Goal: Task Accomplishment & Management: Complete application form

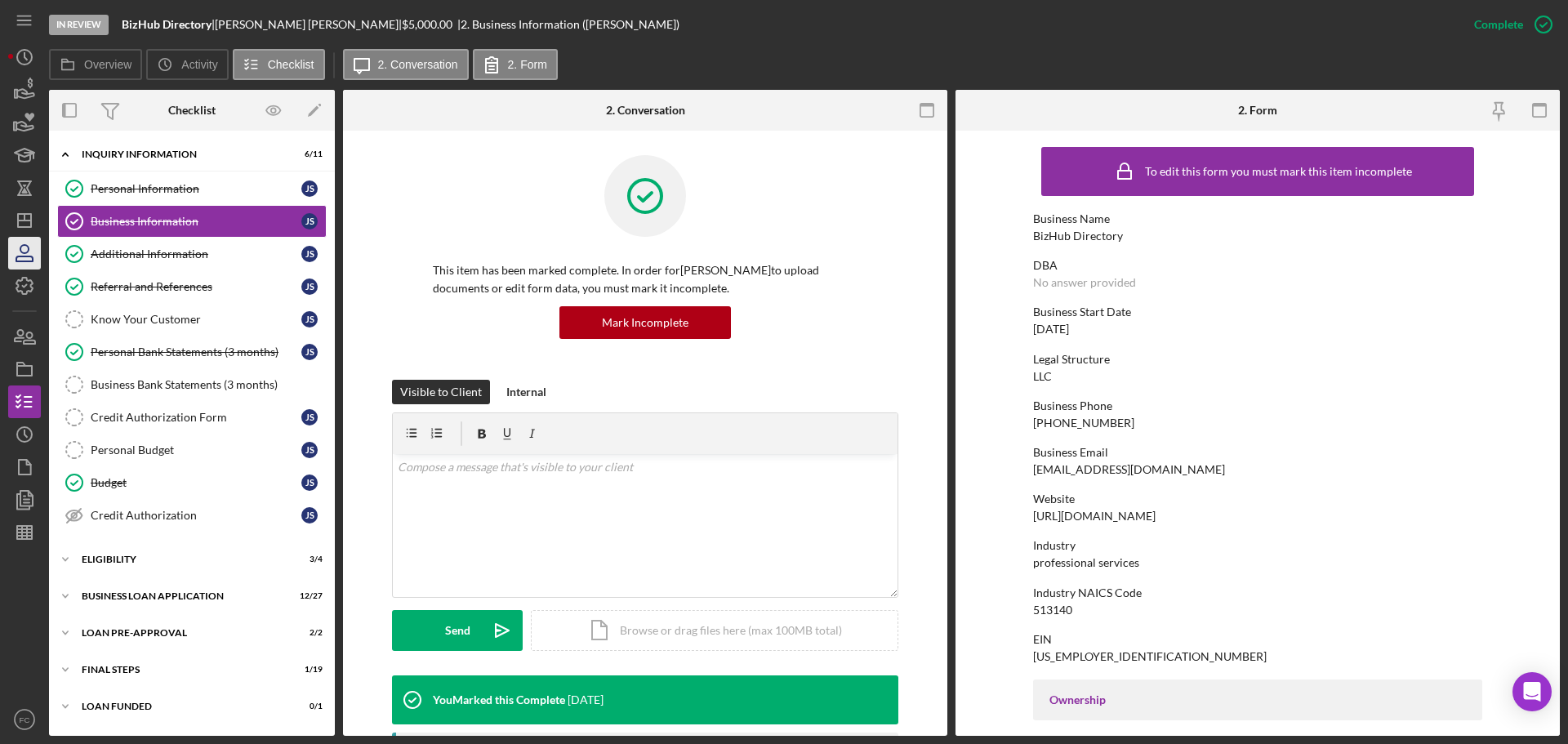
scroll to position [164, 0]
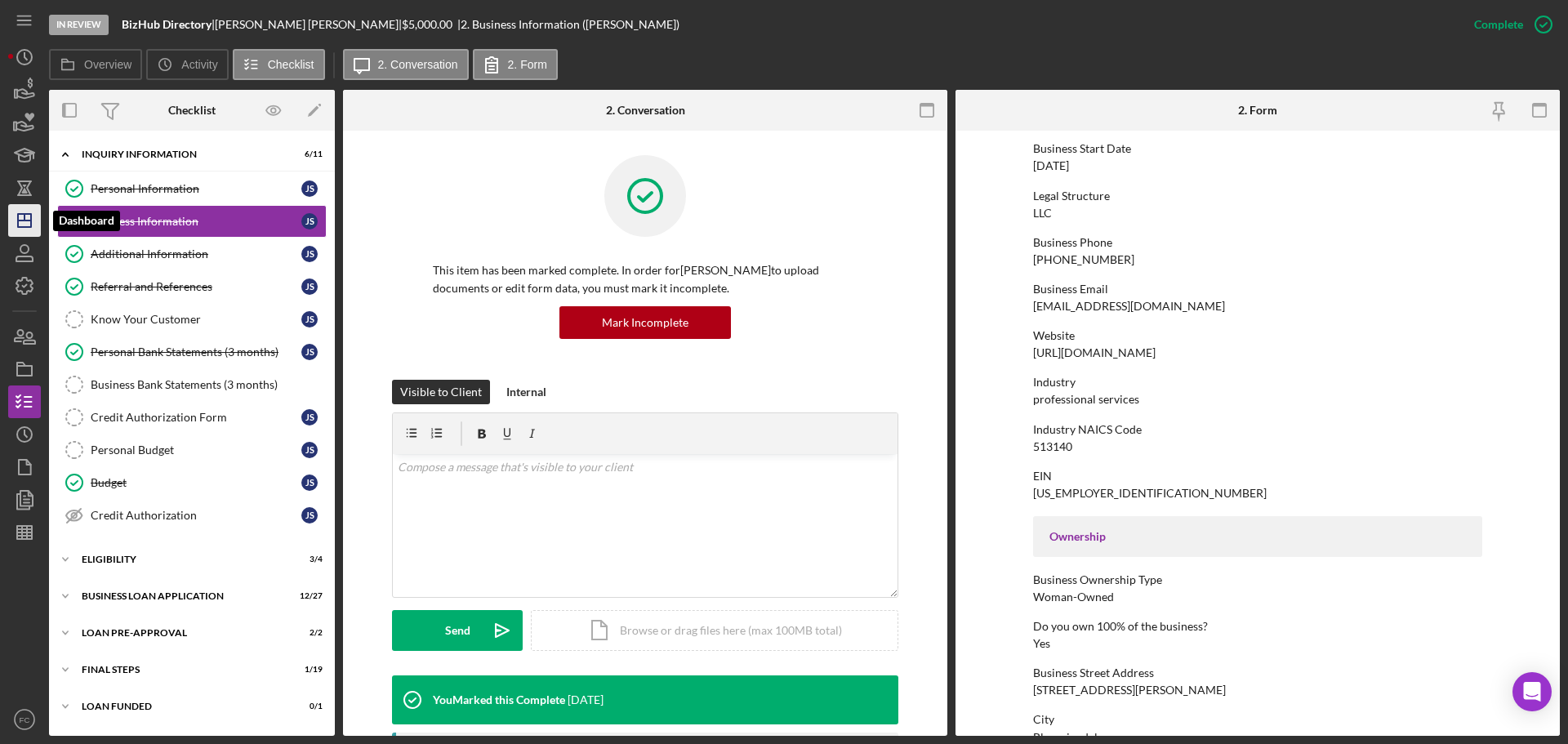
click at [21, 218] on icon "Icon/Dashboard" at bounding box center [24, 220] width 41 height 41
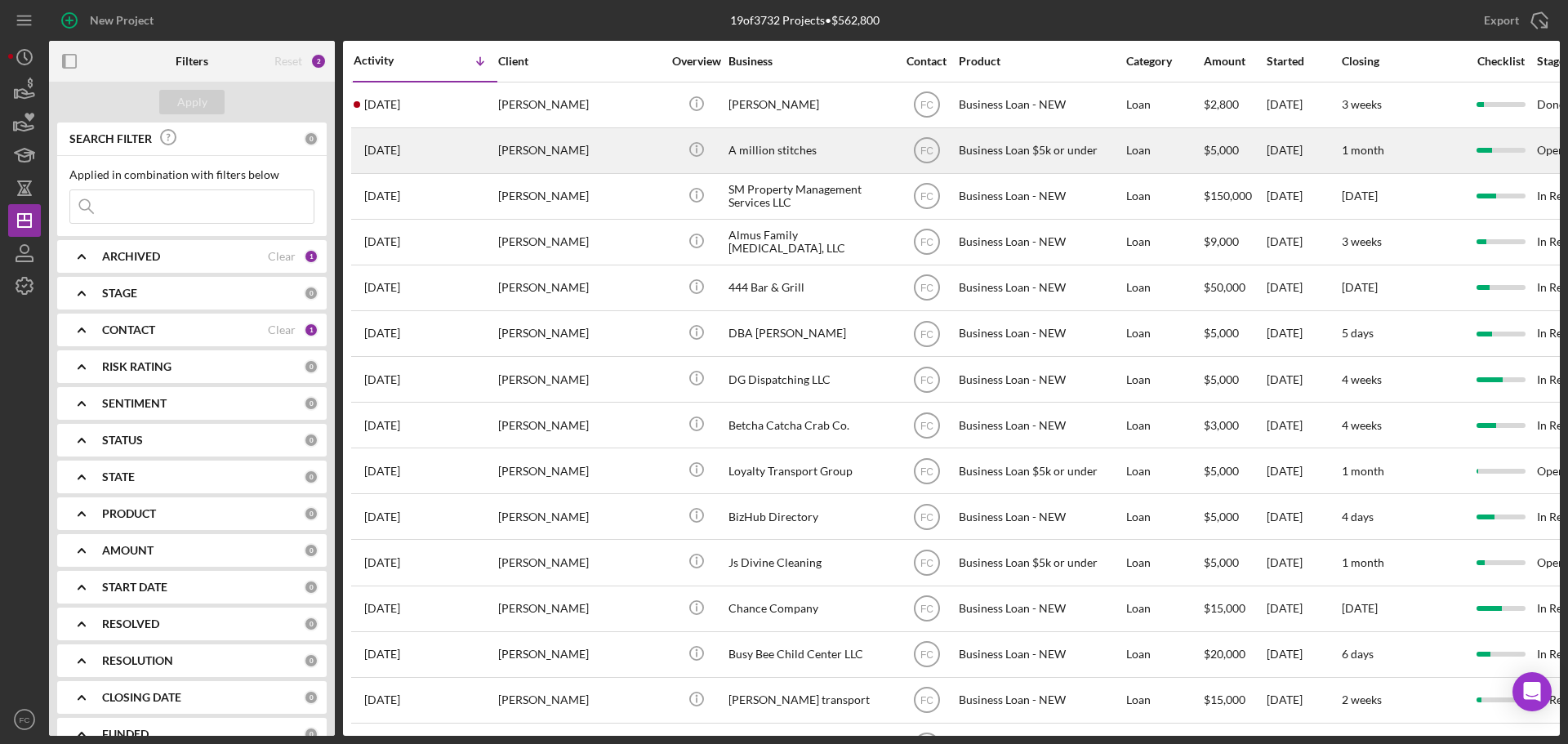
click at [596, 157] on div "[PERSON_NAME]" at bounding box center [580, 151] width 164 height 43
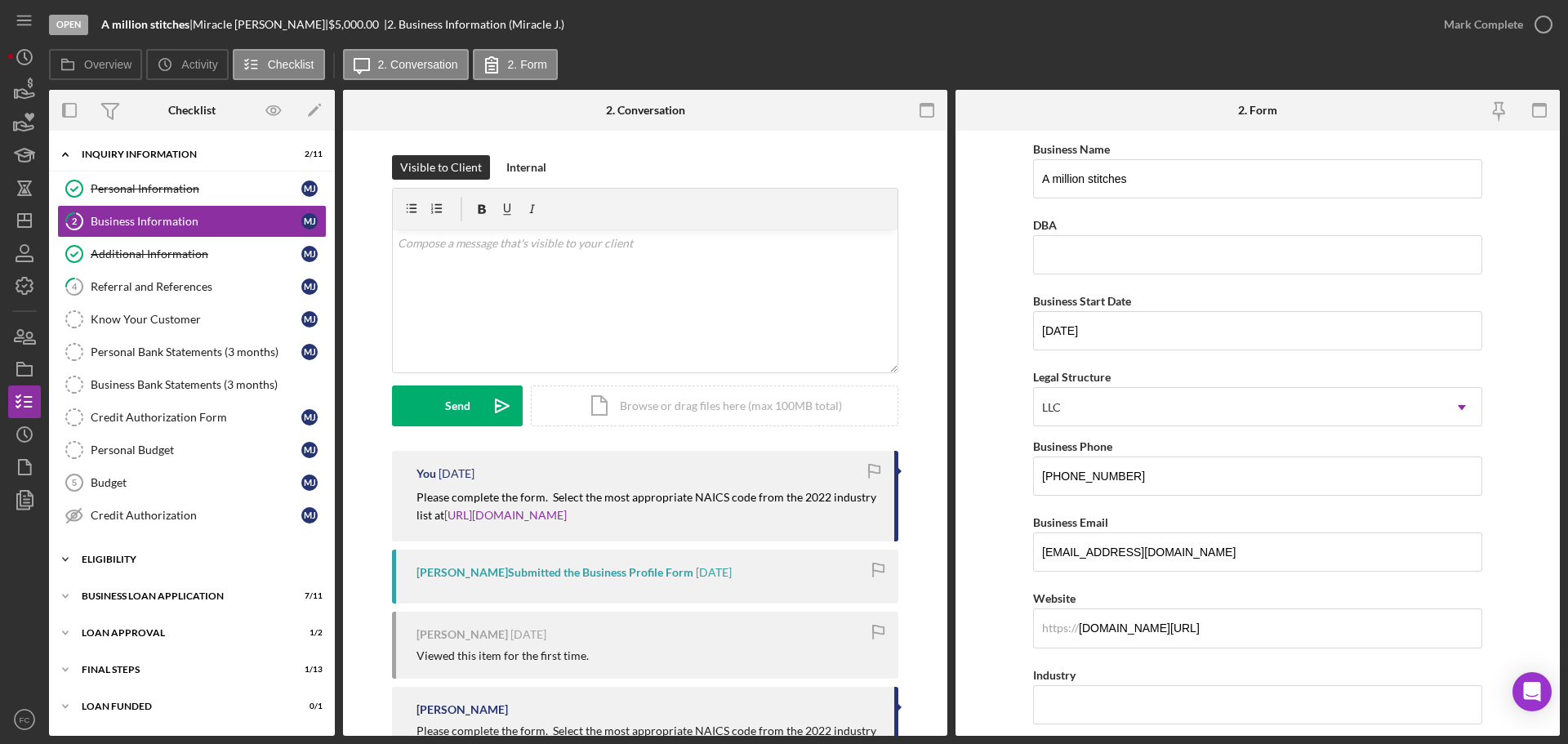
click at [142, 560] on div "Eligibility" at bounding box center [197, 559] width 232 height 10
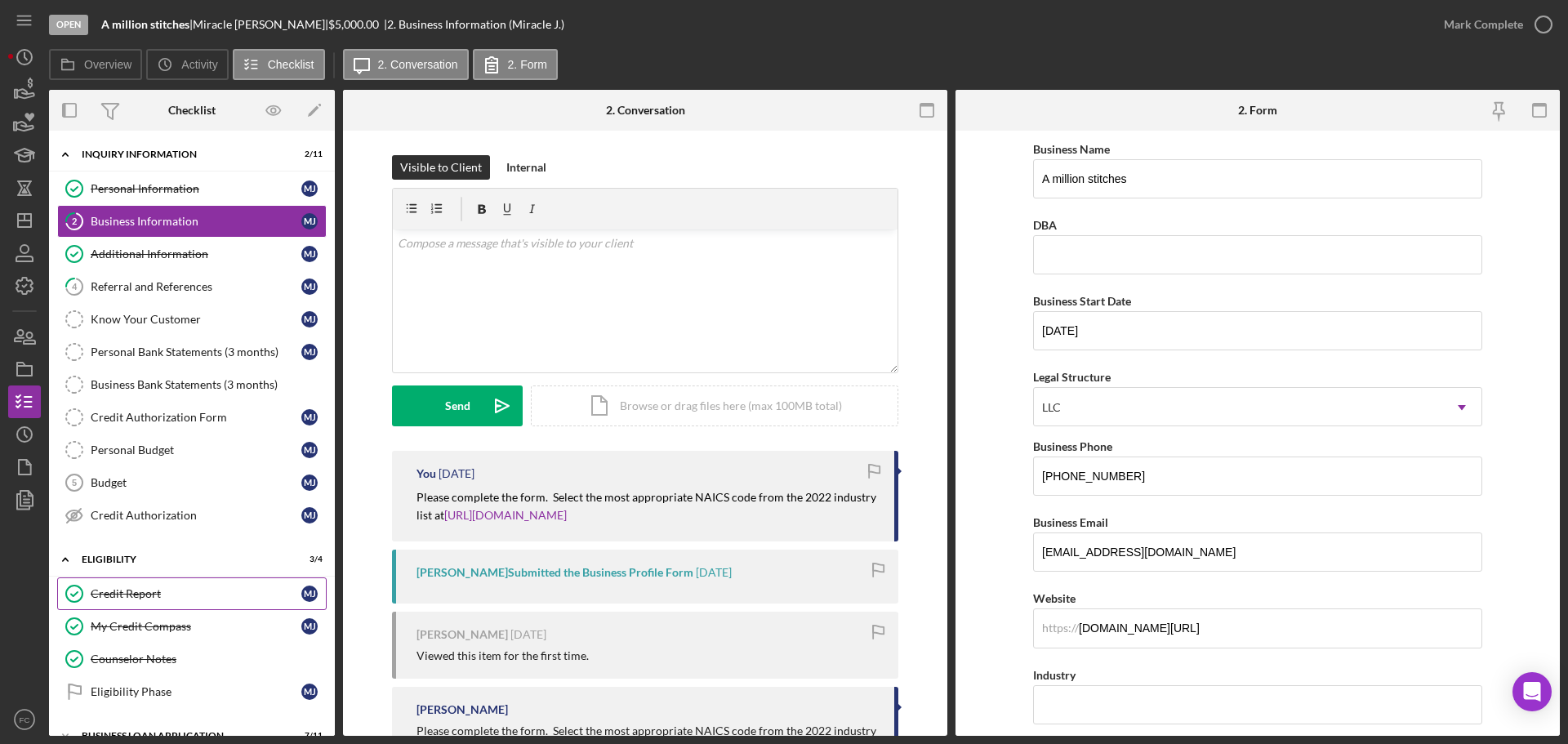
click at [141, 594] on div "Credit Report" at bounding box center [195, 593] width 211 height 13
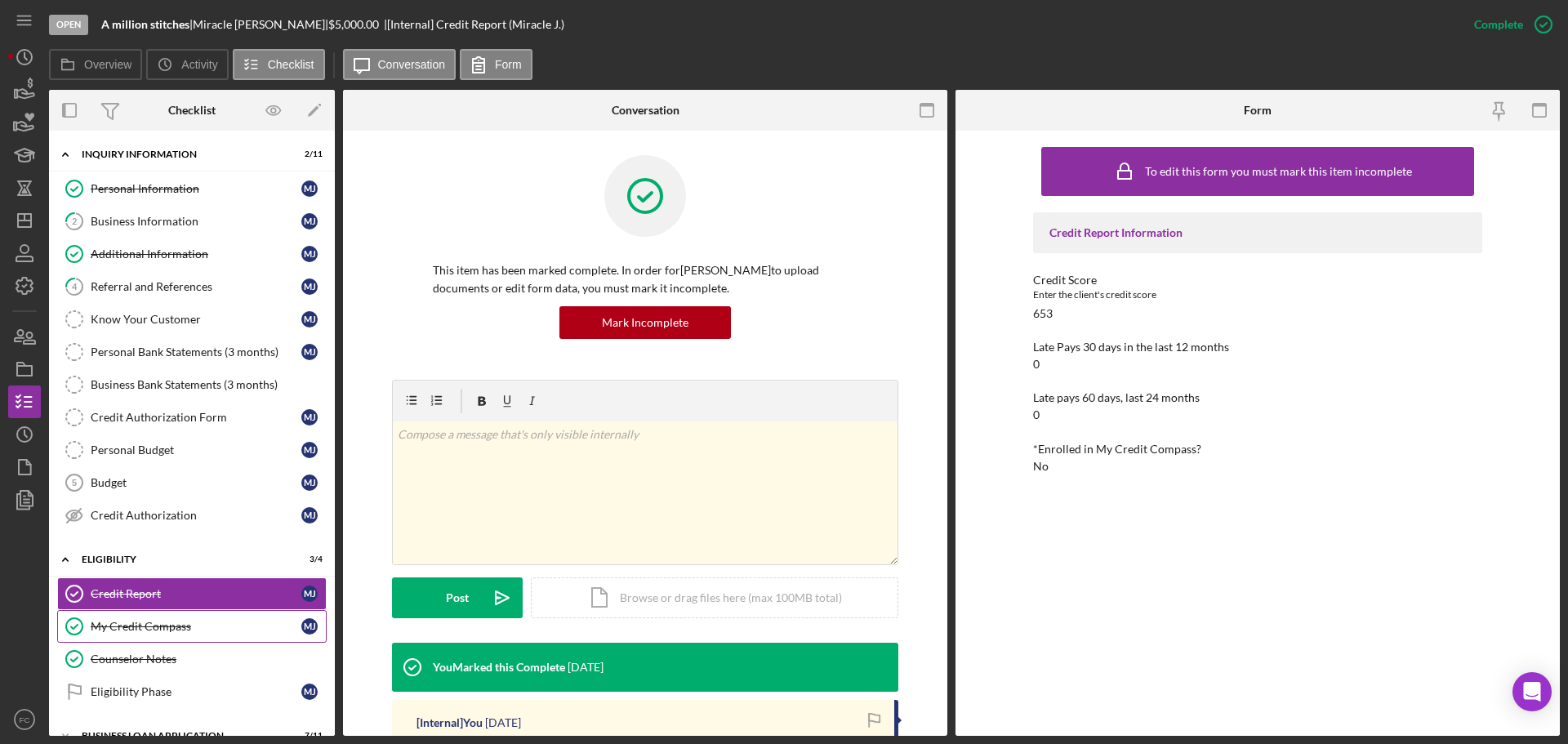
scroll to position [136, 0]
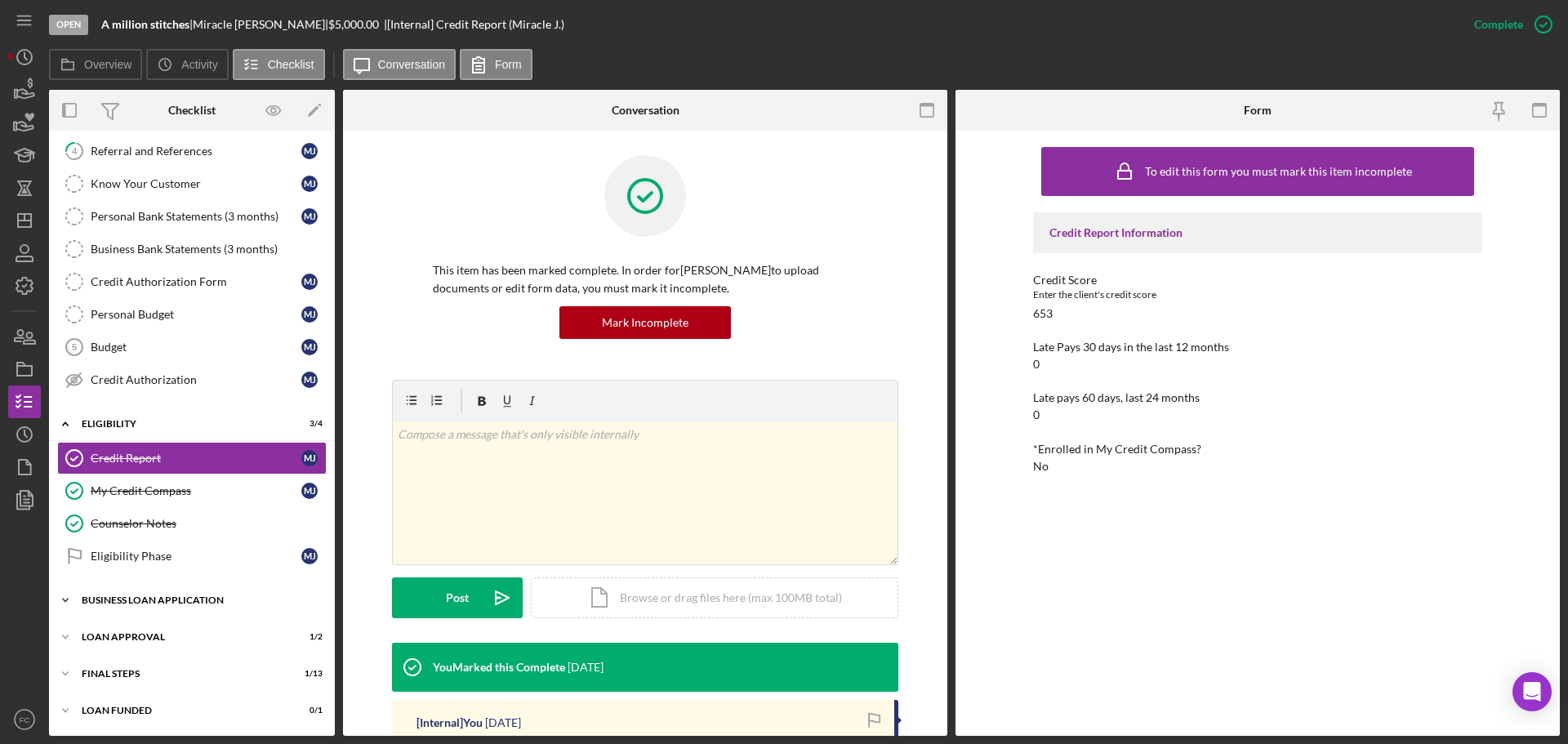
click at [145, 602] on div "BUSINESS LOAN APPLICATION" at bounding box center [197, 599] width 232 height 10
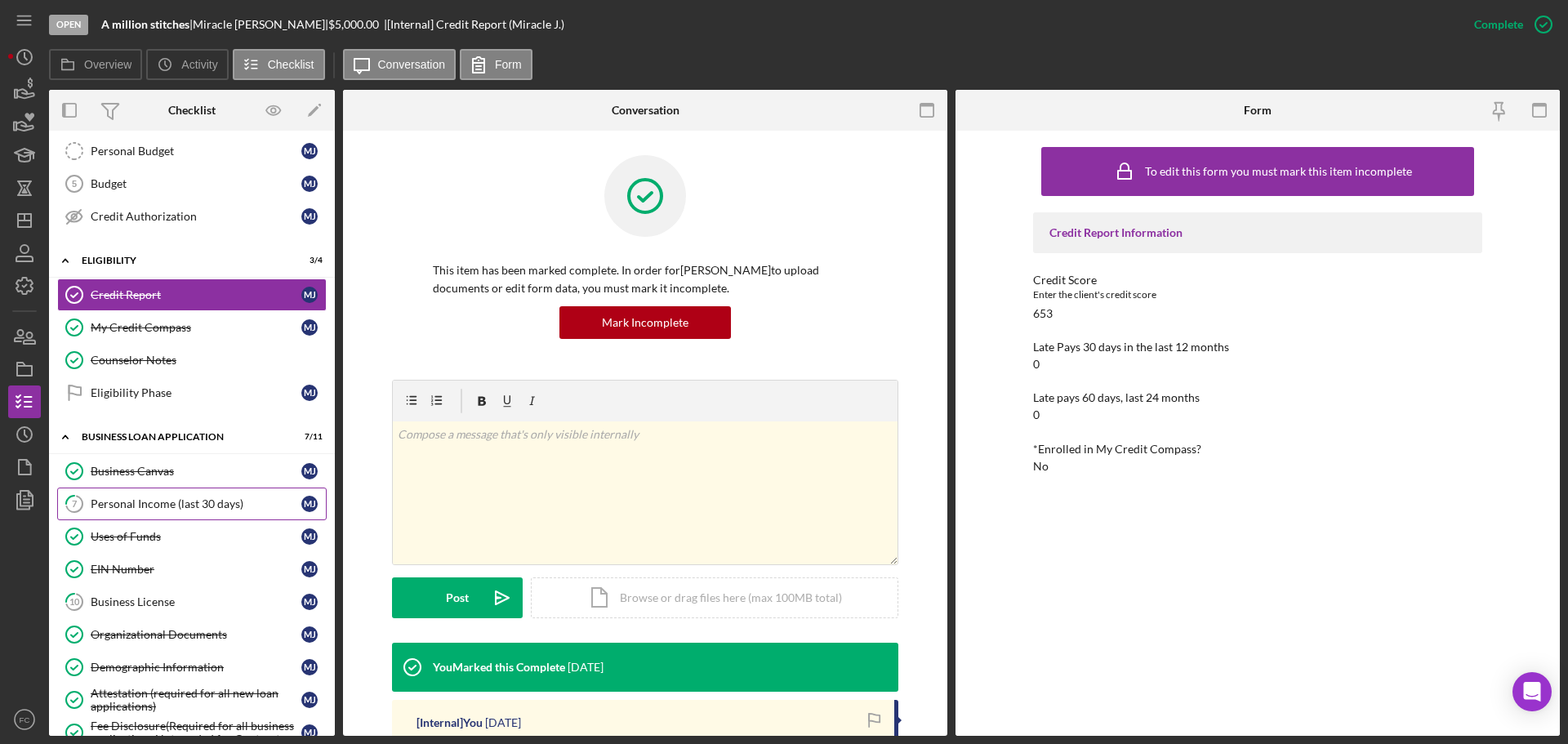
click at [159, 504] on div "Personal Income (last 30 days)" at bounding box center [195, 504] width 211 height 13
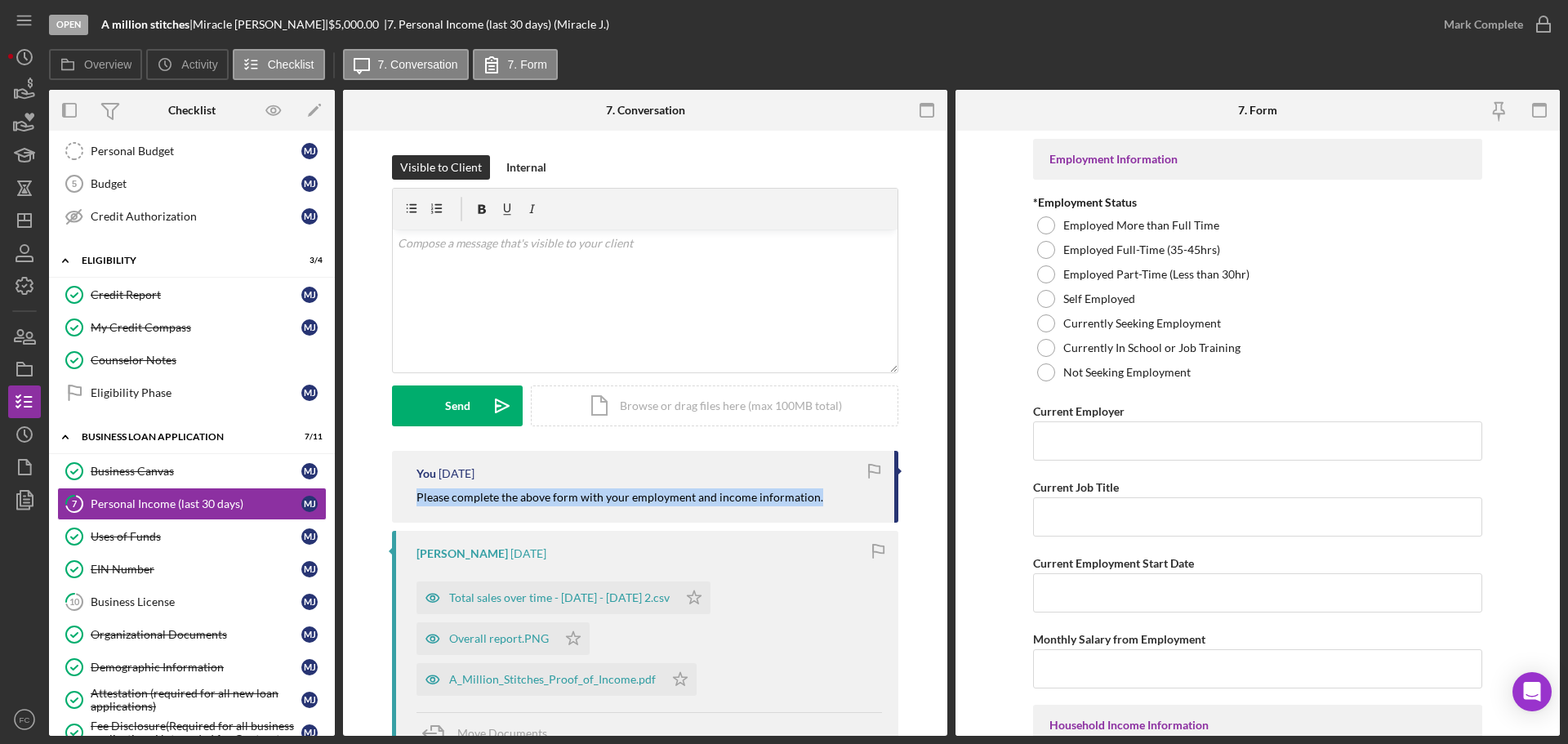
drag, startPoint x: 409, startPoint y: 494, endPoint x: 828, endPoint y: 507, distance: 419.2
click at [828, 507] on div "You [DATE] Please complete the above form with your employment and income infor…" at bounding box center [645, 485] width 506 height 71
copy mark "Please complete the above form with your employment and income information."
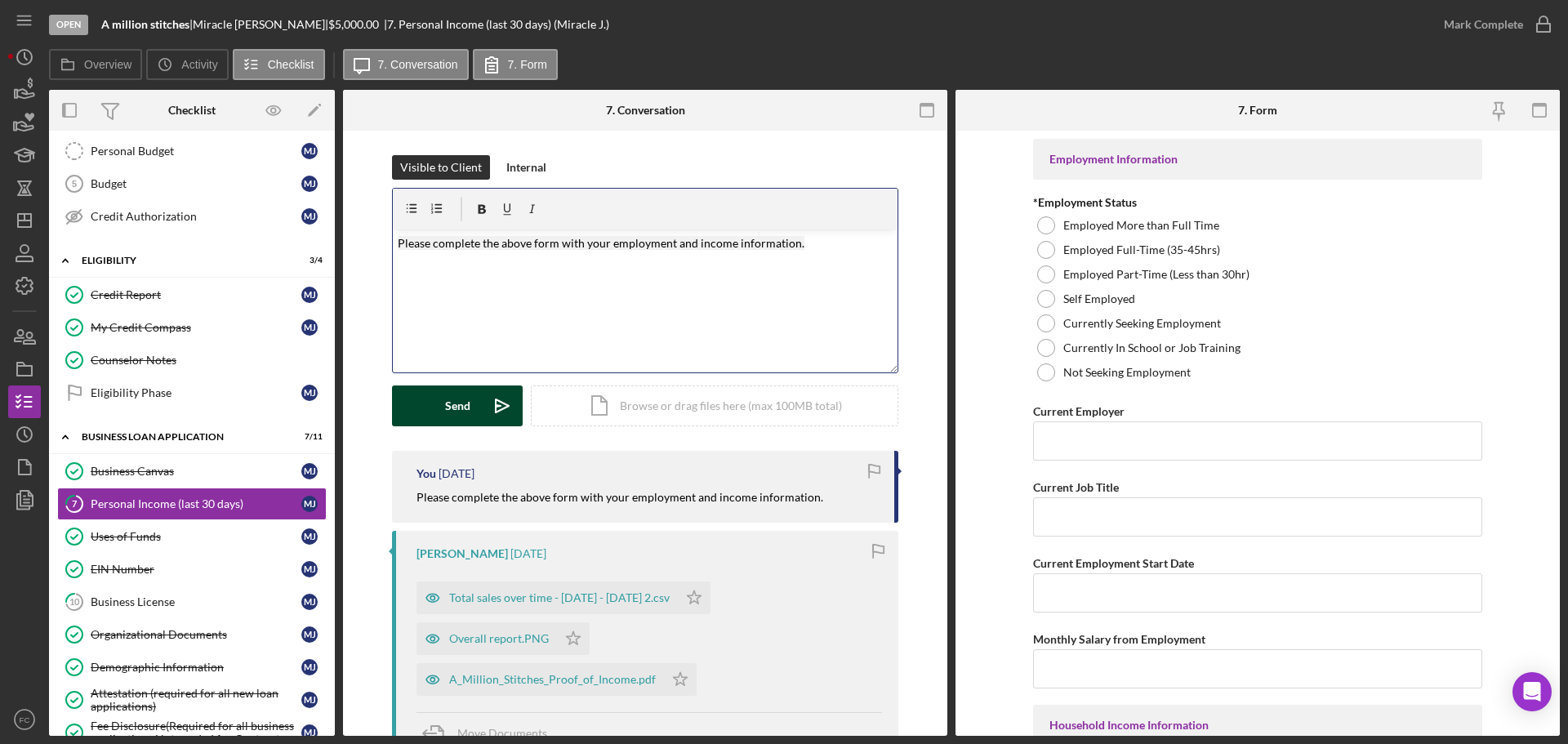
click at [458, 410] on div "Send" at bounding box center [458, 405] width 25 height 41
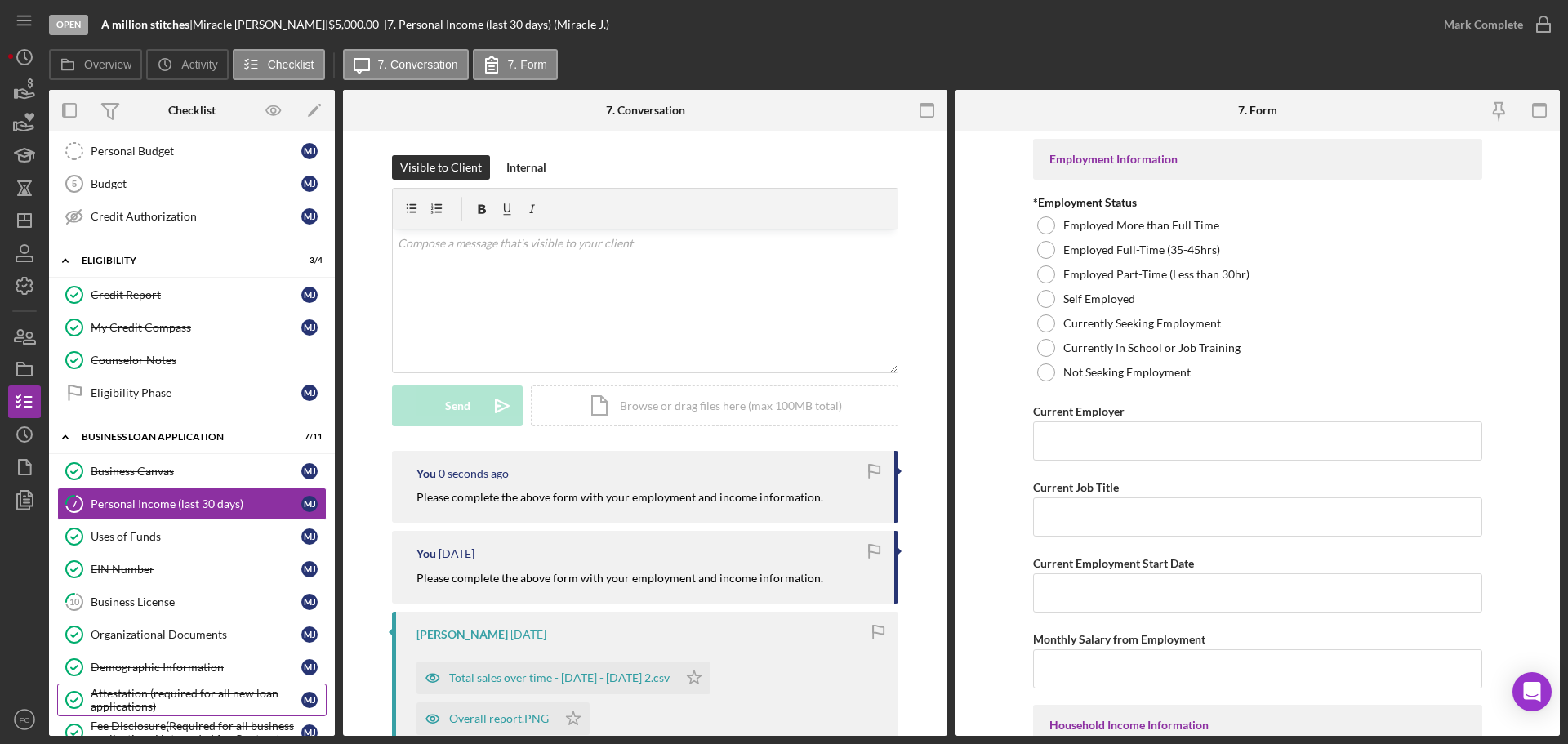
scroll to position [462, 0]
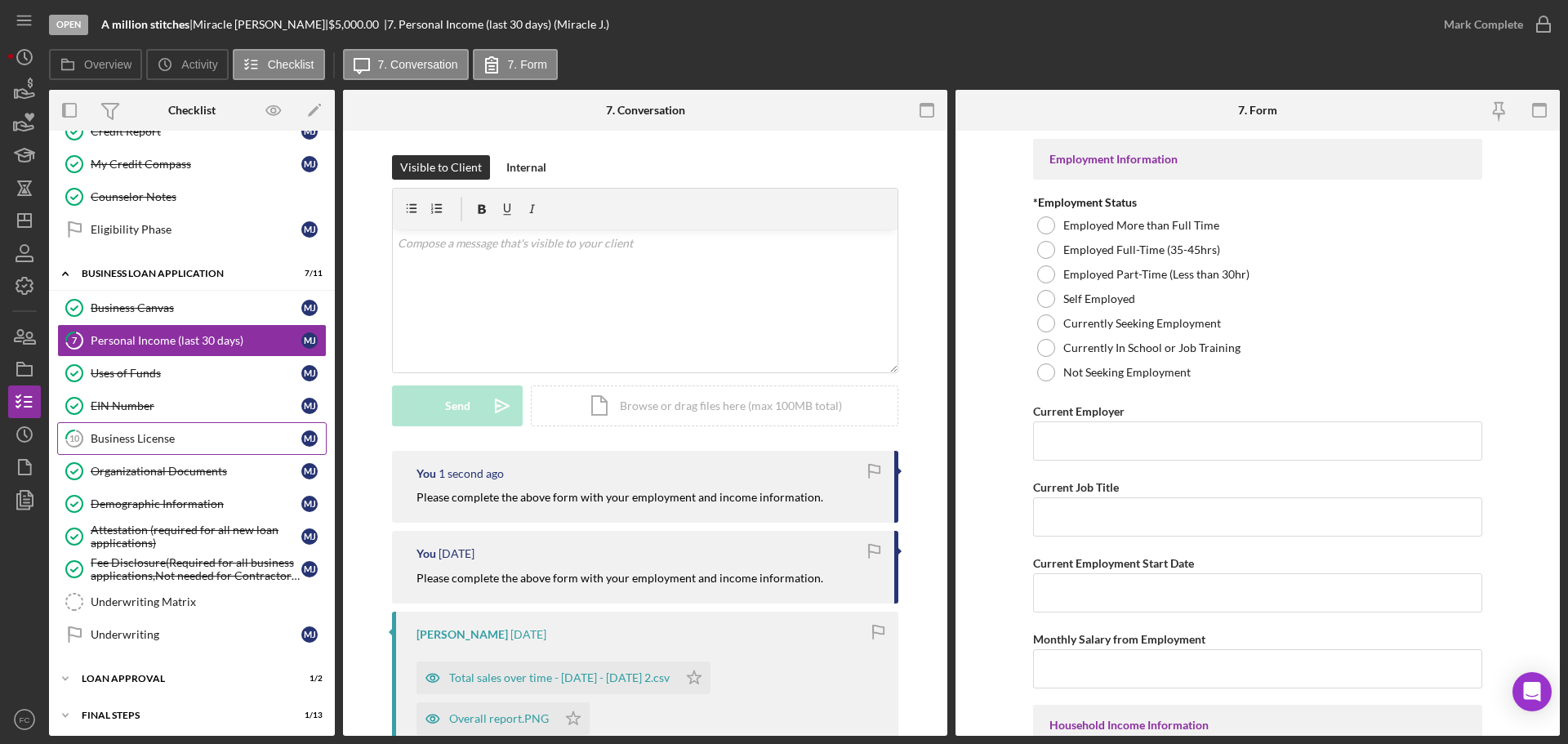
click at [141, 441] on div "Business License" at bounding box center [195, 438] width 211 height 13
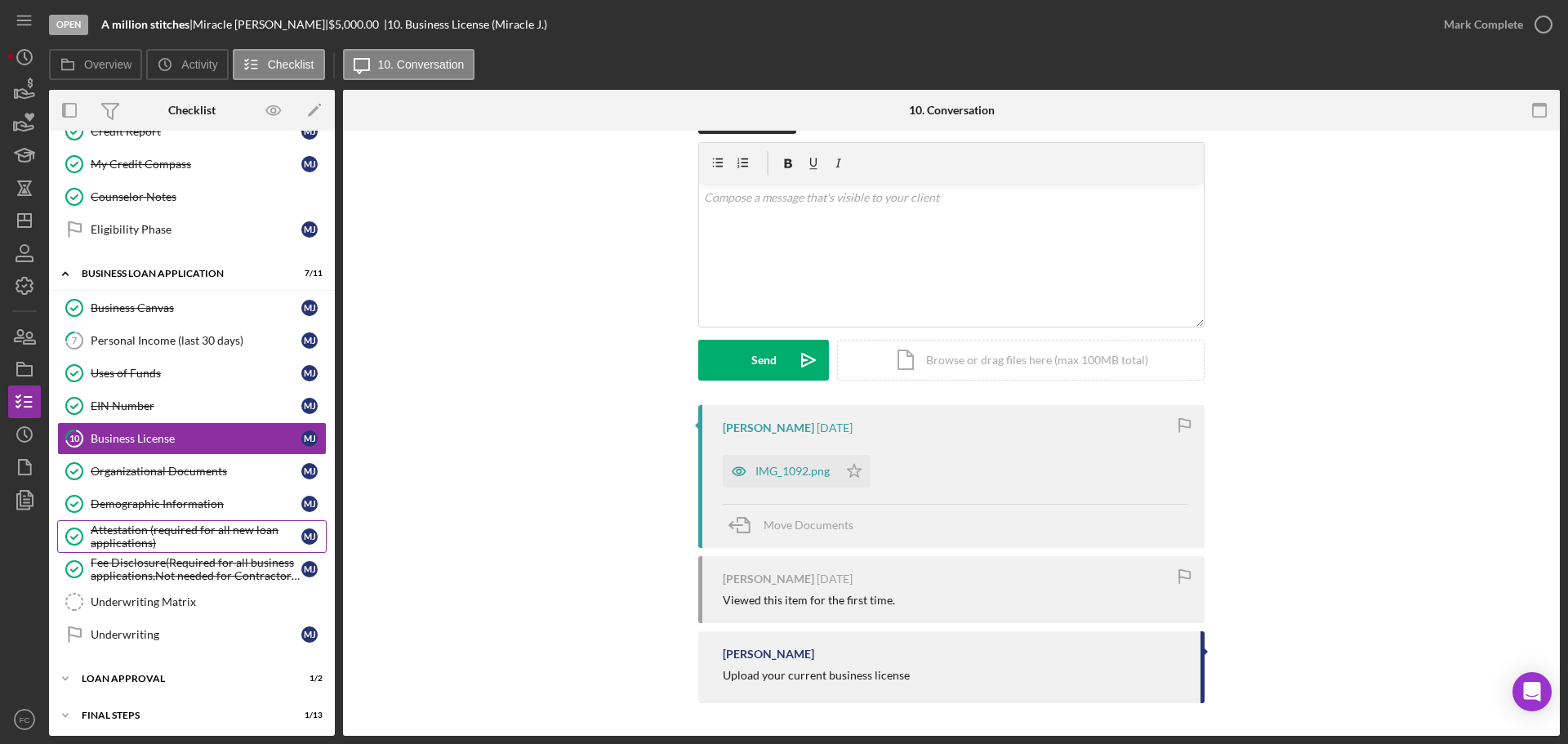
scroll to position [504, 0]
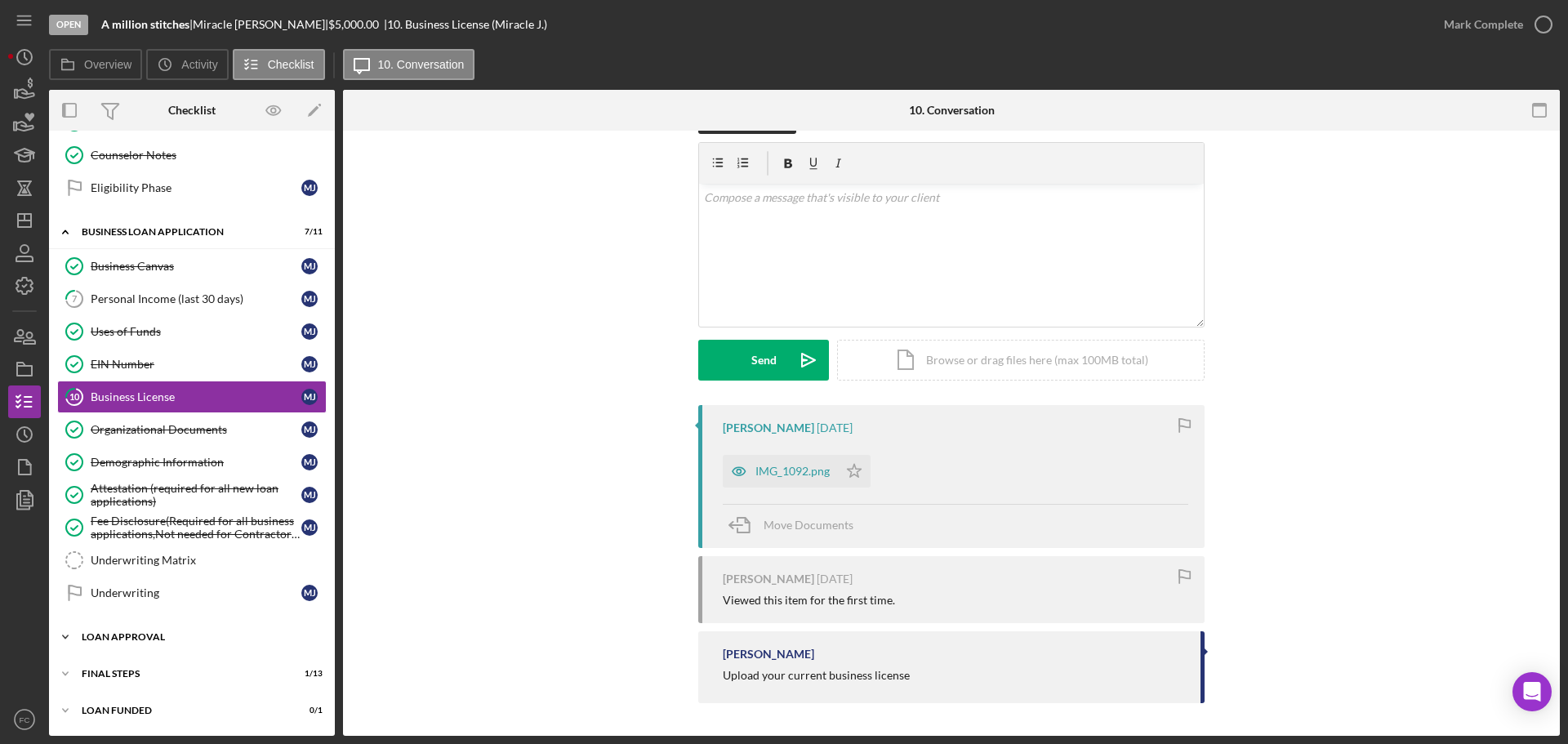
click at [118, 633] on div "Loan Approval" at bounding box center [197, 636] width 232 height 10
click at [148, 675] on div "Loan Approval" at bounding box center [208, 671] width 235 height 13
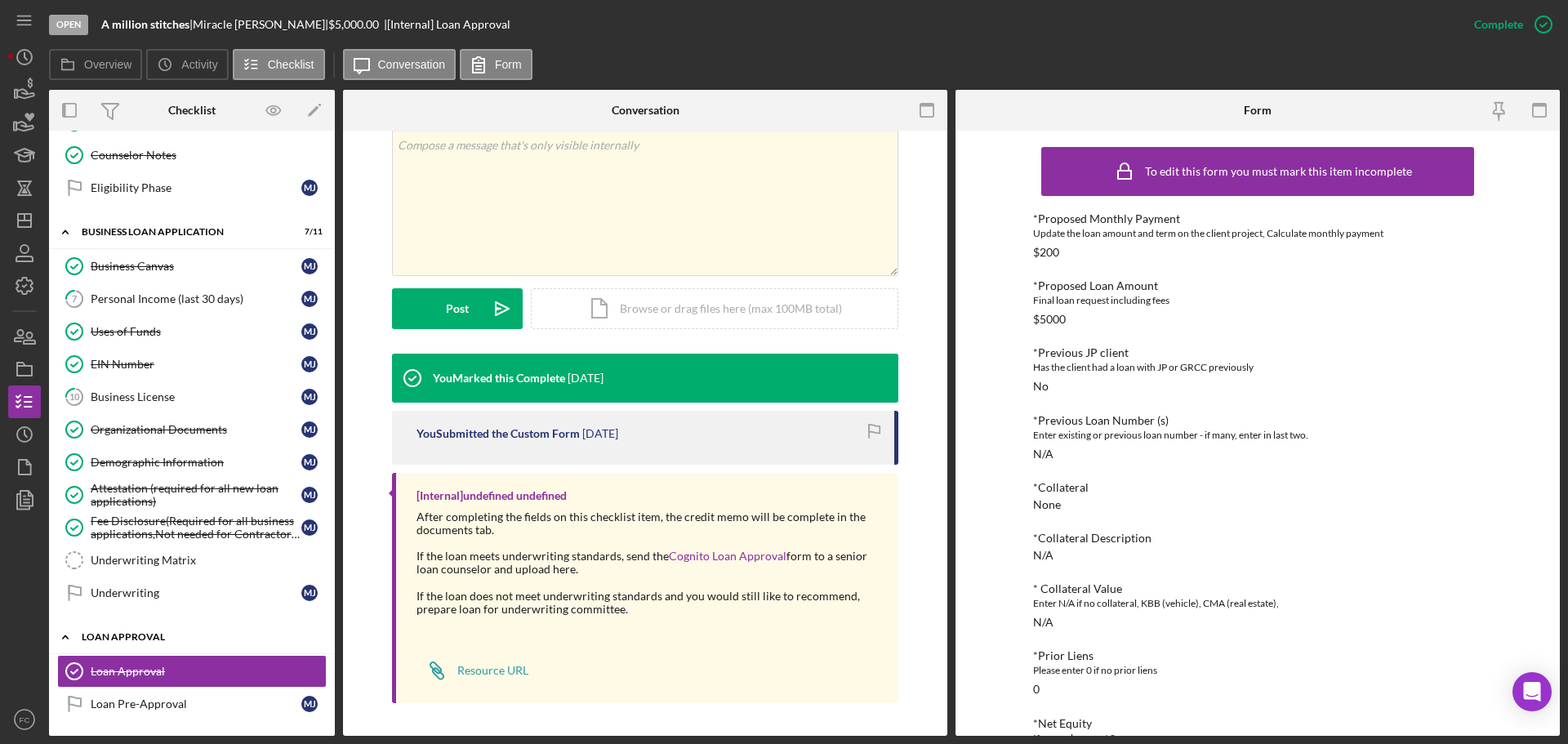
scroll to position [578, 0]
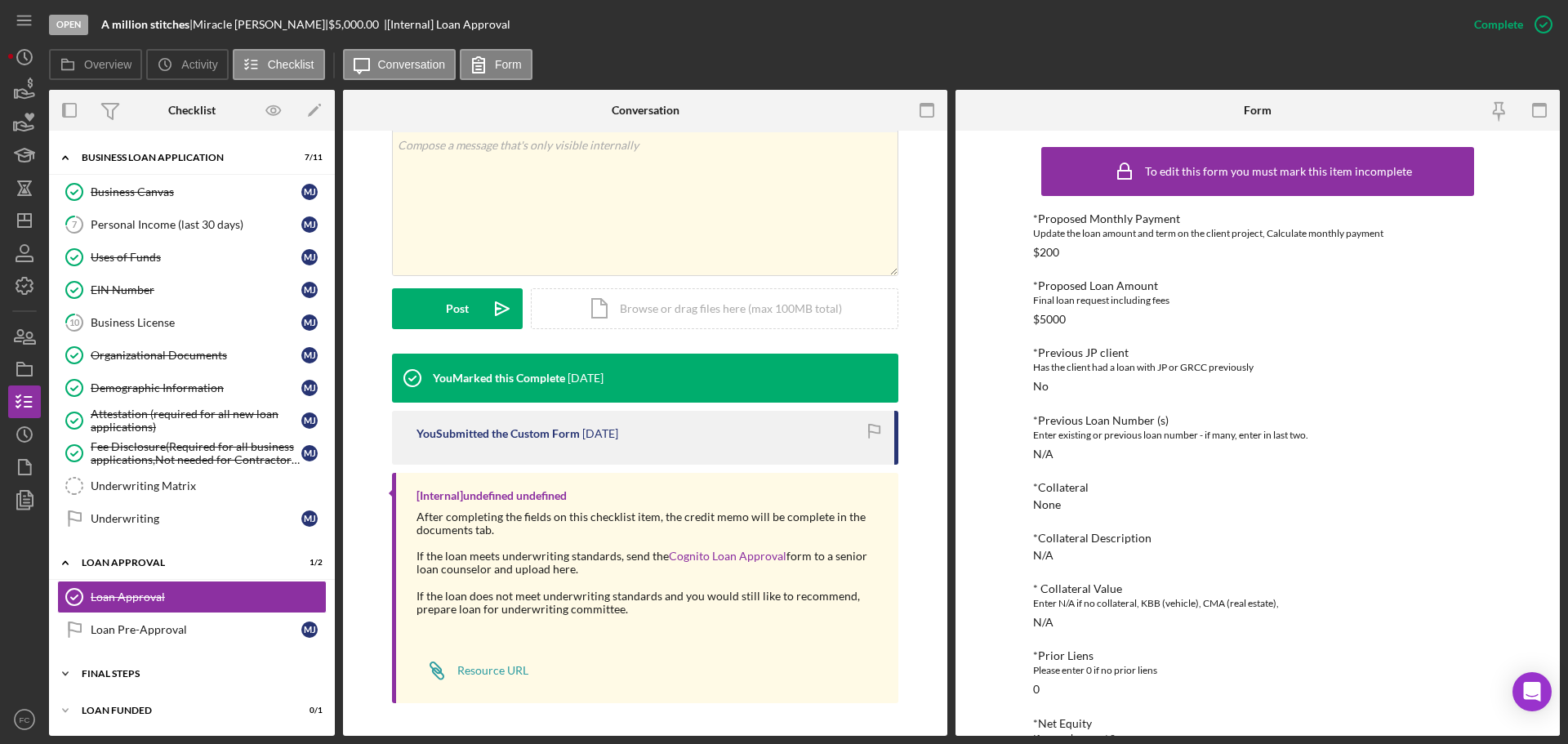
click at [112, 677] on div "Icon/Expander Final Steps 1 / 13" at bounding box center [192, 673] width 286 height 33
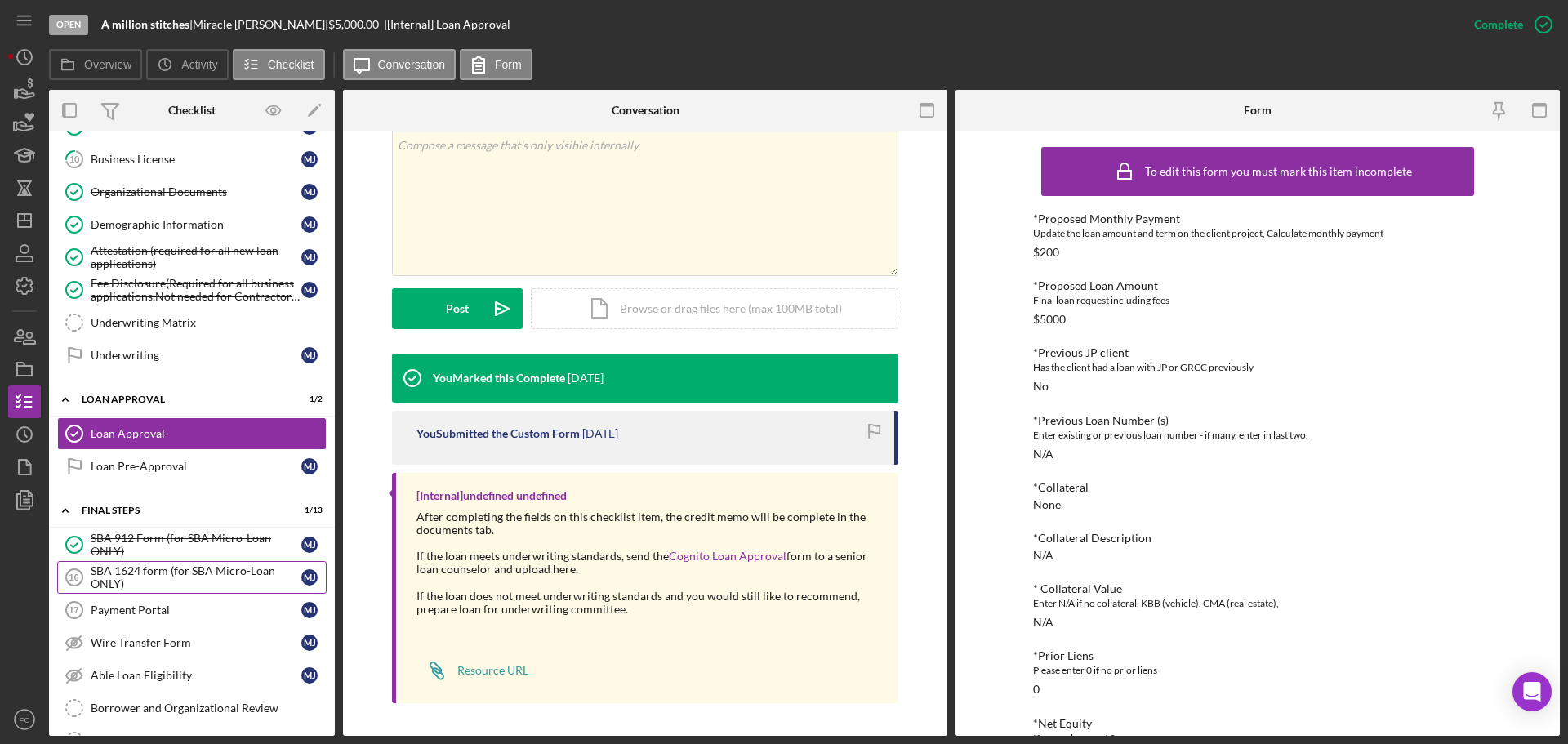
click at [118, 568] on div "SBA 1624 form (for SBA Micro-Loan ONLY)" at bounding box center [195, 577] width 211 height 26
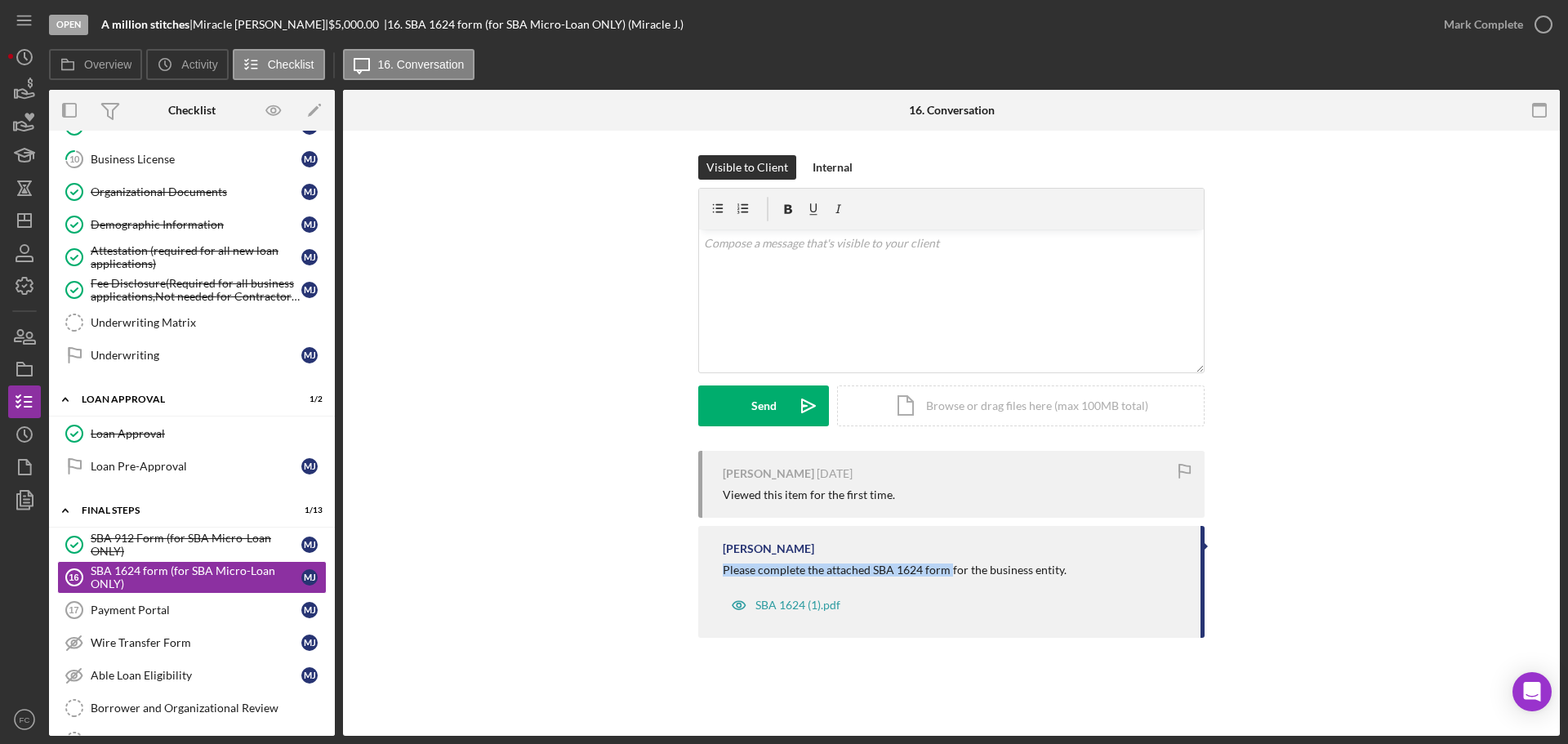
drag, startPoint x: 711, startPoint y: 569, endPoint x: 949, endPoint y: 575, distance: 238.1
click at [949, 575] on div "[PERSON_NAME] Please complete the attached SBA 1624 form for the business entit…" at bounding box center [951, 582] width 506 height 112
copy div "Please complete the attached SBA 1624 form"
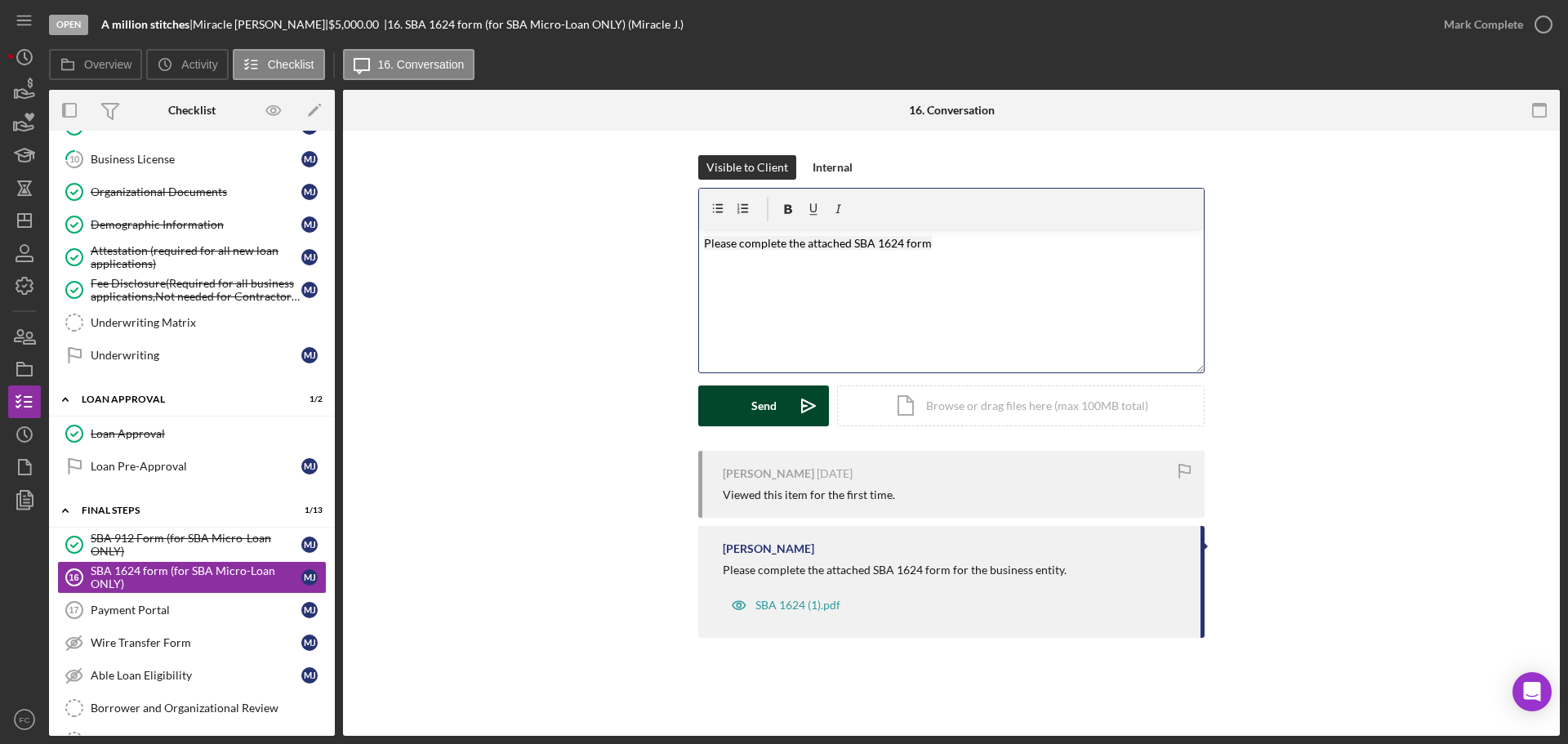
click at [752, 408] on div "Send" at bounding box center [764, 405] width 25 height 41
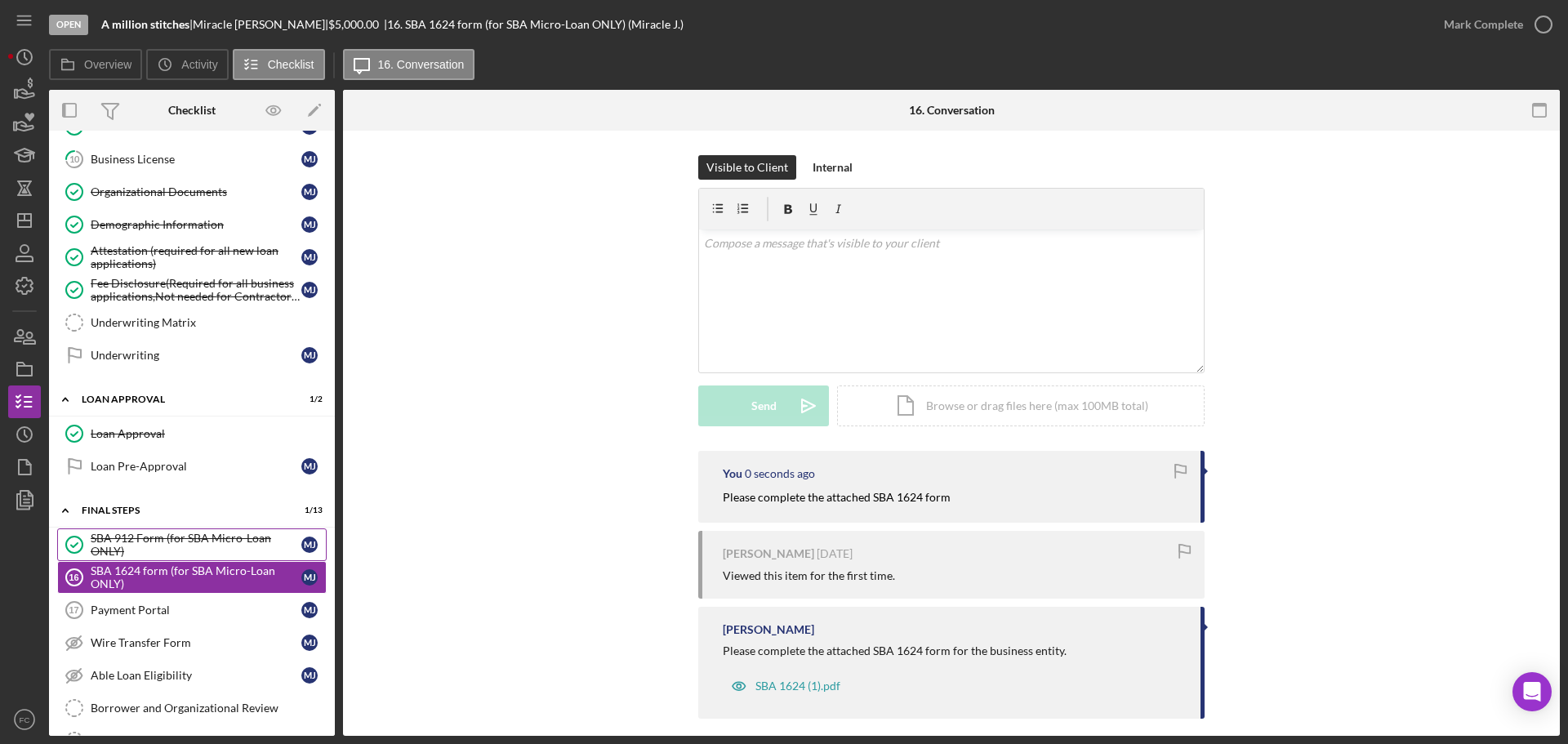
click at [130, 532] on div "SBA 912 Form (for SBA Micro-Loan ONLY)" at bounding box center [195, 544] width 211 height 26
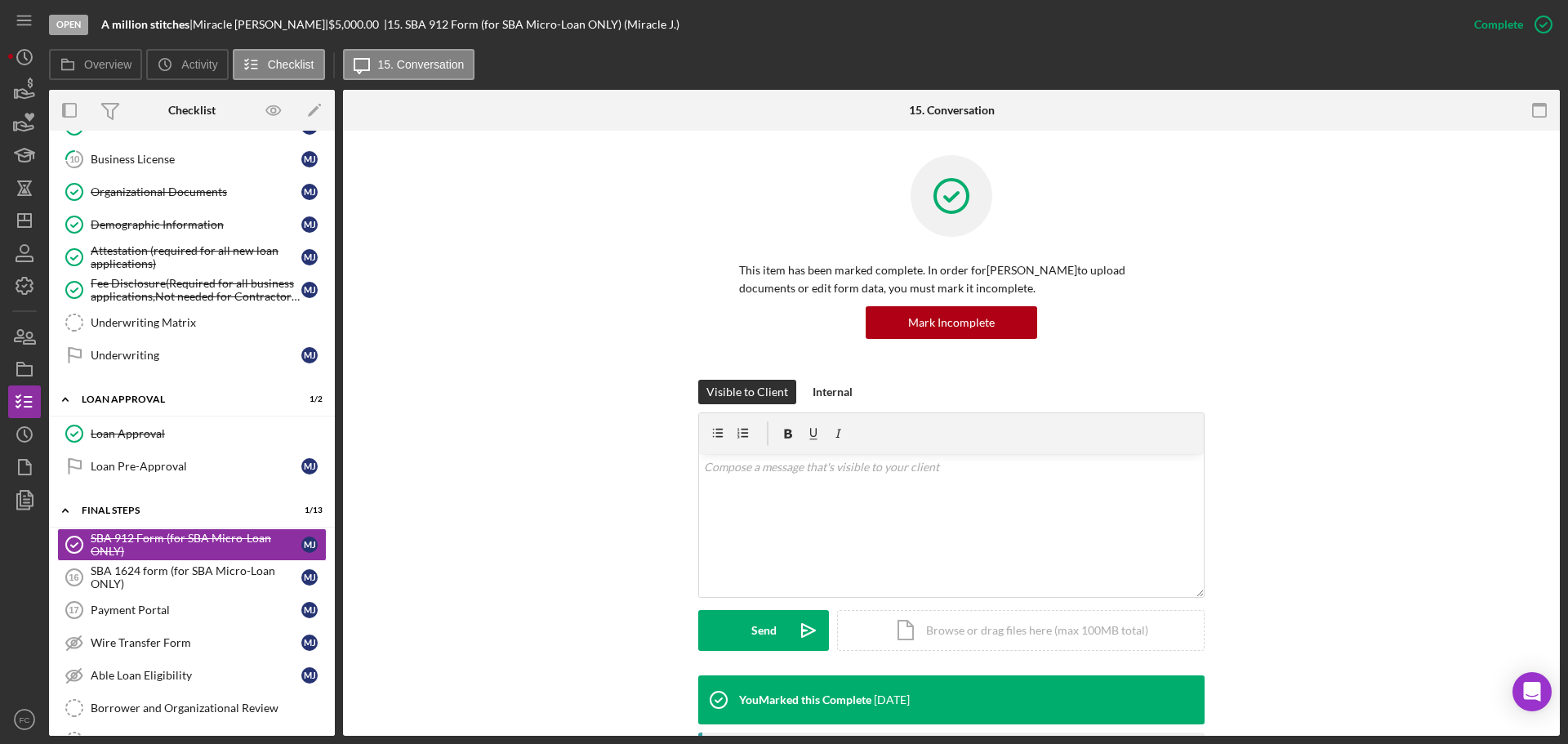
scroll to position [245, 0]
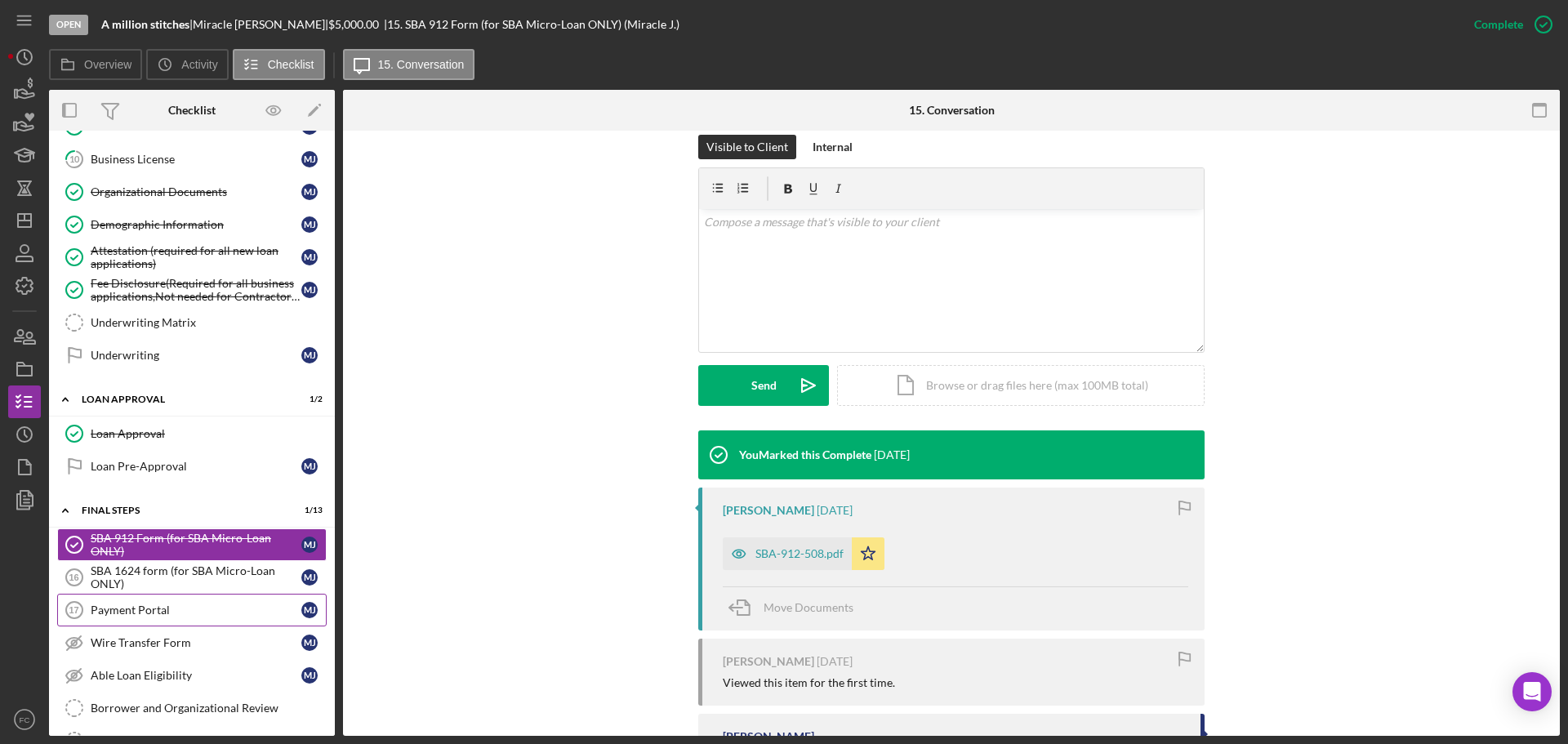
click at [131, 611] on div "Payment Portal" at bounding box center [195, 609] width 211 height 13
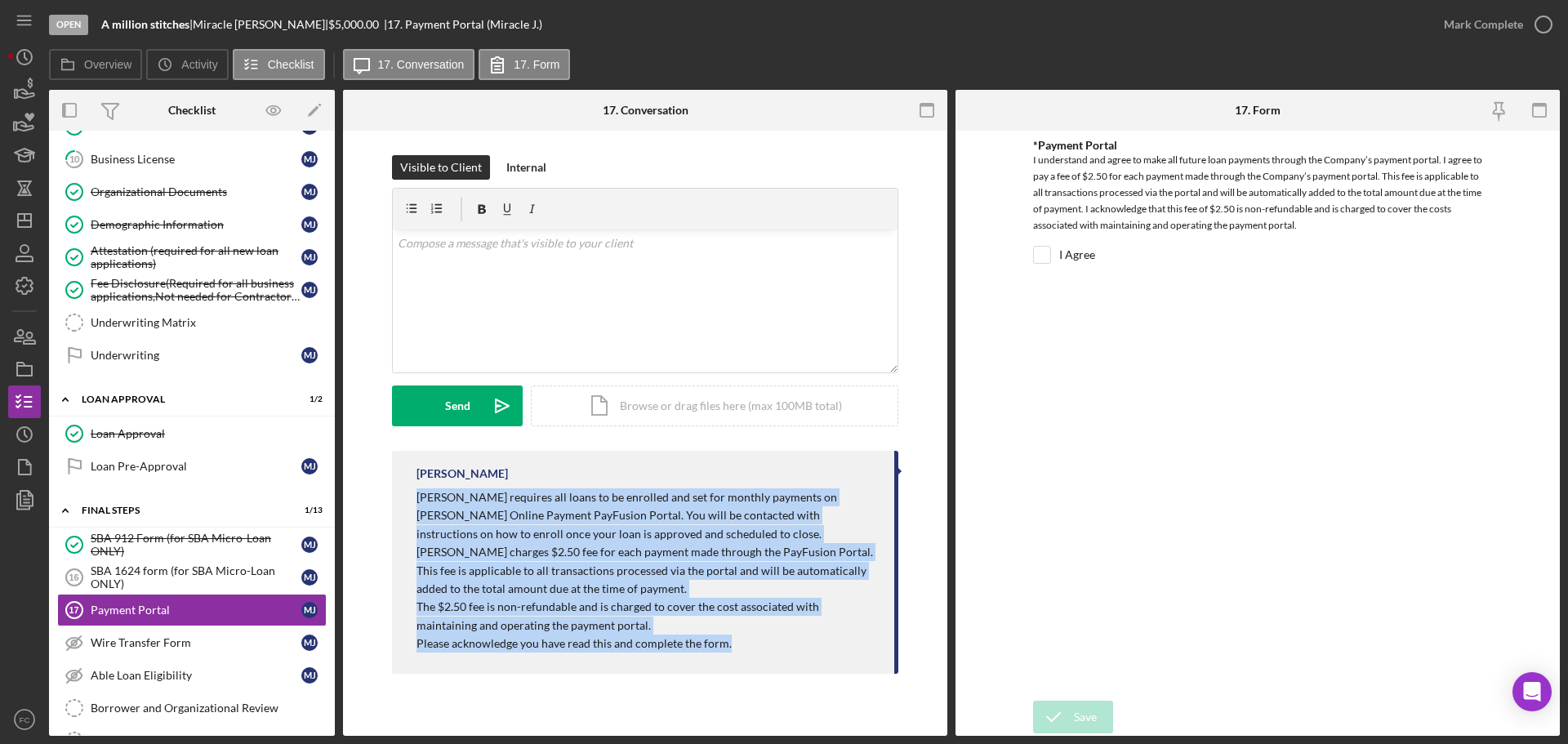
drag, startPoint x: 409, startPoint y: 501, endPoint x: 666, endPoint y: 614, distance: 280.7
click at [715, 636] on div "[PERSON_NAME] [PERSON_NAME] requires all loans to be enrolled and set for month…" at bounding box center [645, 561] width 506 height 223
copy div "[PERSON_NAME] requires all loans to be enrolled and set for monthly payments on…"
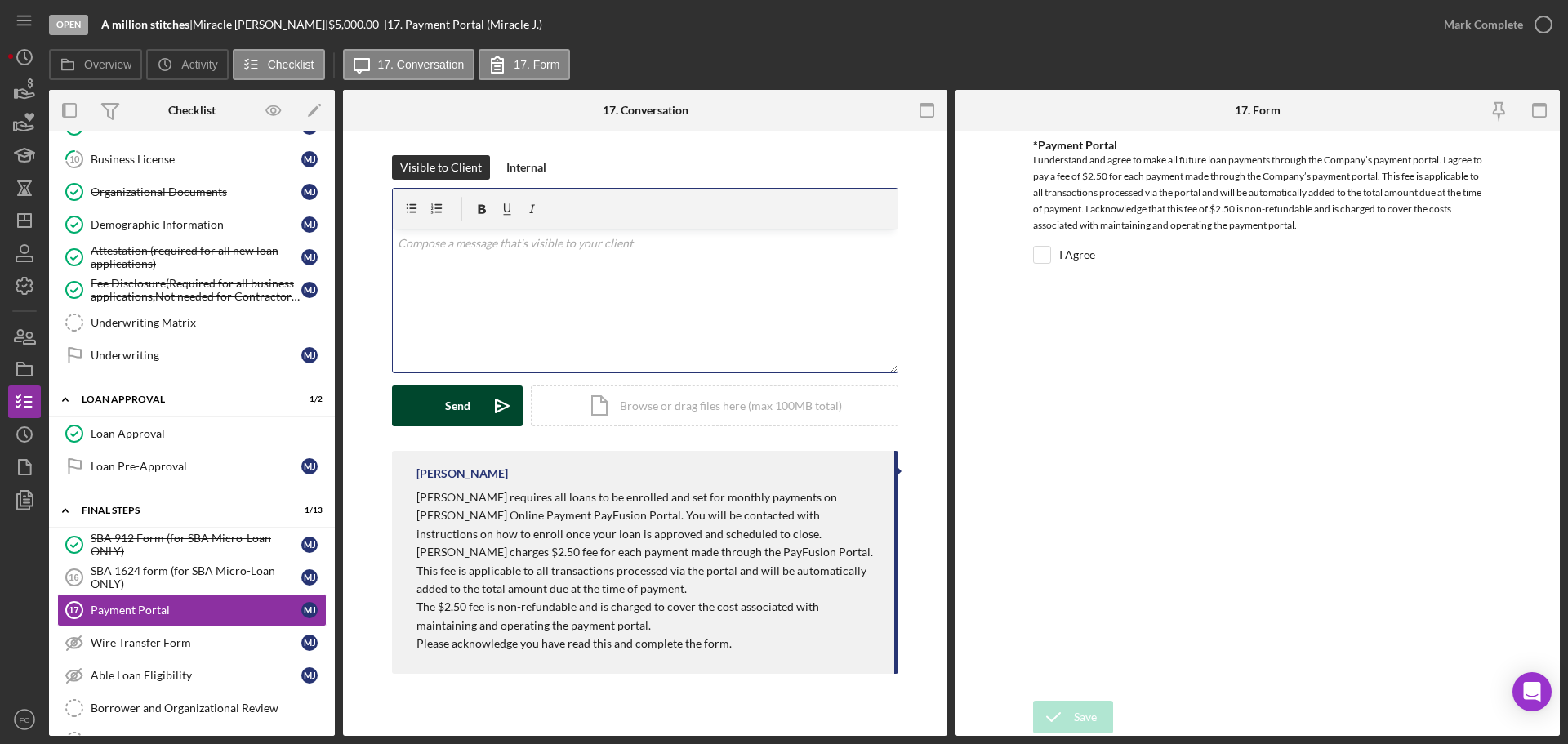
scroll to position [42, 0]
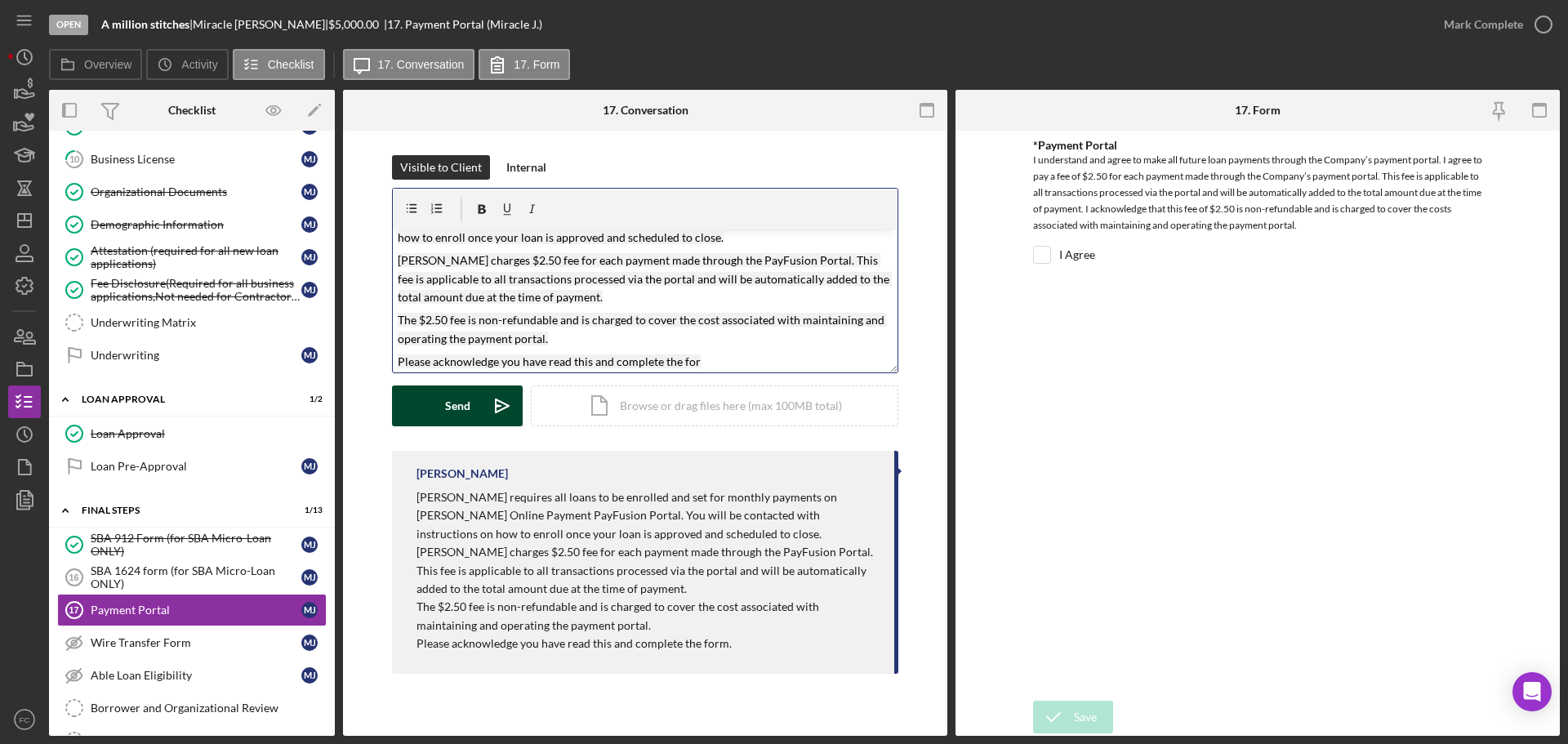
click at [459, 402] on div "Send" at bounding box center [458, 405] width 25 height 41
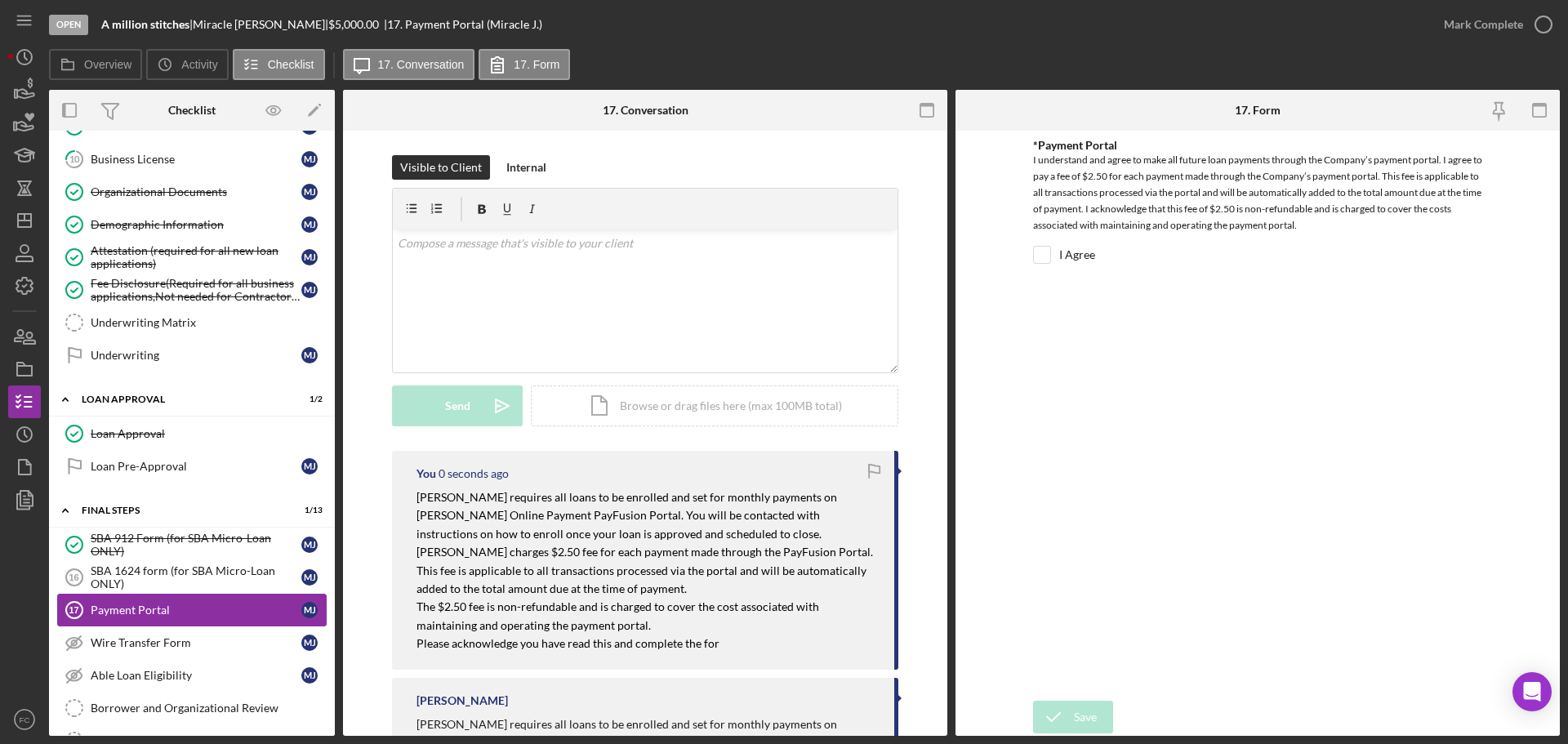
scroll to position [0, 0]
click at [133, 633] on link "Wire Transfer Form Wire Transfer Form [PERSON_NAME]" at bounding box center [192, 643] width 269 height 33
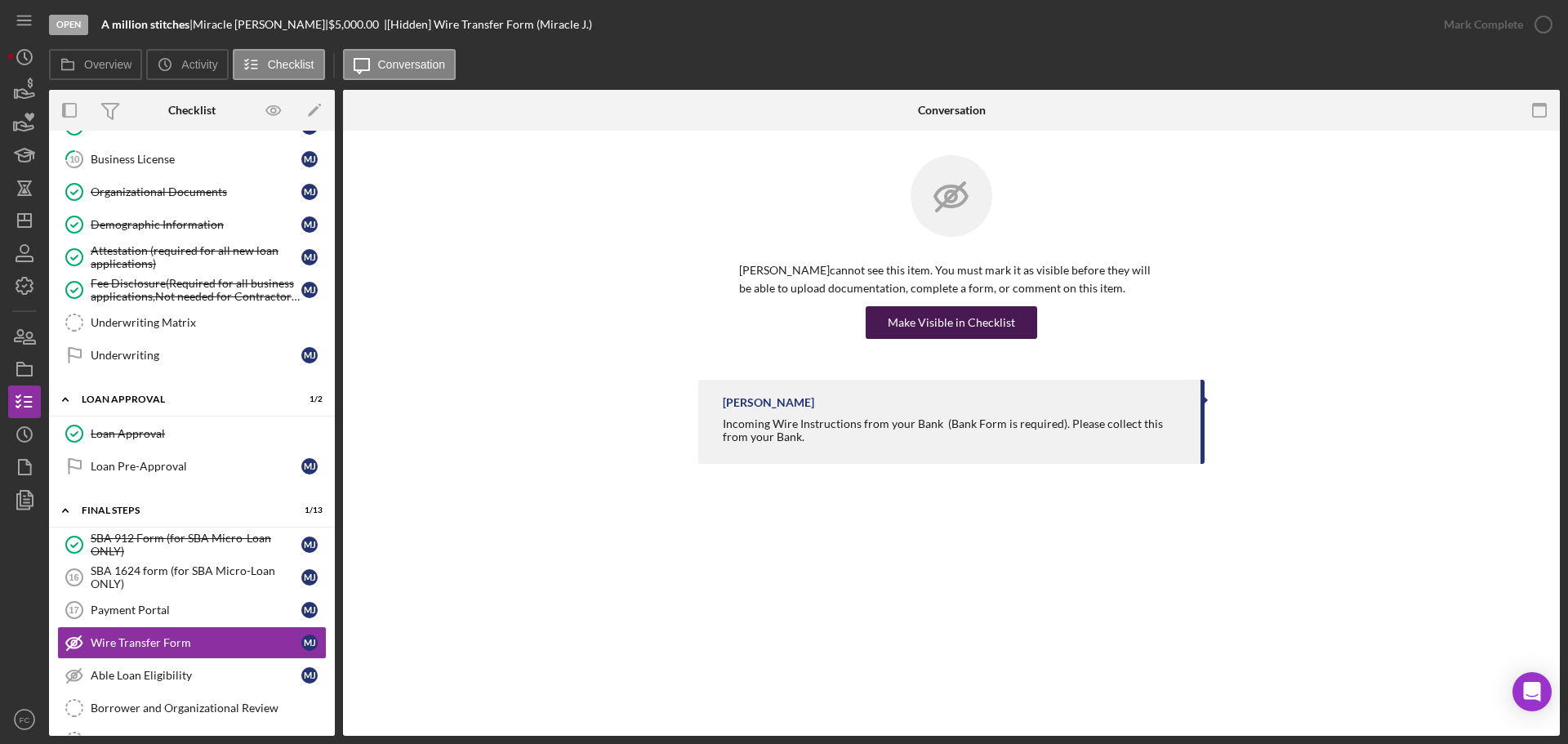
click at [940, 315] on div "Make Visible in Checklist" at bounding box center [951, 323] width 128 height 33
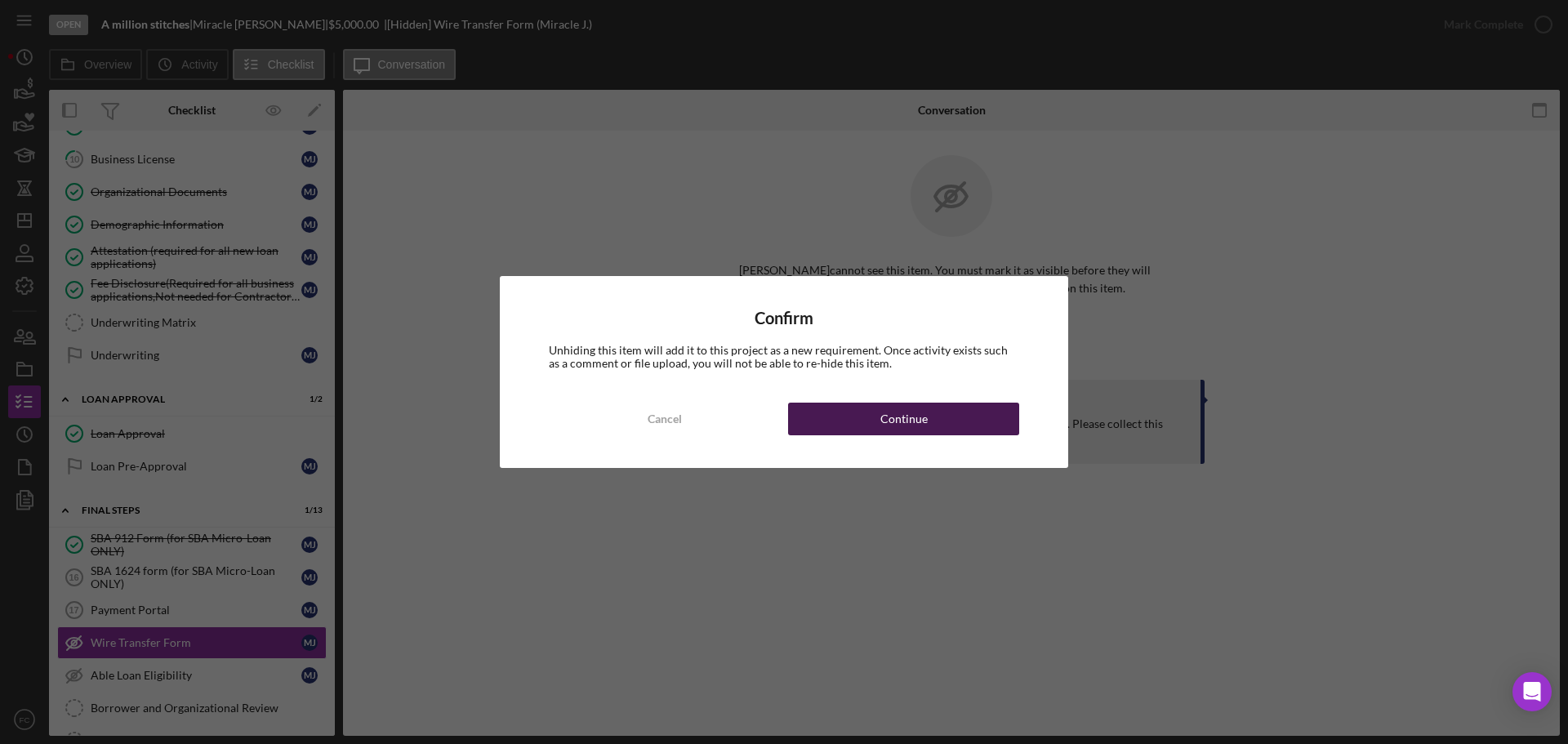
click at [876, 421] on button "Continue" at bounding box center [903, 419] width 231 height 33
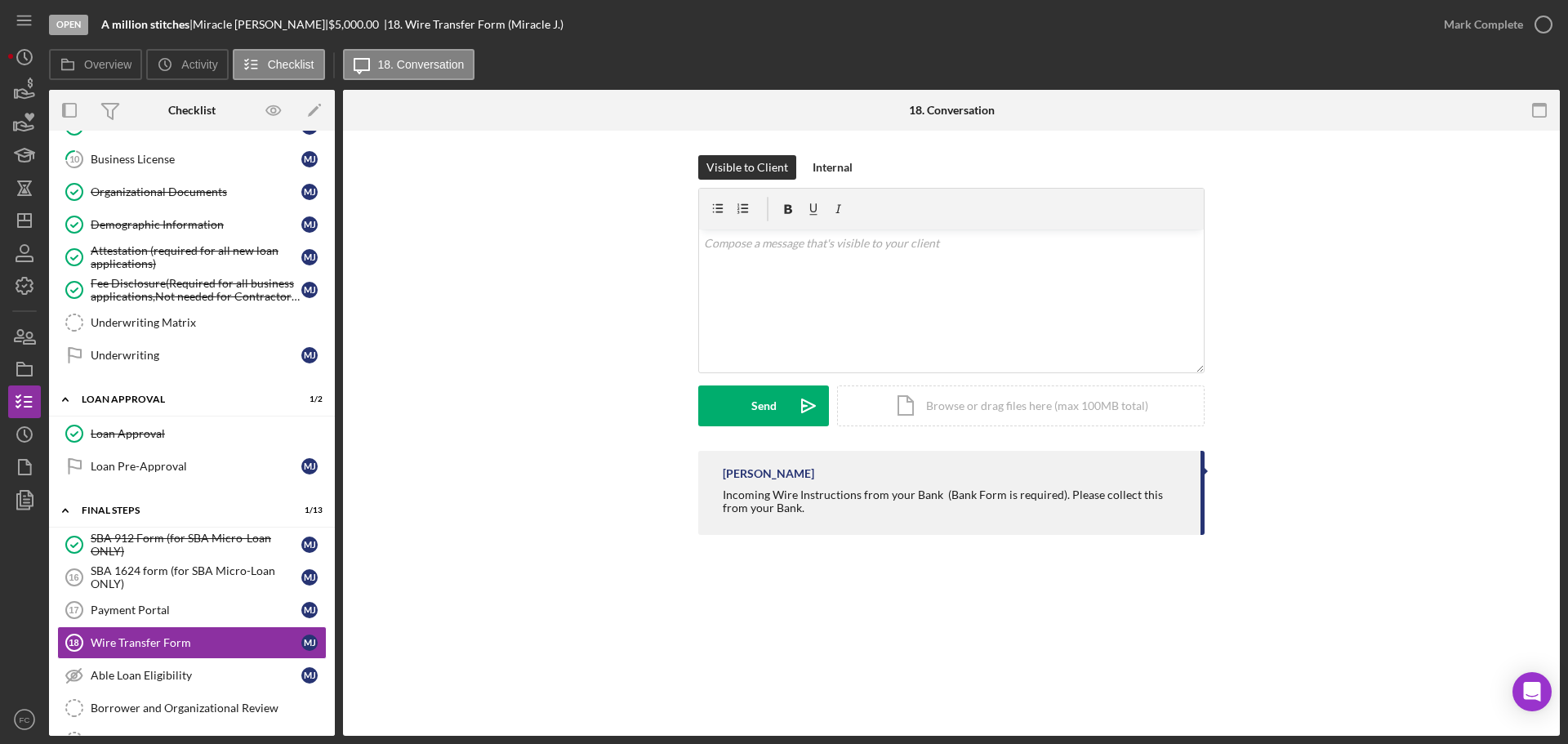
drag, startPoint x: 743, startPoint y: 490, endPoint x: 820, endPoint y: 494, distance: 77.1
click at [869, 520] on div "[PERSON_NAME] Incoming Wire Instructions from your Bank (Bank Form is required)…" at bounding box center [951, 492] width 506 height 84
copy div "Incoming Wire Instructions from your Bank (Bank Form is required). Please colle…"
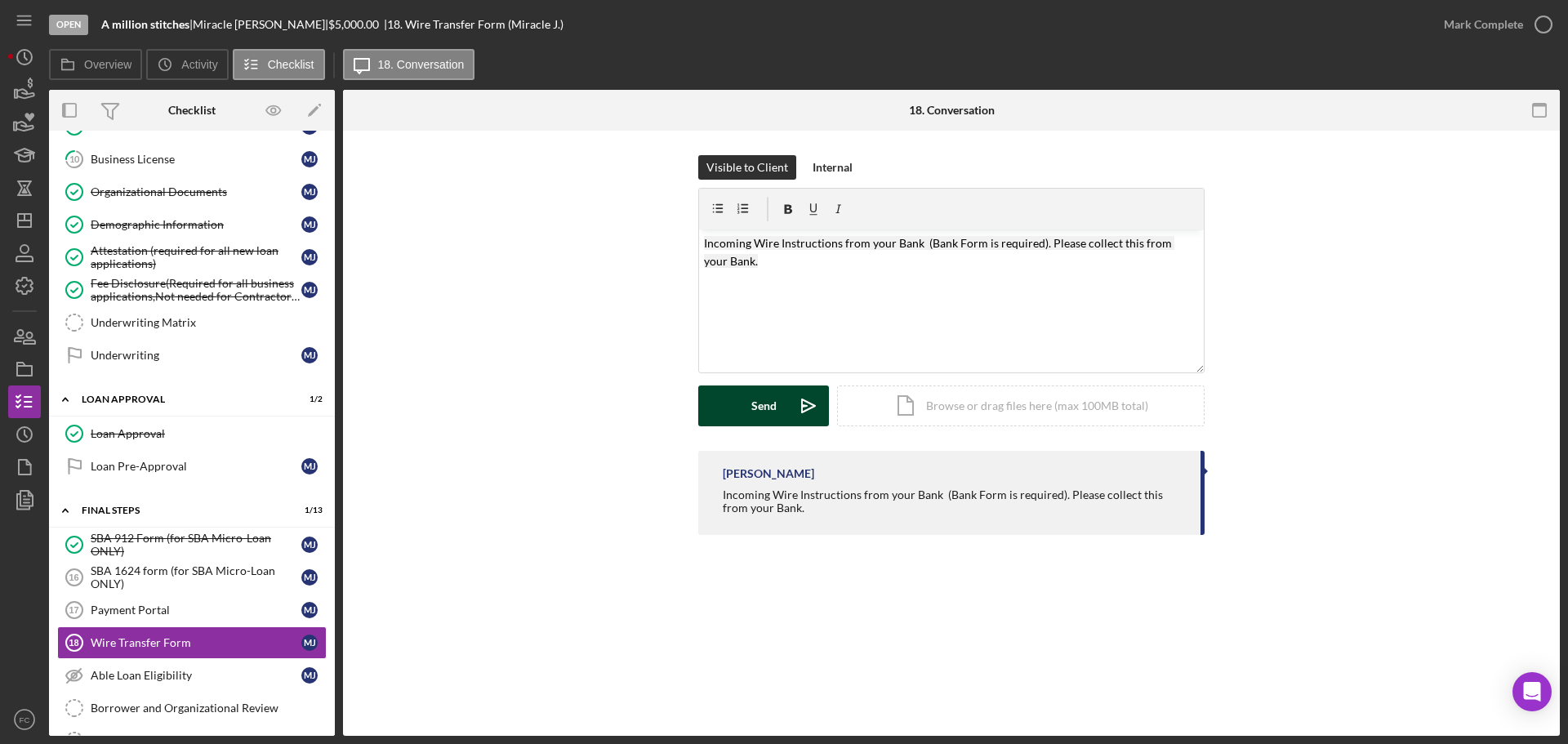
click at [761, 398] on div "Send" at bounding box center [764, 405] width 25 height 41
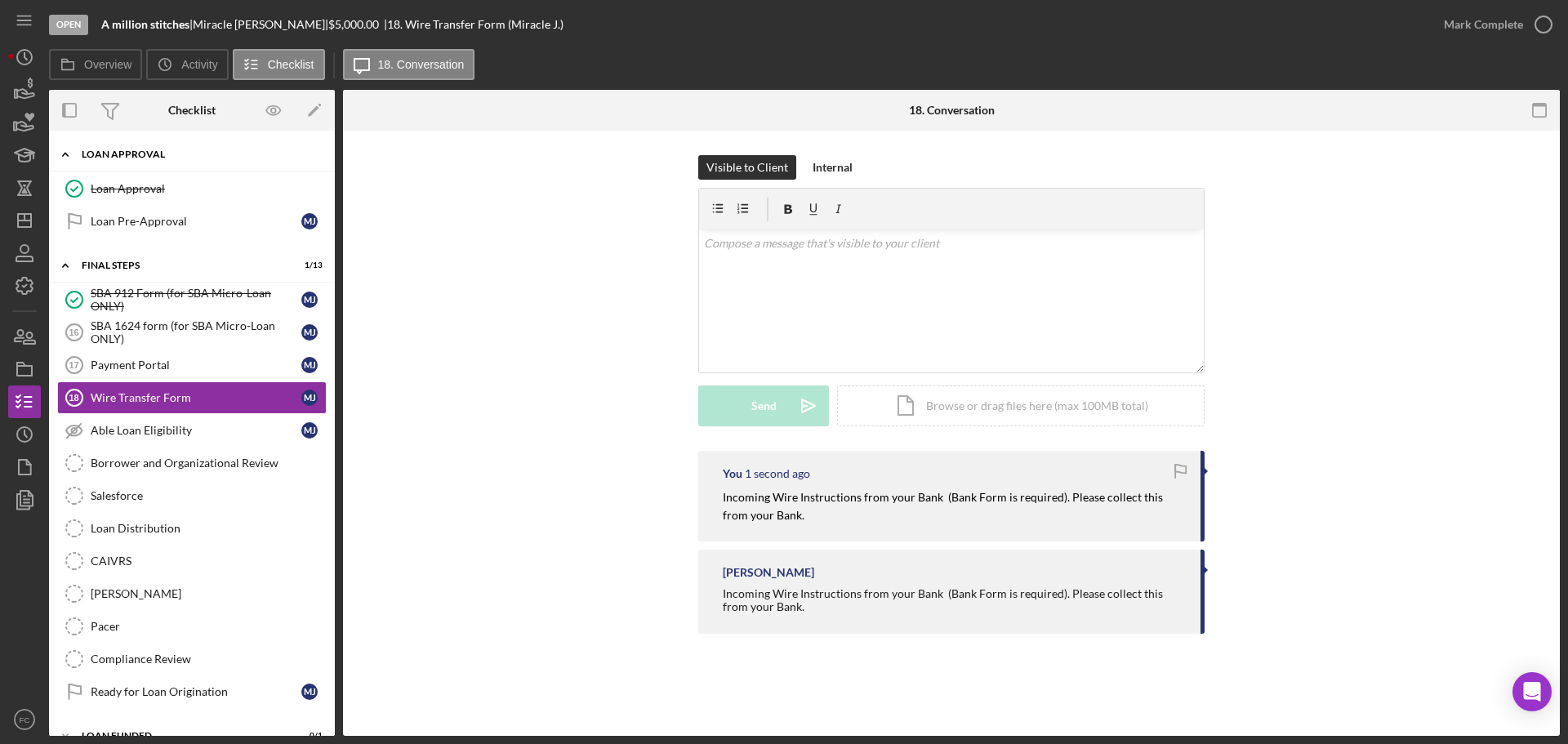
scroll to position [1012, 0]
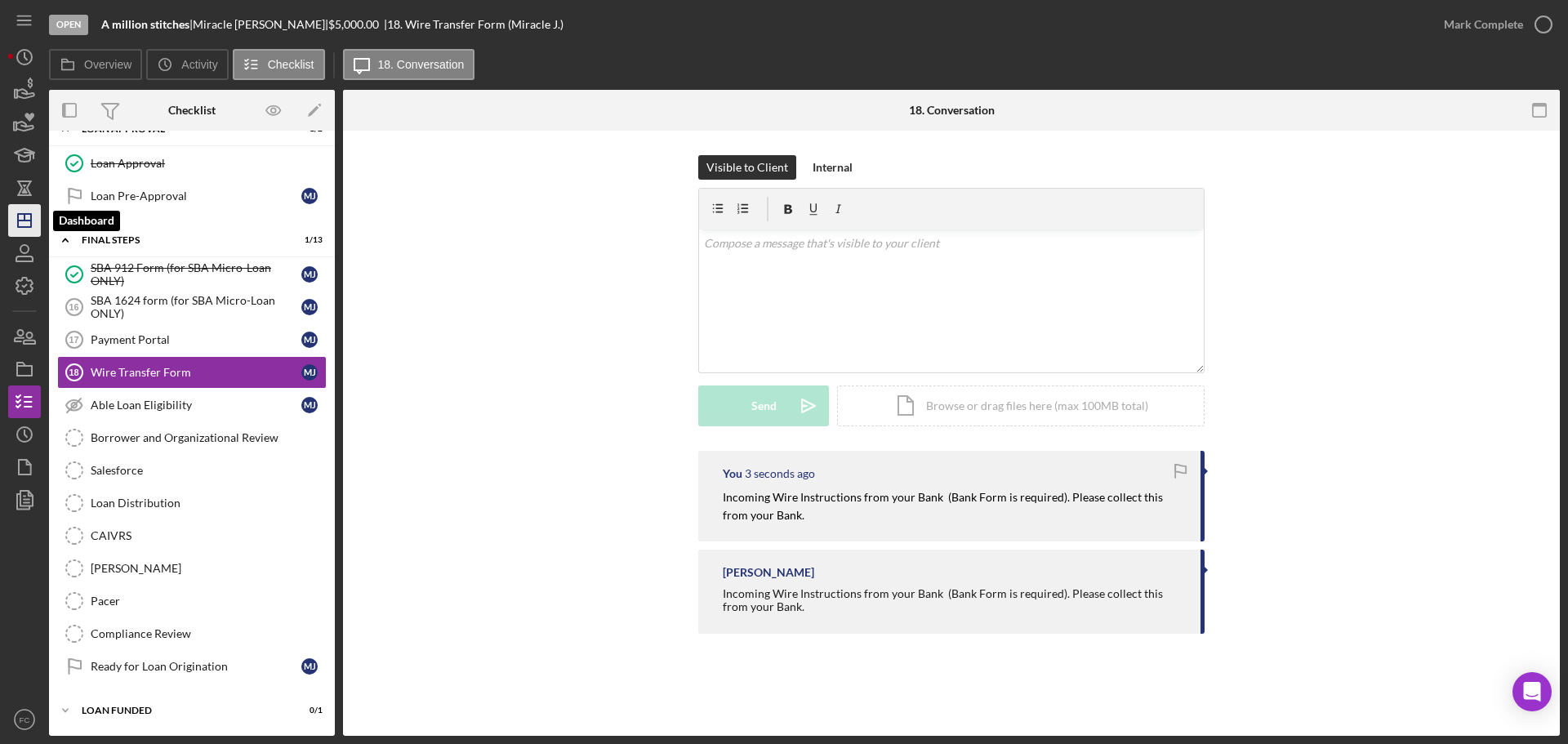
click at [24, 223] on icon "Icon/Dashboard" at bounding box center [24, 220] width 41 height 41
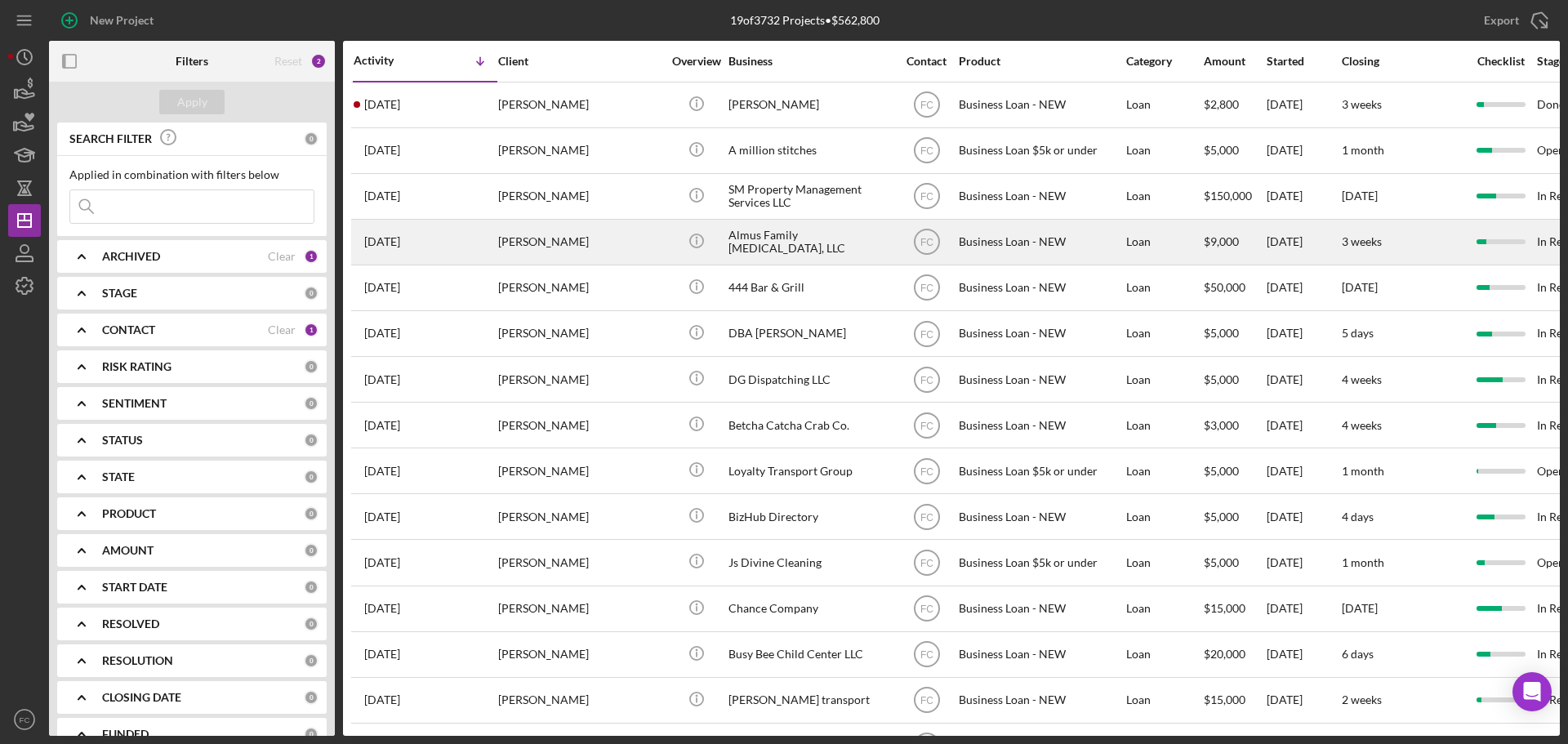
click at [590, 233] on div "[PERSON_NAME]" at bounding box center [580, 242] width 164 height 43
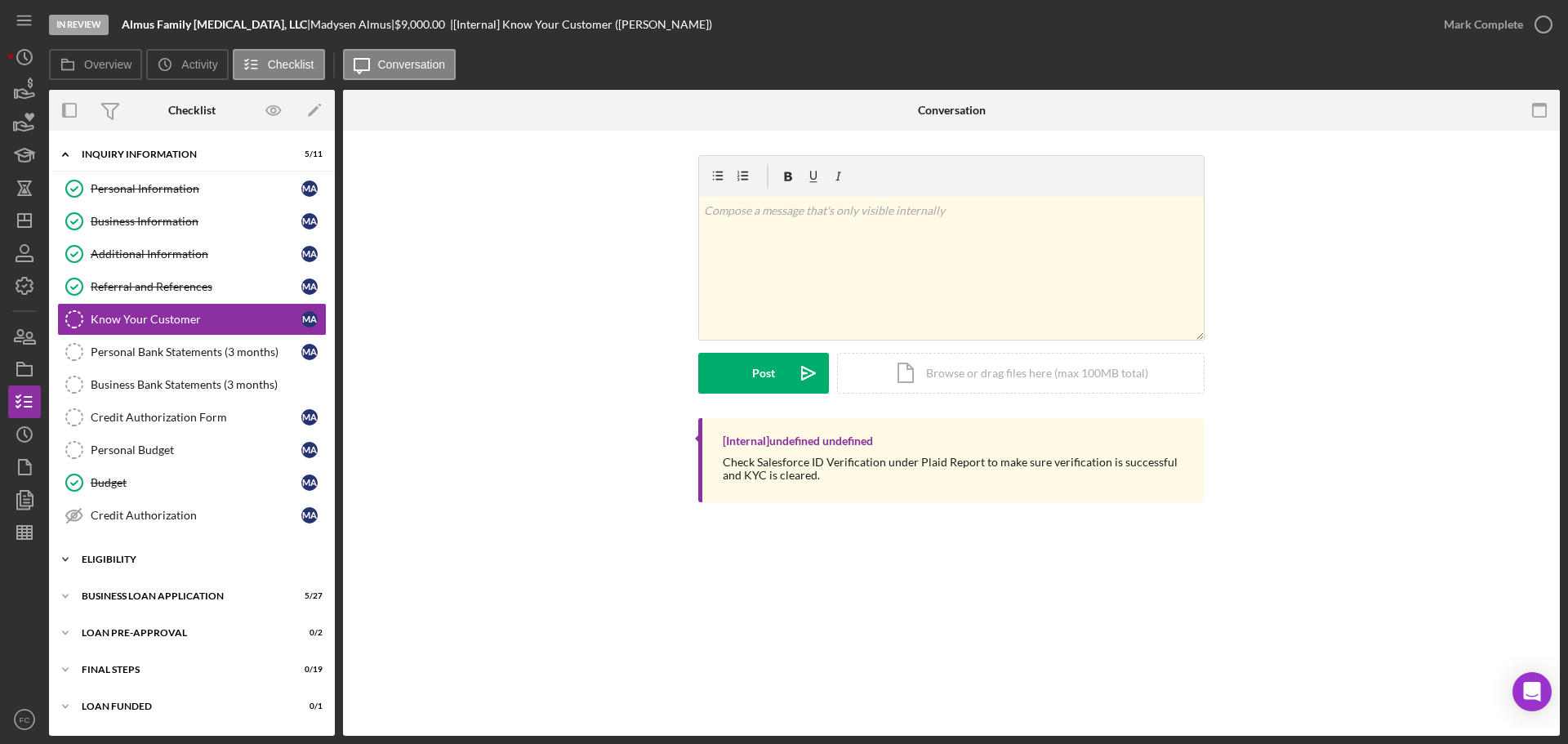
click at [108, 568] on div "Icon/Expander ELIGIBILITY 3 / 4" at bounding box center [192, 559] width 286 height 33
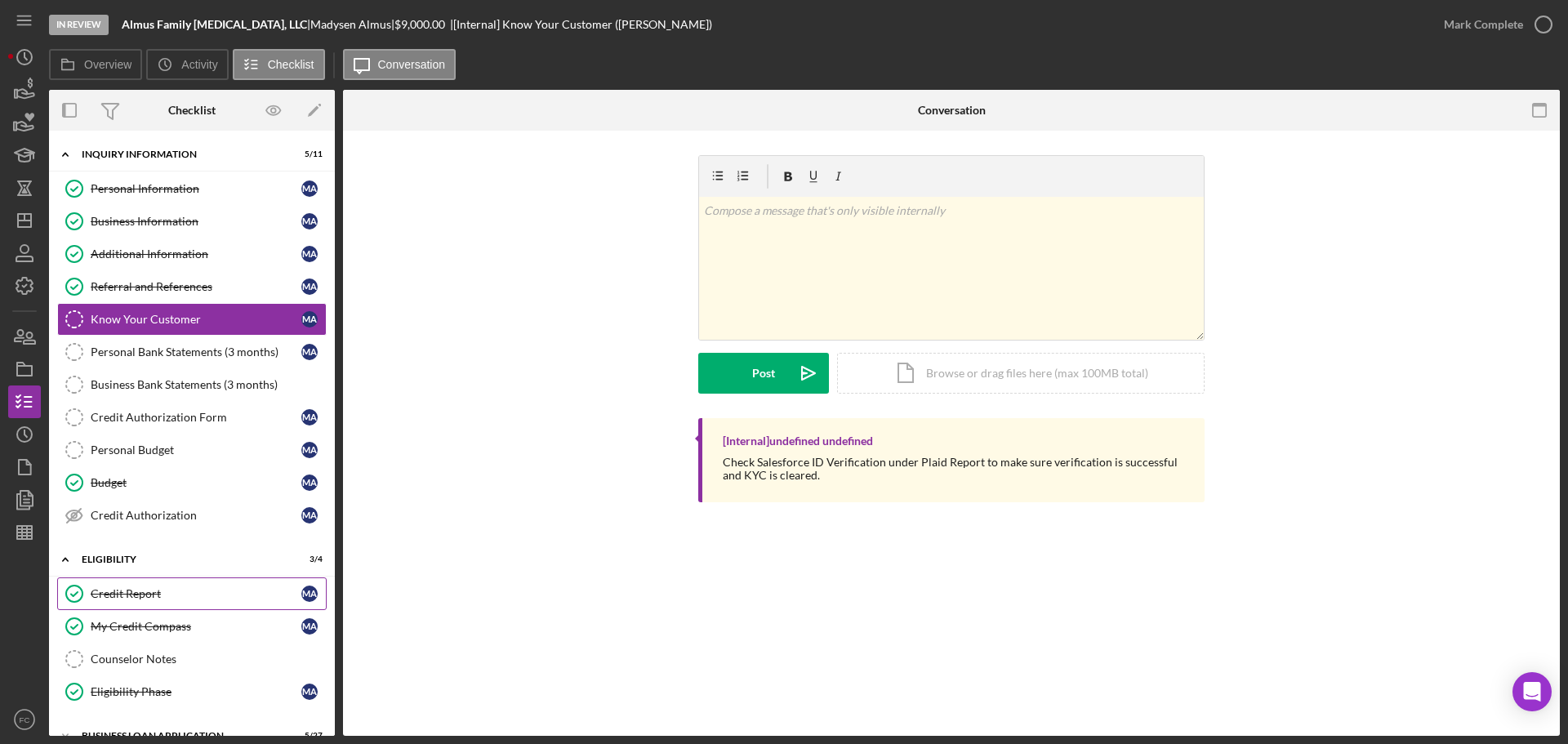
click at [117, 603] on link "Credit Report Credit Report M A" at bounding box center [192, 593] width 269 height 33
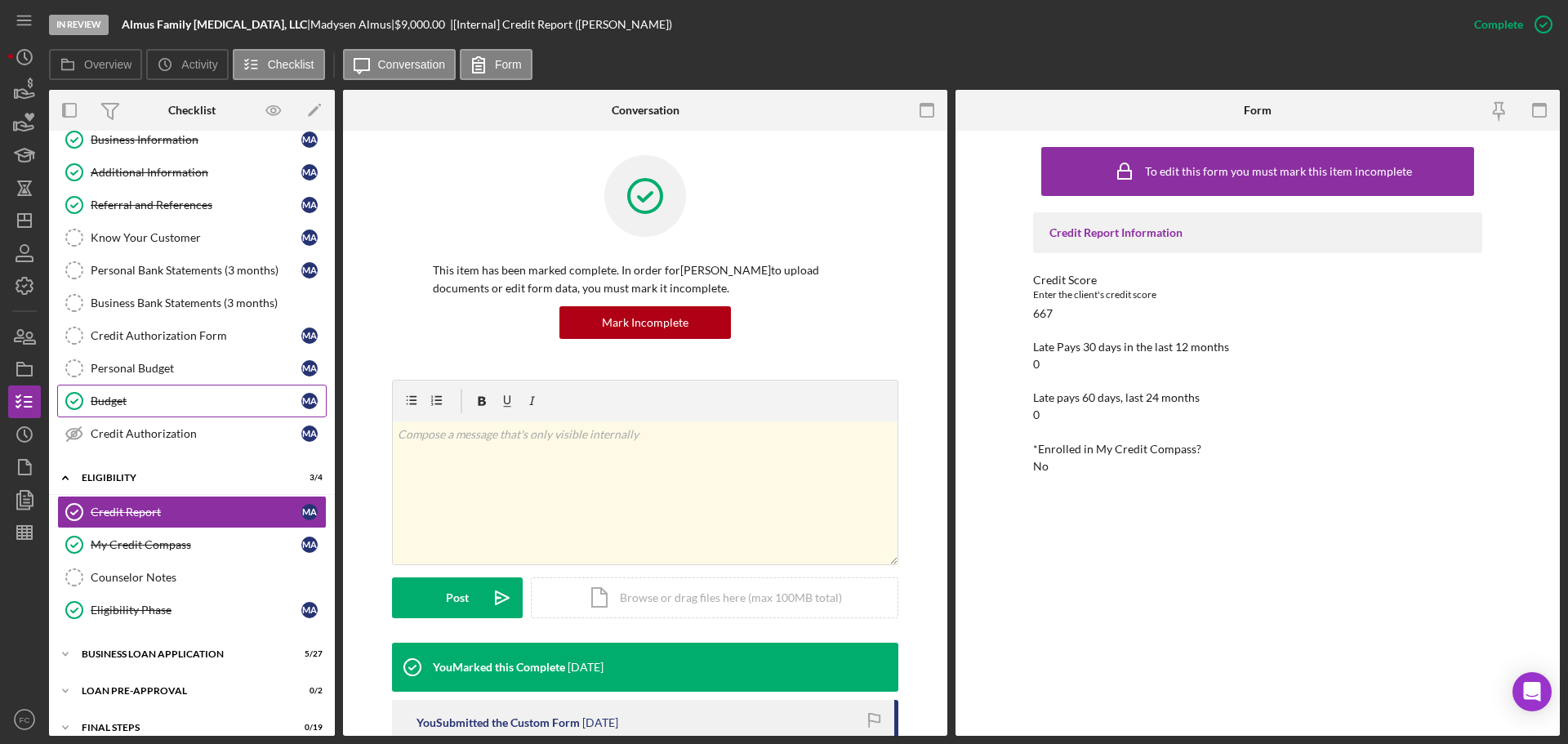
scroll to position [136, 0]
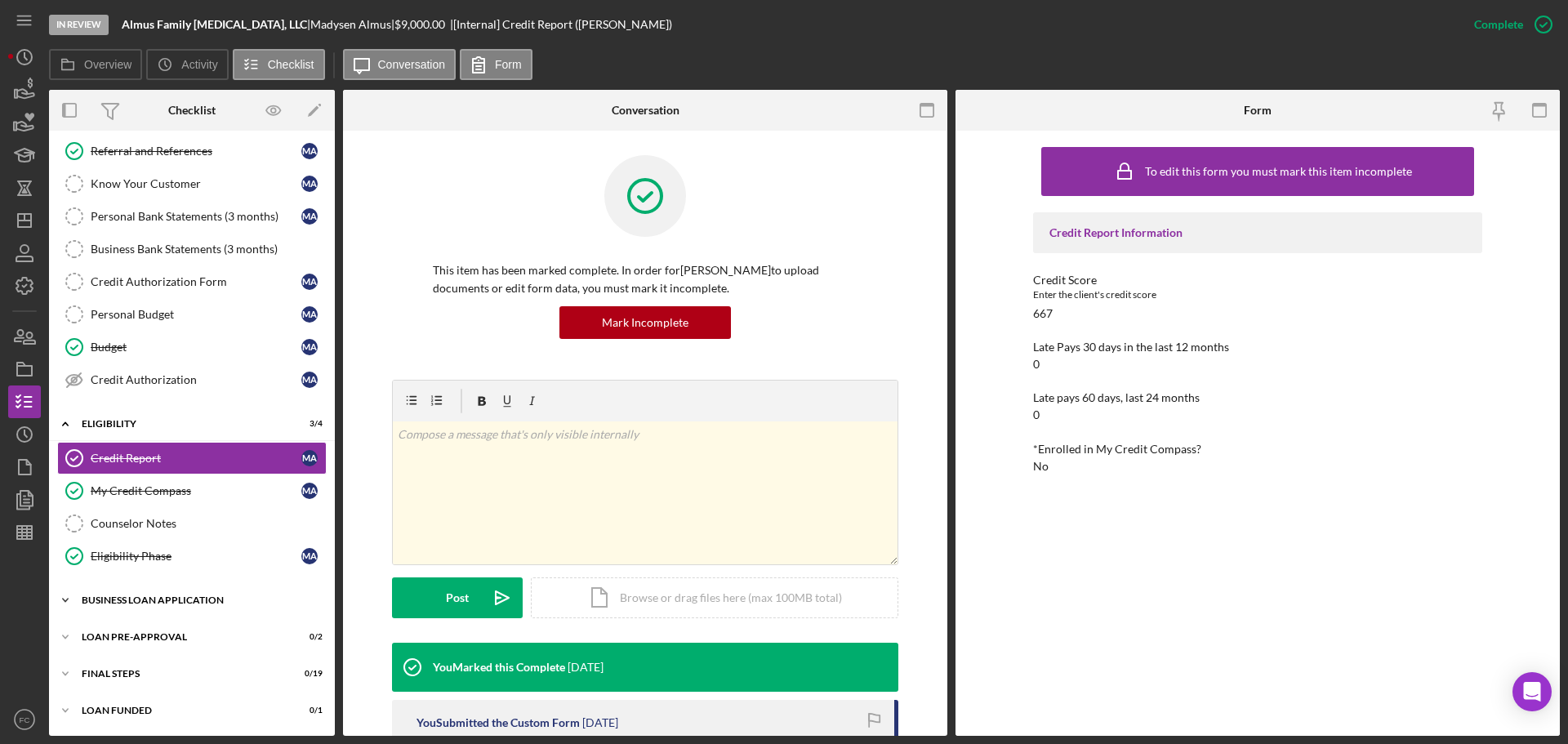
click at [132, 596] on div "BUSINESS LOAN APPLICATION" at bounding box center [197, 599] width 232 height 10
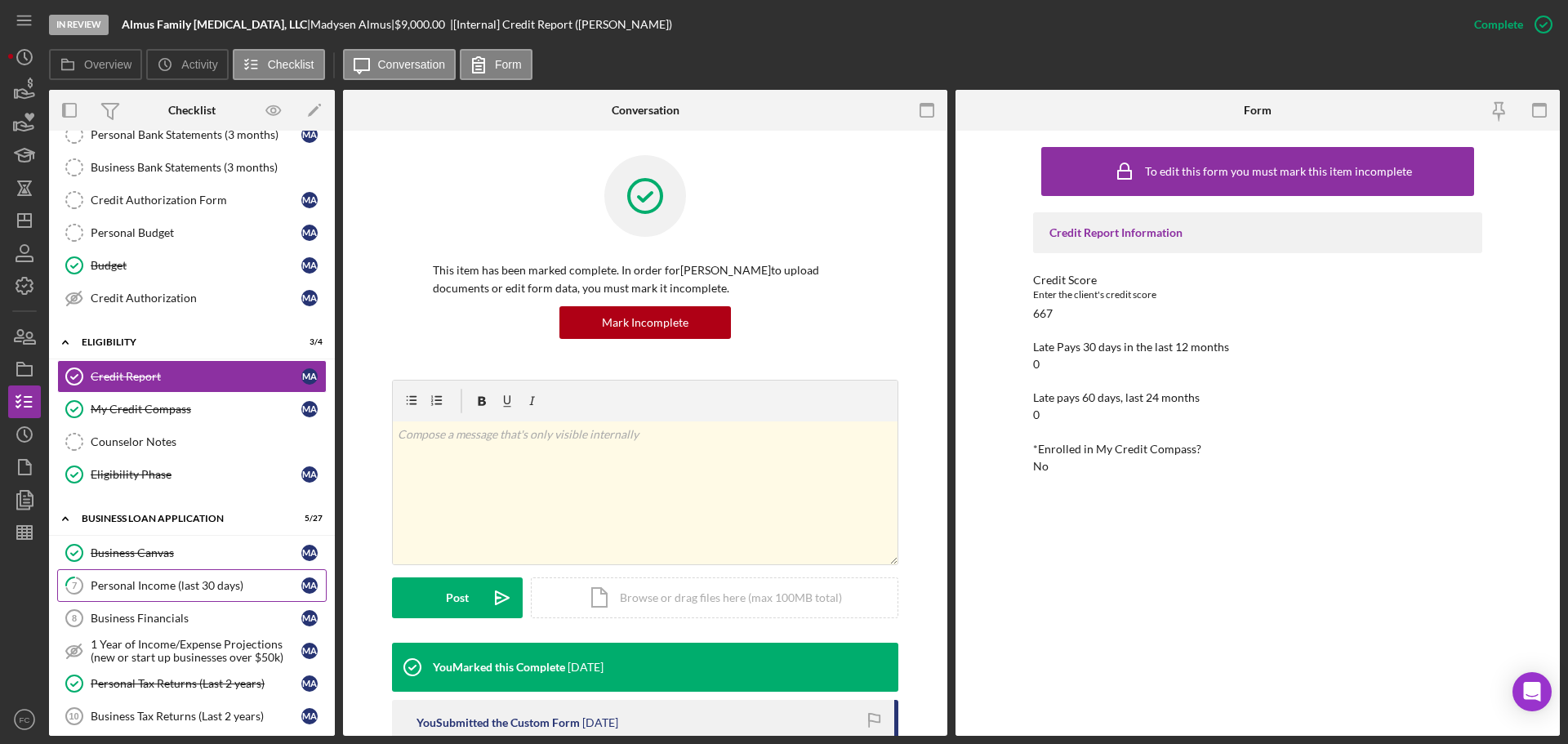
click at [128, 579] on div "Personal Income (last 30 days)" at bounding box center [195, 585] width 211 height 13
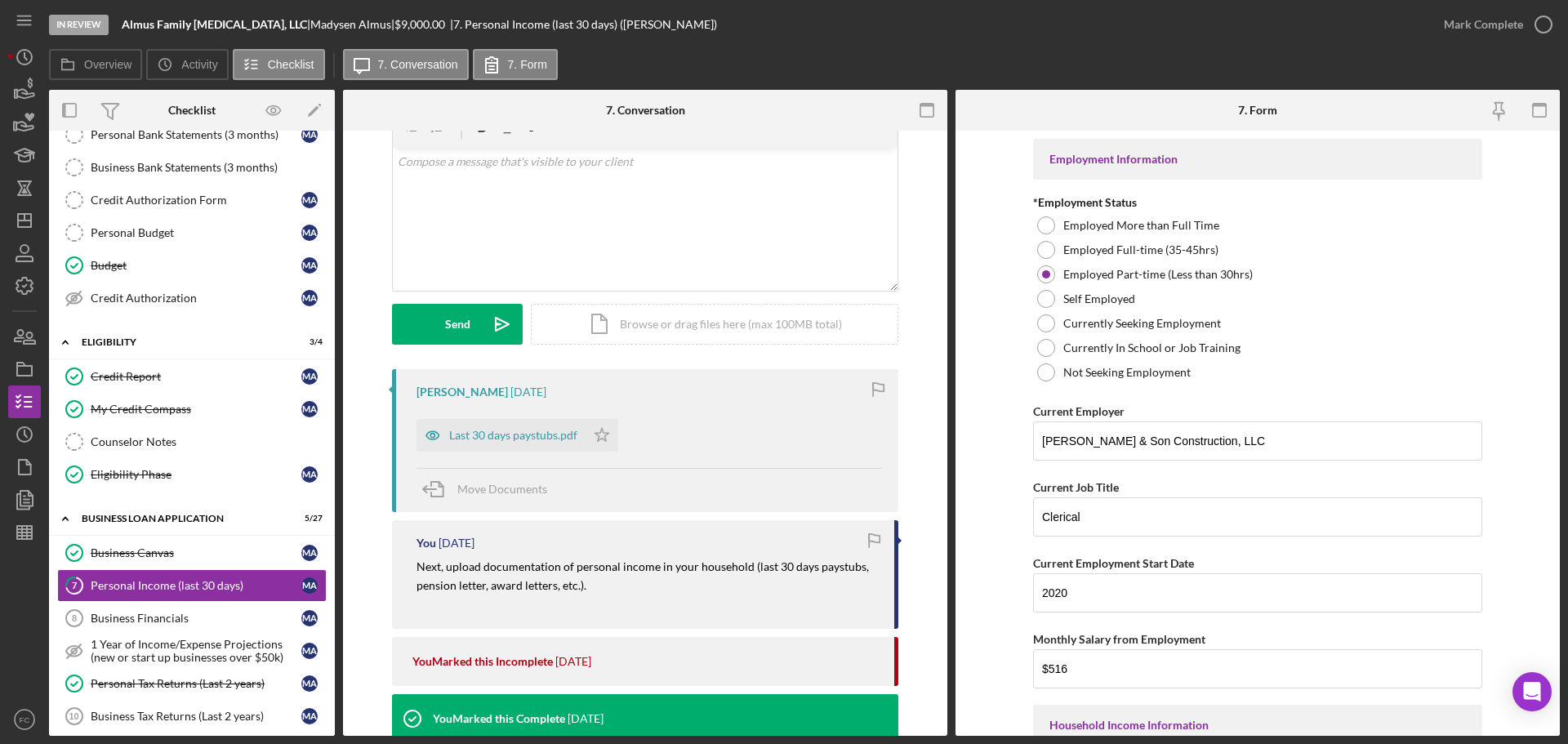
scroll to position [164, 0]
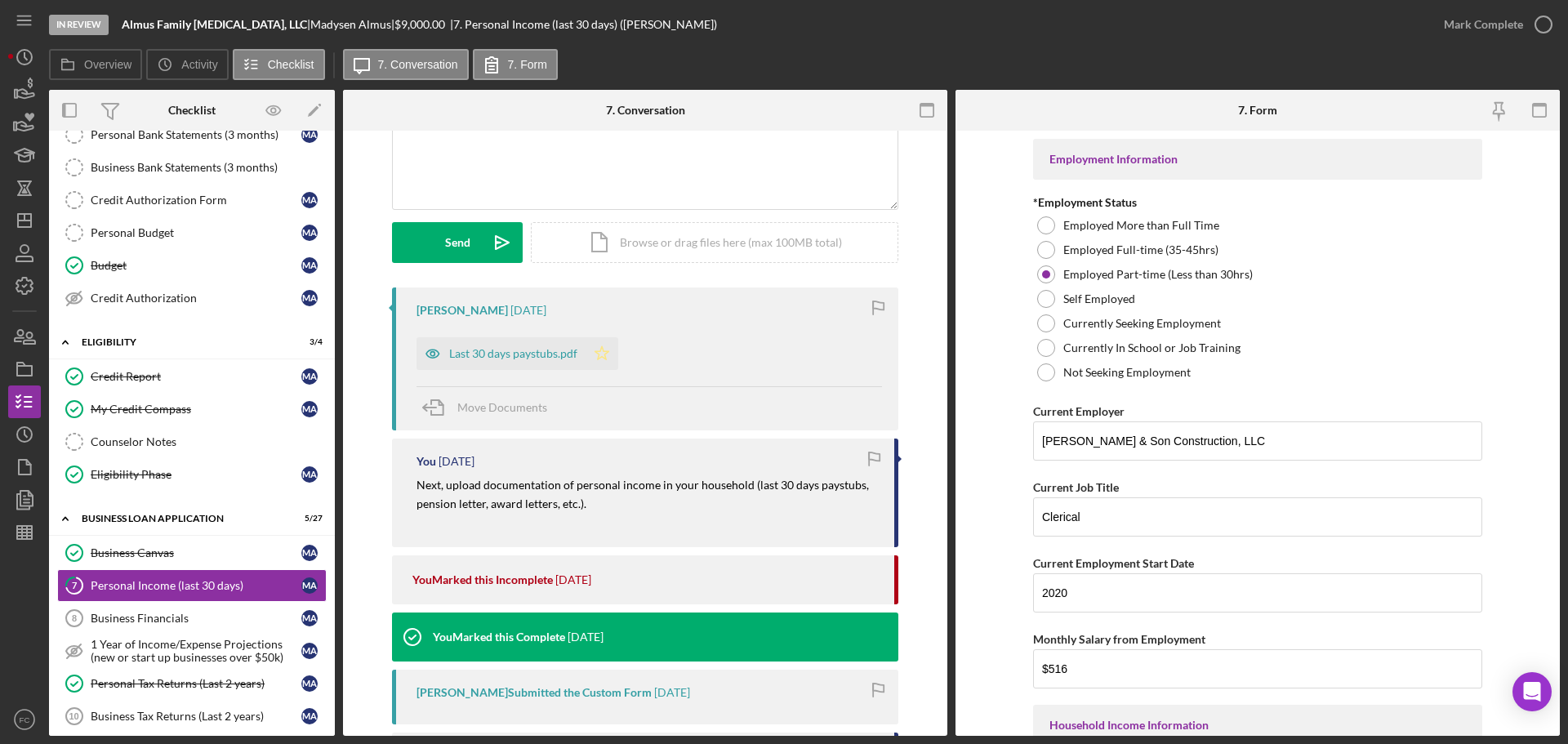
click at [595, 352] on polygon "button" at bounding box center [601, 353] width 14 height 13
click at [1539, 20] on icon "button" at bounding box center [1543, 24] width 41 height 41
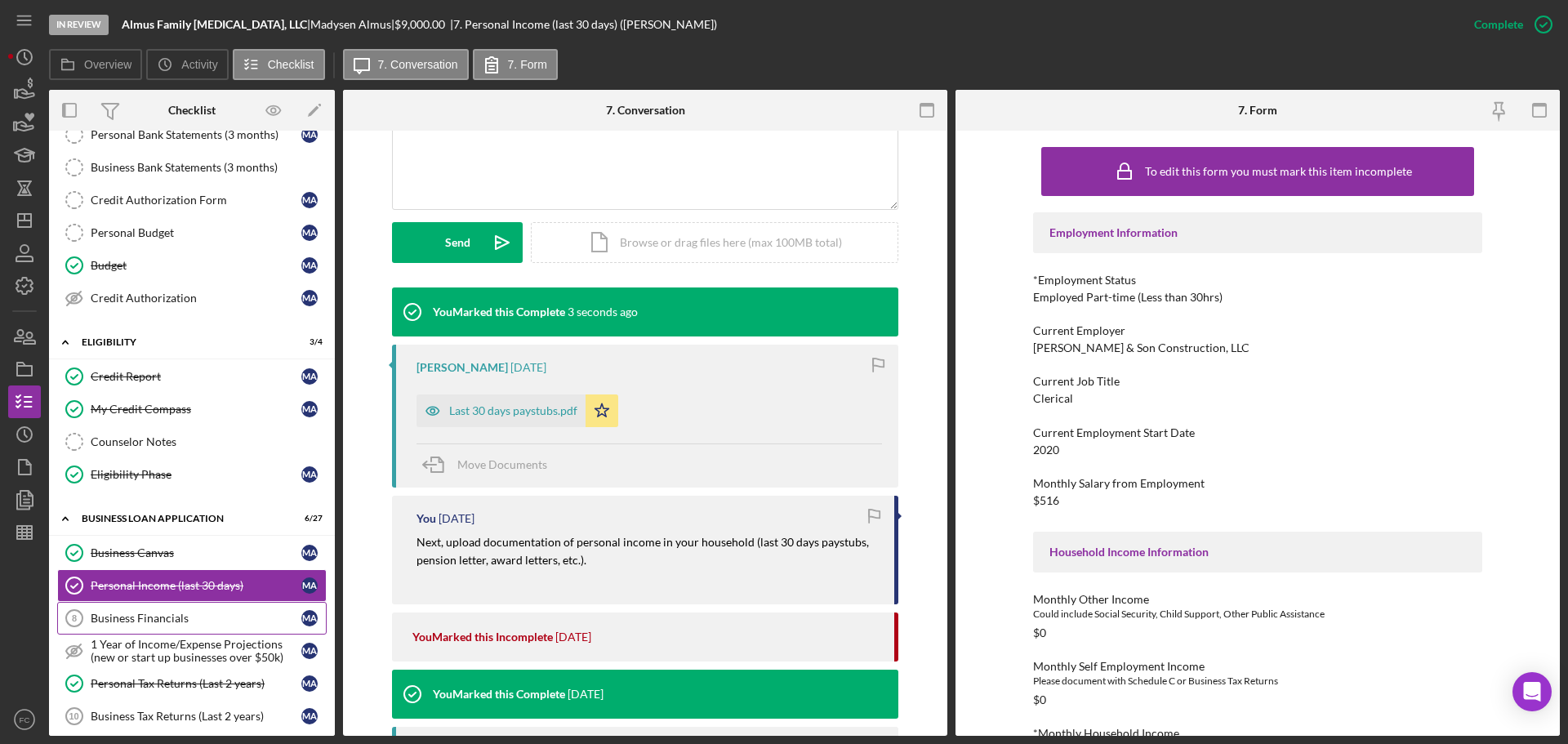
scroll to position [381, 0]
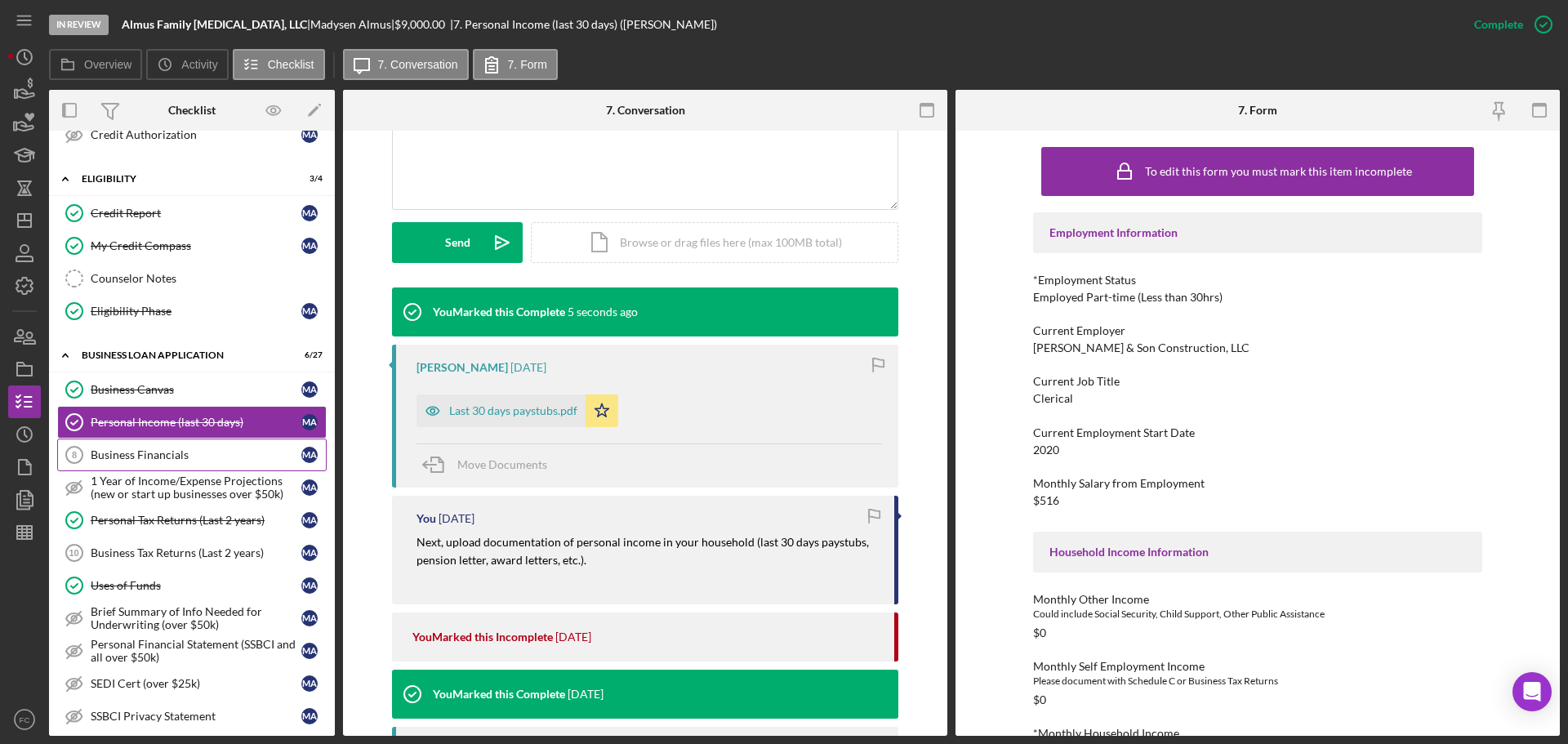
click at [200, 456] on div "Business Financials" at bounding box center [195, 455] width 211 height 13
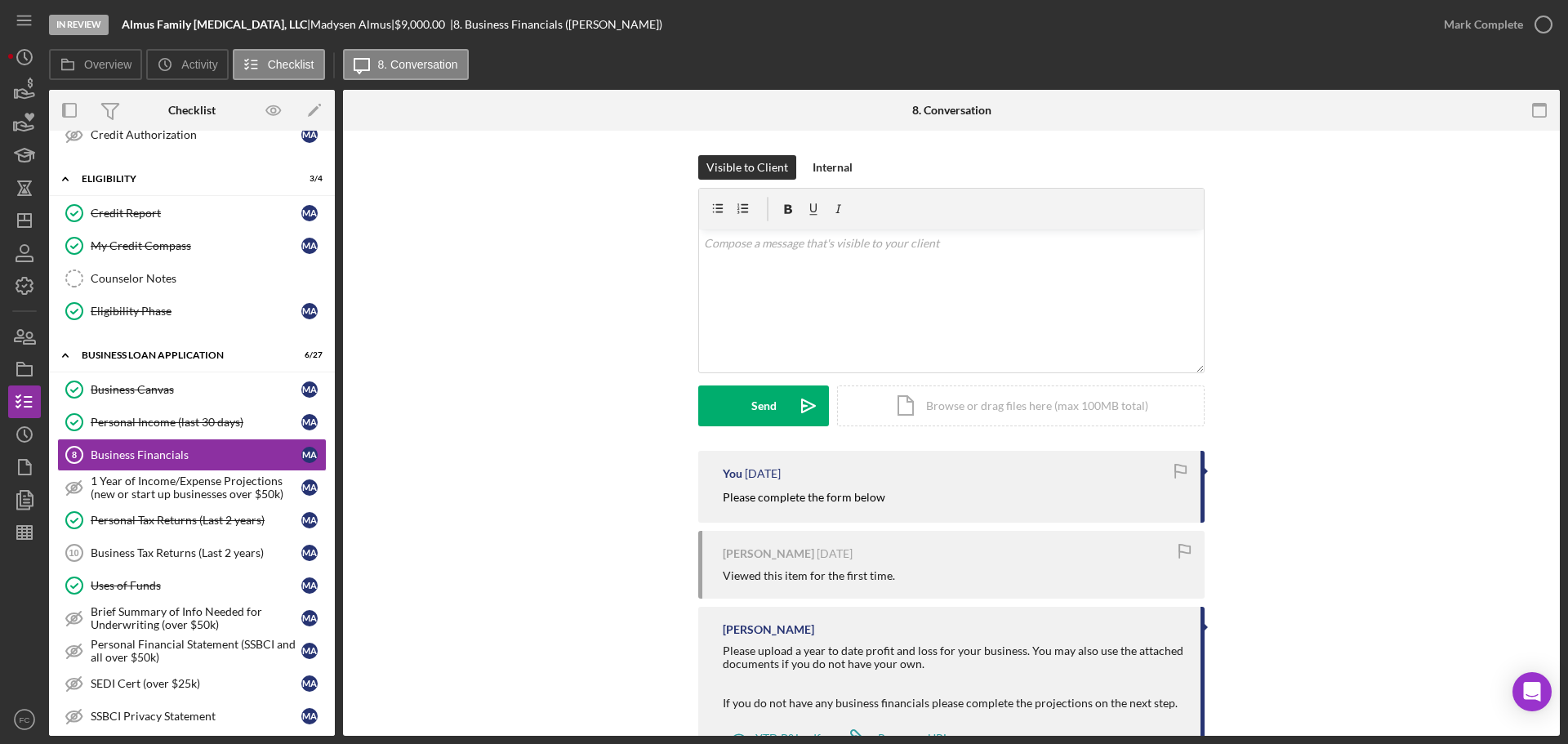
scroll to position [68, 0]
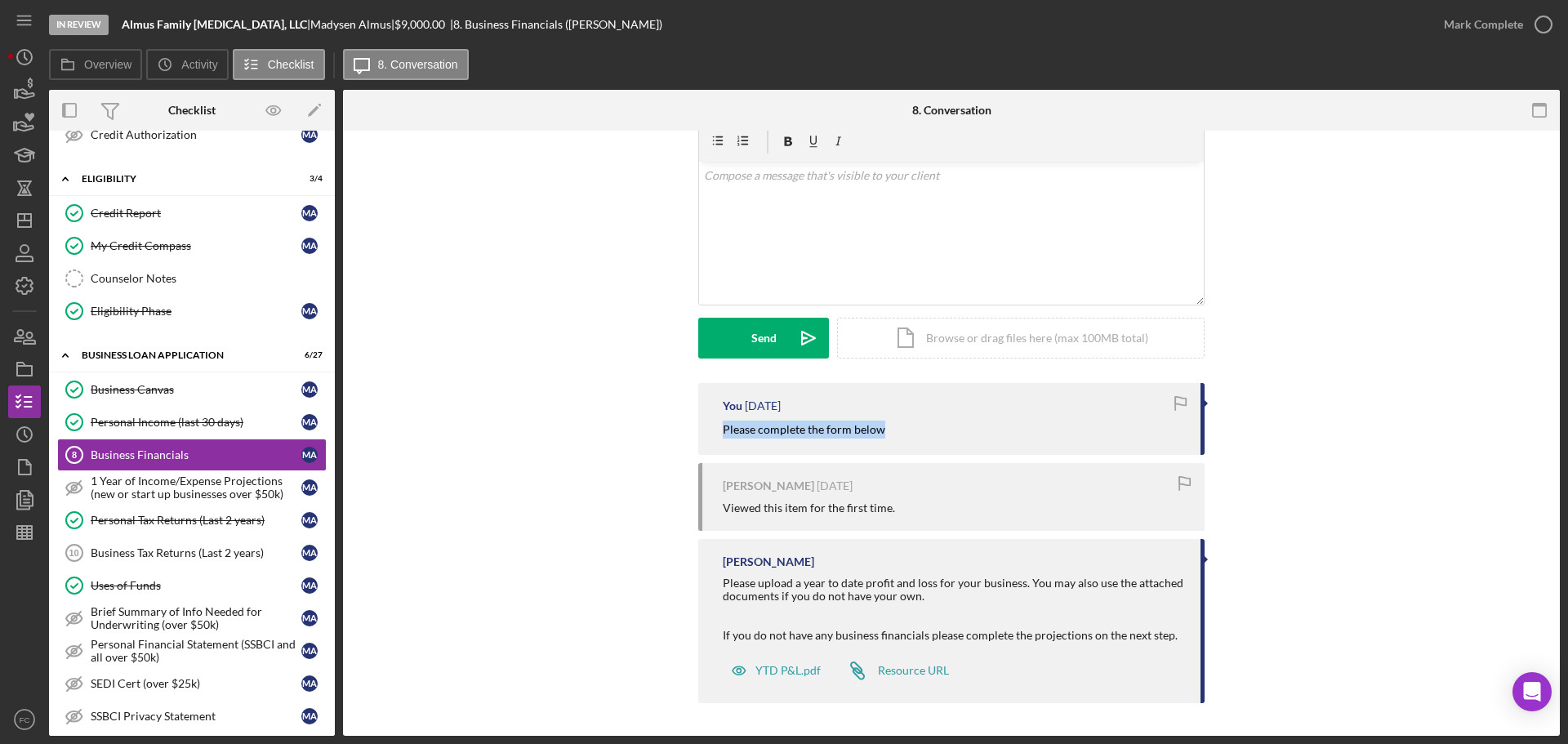
drag, startPoint x: 714, startPoint y: 430, endPoint x: 913, endPoint y: 428, distance: 199.0
click at [913, 428] on div "You [DATE] Please complete the form below" at bounding box center [951, 418] width 506 height 71
copy mark "Please complete the form below"
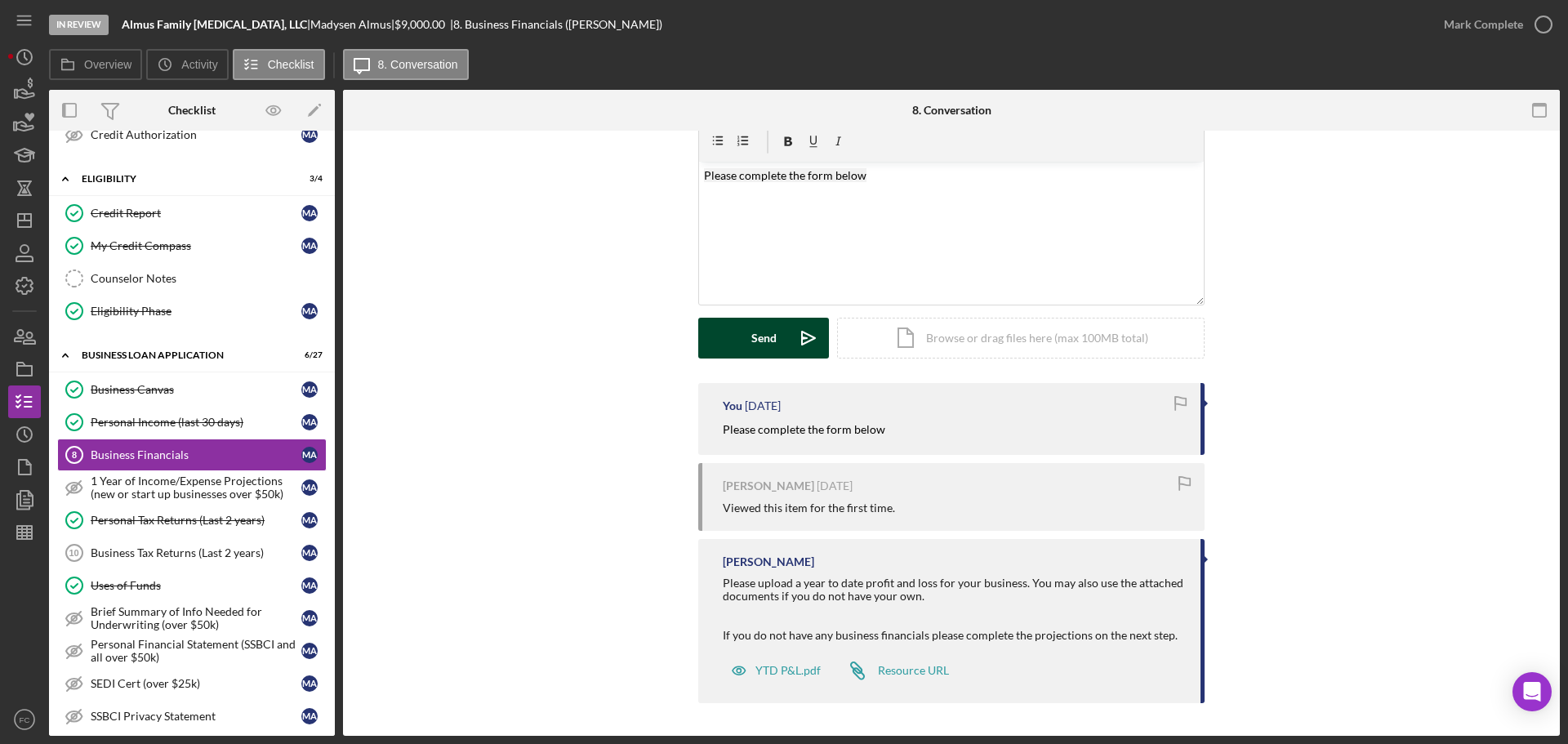
click at [724, 342] on button "Send Icon/icon-invite-send" at bounding box center [763, 337] width 130 height 41
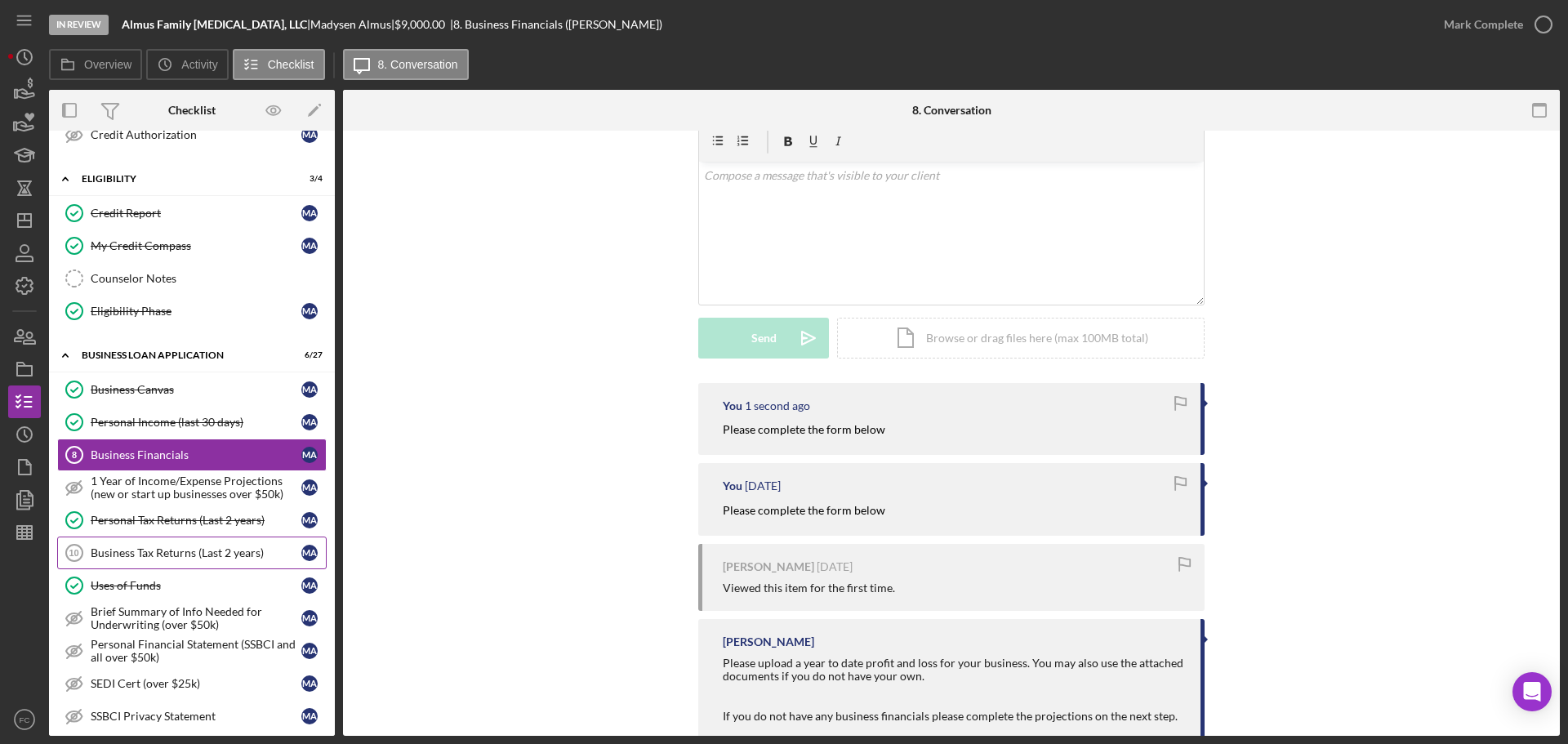
click at [174, 549] on div "Business Tax Returns (Last 2 years)" at bounding box center [195, 552] width 211 height 13
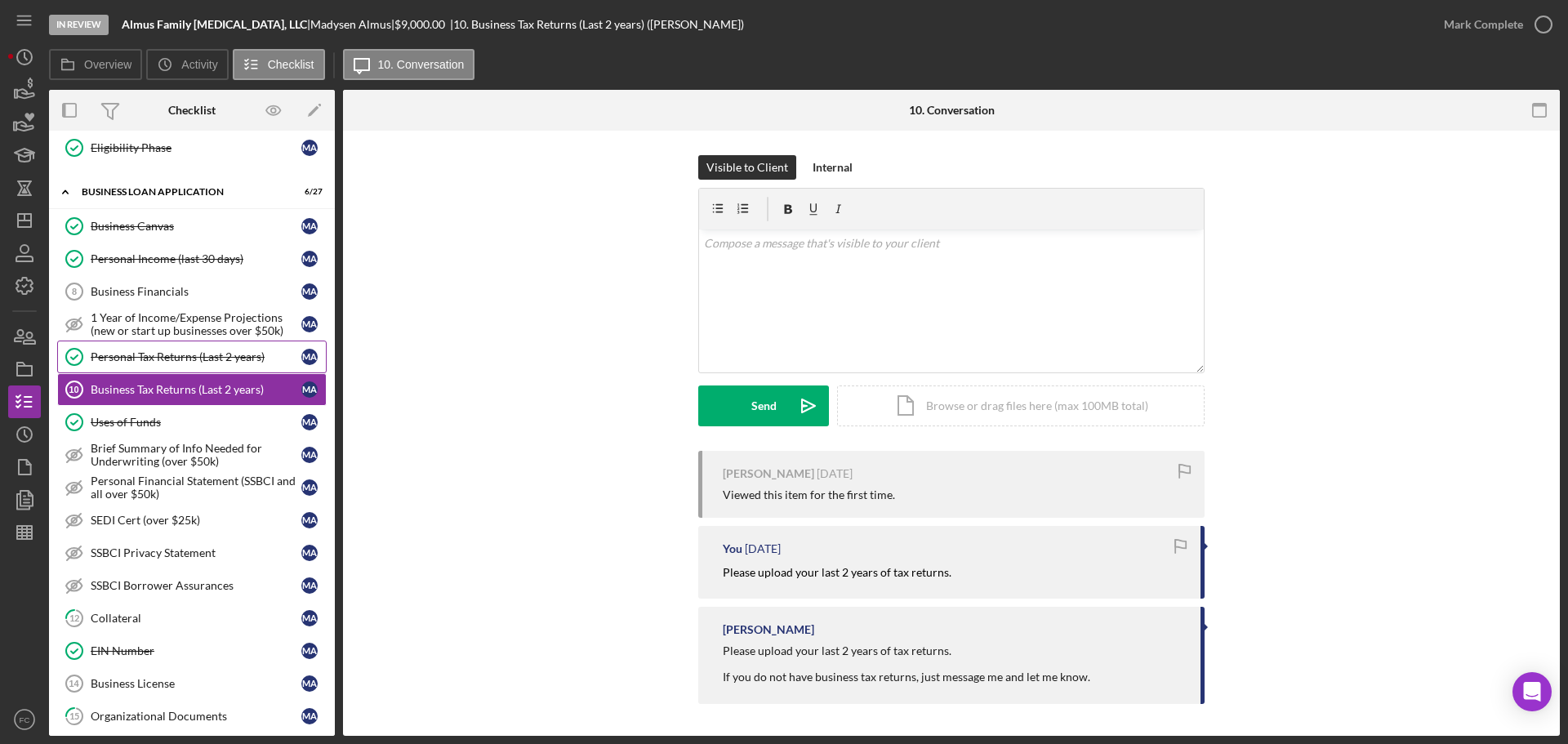
scroll to position [626, 0]
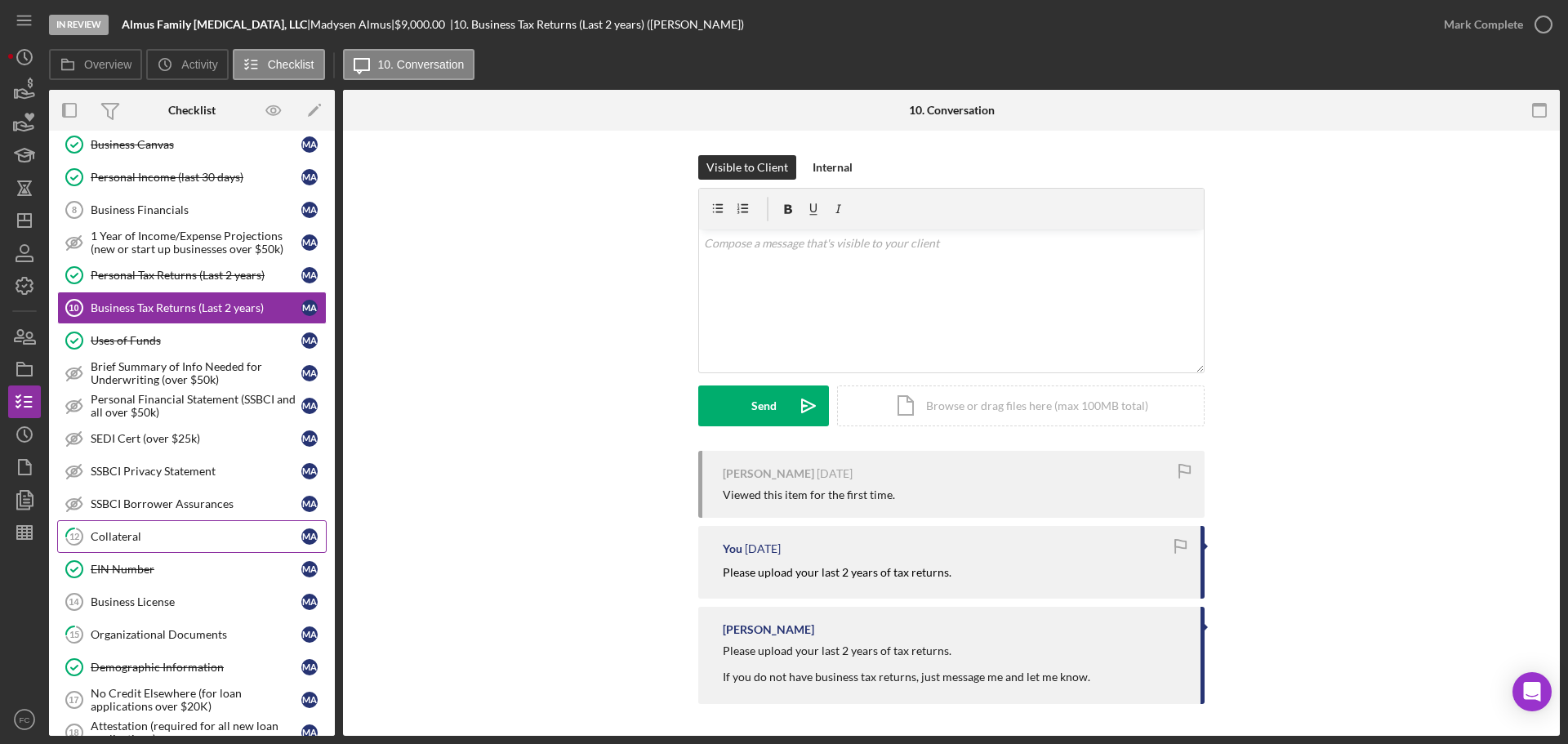
click at [145, 540] on div "Collateral" at bounding box center [195, 536] width 211 height 13
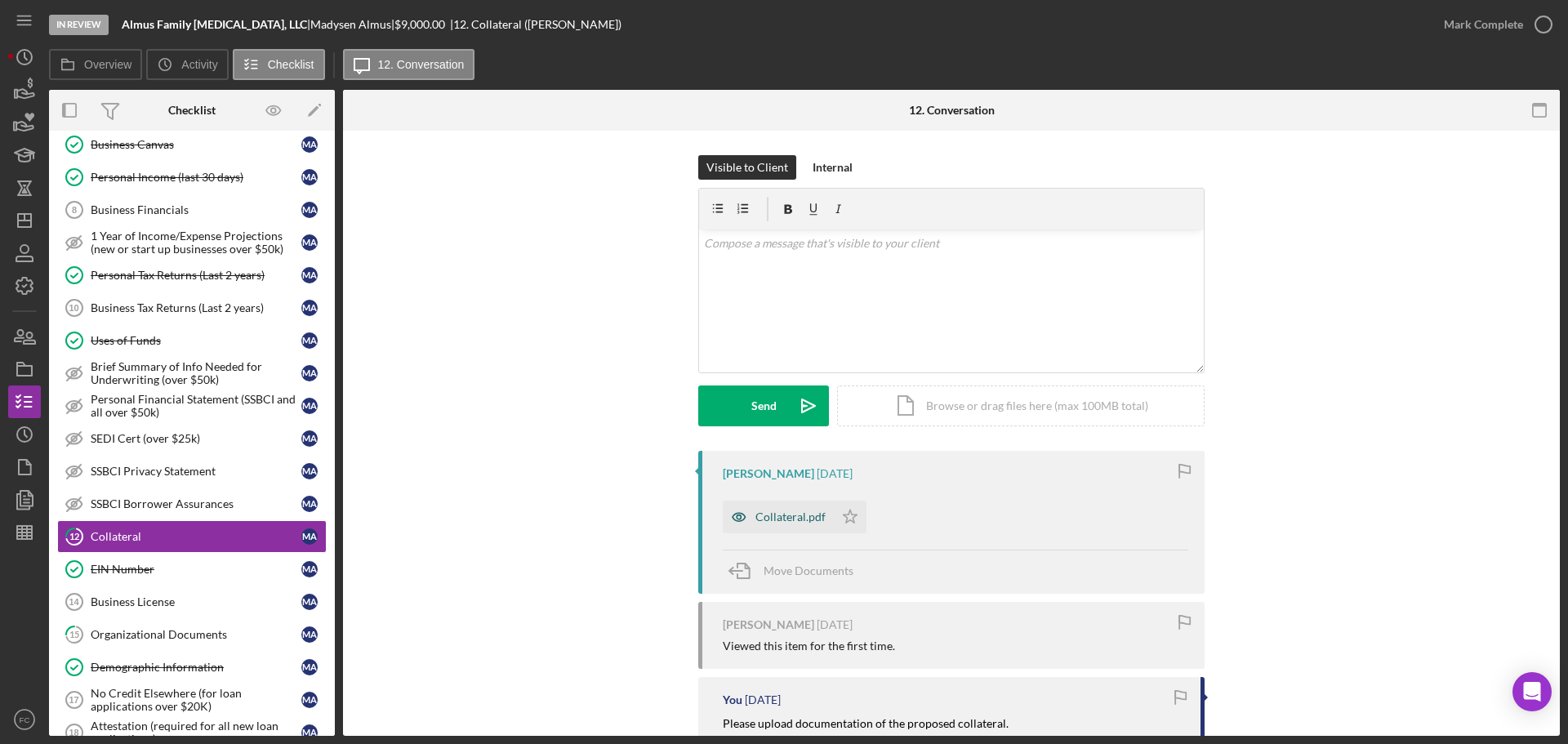
click at [787, 511] on div "Collateral.pdf" at bounding box center [790, 516] width 71 height 13
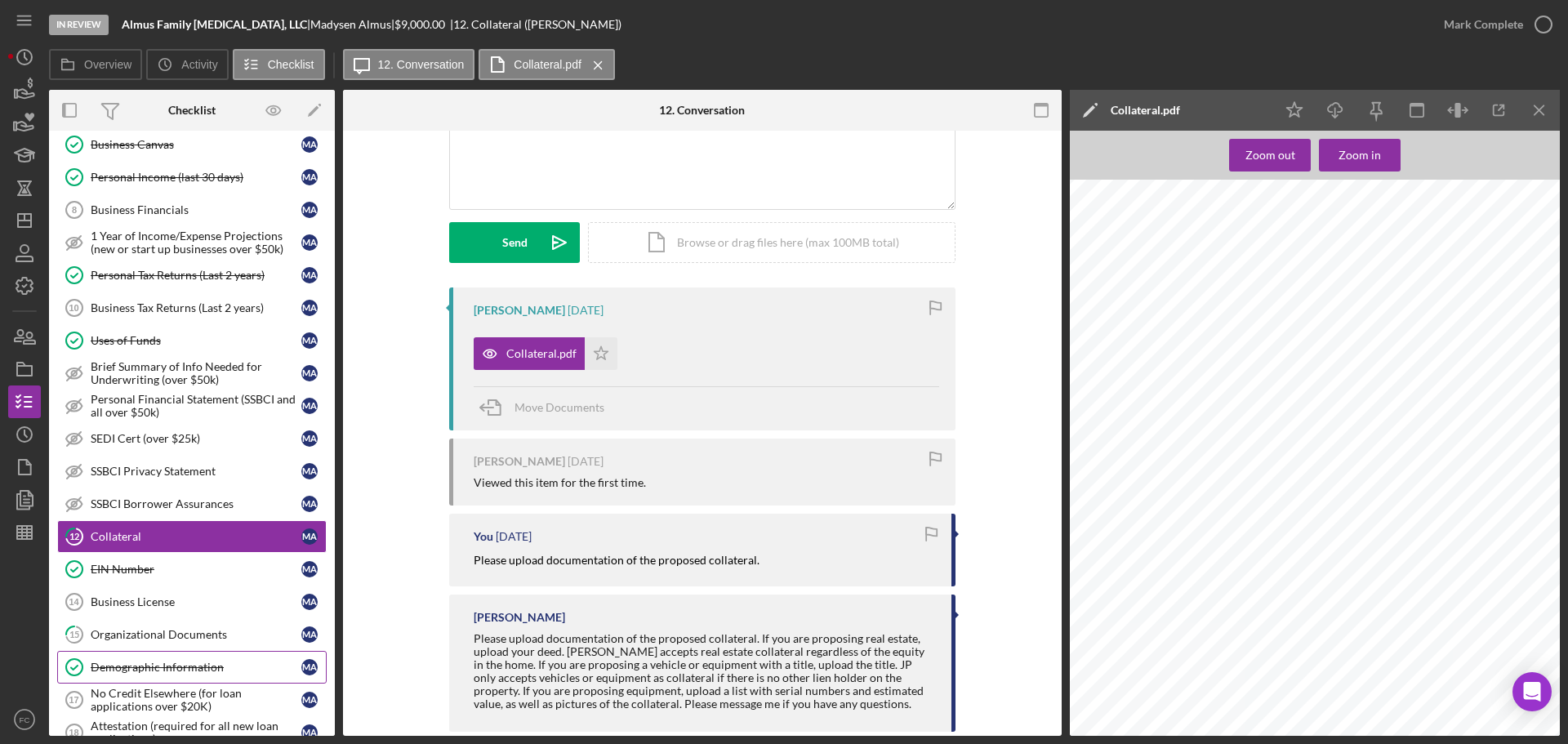
scroll to position [707, 0]
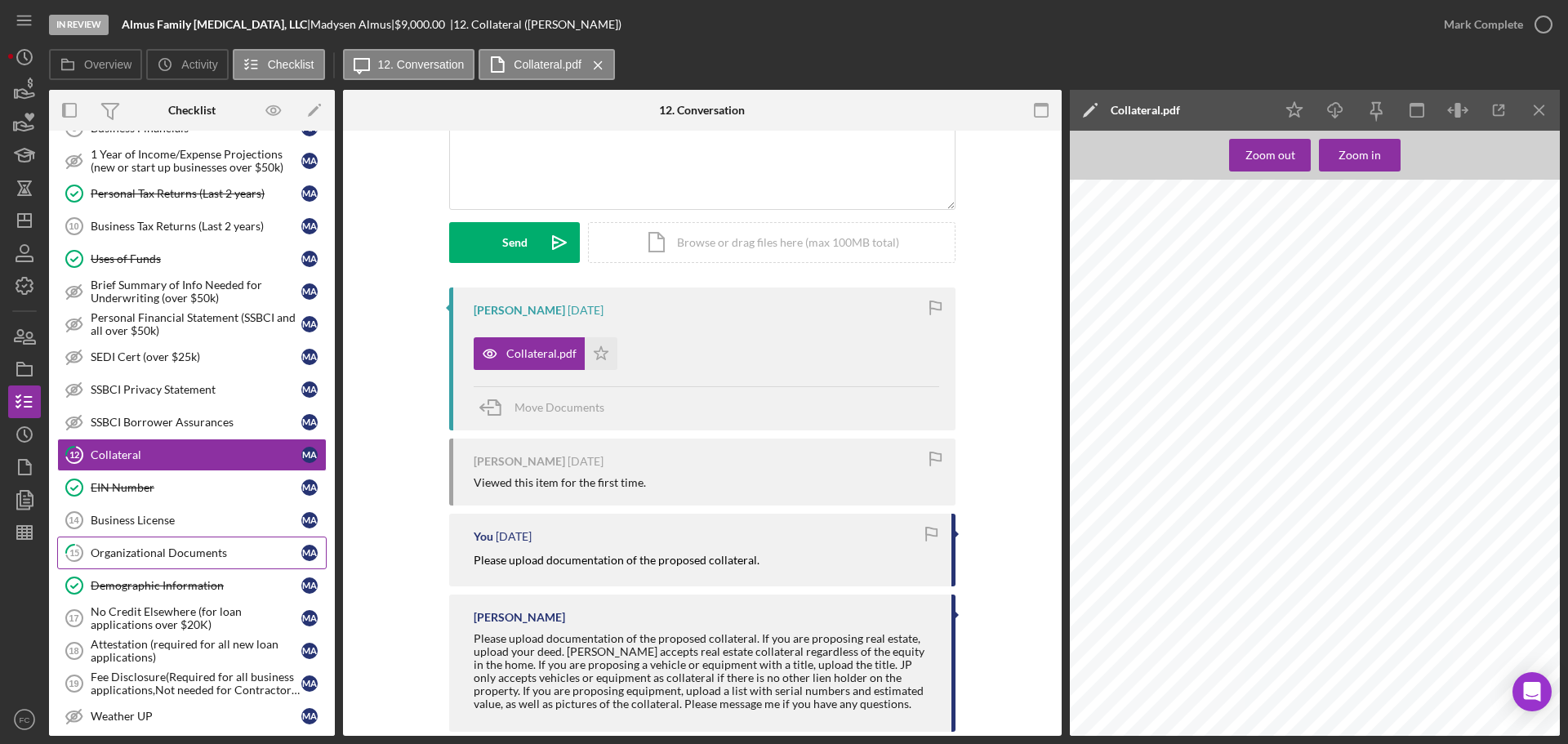
click at [181, 544] on link "15 Organizational Documents M A" at bounding box center [192, 552] width 269 height 33
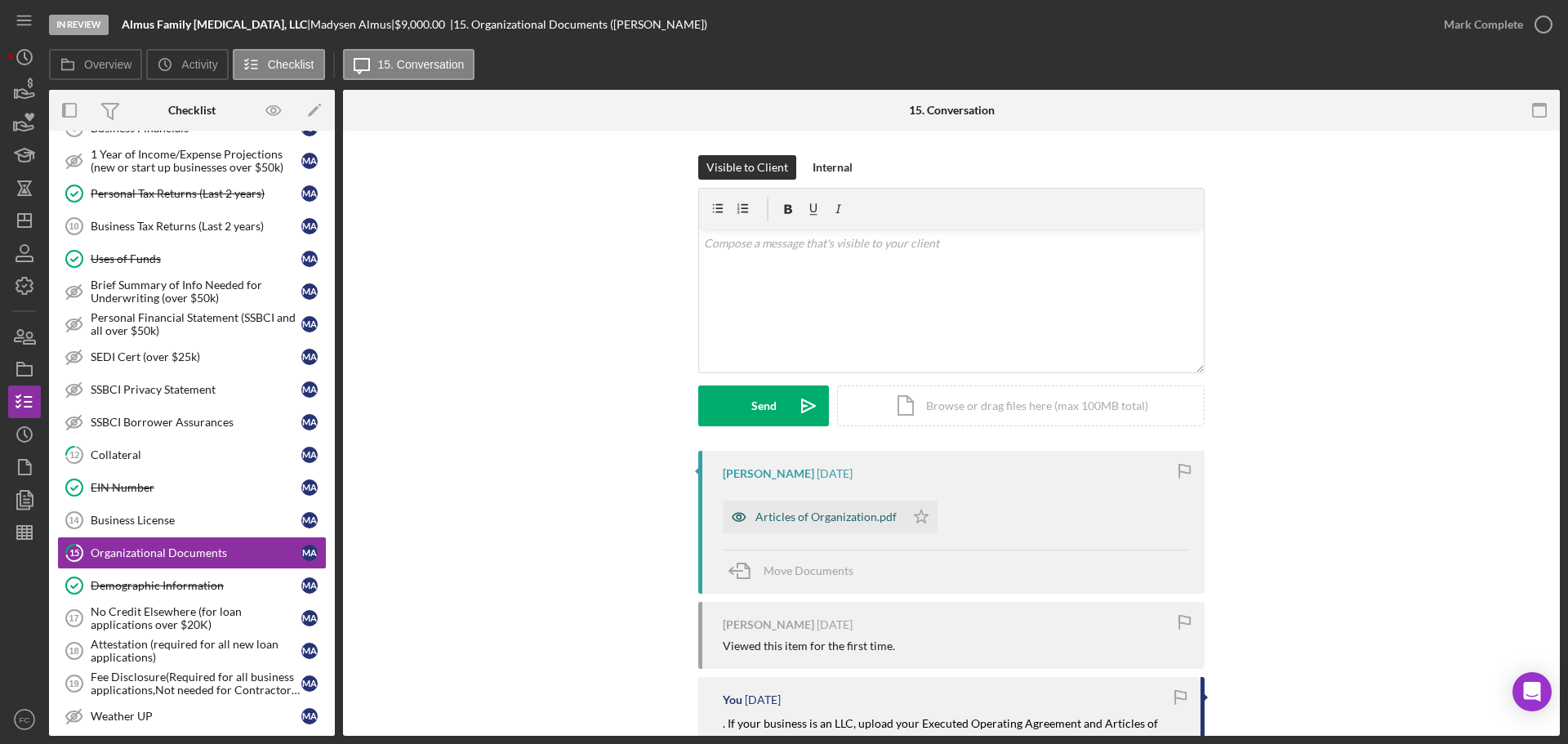
scroll to position [81, 0]
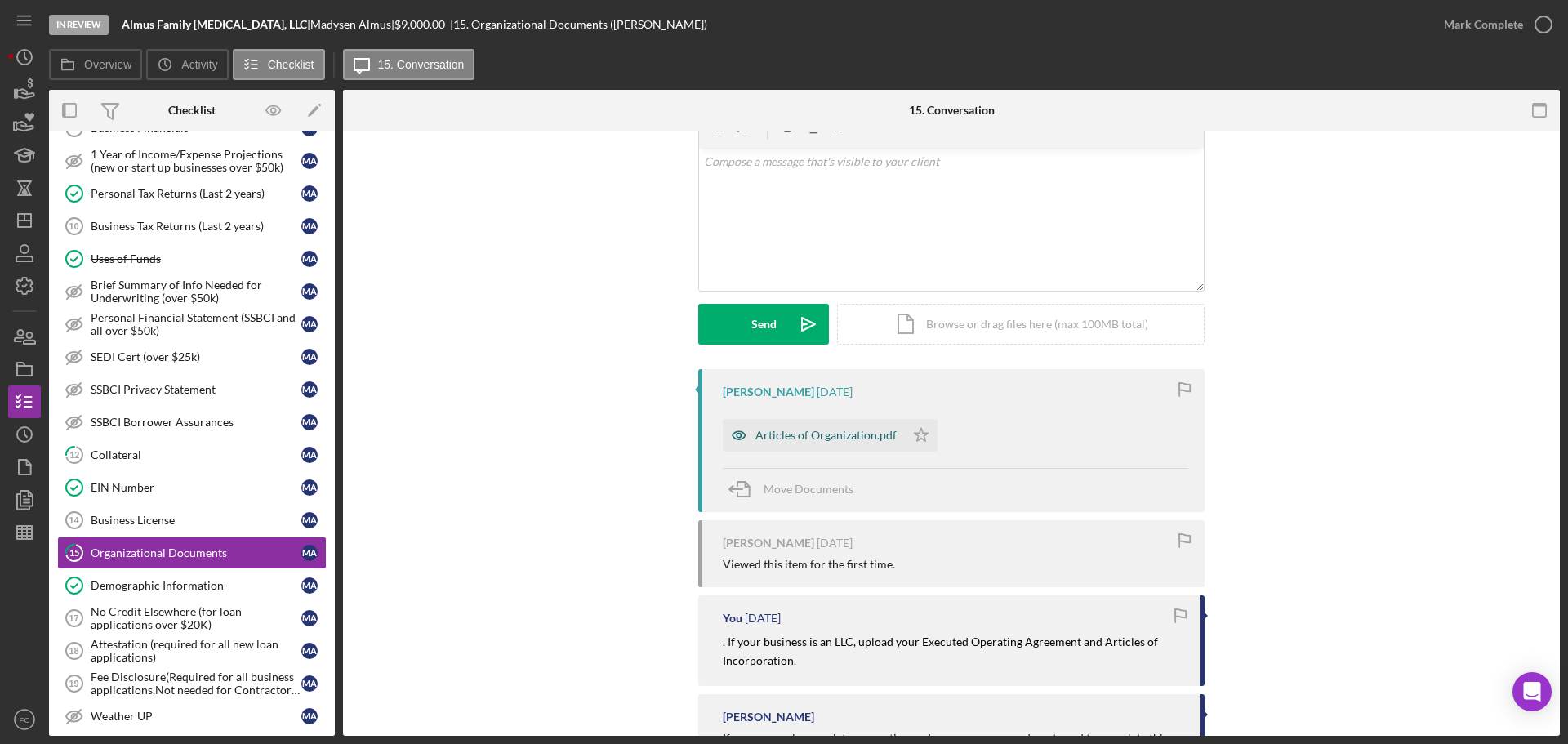
click at [783, 429] on div "Articles of Organization.pdf" at bounding box center [826, 435] width 141 height 13
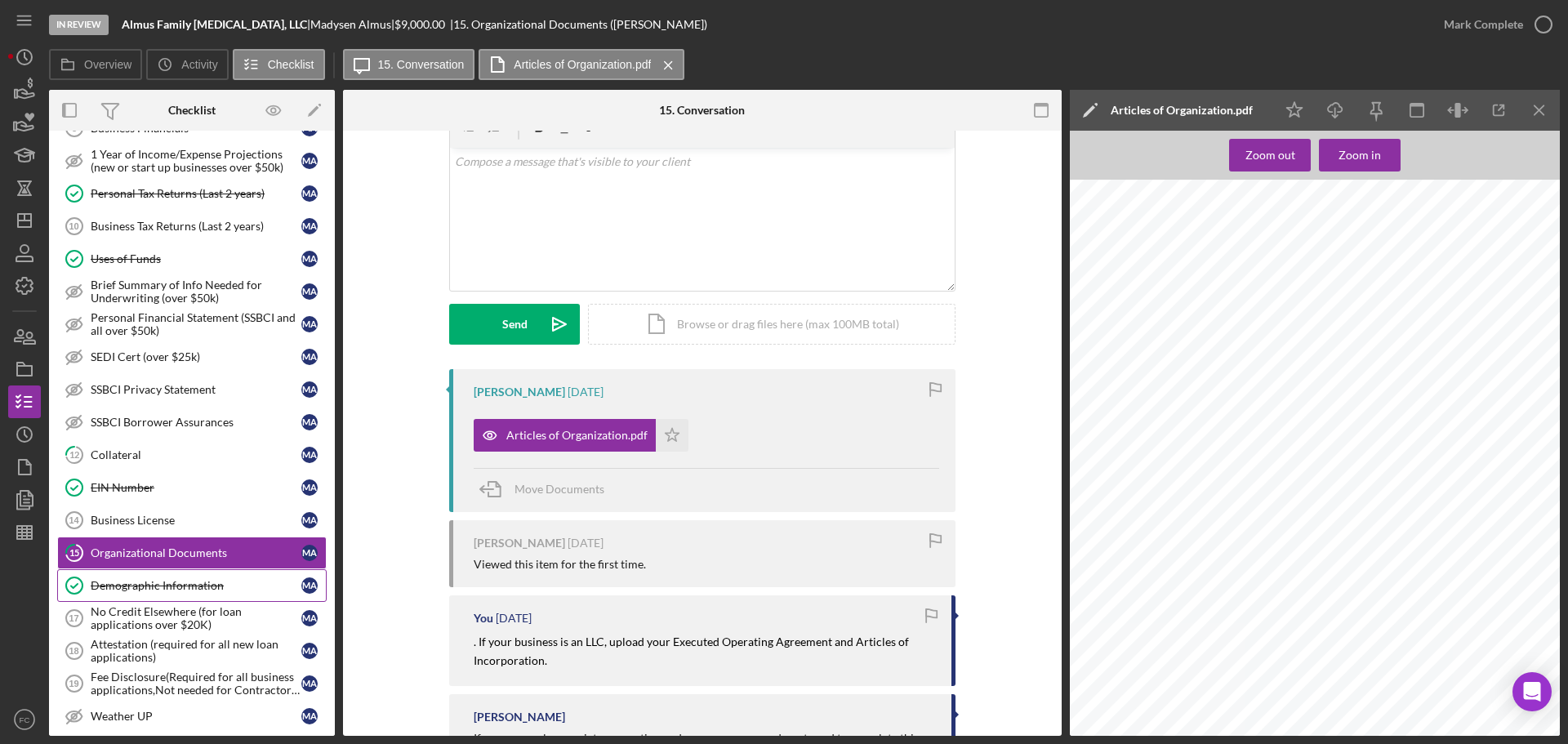
scroll to position [952, 0]
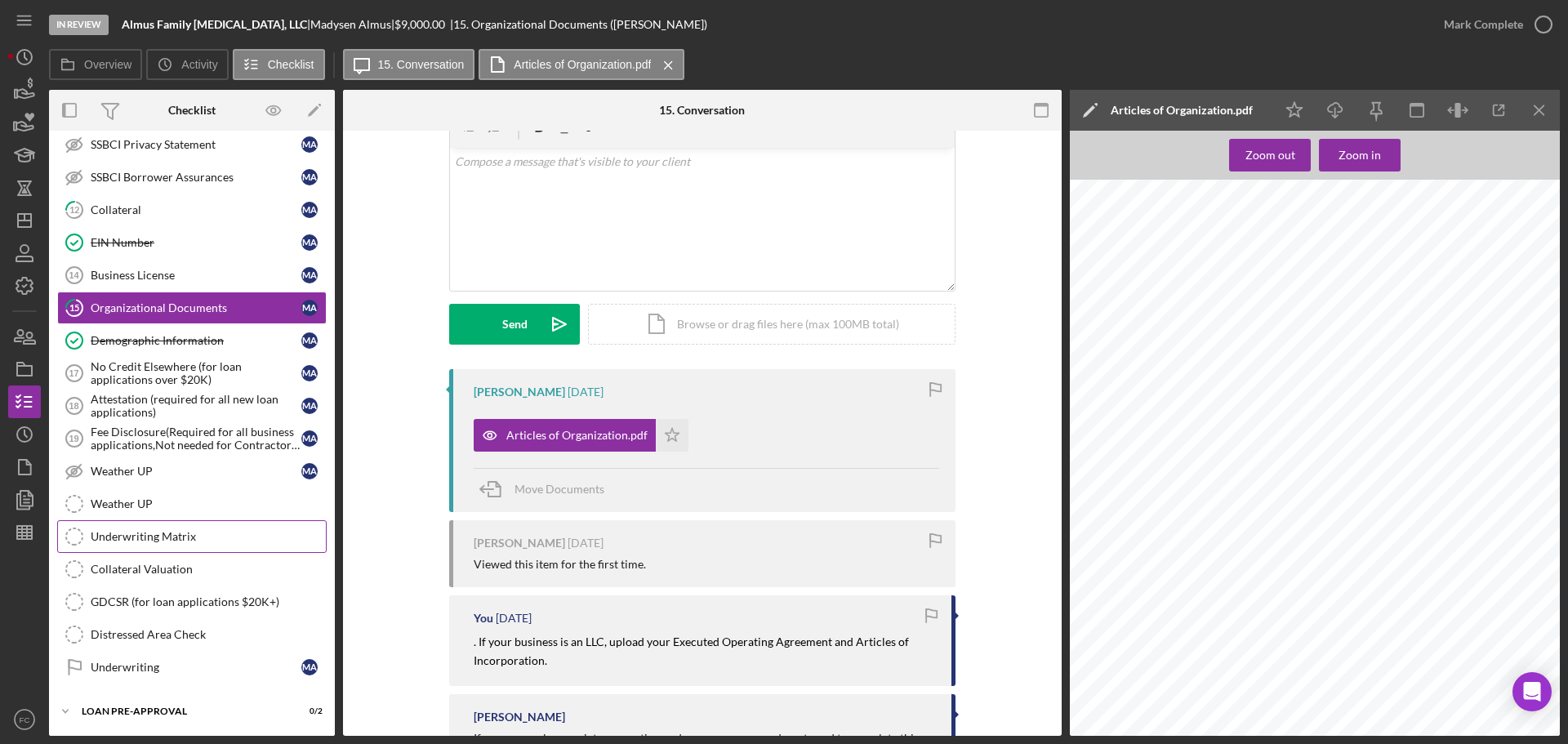
click at [148, 532] on div "Underwriting Matrix" at bounding box center [208, 536] width 235 height 13
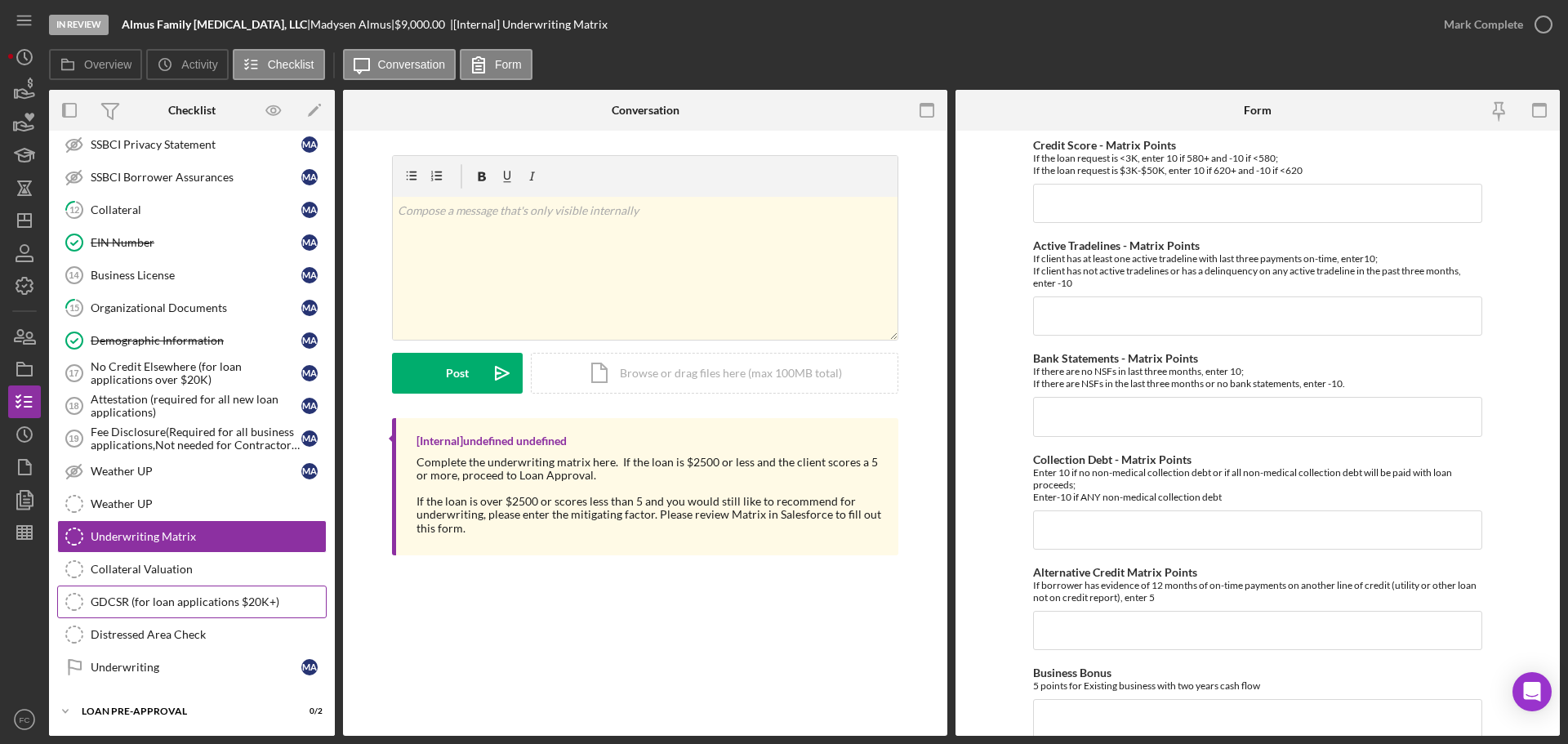
scroll to position [1026, 0]
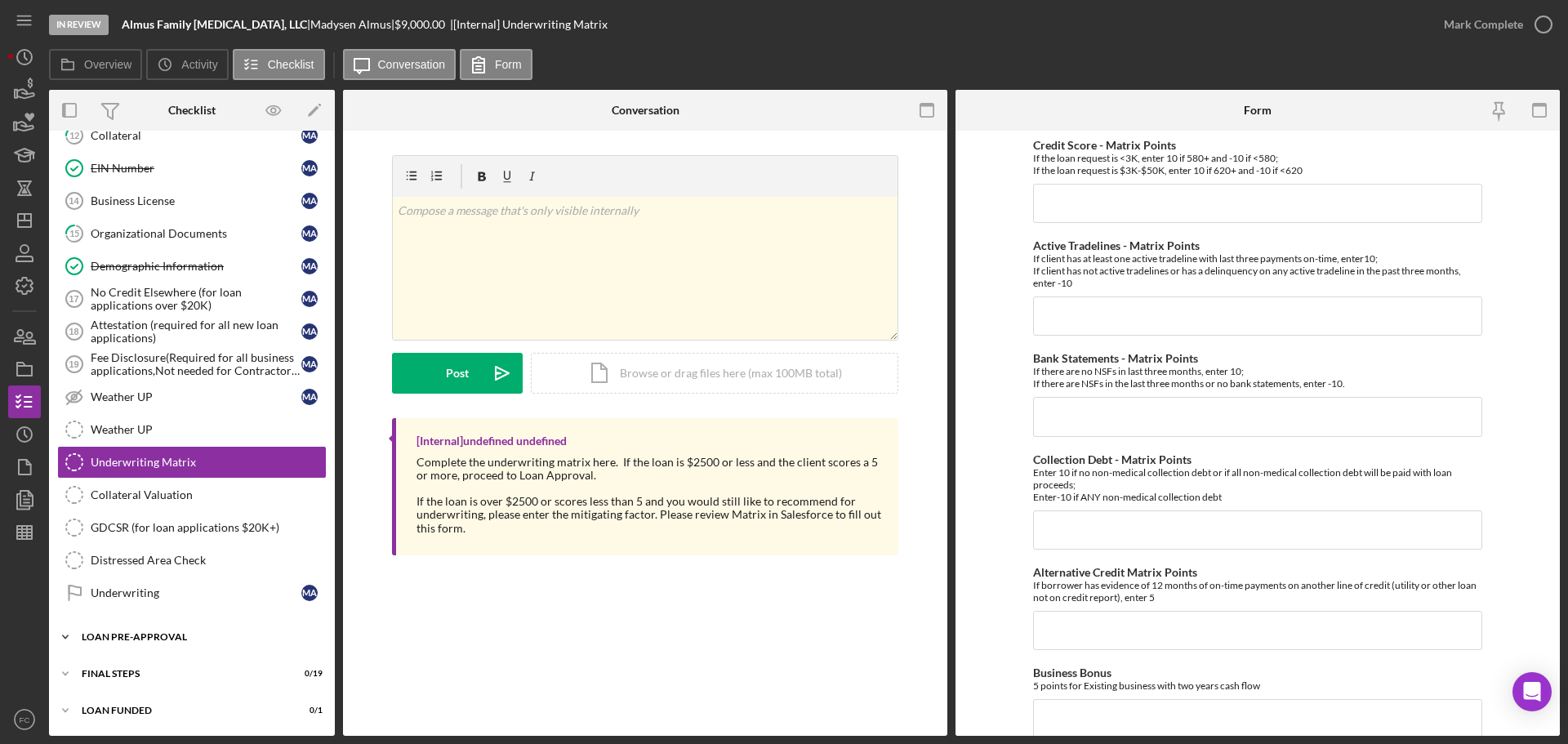
click at [128, 636] on div "LOAN PRE-APPROVAL" at bounding box center [197, 636] width 232 height 10
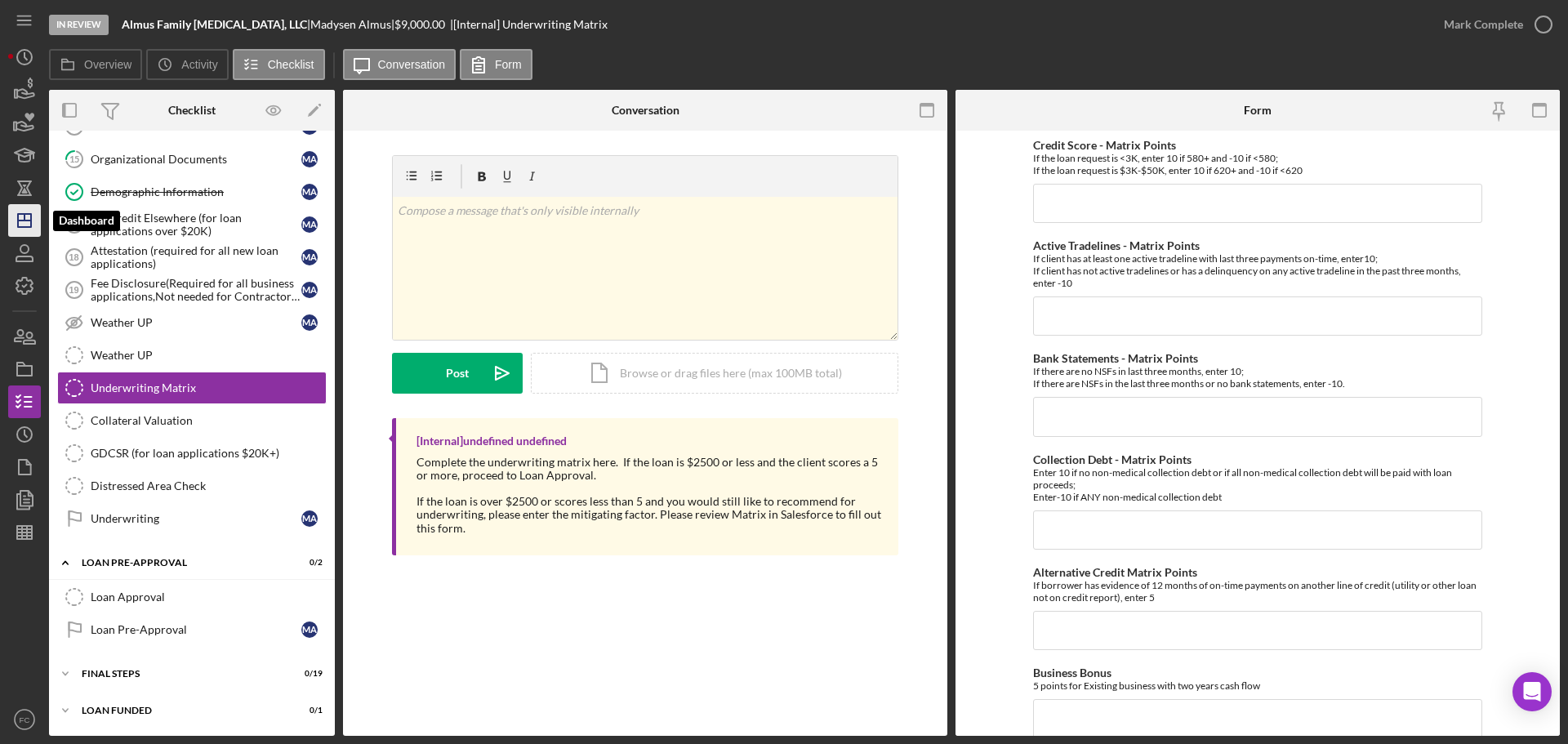
click at [27, 226] on icon "Icon/Dashboard" at bounding box center [24, 220] width 41 height 41
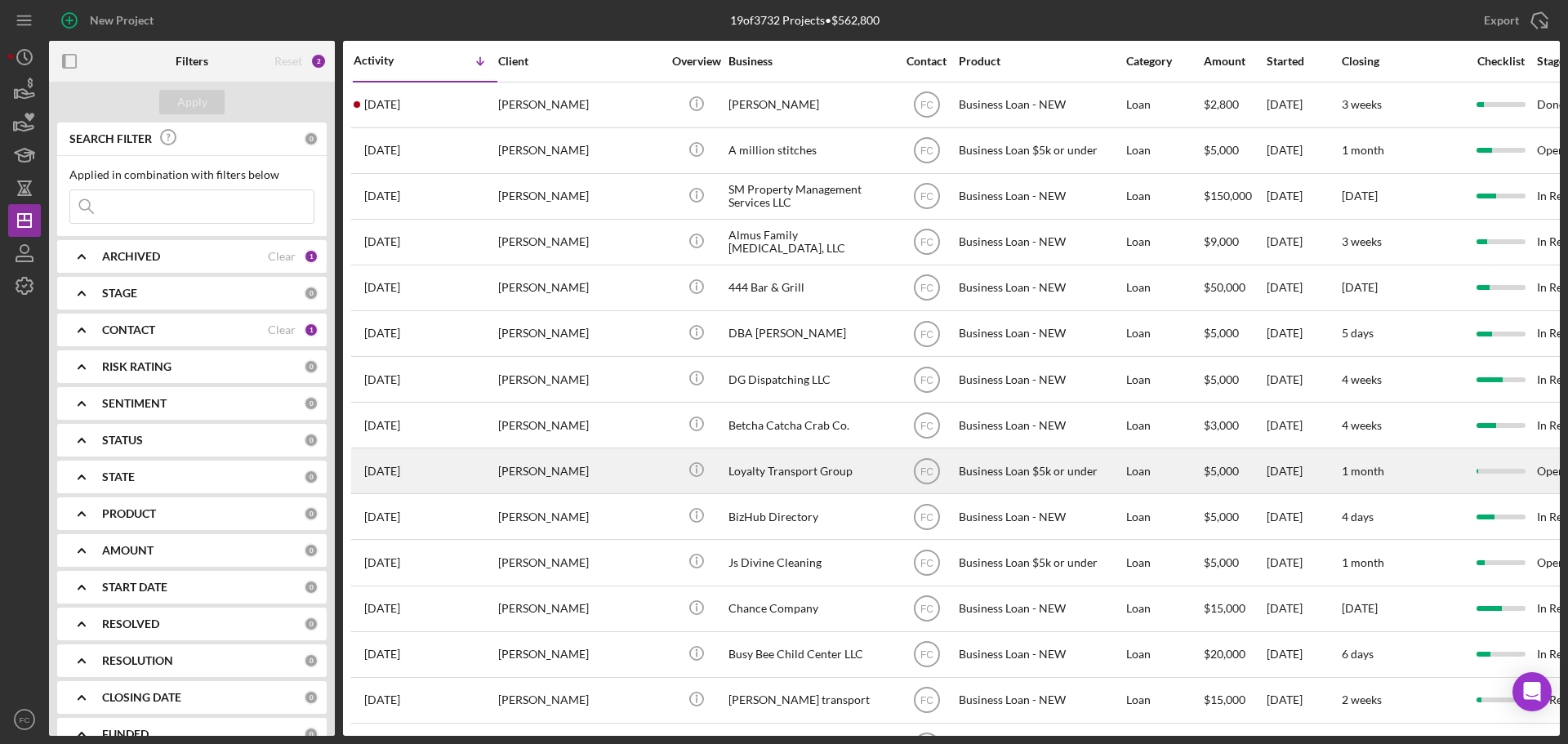
click at [609, 465] on div "[PERSON_NAME]" at bounding box center [580, 471] width 164 height 43
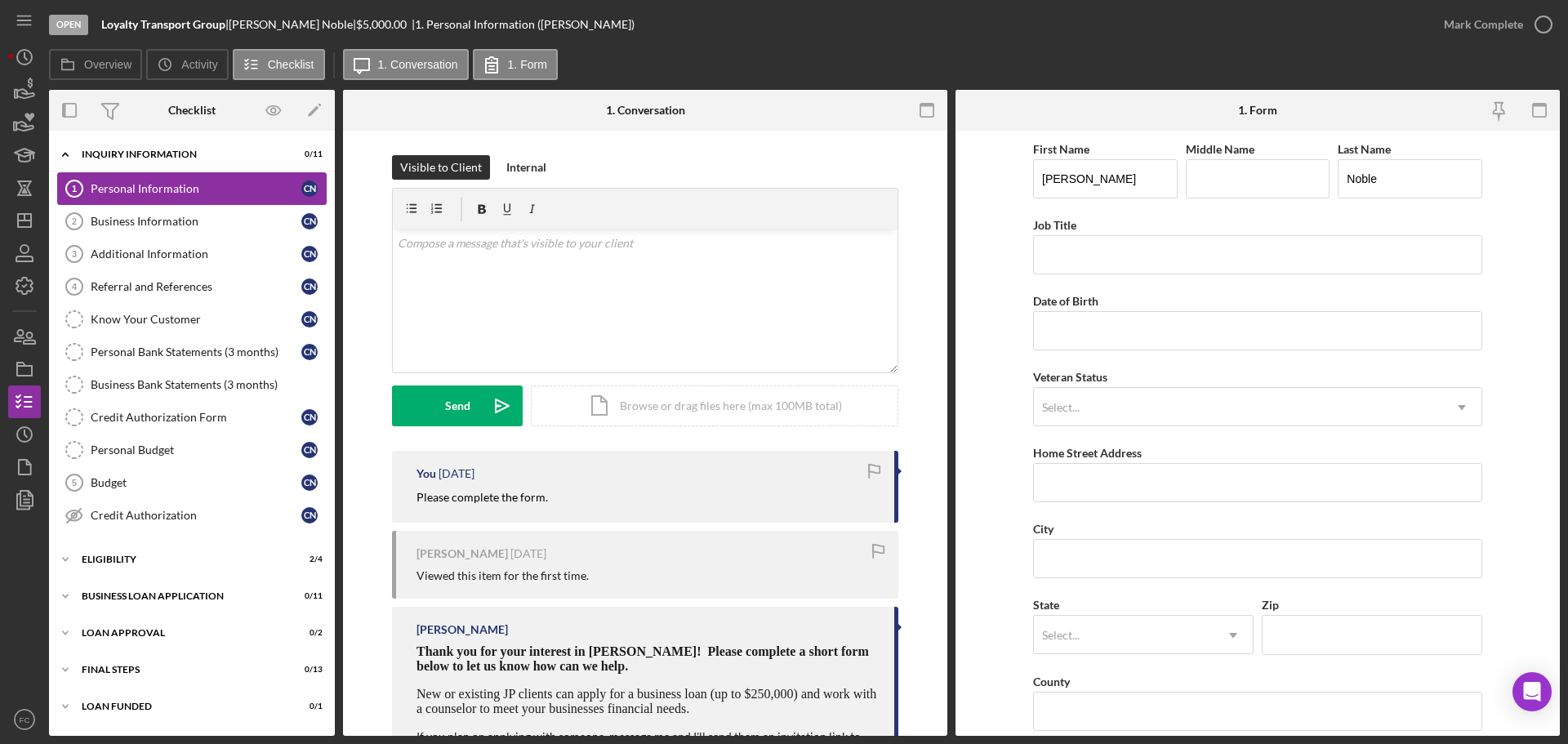
click at [148, 185] on div "Personal Information" at bounding box center [195, 188] width 211 height 13
drag, startPoint x: 404, startPoint y: 493, endPoint x: 557, endPoint y: 500, distance: 153.2
click at [565, 500] on div "You [DATE] Please complete the form." at bounding box center [645, 485] width 506 height 71
copy mark "Please complete the form."
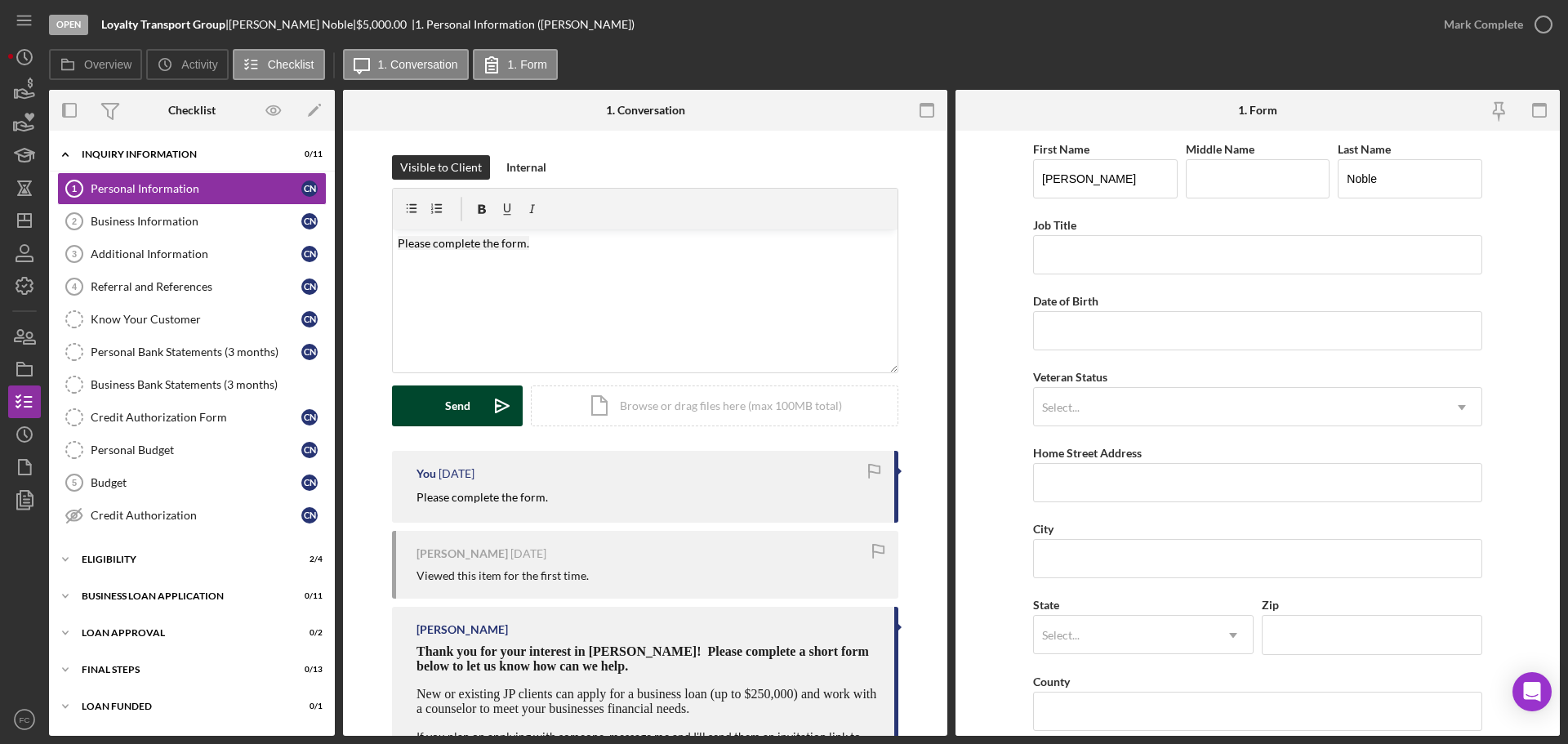
click at [461, 405] on div "Send" at bounding box center [458, 405] width 25 height 41
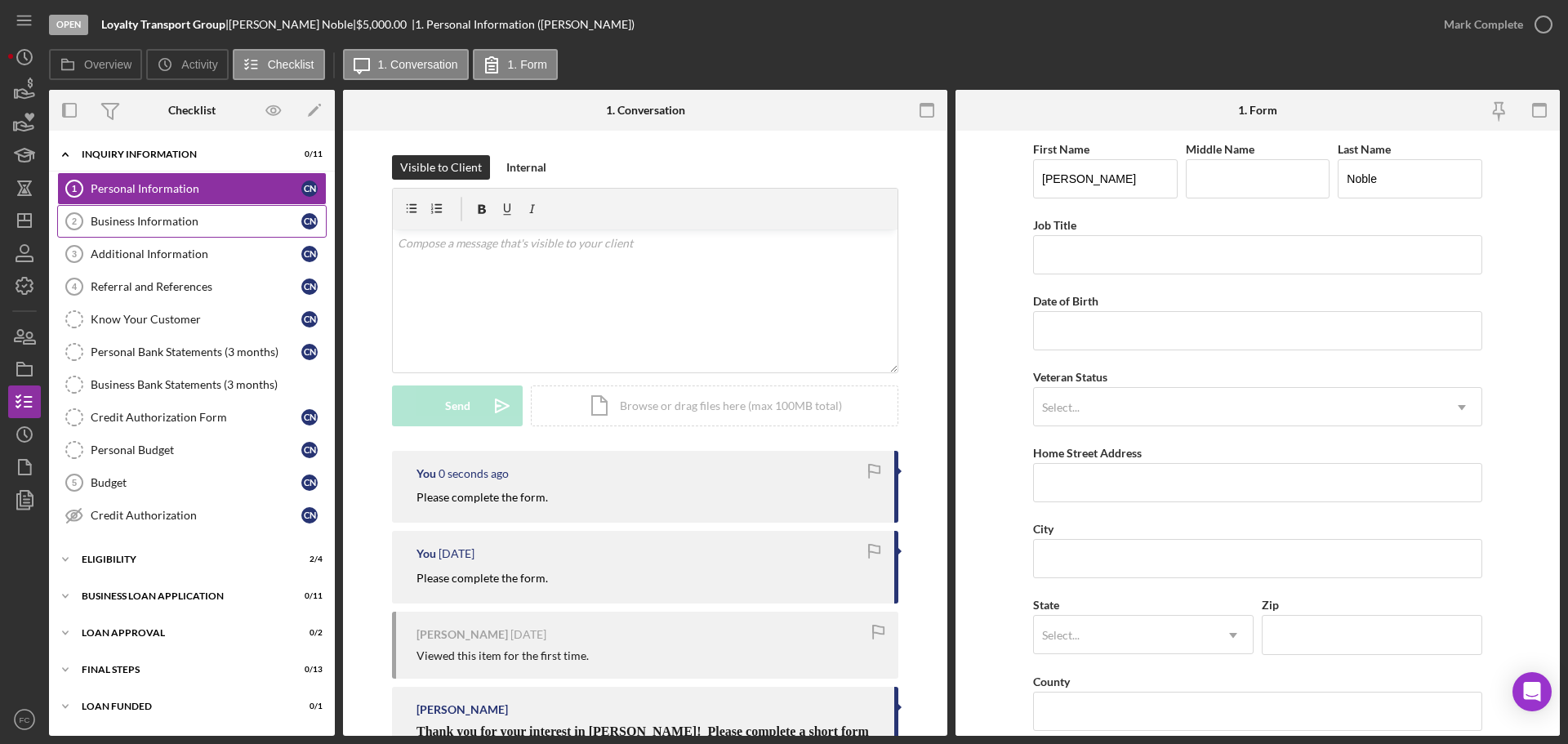
click at [120, 223] on div "Business Information" at bounding box center [195, 221] width 211 height 13
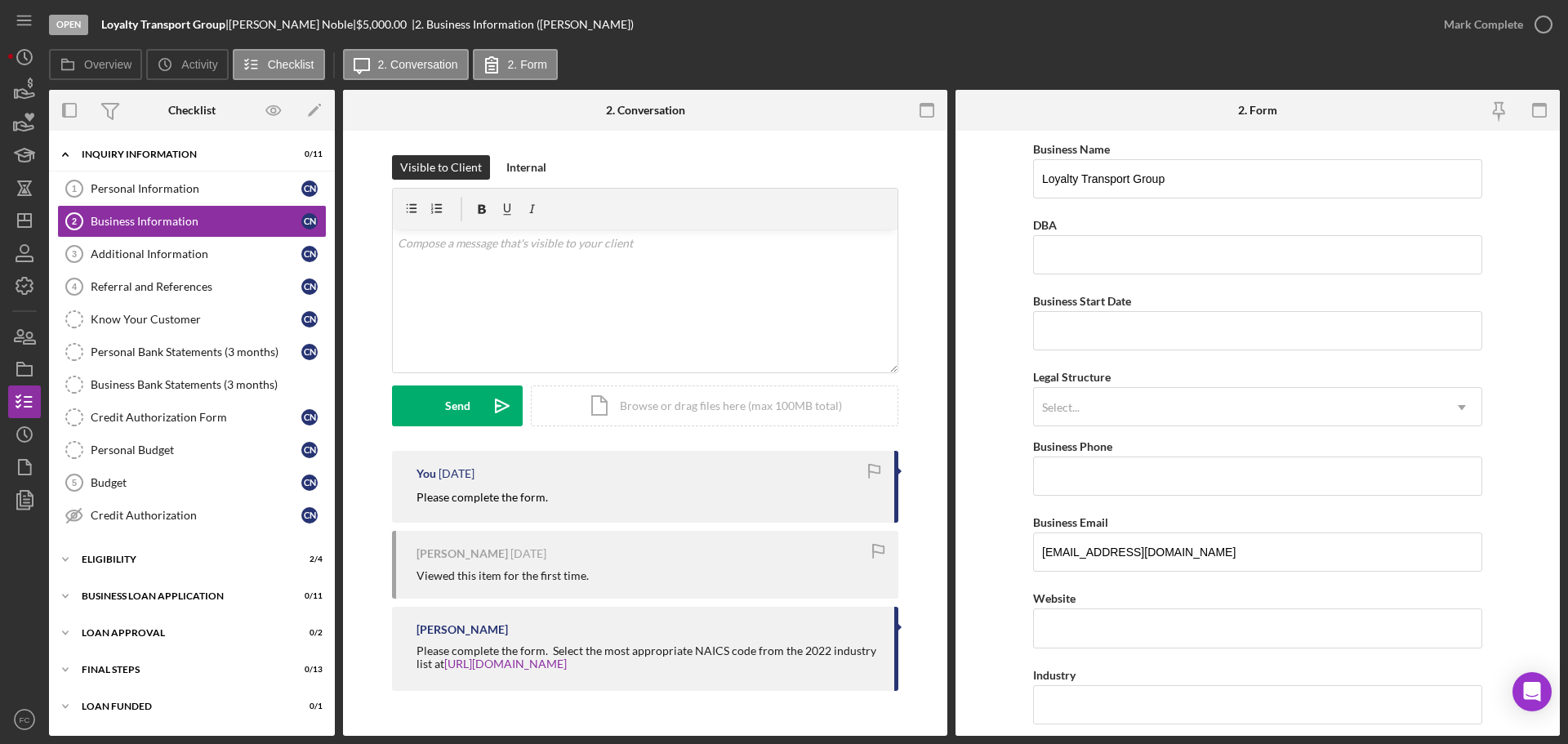
drag, startPoint x: 407, startPoint y: 502, endPoint x: 561, endPoint y: 504, distance: 154.0
click at [561, 504] on div "You [DATE] Please complete the form." at bounding box center [645, 485] width 506 height 71
drag, startPoint x: 411, startPoint y: 647, endPoint x: 619, endPoint y: 664, distance: 208.7
click at [620, 664] on div "[PERSON_NAME] Please complete the form. Select the most appropriate NAICS code …" at bounding box center [645, 648] width 506 height 84
copy div "Please complete the form. Select the most appropriate NAICS code from the 2022 …"
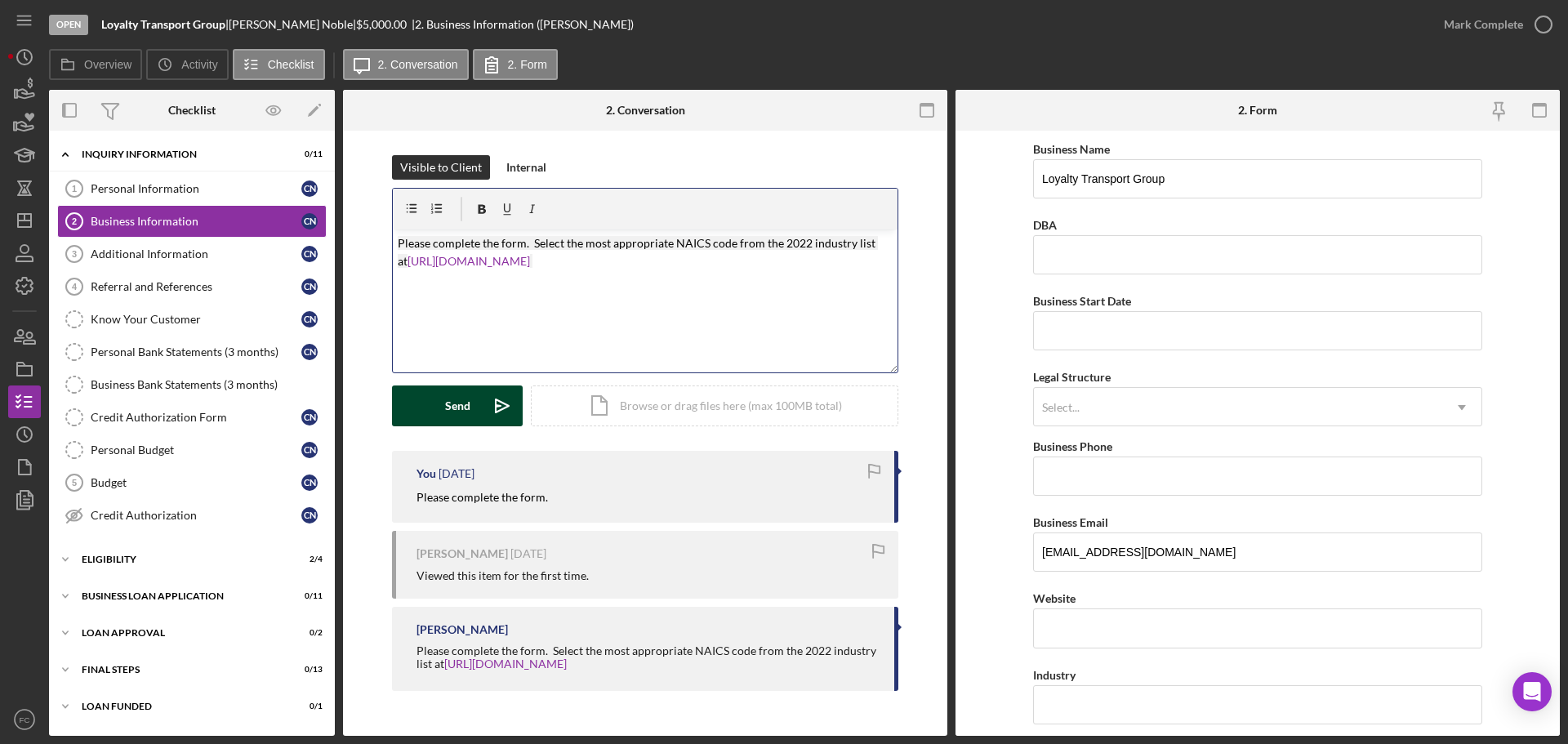
click at [454, 398] on div "Send" at bounding box center [458, 405] width 25 height 41
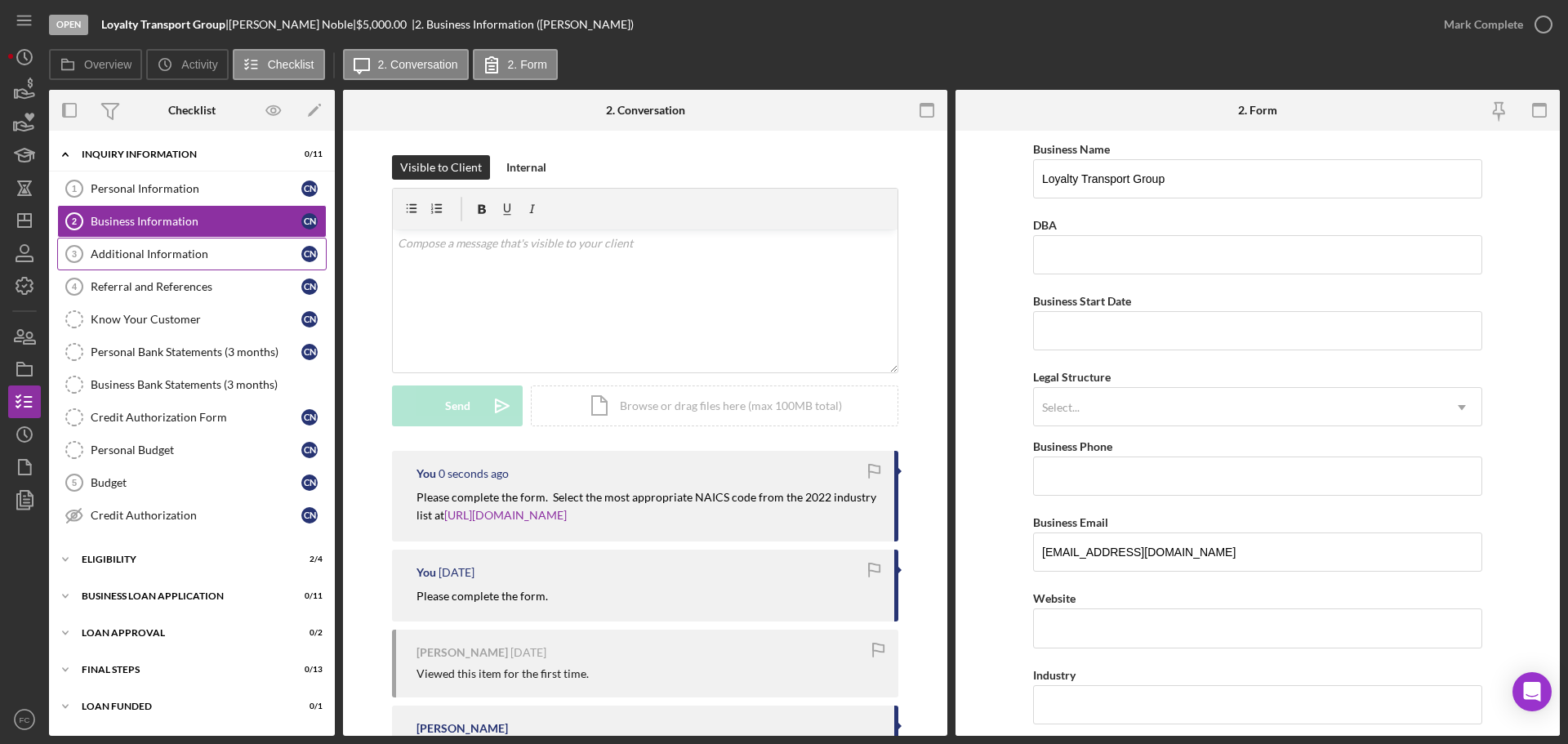
click at [125, 253] on div "Additional Information" at bounding box center [195, 254] width 211 height 13
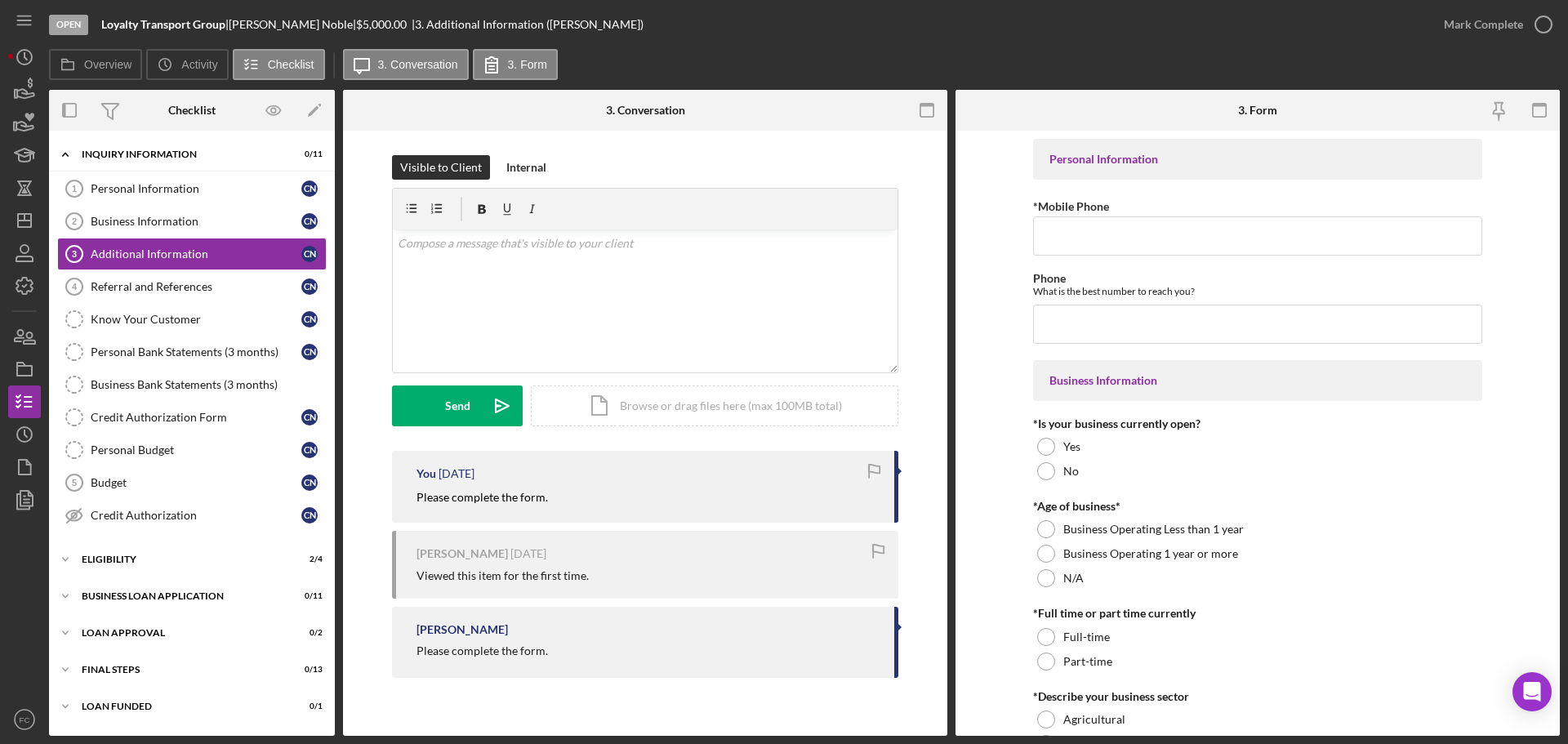
drag, startPoint x: 430, startPoint y: 501, endPoint x: 552, endPoint y: 501, distance: 122.0
click at [552, 501] on div "You [DATE] Please complete the form." at bounding box center [645, 485] width 506 height 71
copy mark "Please complete the form."
click at [458, 412] on div "Send" at bounding box center [458, 405] width 25 height 41
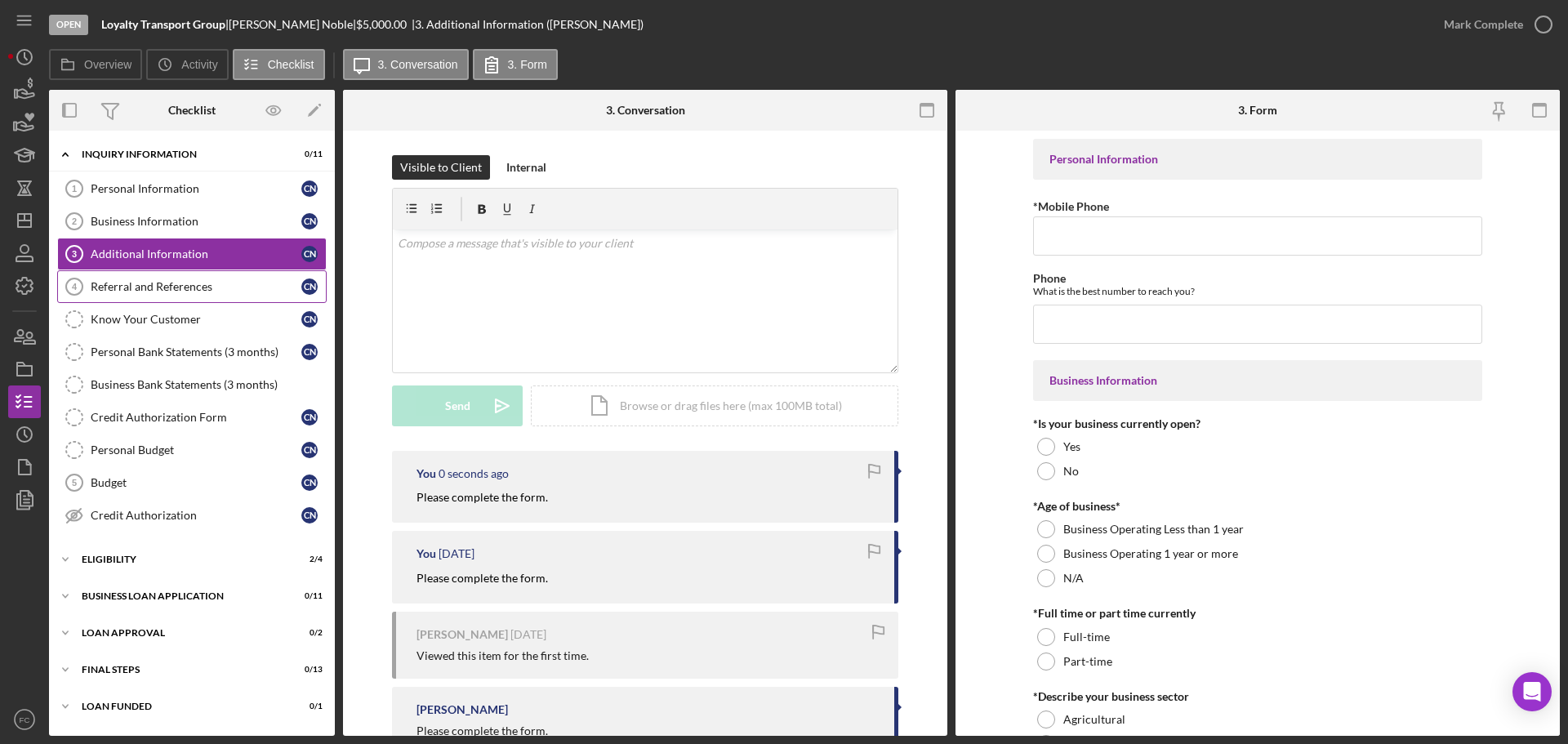
click at [129, 285] on div "Referral and References" at bounding box center [195, 287] width 211 height 13
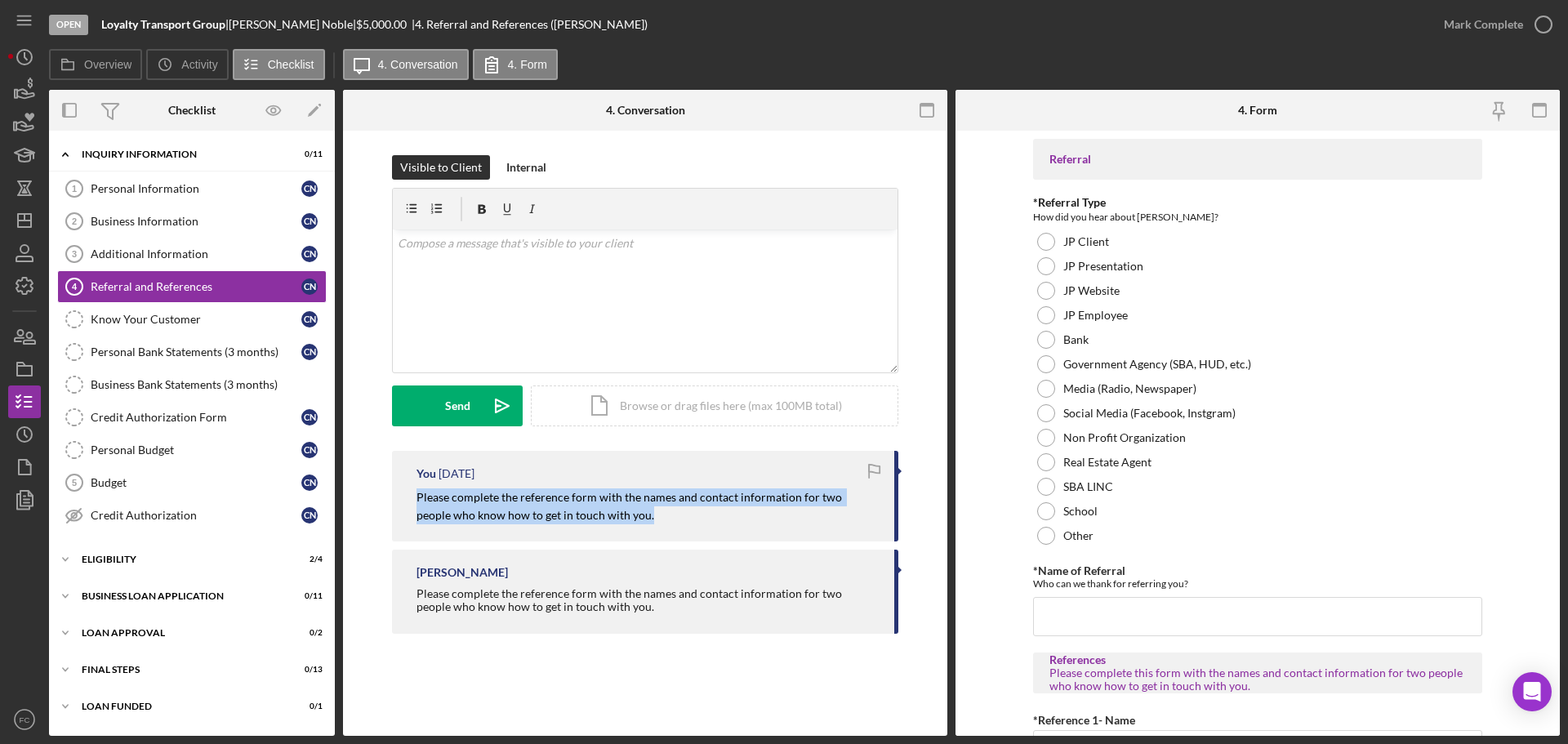
drag, startPoint x: 408, startPoint y: 499, endPoint x: 623, endPoint y: 520, distance: 216.0
click at [623, 520] on div "You [DATE] Please complete the reference form with the names and contact inform…" at bounding box center [645, 495] width 506 height 90
copy mark "Please complete the reference form with the names and contact information for t…"
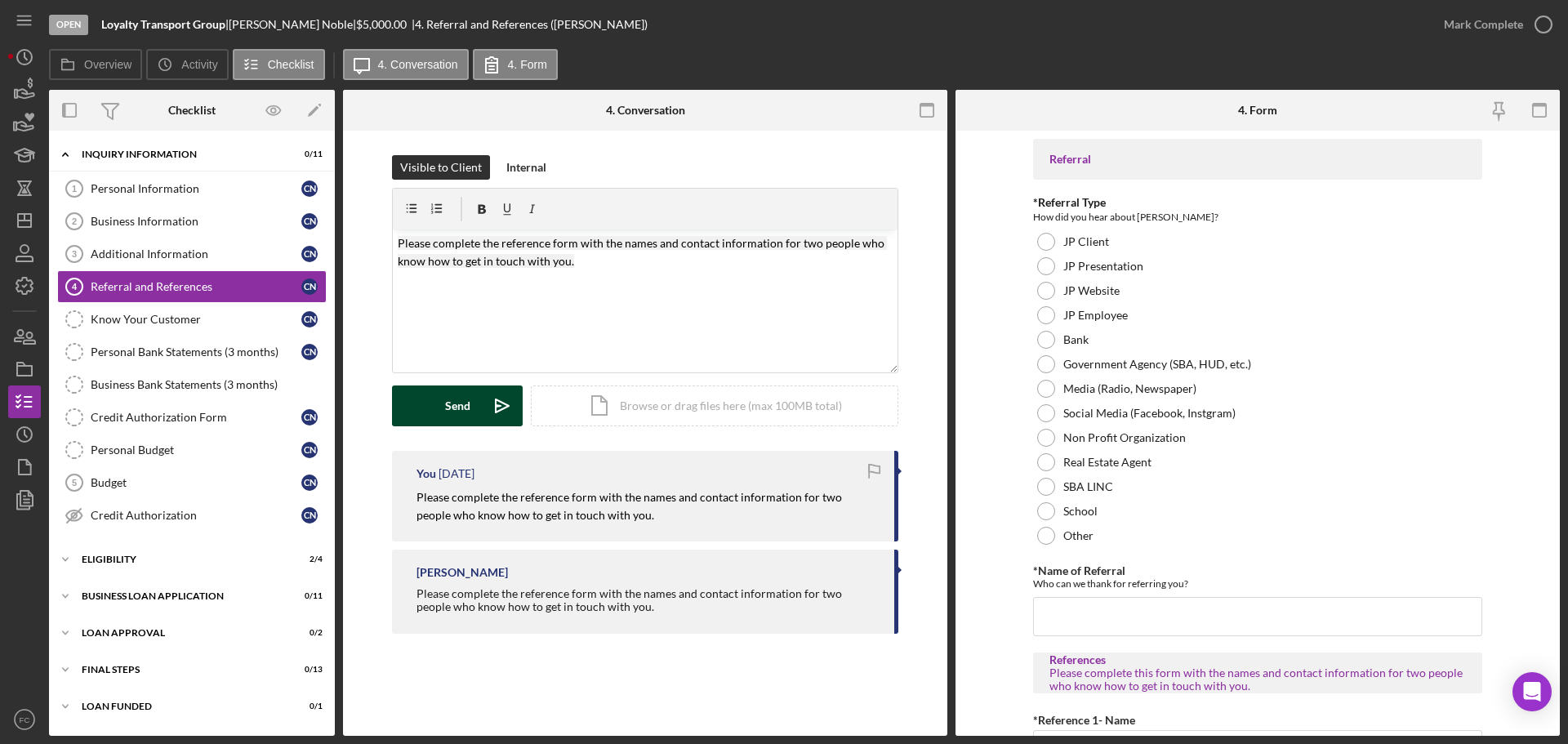
click at [475, 408] on button "Send Icon/icon-invite-send" at bounding box center [457, 405] width 130 height 41
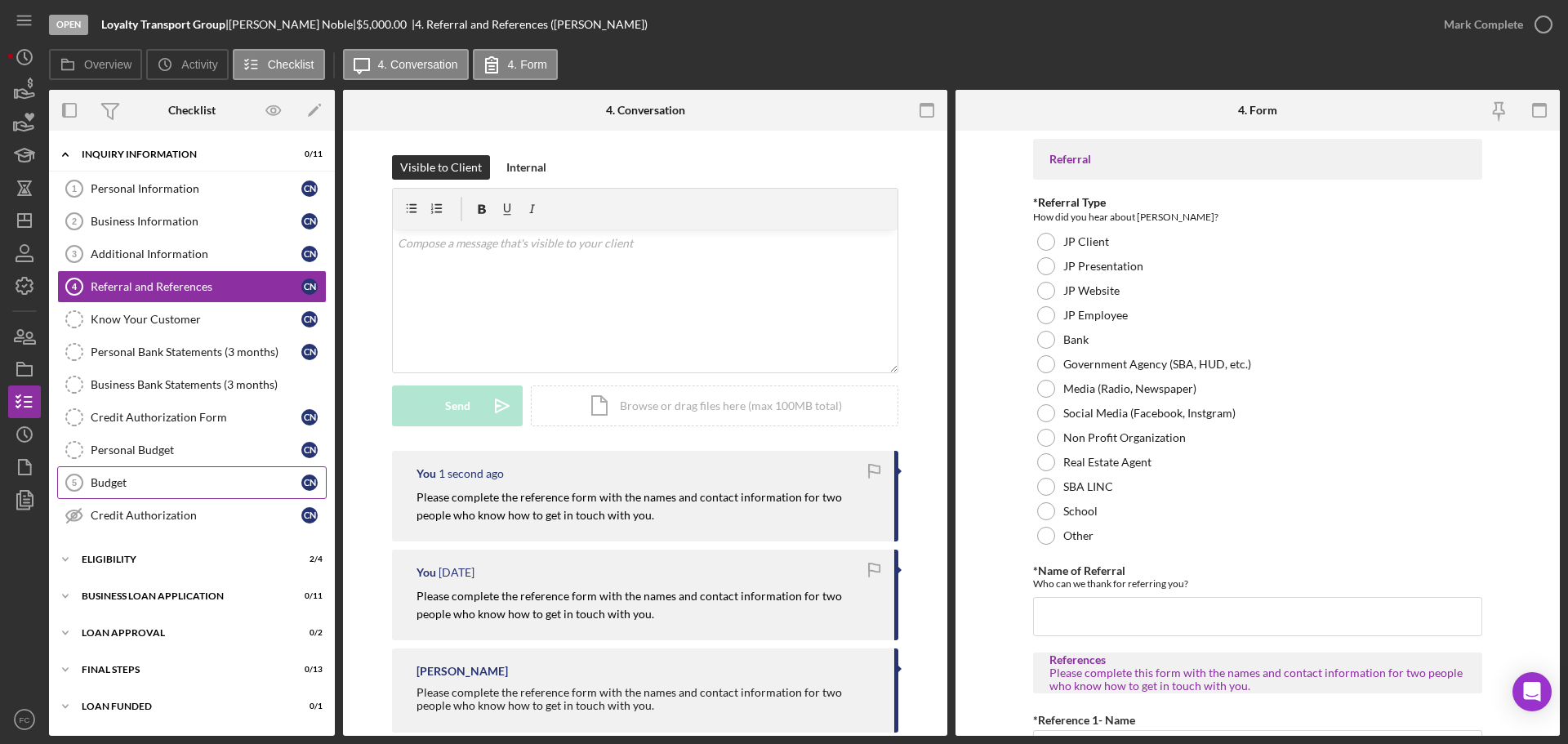
drag, startPoint x: 157, startPoint y: 483, endPoint x: 174, endPoint y: 477, distance: 18.0
click at [157, 479] on div "Budget" at bounding box center [195, 482] width 211 height 13
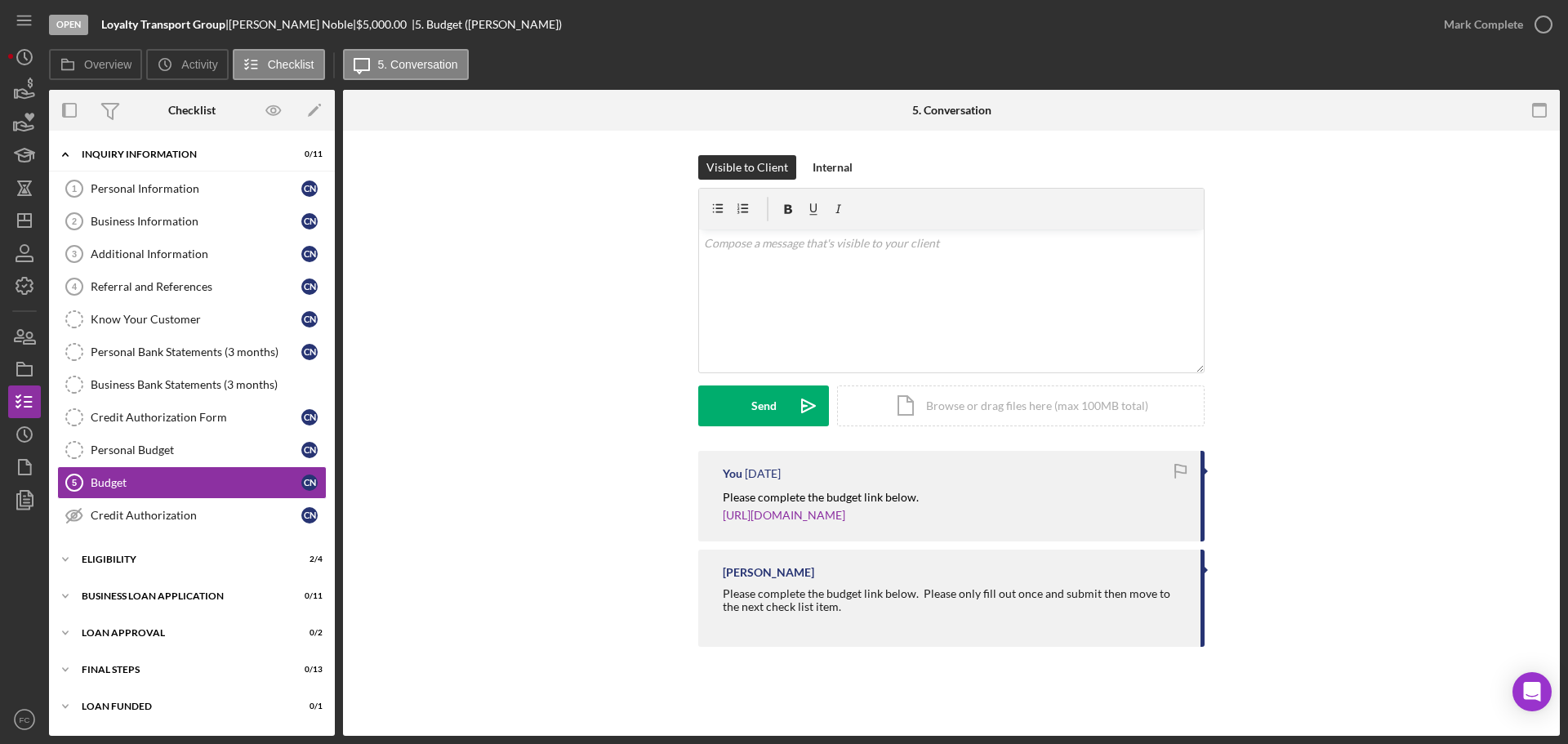
drag, startPoint x: 714, startPoint y: 494, endPoint x: 1113, endPoint y: 517, distance: 399.7
click at [1113, 517] on div "You [DATE] Please complete the budget link below. [URL][DOMAIN_NAME]" at bounding box center [951, 495] width 506 height 90
copy div "Please complete the budget link below. [URL][DOMAIN_NAME]"
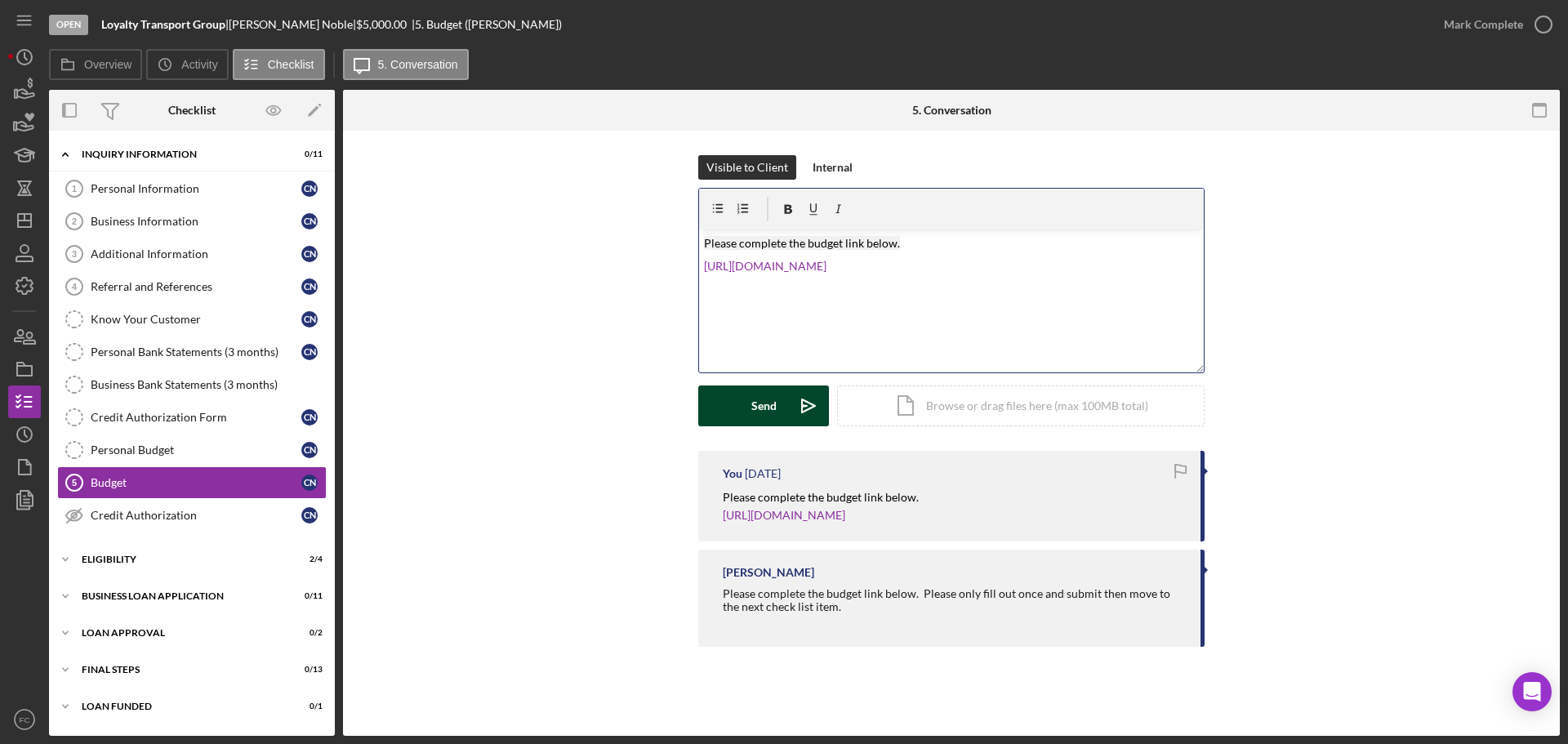
click at [787, 409] on button "Send Icon/icon-invite-send" at bounding box center [763, 405] width 130 height 41
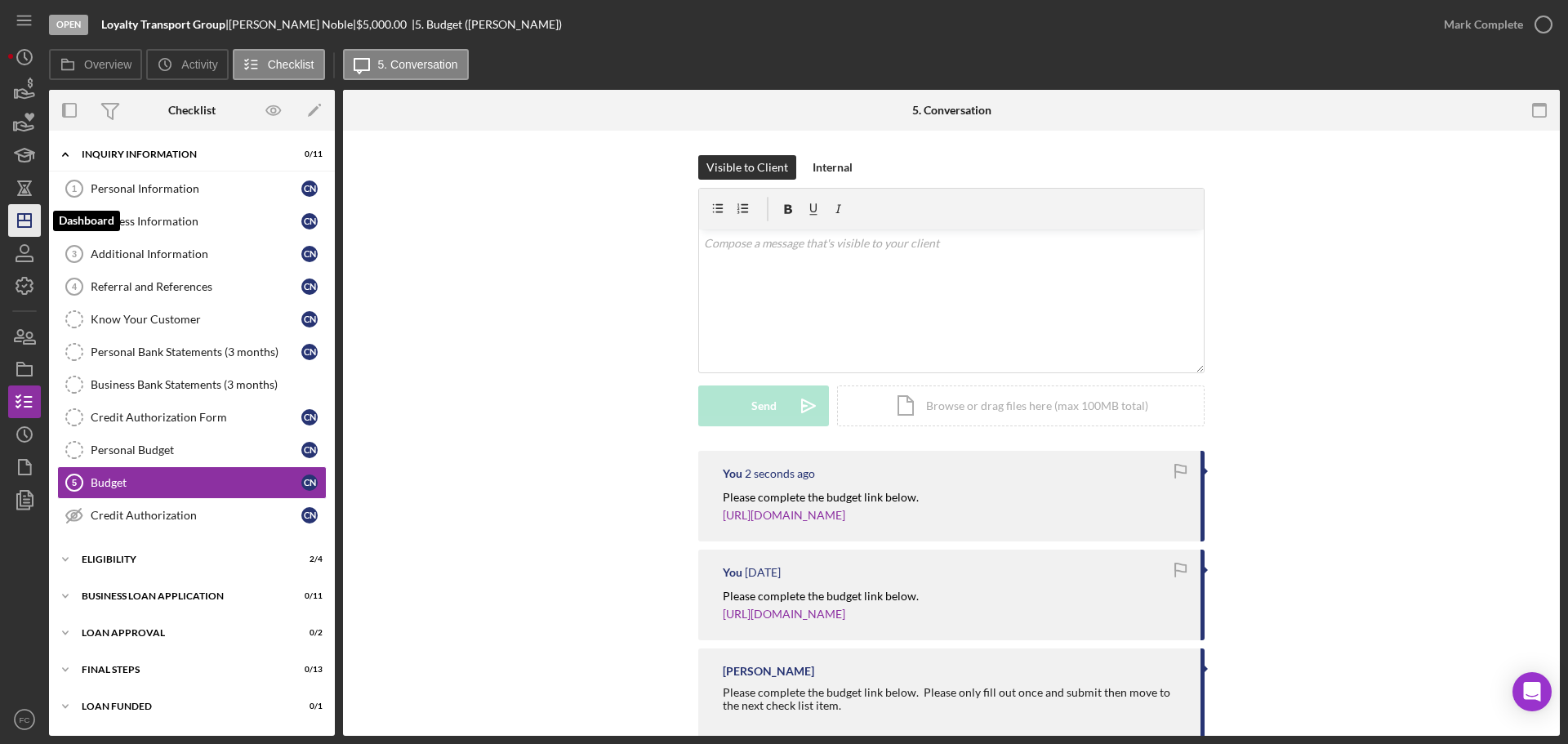
click at [27, 212] on icon "Icon/Dashboard" at bounding box center [24, 220] width 41 height 41
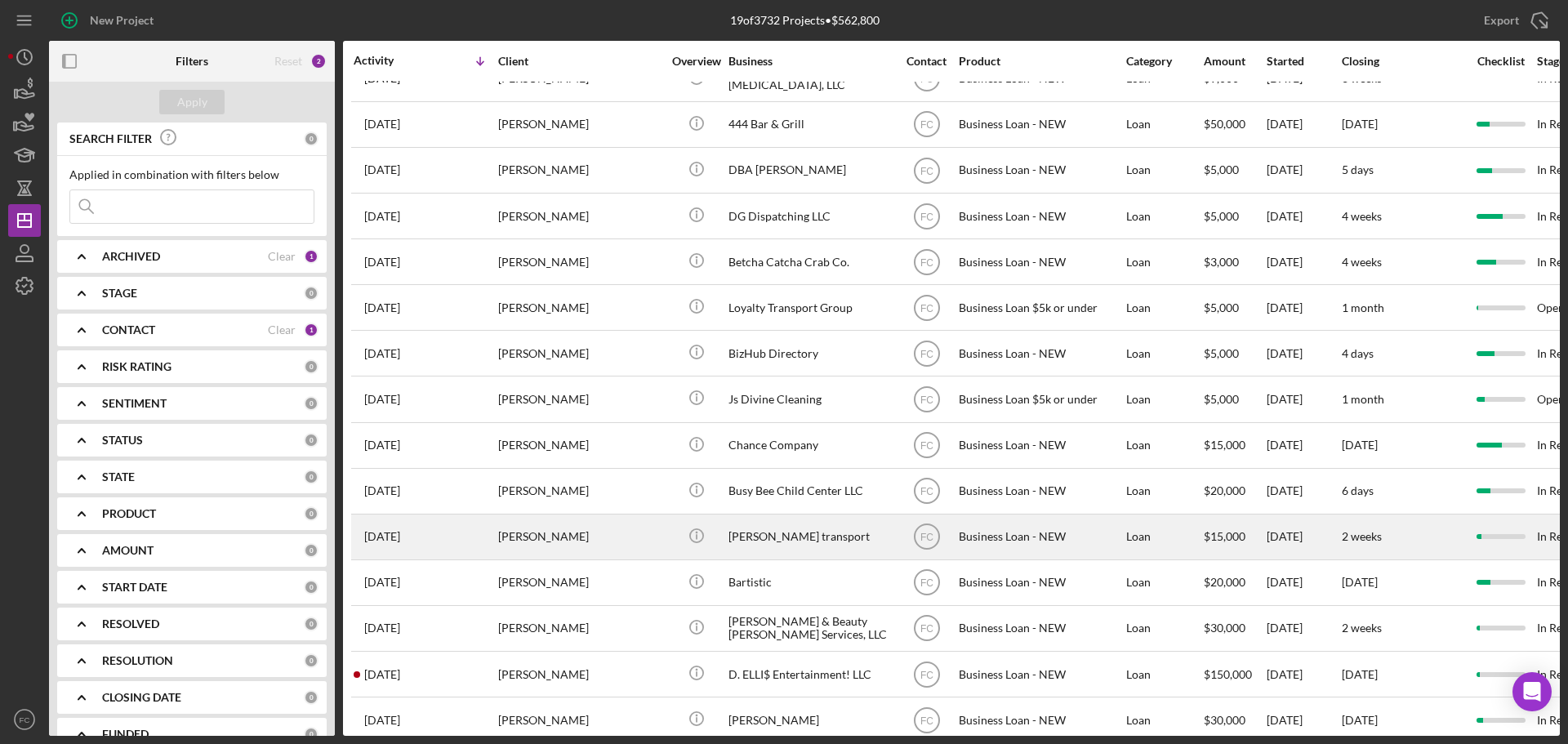
scroll to position [237, 0]
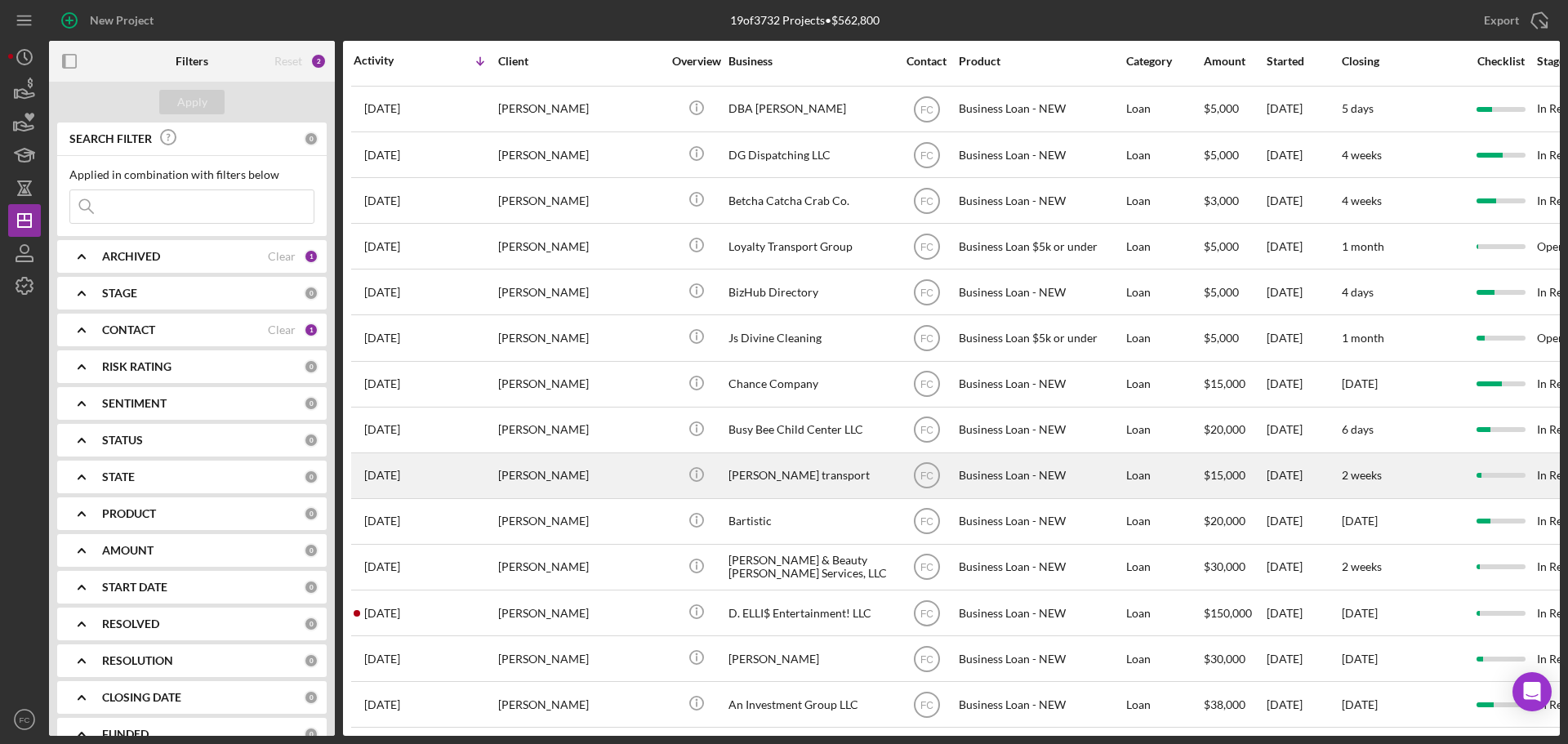
click at [637, 554] on div "[PERSON_NAME]" at bounding box center [580, 567] width 164 height 43
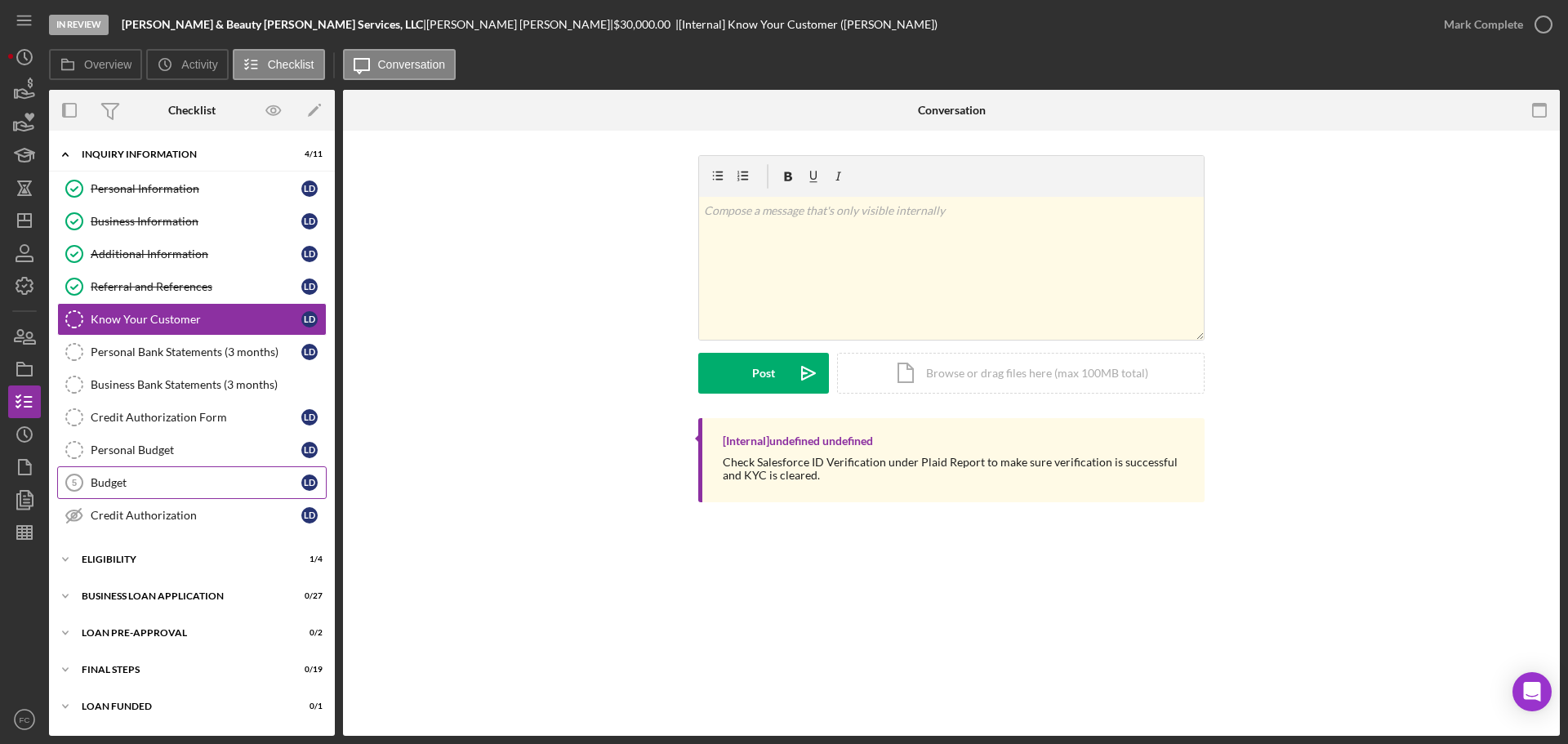
click at [173, 484] on div "Budget" at bounding box center [195, 482] width 211 height 13
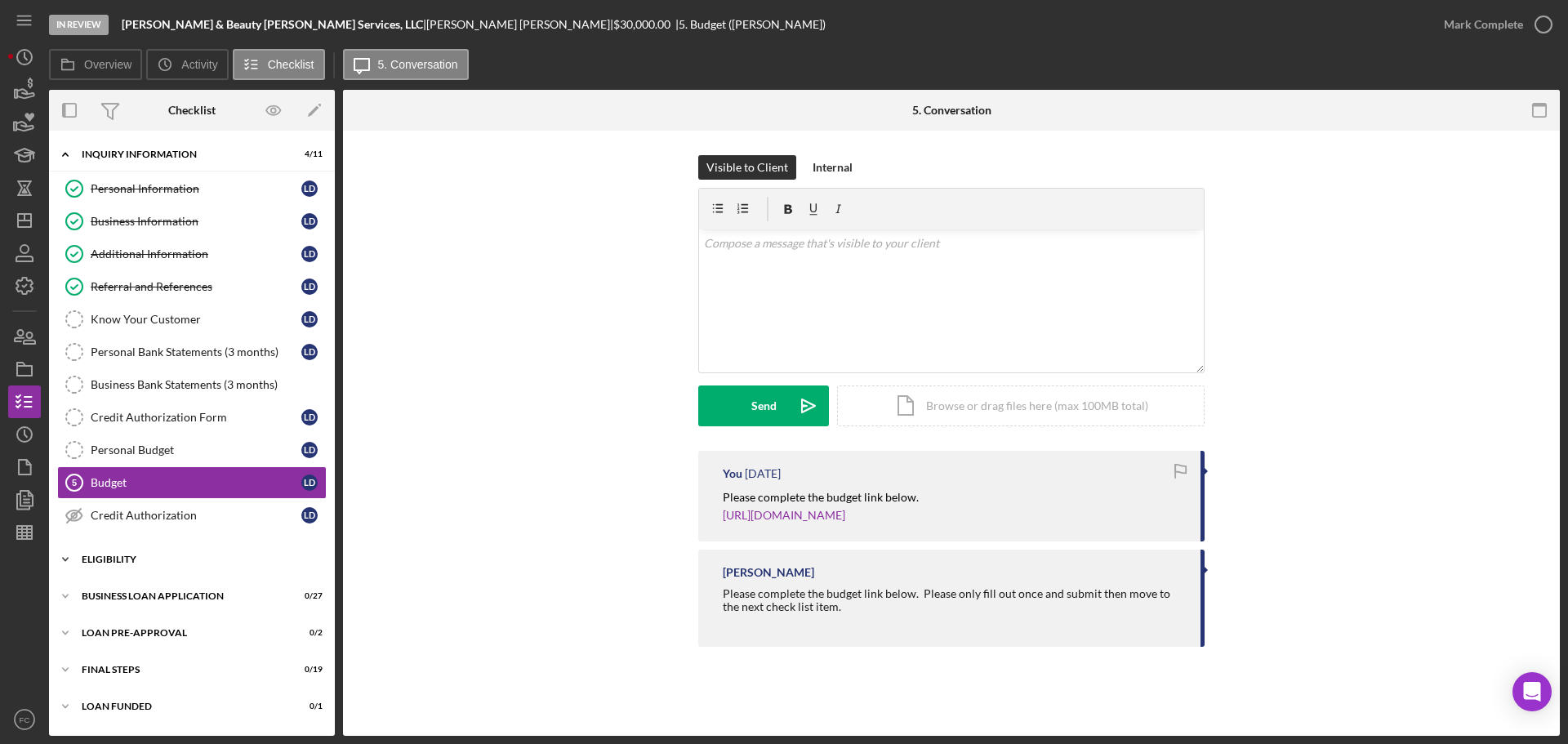
click at [139, 568] on div "Icon/Expander ELIGIBILITY 1 / 4" at bounding box center [192, 559] width 286 height 33
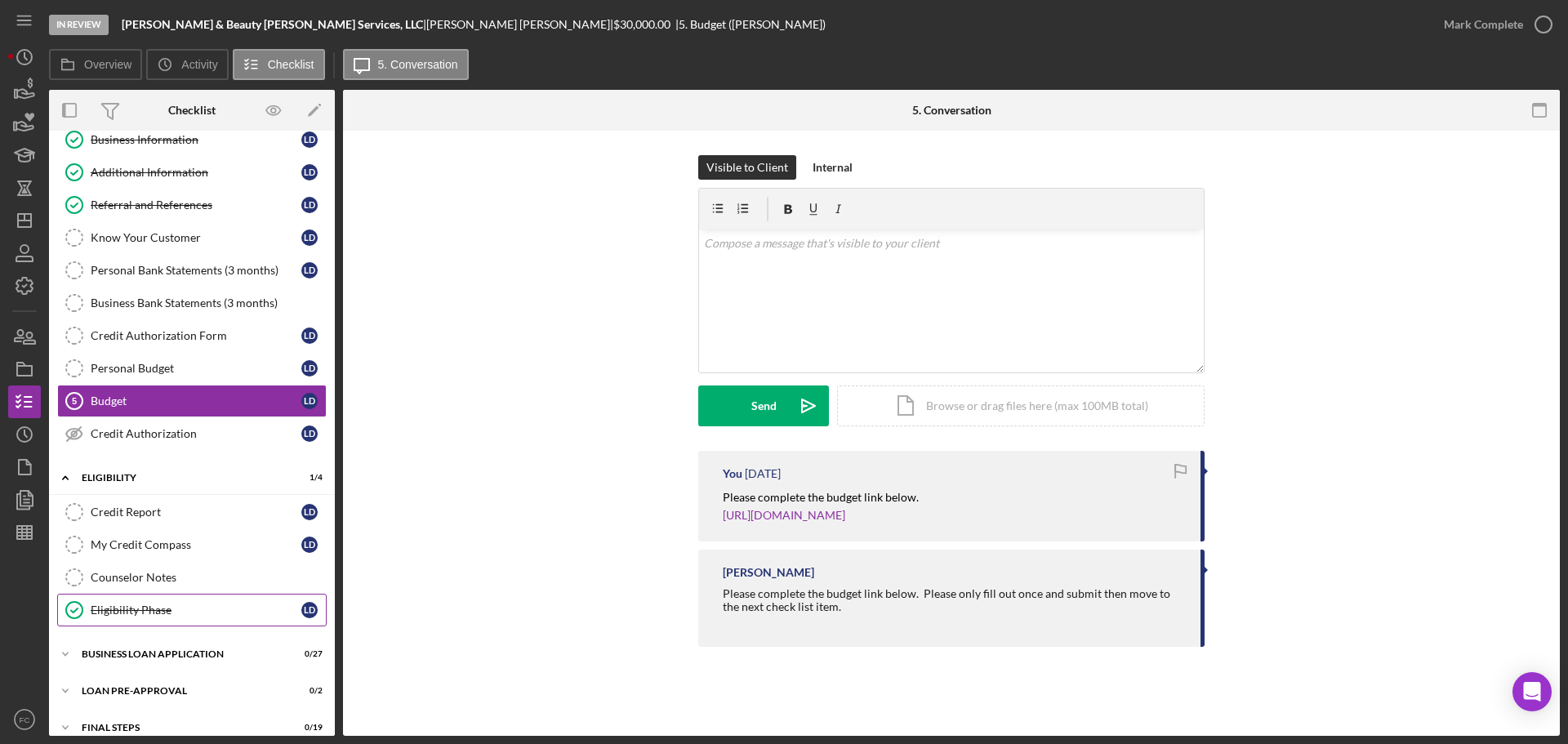
scroll to position [136, 0]
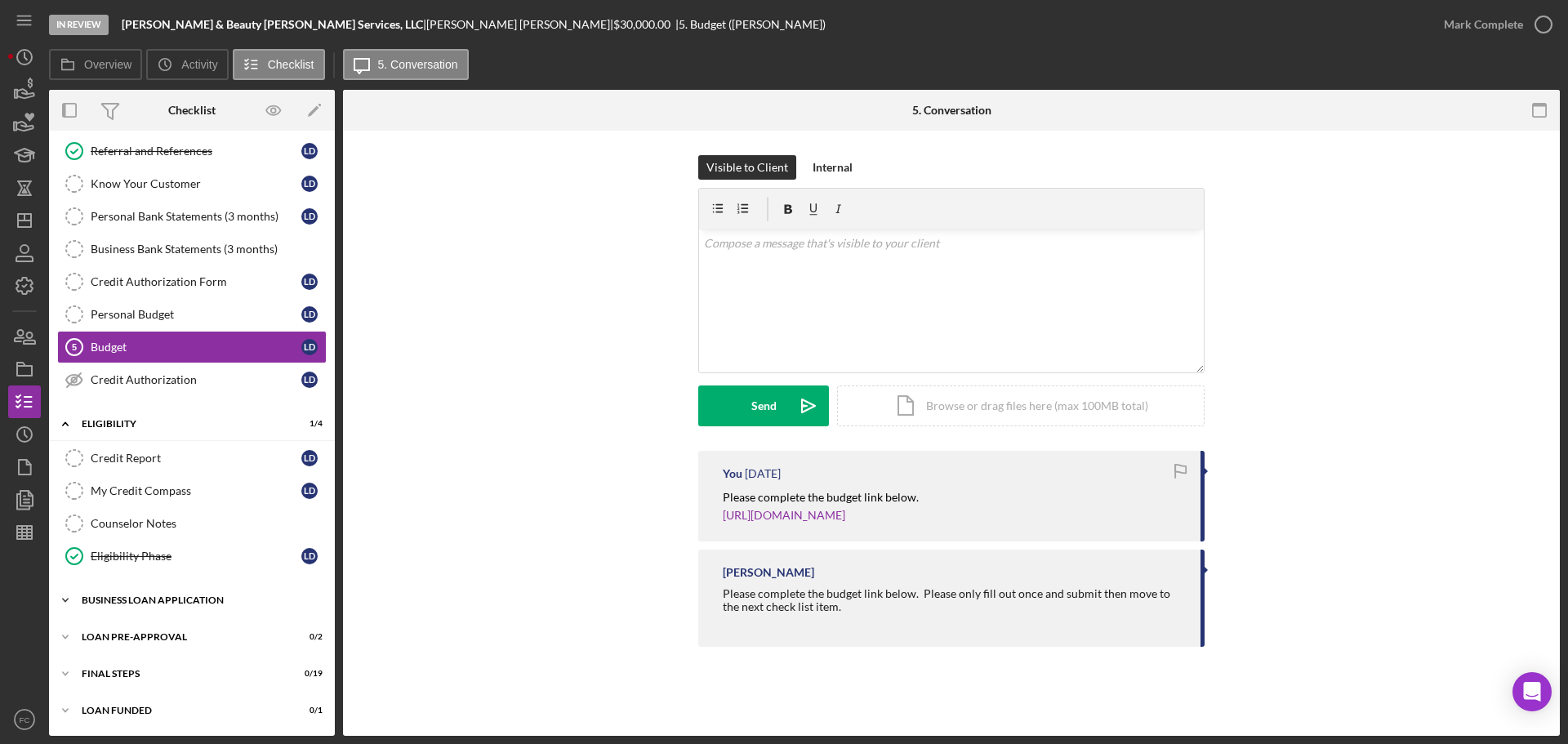
click at [141, 597] on div "BUSINESS LOAN APPLICATION" at bounding box center [197, 599] width 232 height 10
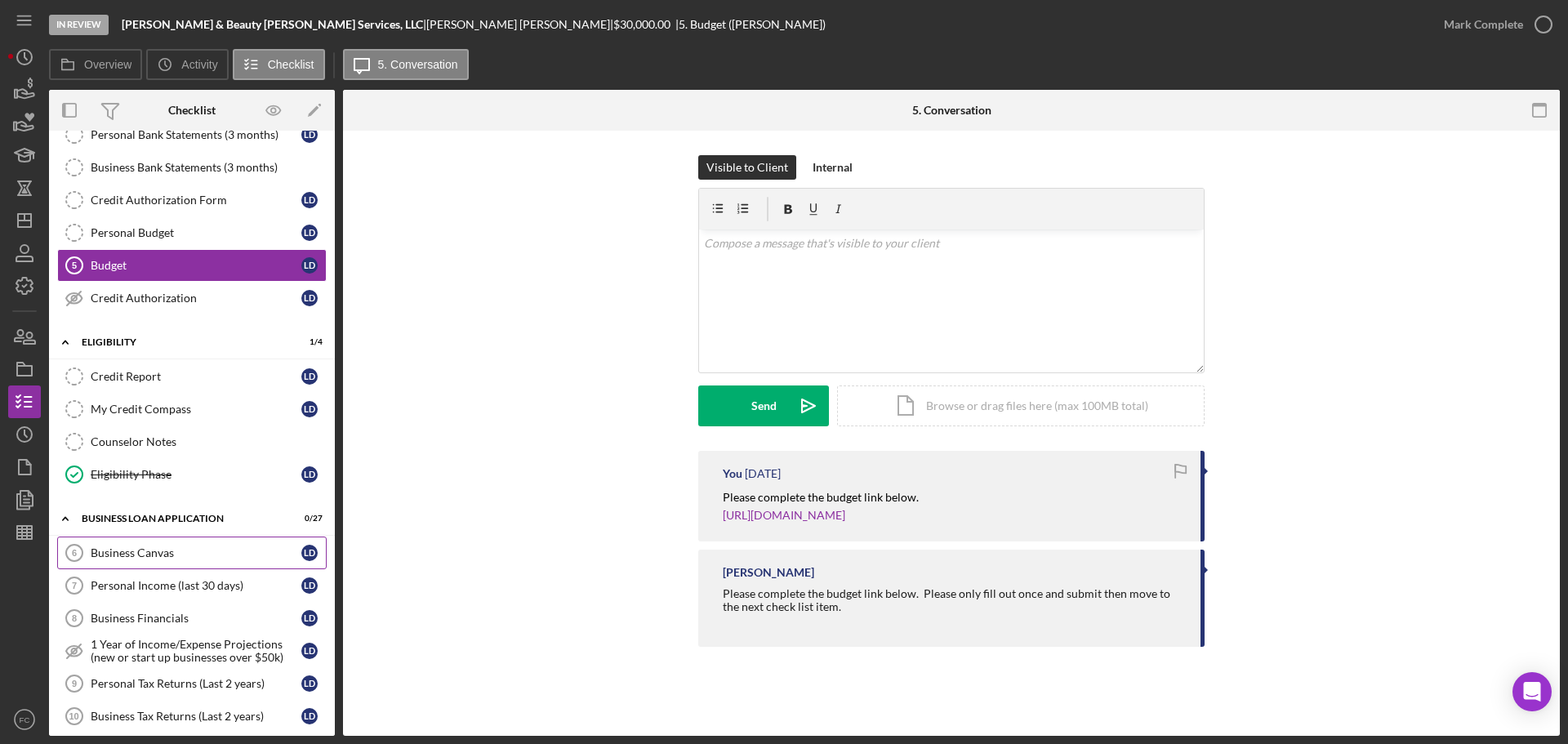
click at [155, 539] on link "Business Canvas 6 Business Canvas [PERSON_NAME]" at bounding box center [192, 552] width 269 height 33
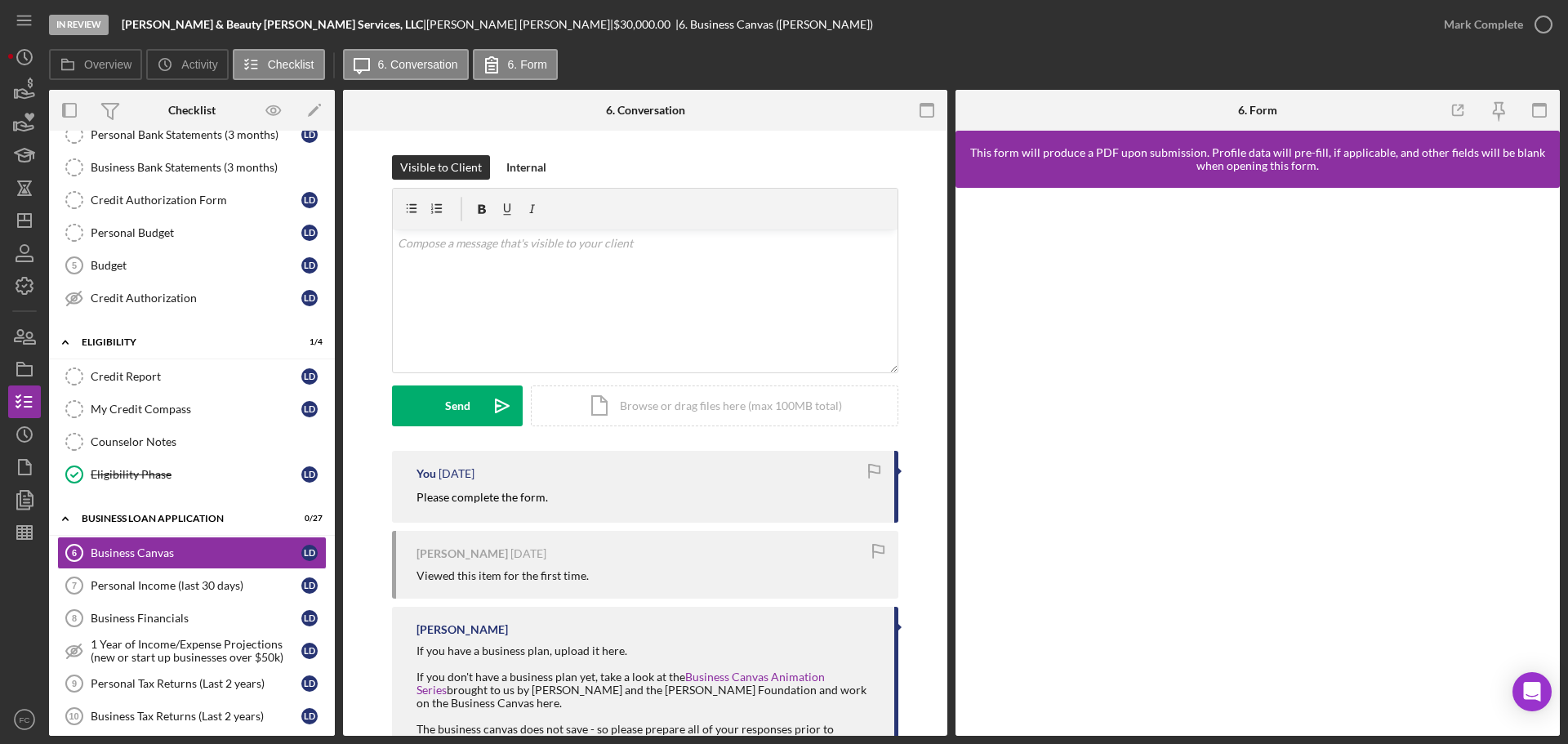
drag, startPoint x: 403, startPoint y: 494, endPoint x: 559, endPoint y: 500, distance: 156.1
click at [559, 500] on div "You [DATE] Please complete the form." at bounding box center [645, 485] width 506 height 71
click at [476, 405] on button "Send Icon/icon-invite-send" at bounding box center [457, 405] width 130 height 41
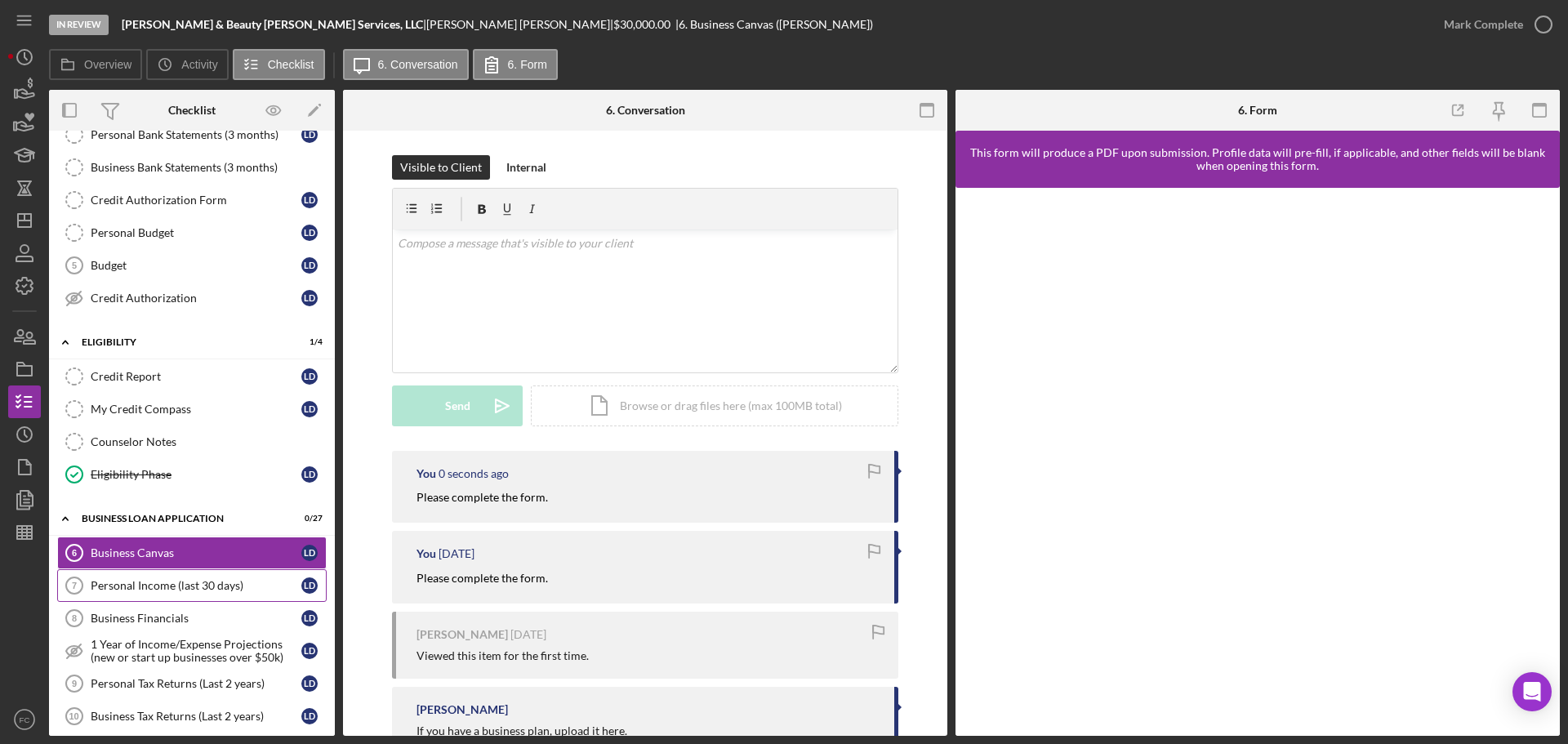
click at [168, 586] on div "Personal Income (last 30 days)" at bounding box center [195, 585] width 211 height 13
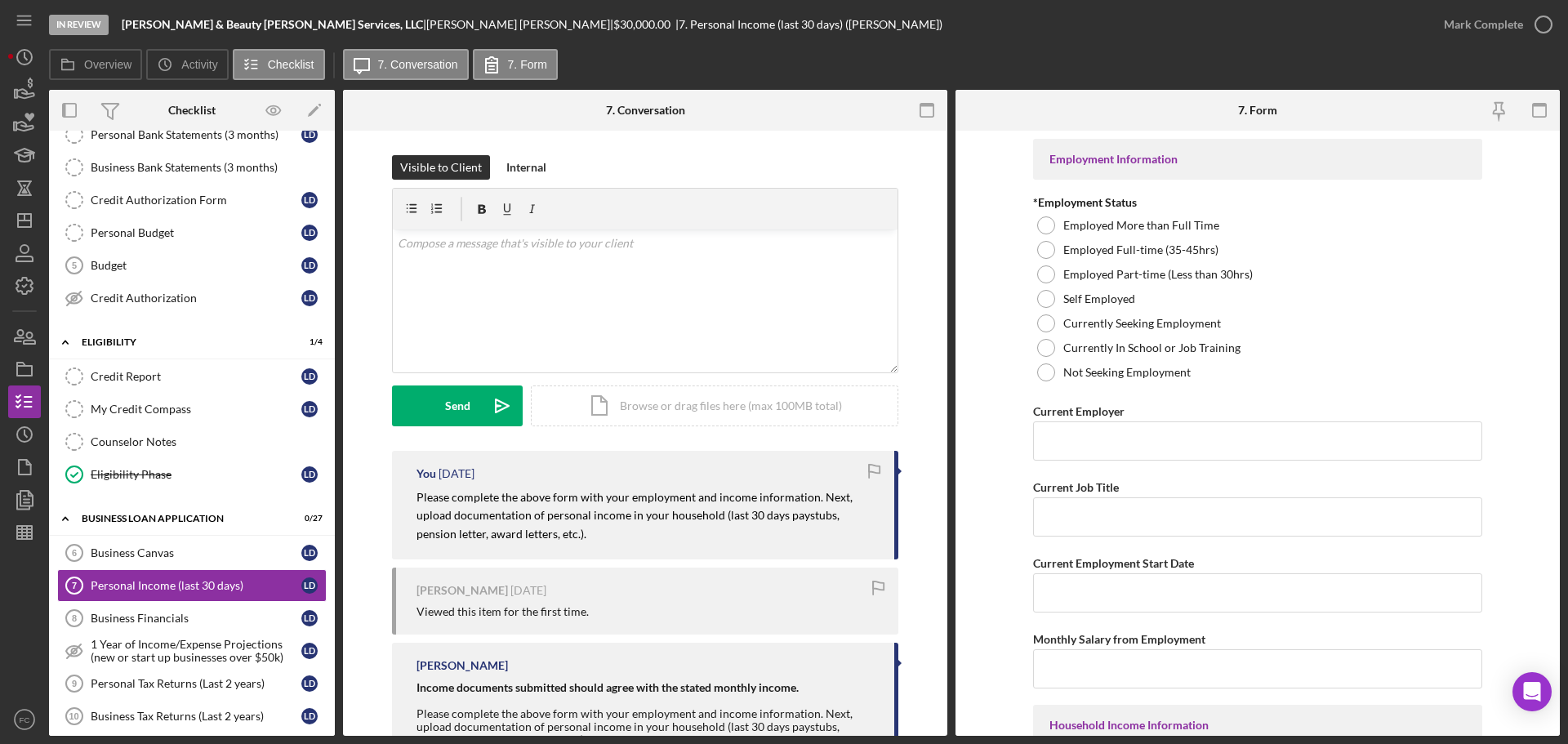
drag, startPoint x: 408, startPoint y: 500, endPoint x: 502, endPoint y: 498, distance: 94.0
click at [556, 533] on div "You [DATE] Please complete the above form with your employment and income infor…" at bounding box center [645, 504] width 506 height 108
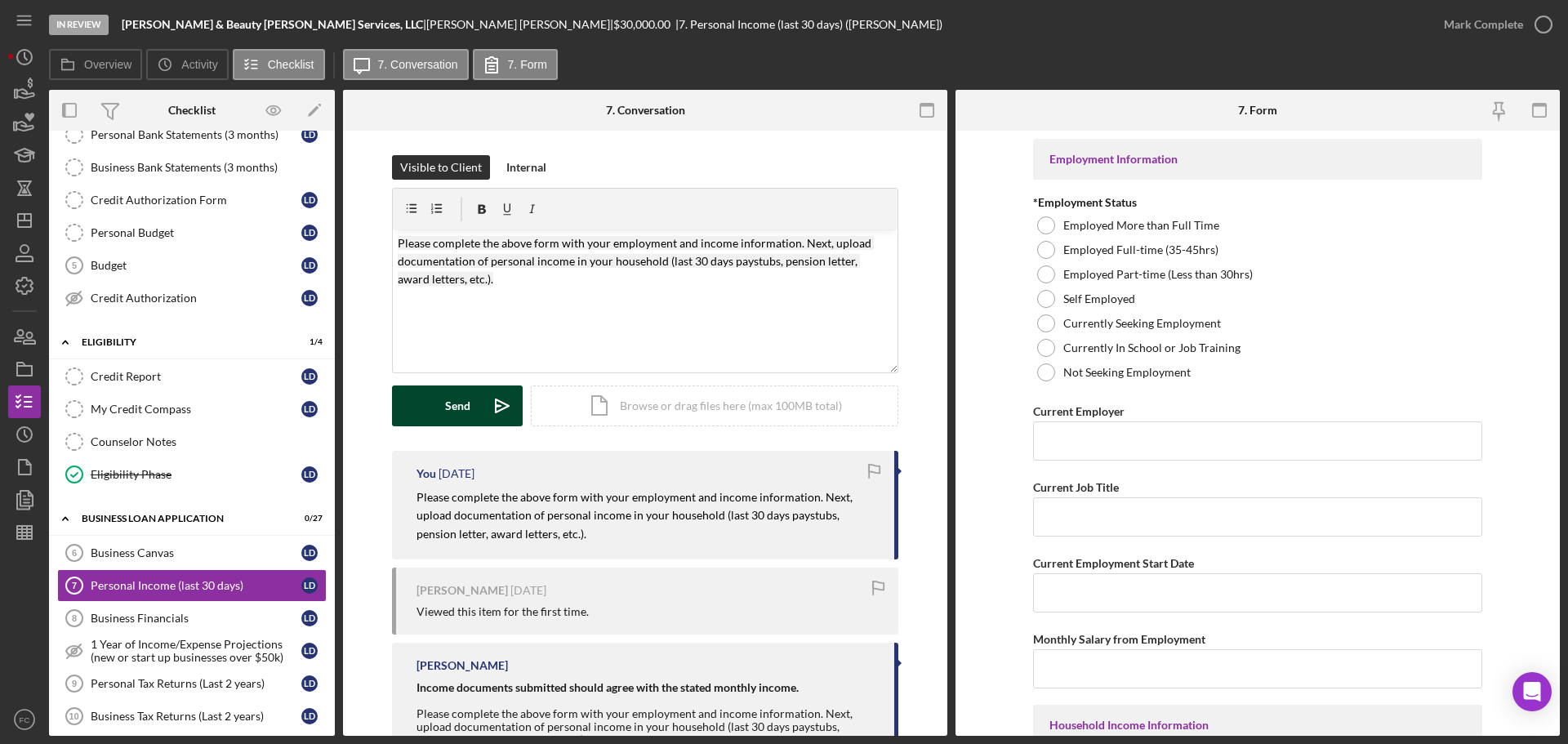
click at [439, 415] on button "Send Icon/icon-invite-send" at bounding box center [457, 405] width 130 height 41
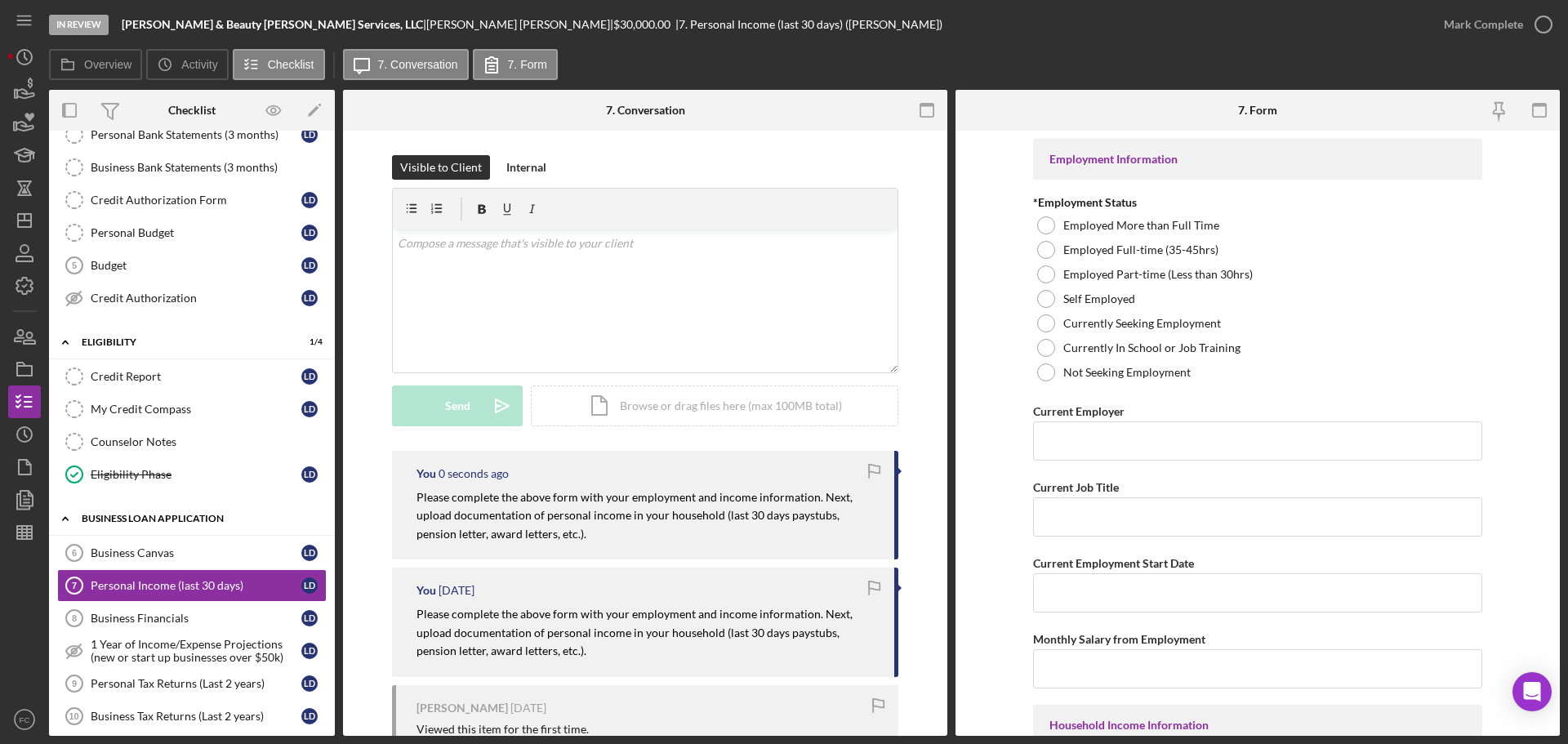
scroll to position [298, 0]
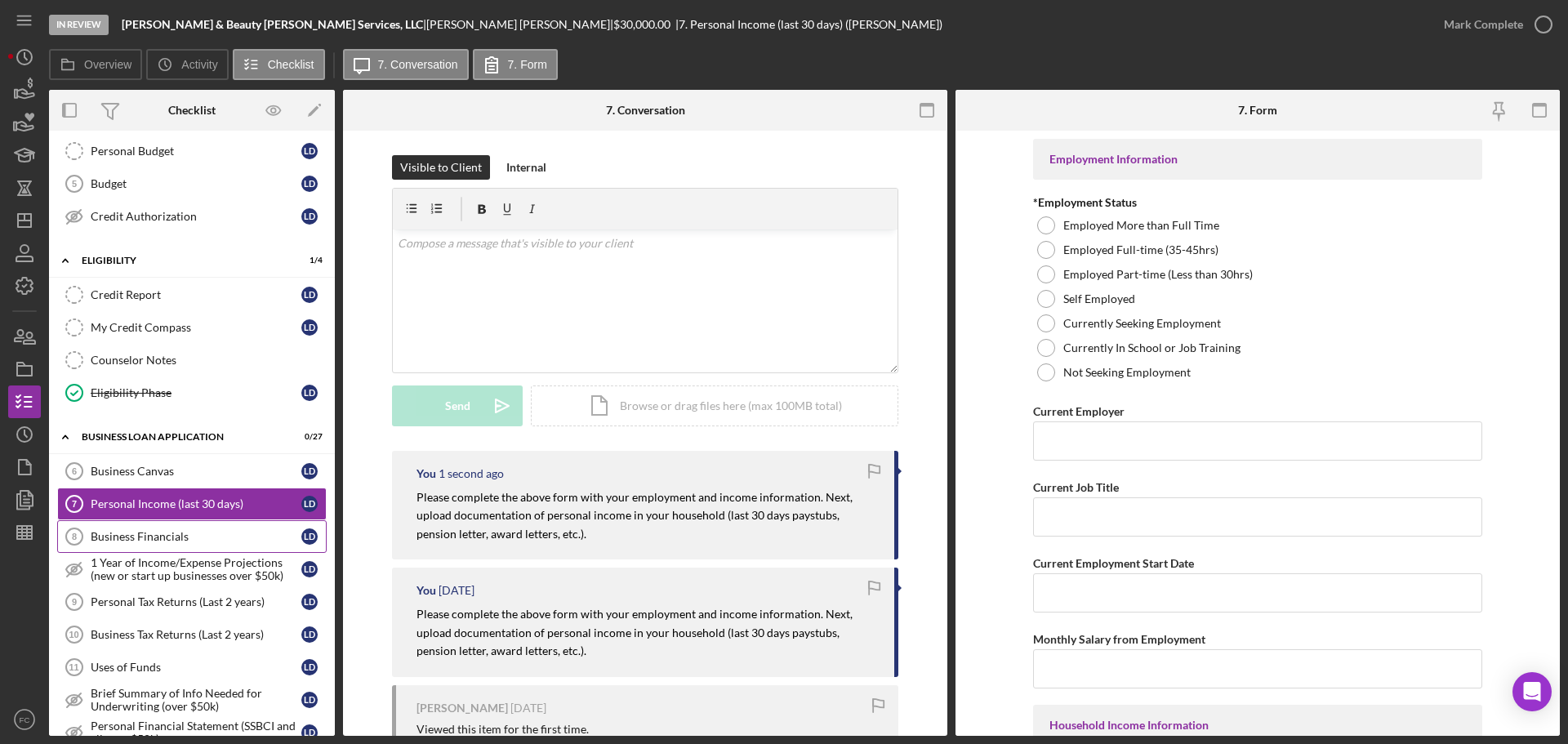
click at [147, 534] on div "Business Financials" at bounding box center [195, 536] width 211 height 13
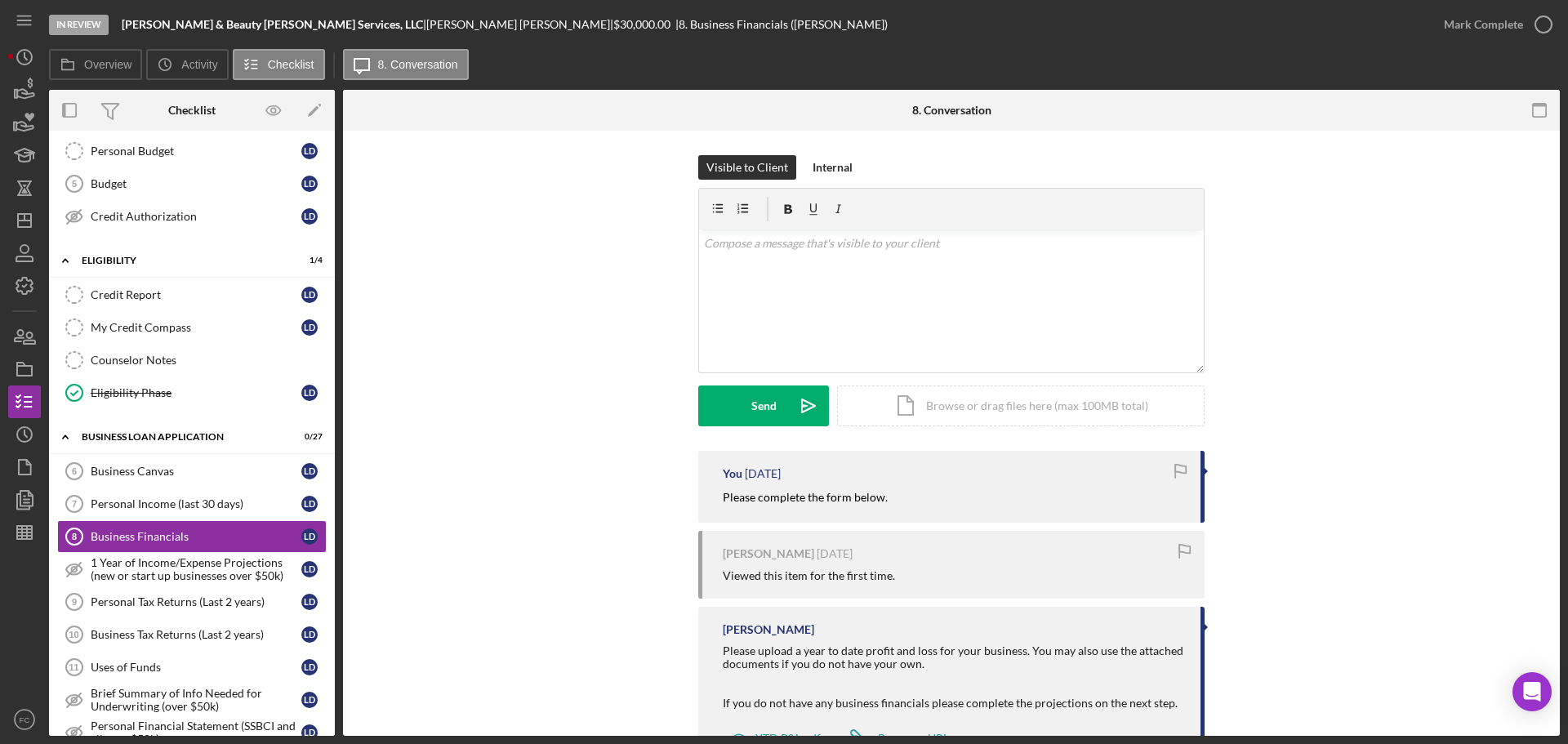
scroll to position [68, 0]
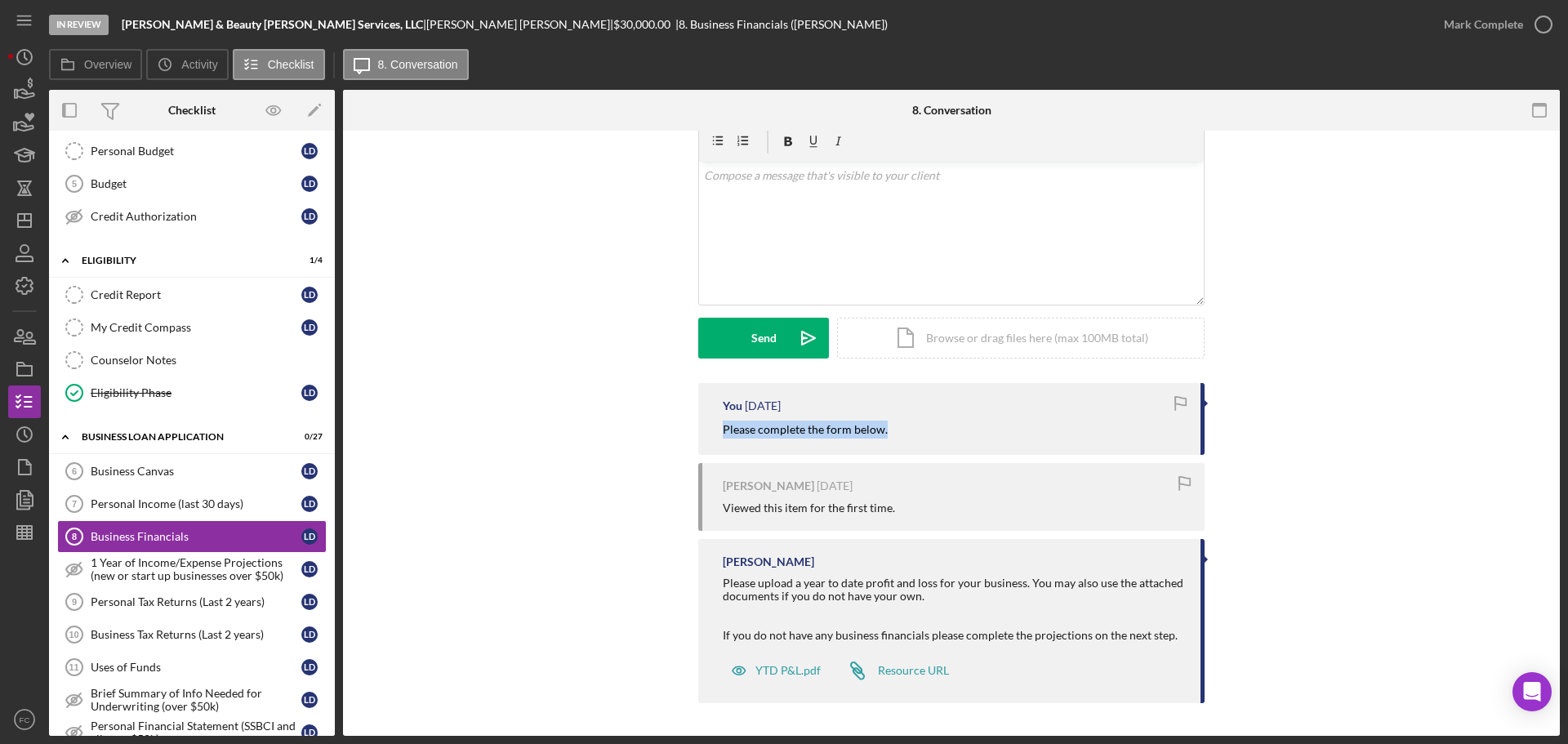
drag, startPoint x: 711, startPoint y: 431, endPoint x: 884, endPoint y: 430, distance: 173.0
click at [884, 429] on div "You [DATE] Please complete the form below." at bounding box center [951, 418] width 506 height 71
drag, startPoint x: 744, startPoint y: 337, endPoint x: 619, endPoint y: 379, distance: 131.9
click at [744, 337] on button "Send Icon/icon-invite-send" at bounding box center [763, 337] width 130 height 41
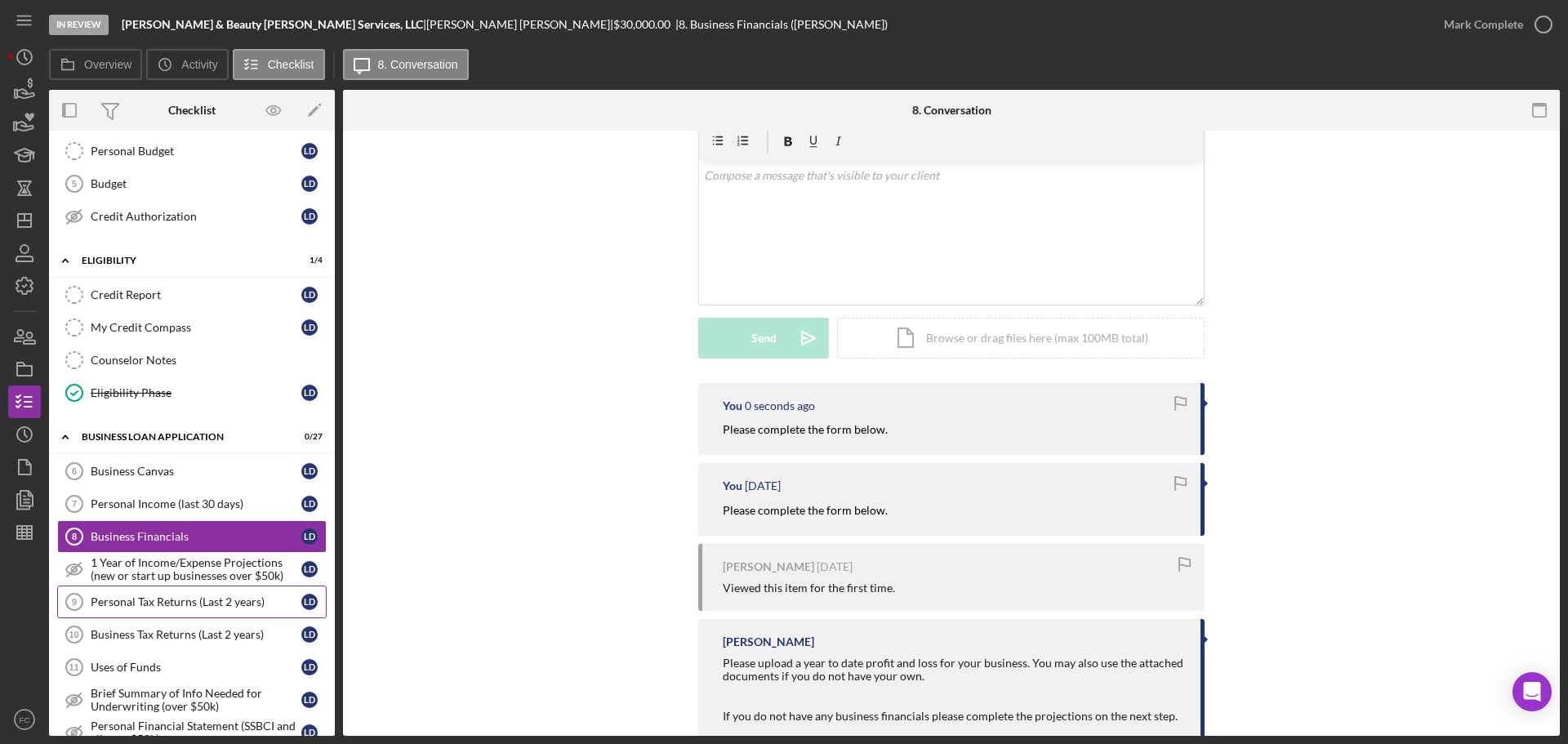
click at [155, 603] on div "Personal Tax Returns (Last 2 years)" at bounding box center [195, 601] width 211 height 13
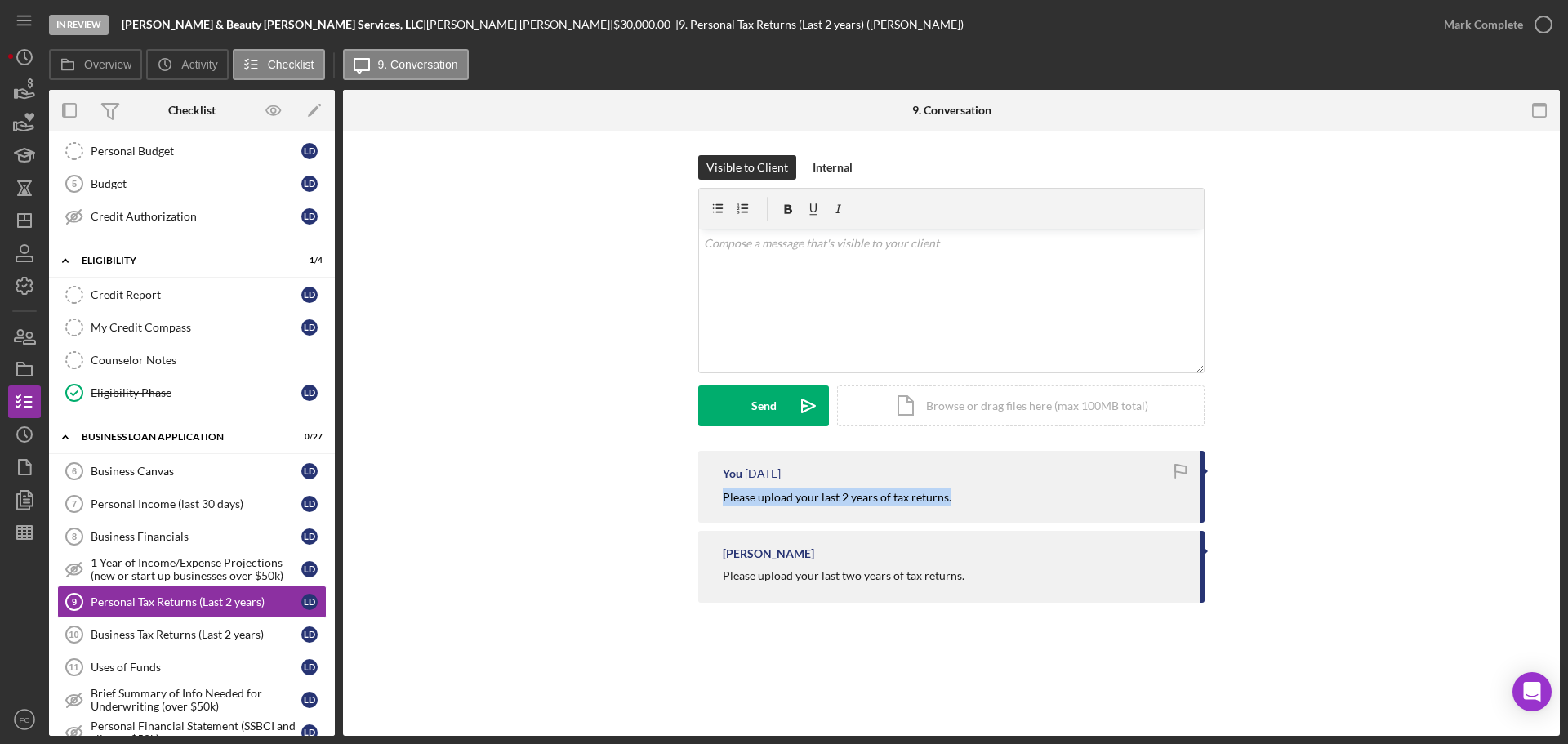
drag, startPoint x: 706, startPoint y: 494, endPoint x: 955, endPoint y: 501, distance: 249.1
click at [955, 501] on div "You [DATE] Please upload your last 2 years of tax returns." at bounding box center [951, 485] width 506 height 71
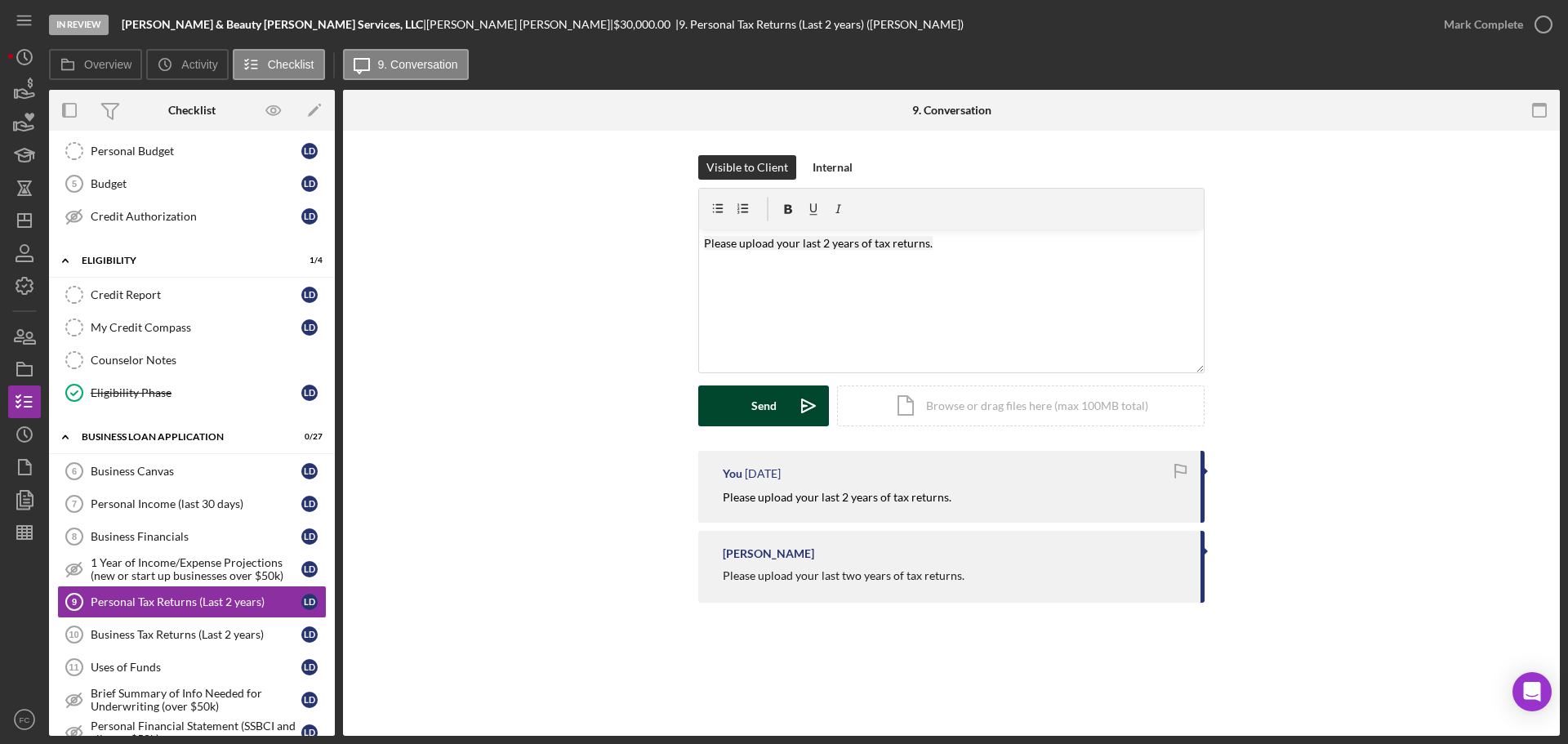
click at [742, 403] on button "Send Icon/icon-invite-send" at bounding box center [763, 405] width 130 height 41
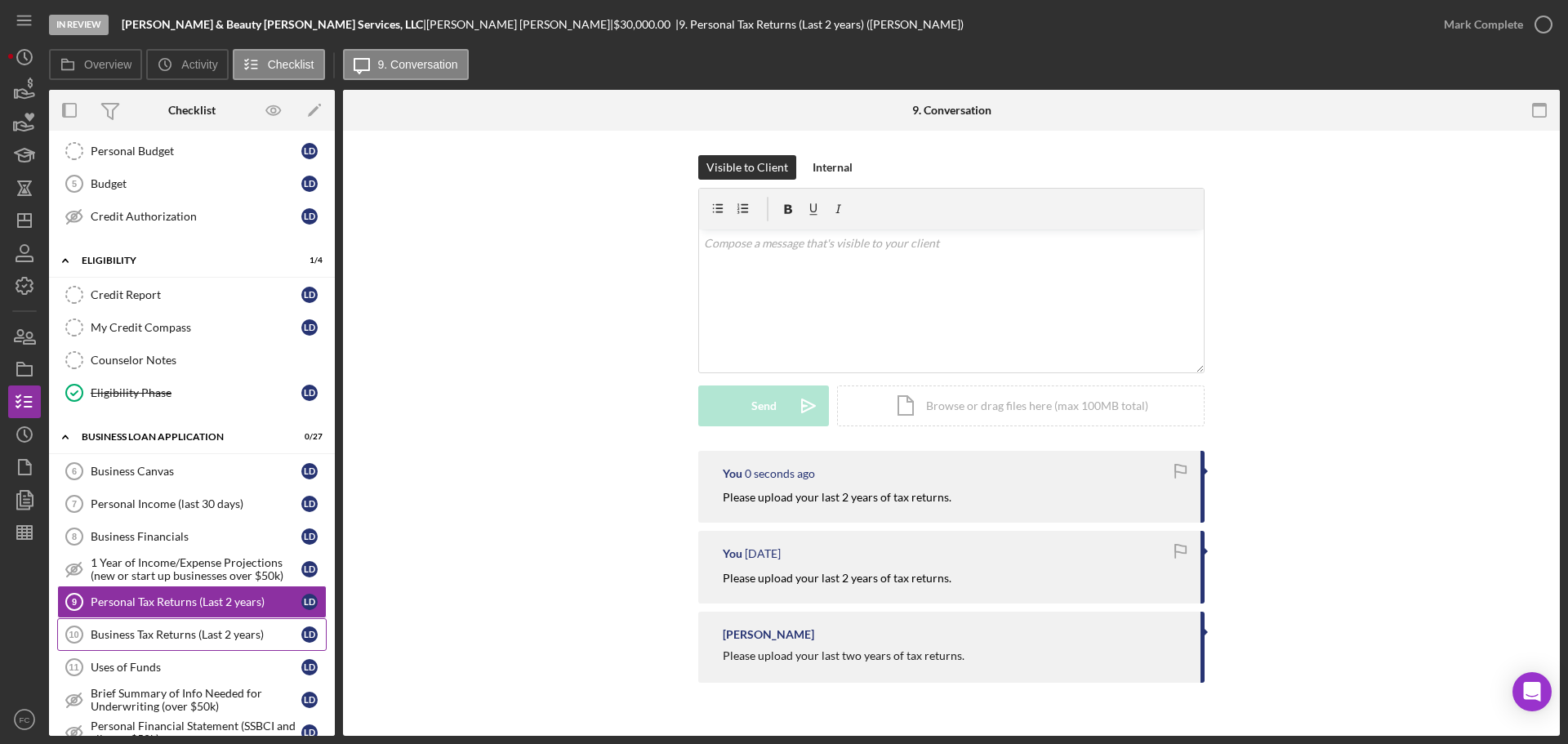
click at [199, 630] on div "Business Tax Returns (Last 2 years)" at bounding box center [195, 634] width 211 height 13
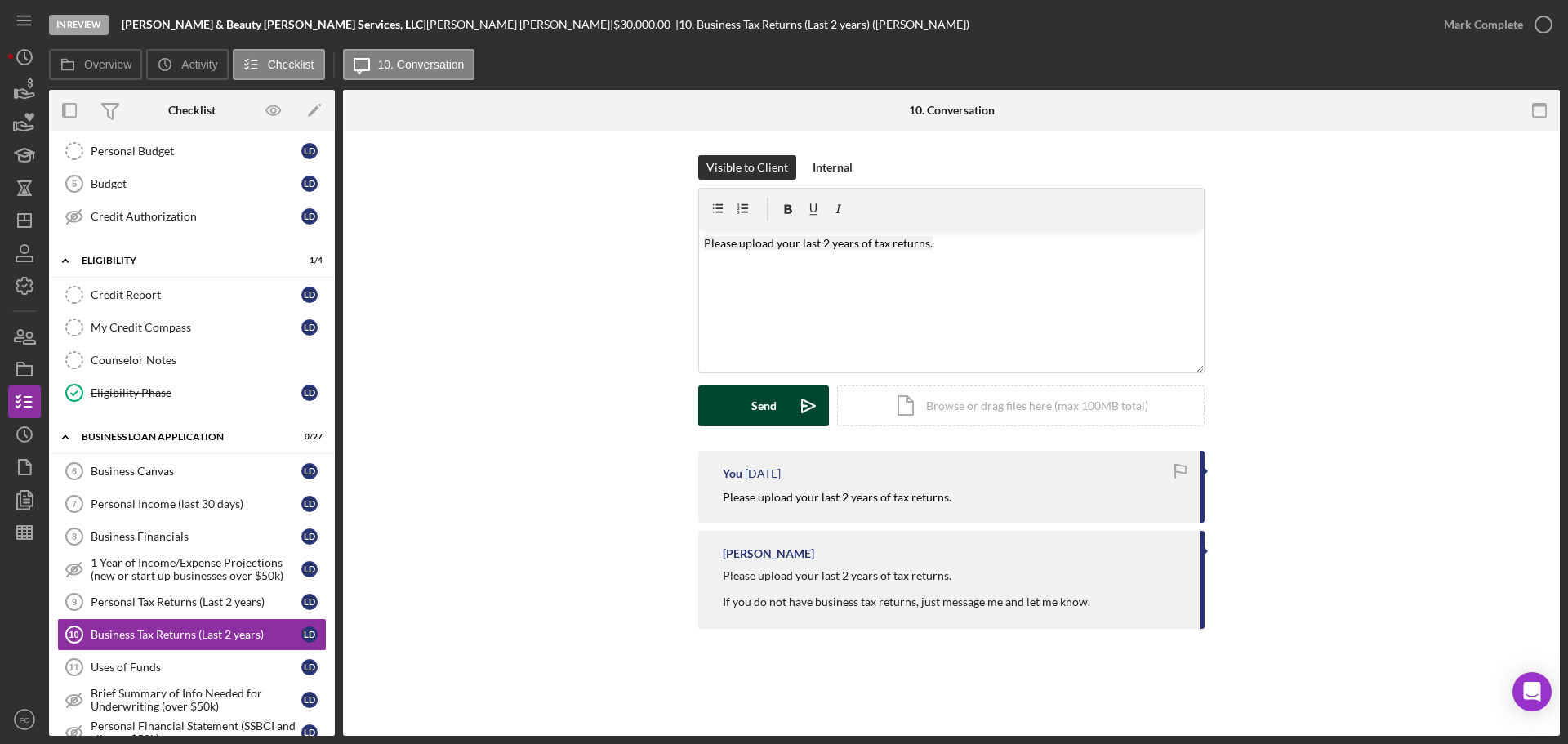
click at [730, 395] on button "Send Icon/icon-invite-send" at bounding box center [763, 405] width 130 height 41
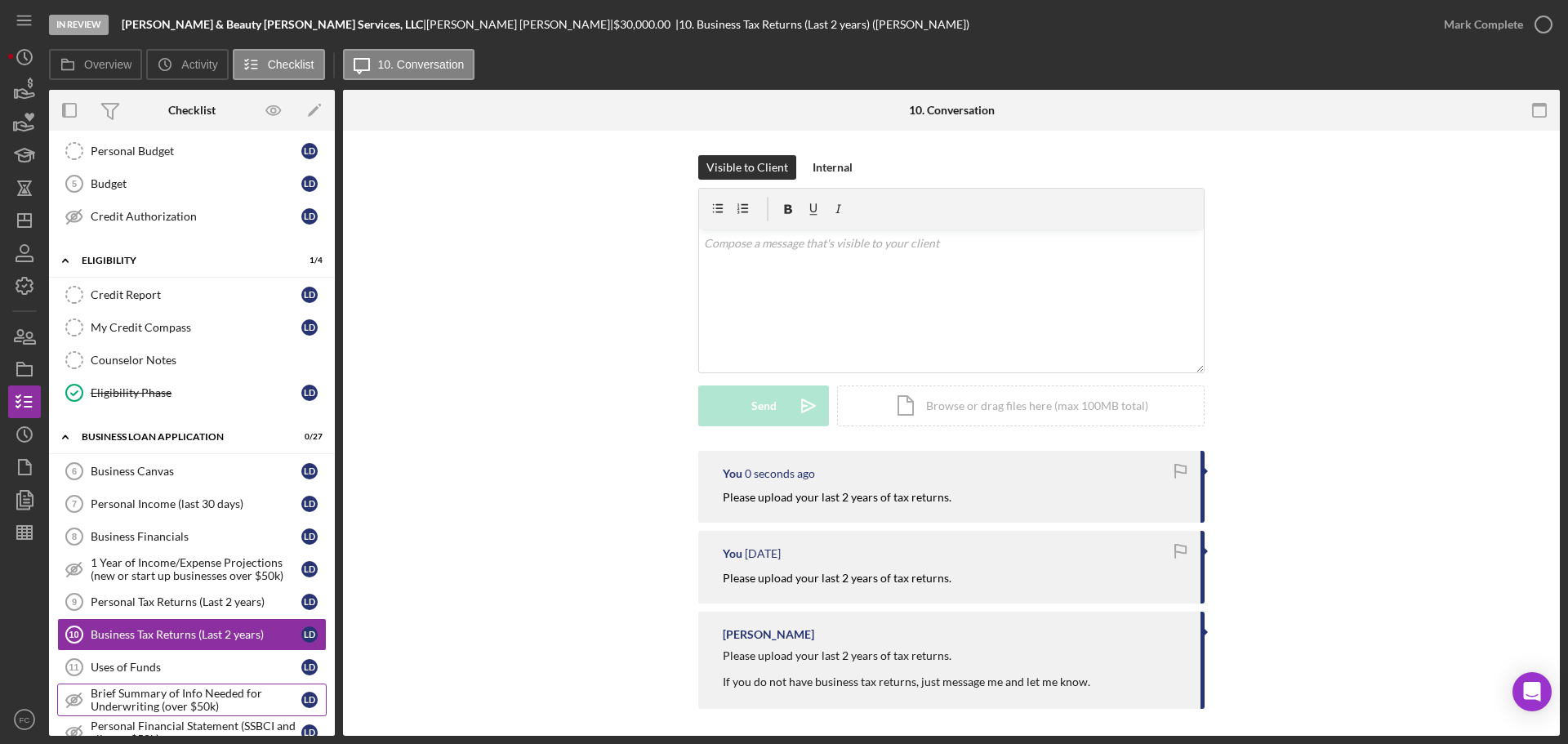
scroll to position [626, 0]
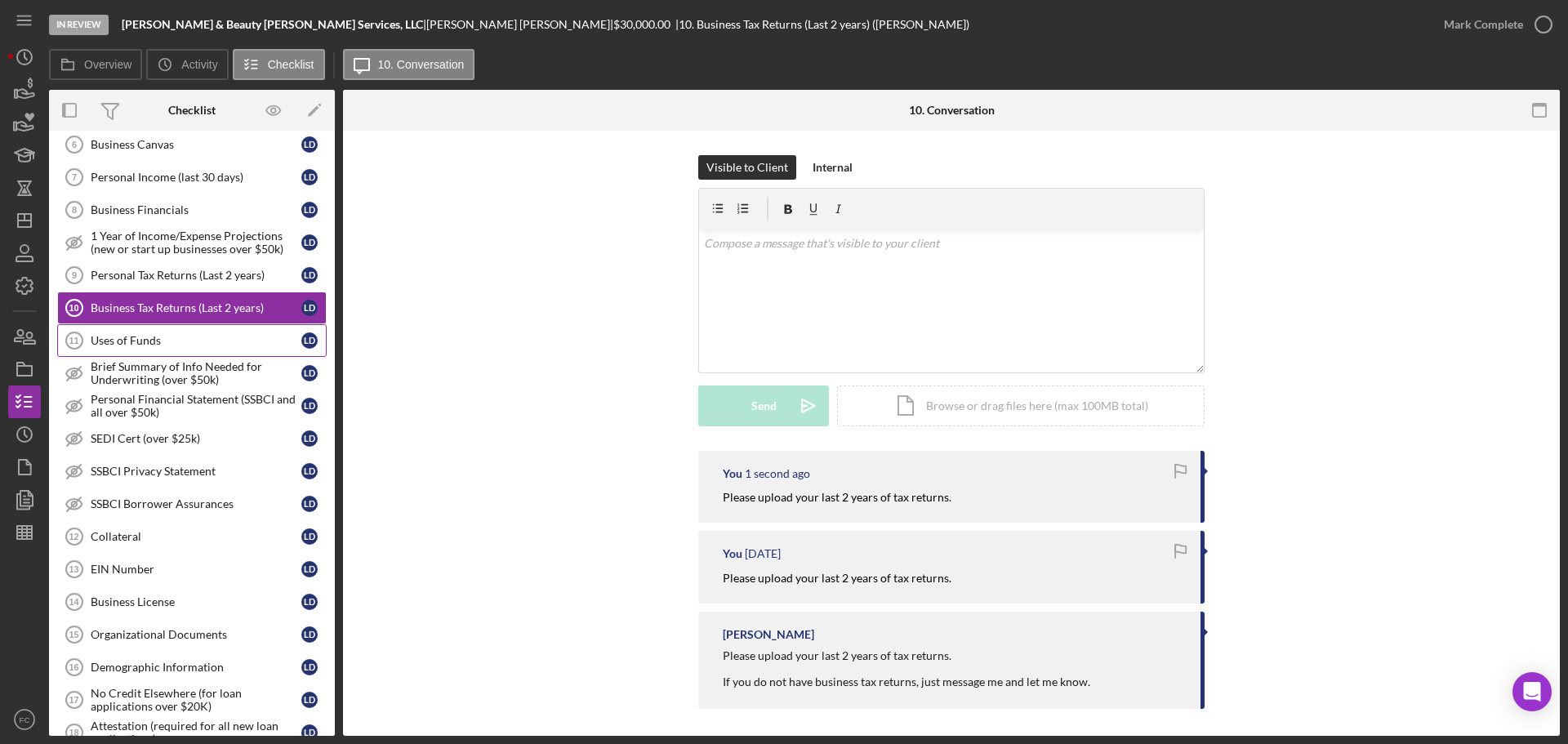
drag, startPoint x: 160, startPoint y: 337, endPoint x: 179, endPoint y: 334, distance: 19.2
click at [161, 337] on div "Uses of Funds" at bounding box center [195, 340] width 211 height 13
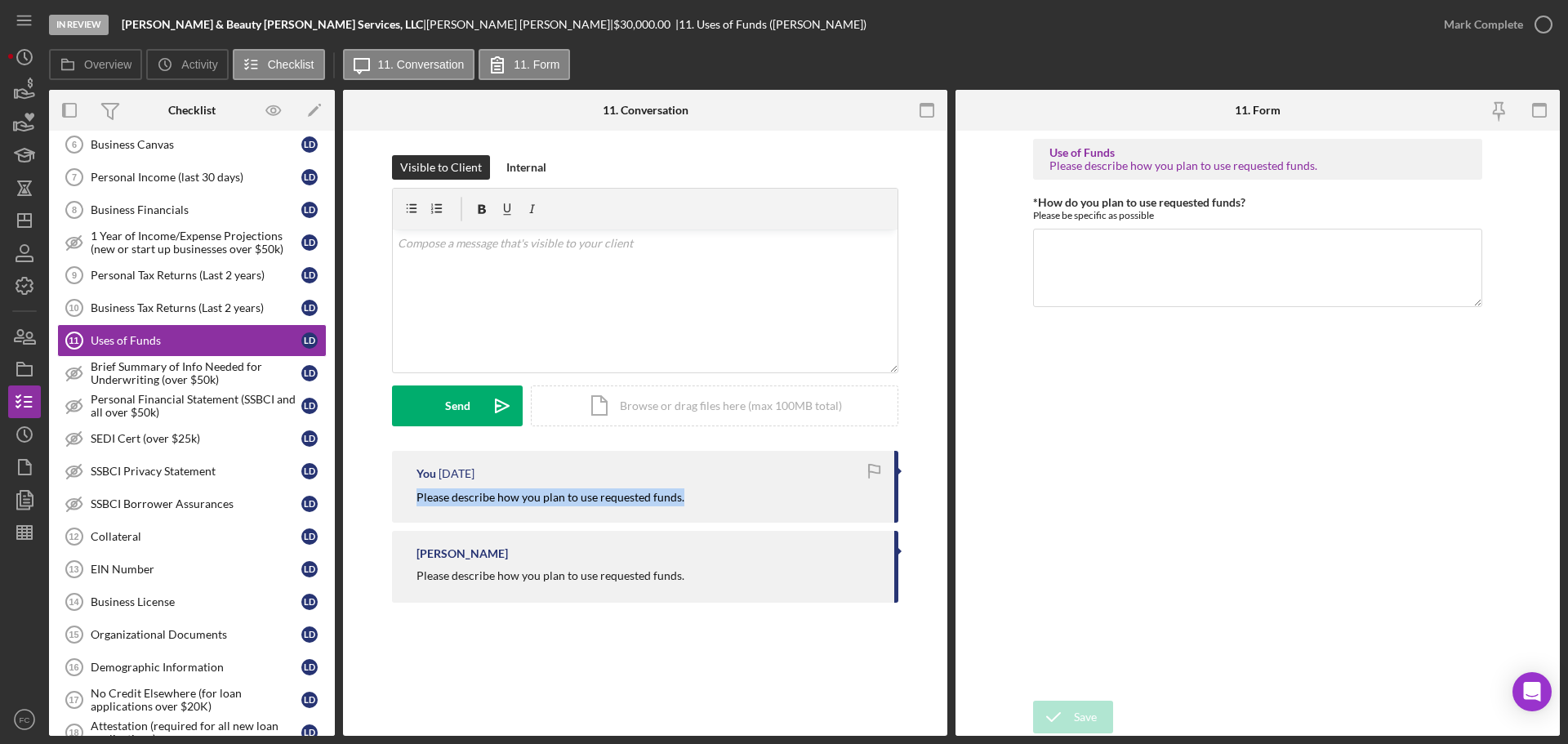
drag, startPoint x: 413, startPoint y: 506, endPoint x: 669, endPoint y: 493, distance: 256.3
click at [705, 493] on div "You [DATE] Please describe how you plan to use requested funds." at bounding box center [645, 485] width 506 height 71
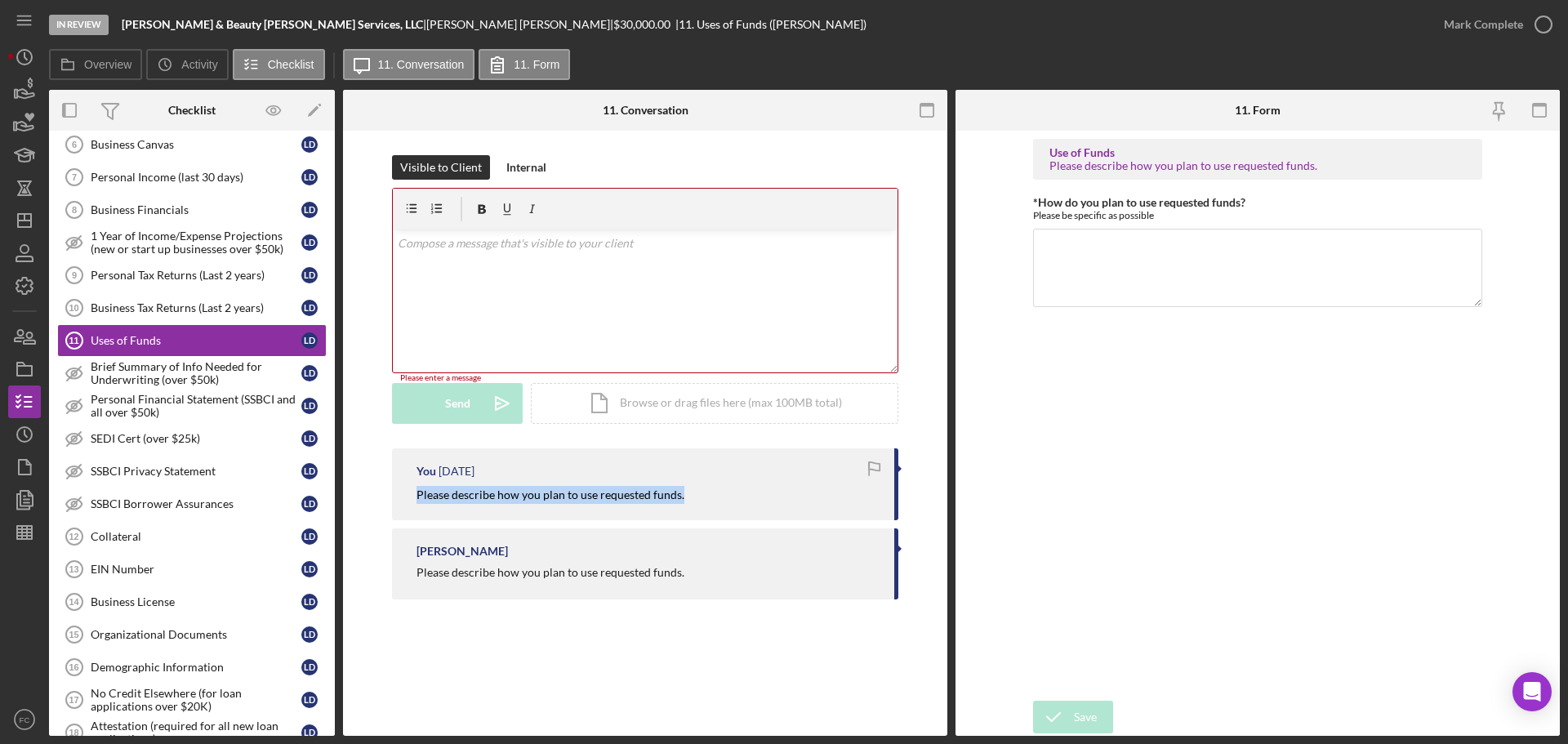
drag, startPoint x: 411, startPoint y: 494, endPoint x: 657, endPoint y: 499, distance: 246.1
click at [693, 511] on div "You [DATE] Please describe how you plan to use requested funds." at bounding box center [645, 484] width 506 height 71
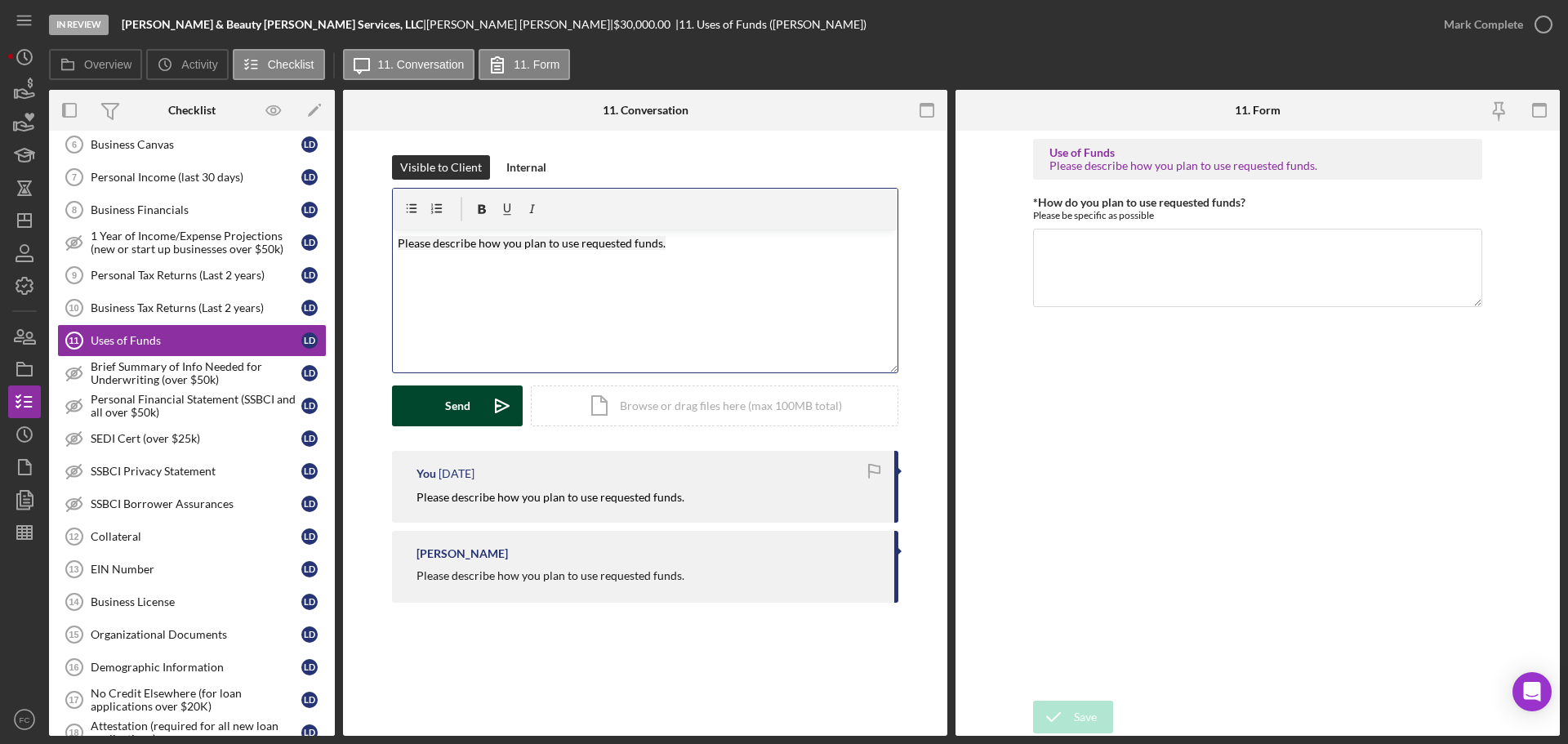
click at [490, 402] on icon "Icon/icon-invite-send" at bounding box center [502, 405] width 41 height 41
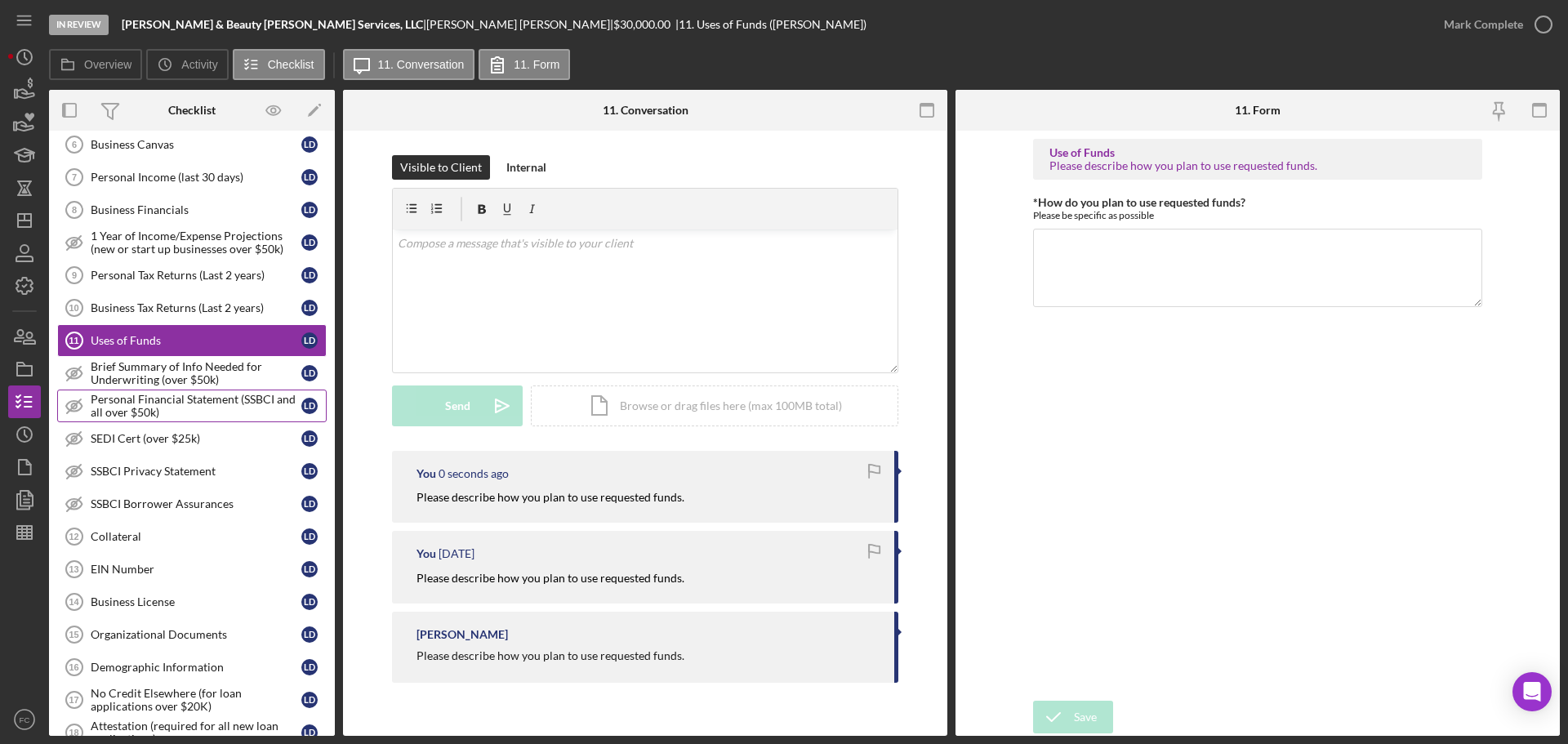
scroll to position [707, 0]
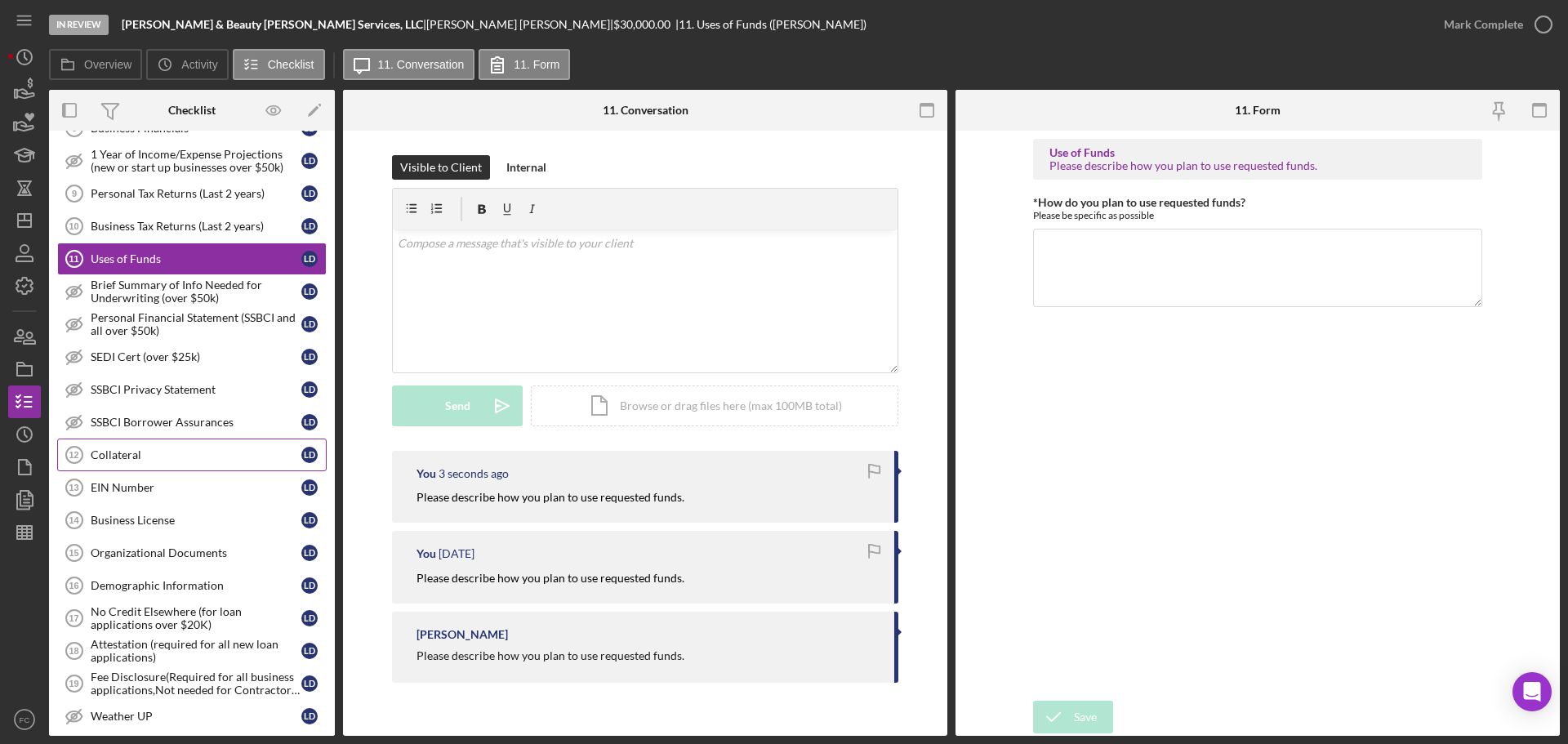
click at [161, 454] on div "Collateral" at bounding box center [195, 455] width 211 height 13
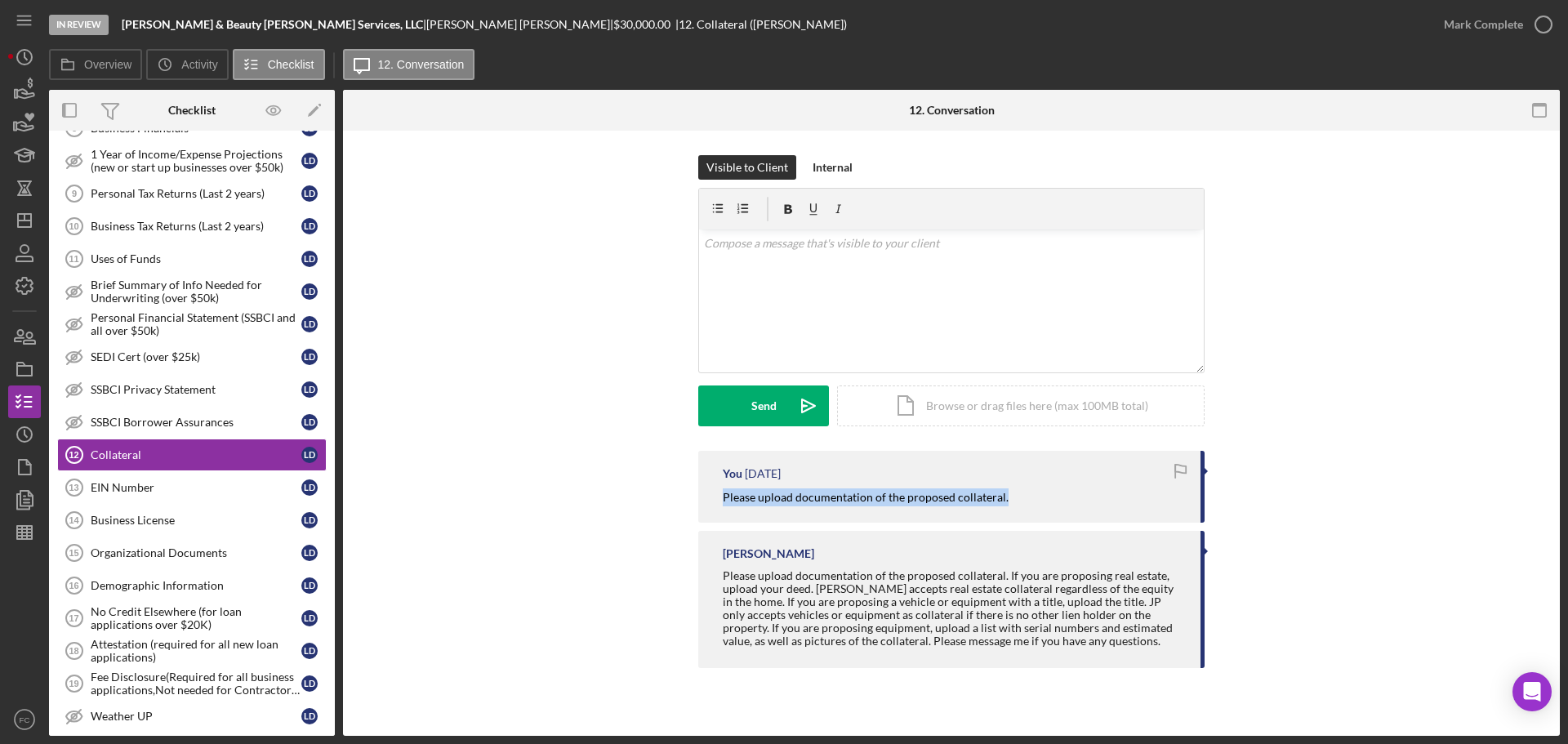
drag, startPoint x: 712, startPoint y: 502, endPoint x: 1002, endPoint y: 492, distance: 290.2
click at [1002, 492] on div "You [DATE] Please upload documentation of the proposed collateral." at bounding box center [951, 485] width 506 height 71
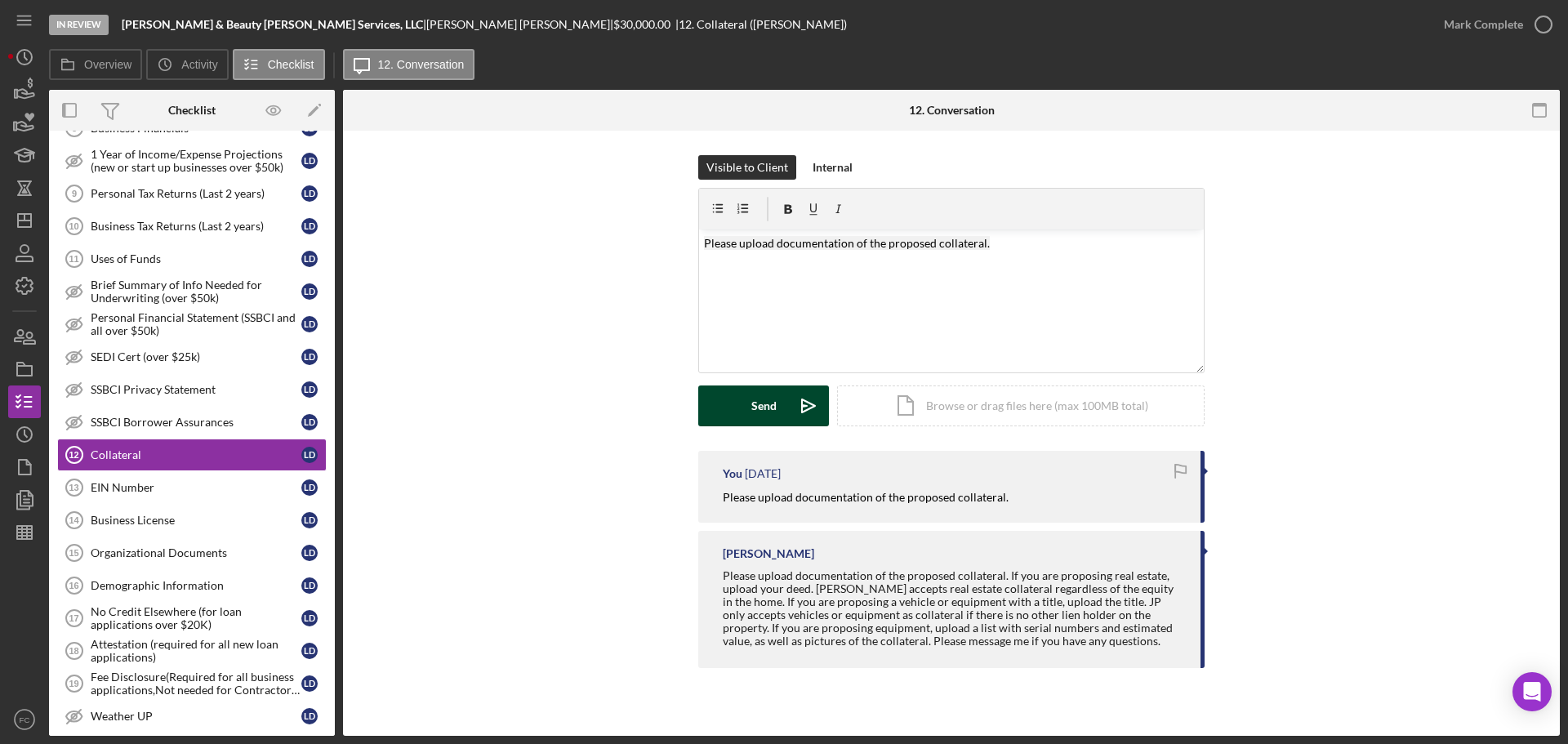
click at [759, 411] on div "Send" at bounding box center [764, 405] width 25 height 41
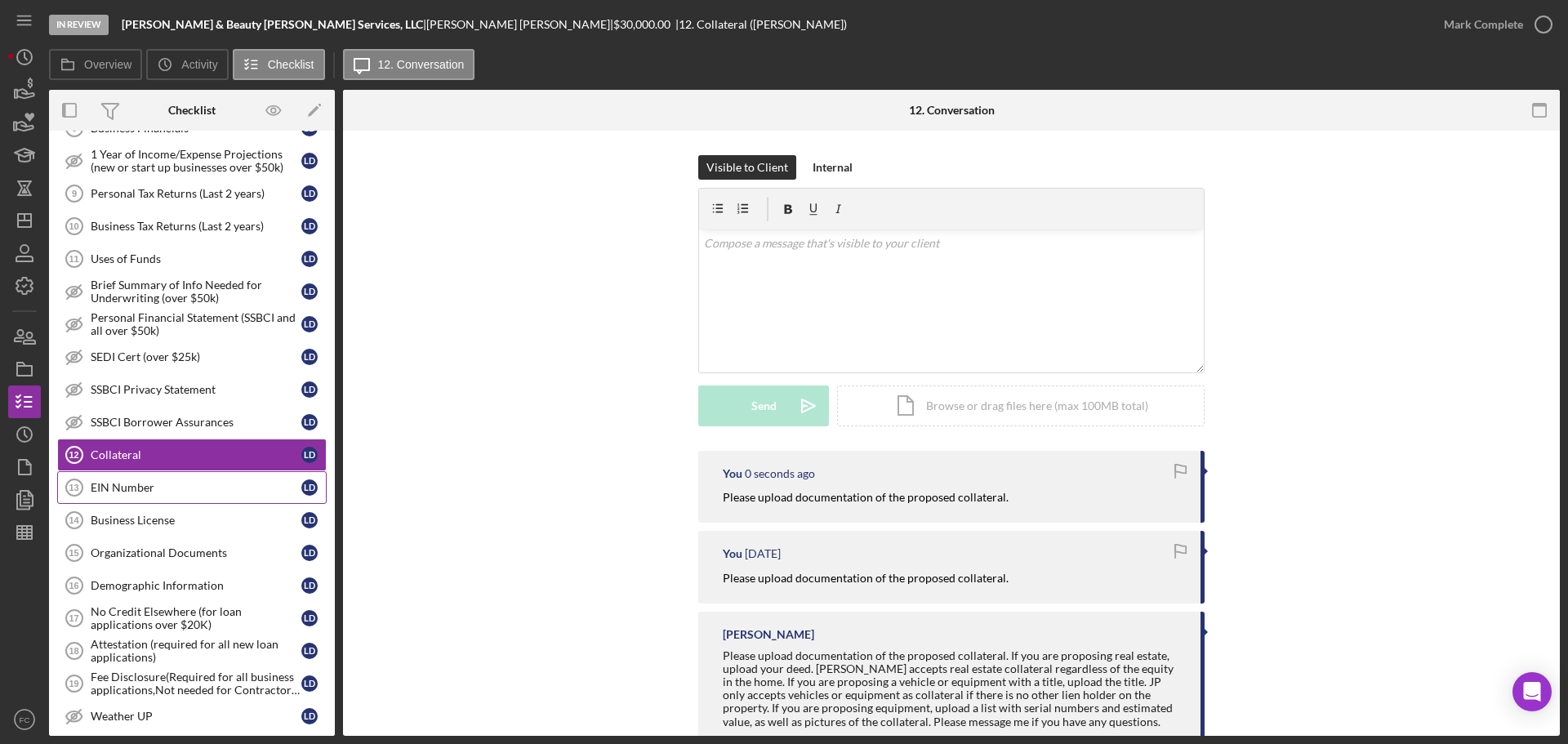
click at [163, 485] on div "EIN Number" at bounding box center [195, 487] width 211 height 13
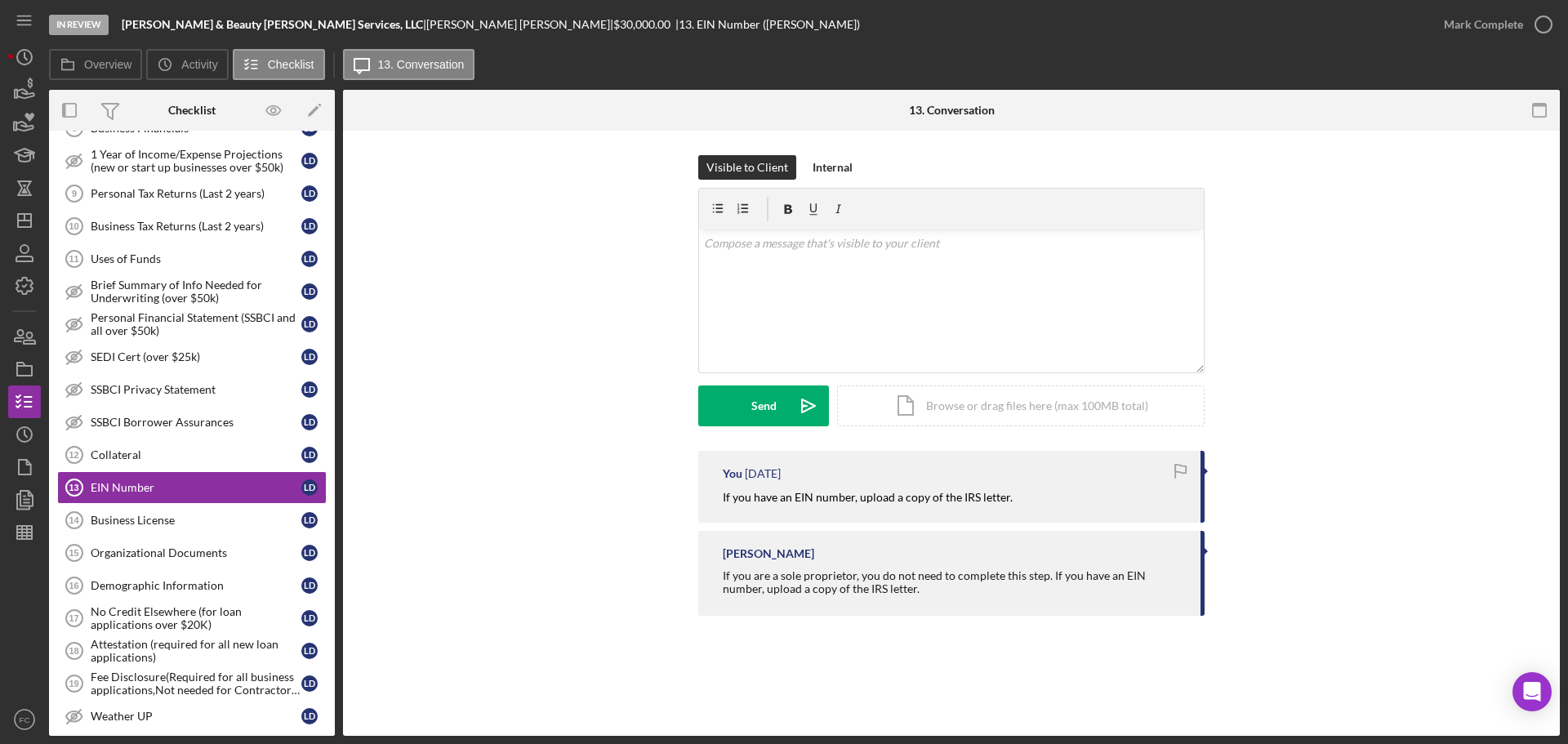
drag, startPoint x: 739, startPoint y: 501, endPoint x: 1014, endPoint y: 504, distance: 275.0
click at [1014, 504] on div "You [DATE] If you have an EIN number, upload a copy of the IRS letter." at bounding box center [951, 485] width 506 height 71
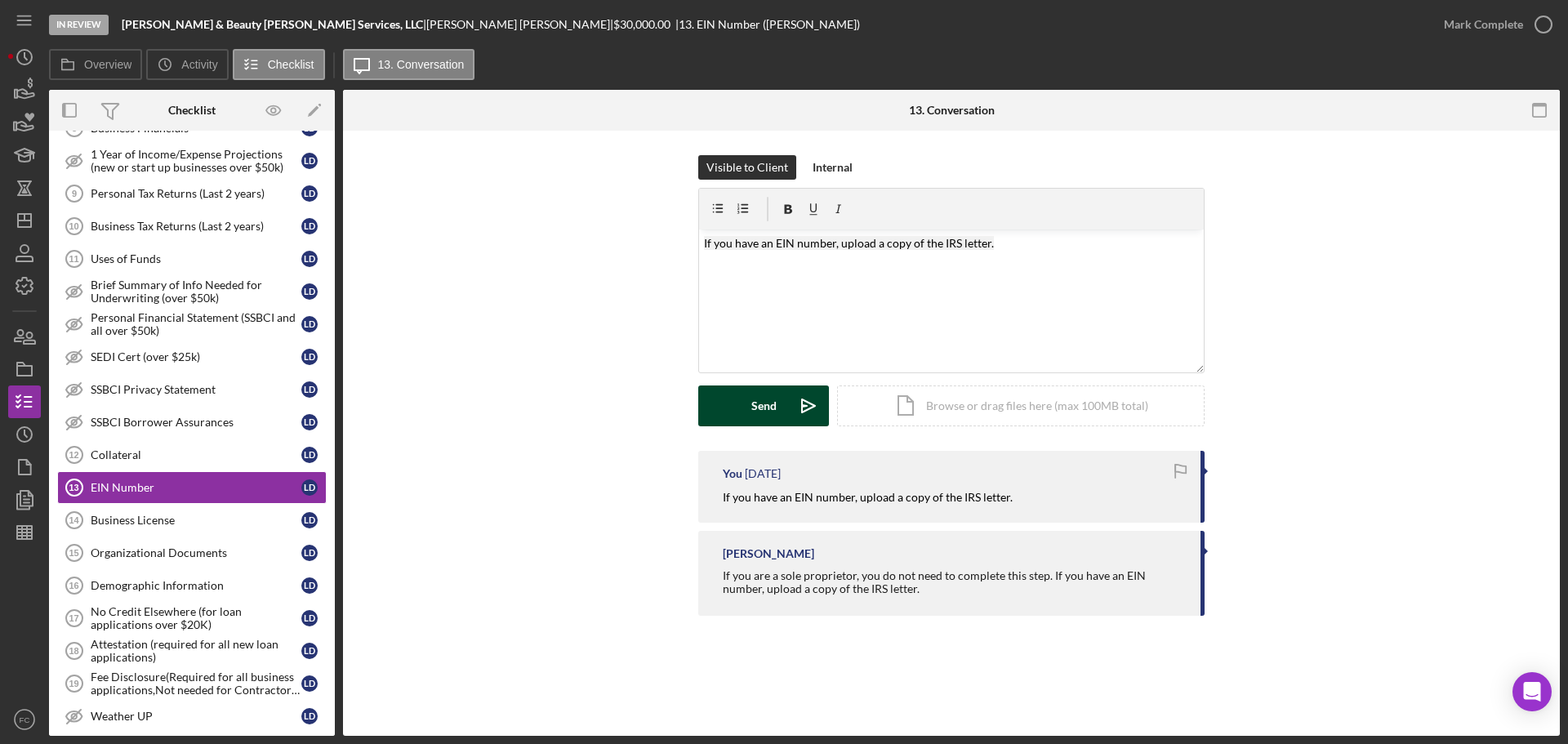
click at [776, 419] on button "Send Icon/icon-invite-send" at bounding box center [763, 405] width 130 height 41
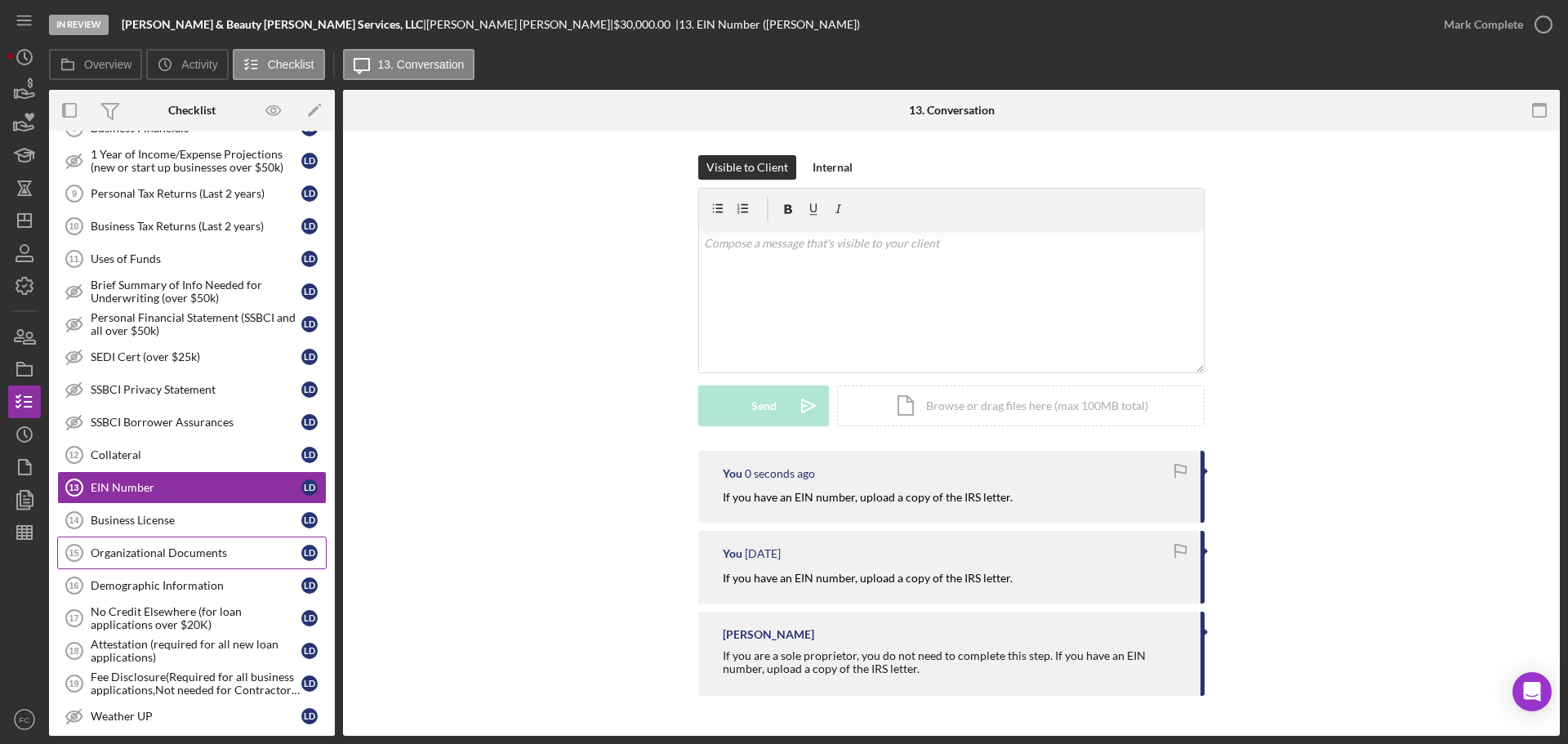
click at [156, 551] on div "Organizational Documents" at bounding box center [195, 552] width 211 height 13
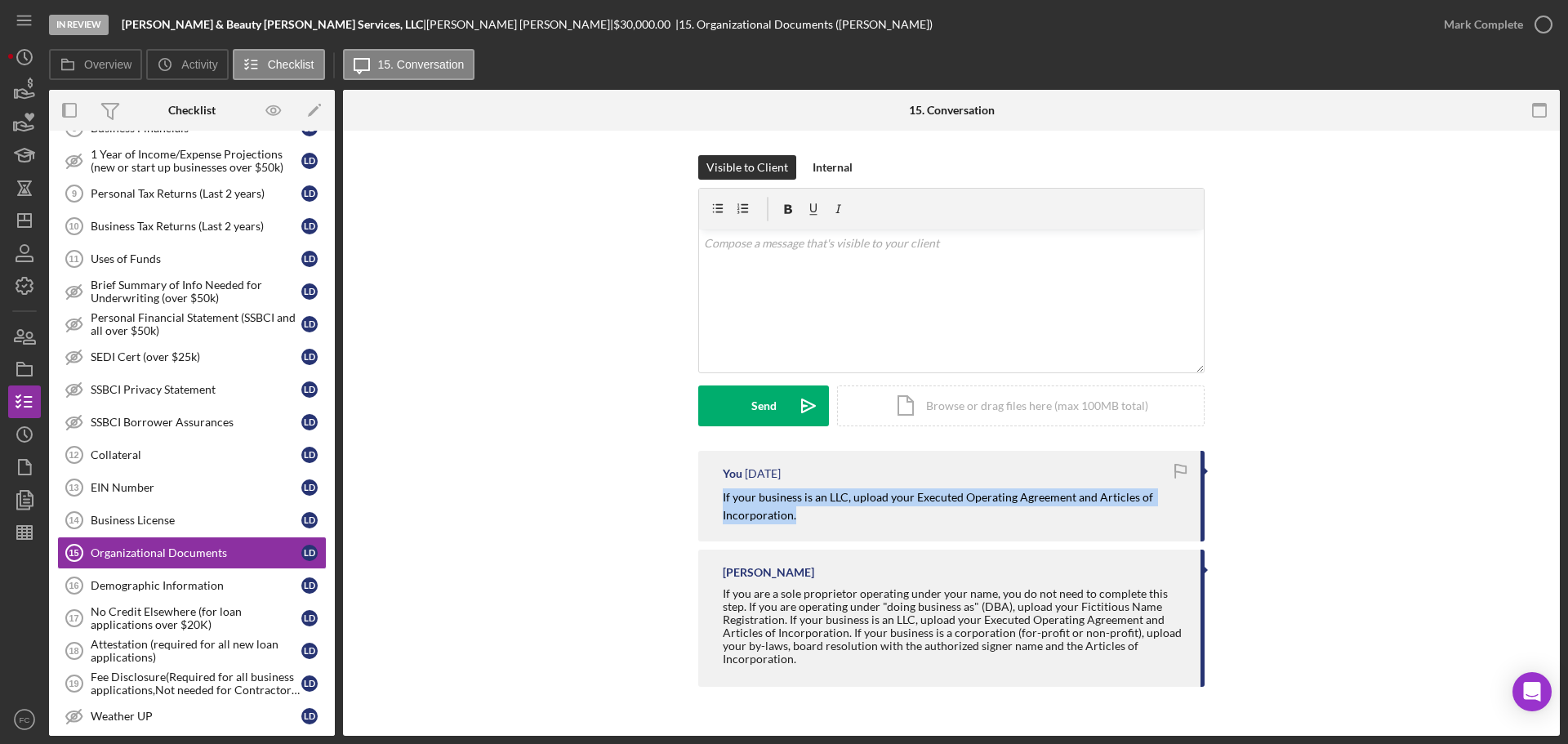
drag, startPoint x: 716, startPoint y: 497, endPoint x: 943, endPoint y: 516, distance: 227.8
click at [943, 516] on div "You [DATE] If your business is an LLC, upload your Executed Operating Agreement…" at bounding box center [951, 495] width 506 height 90
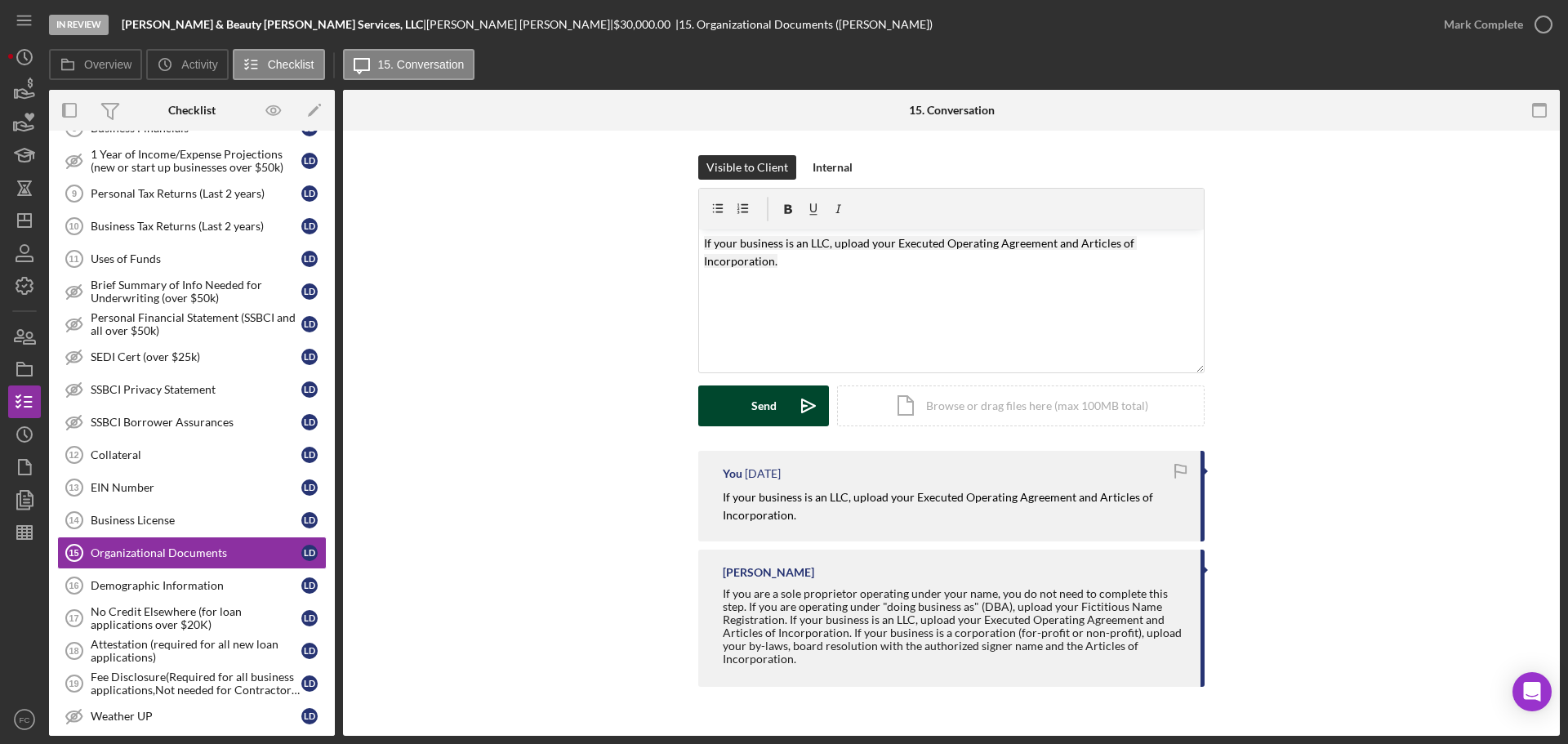
click at [759, 415] on div "Send" at bounding box center [764, 405] width 25 height 41
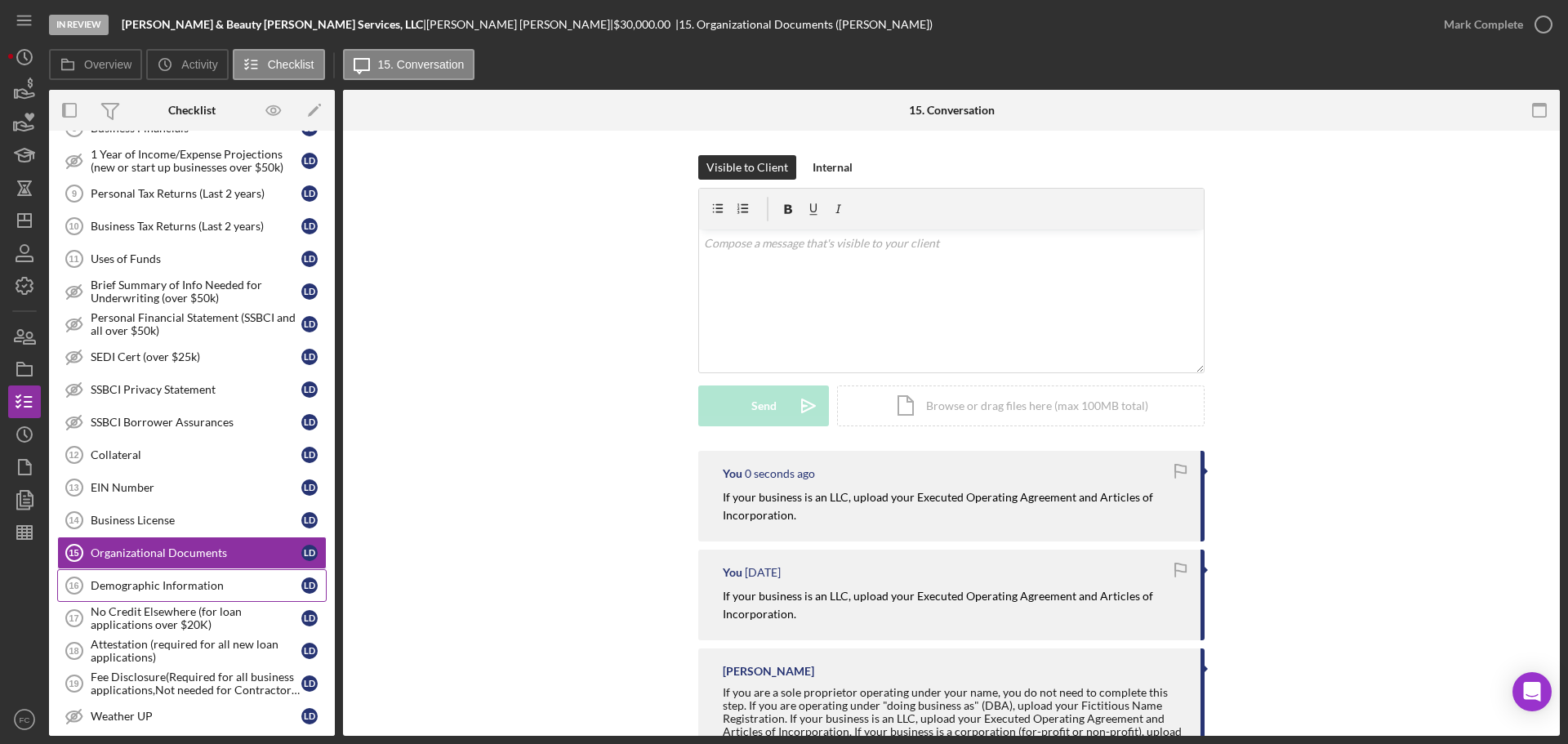
click at [151, 579] on div "Demographic Information" at bounding box center [195, 585] width 211 height 13
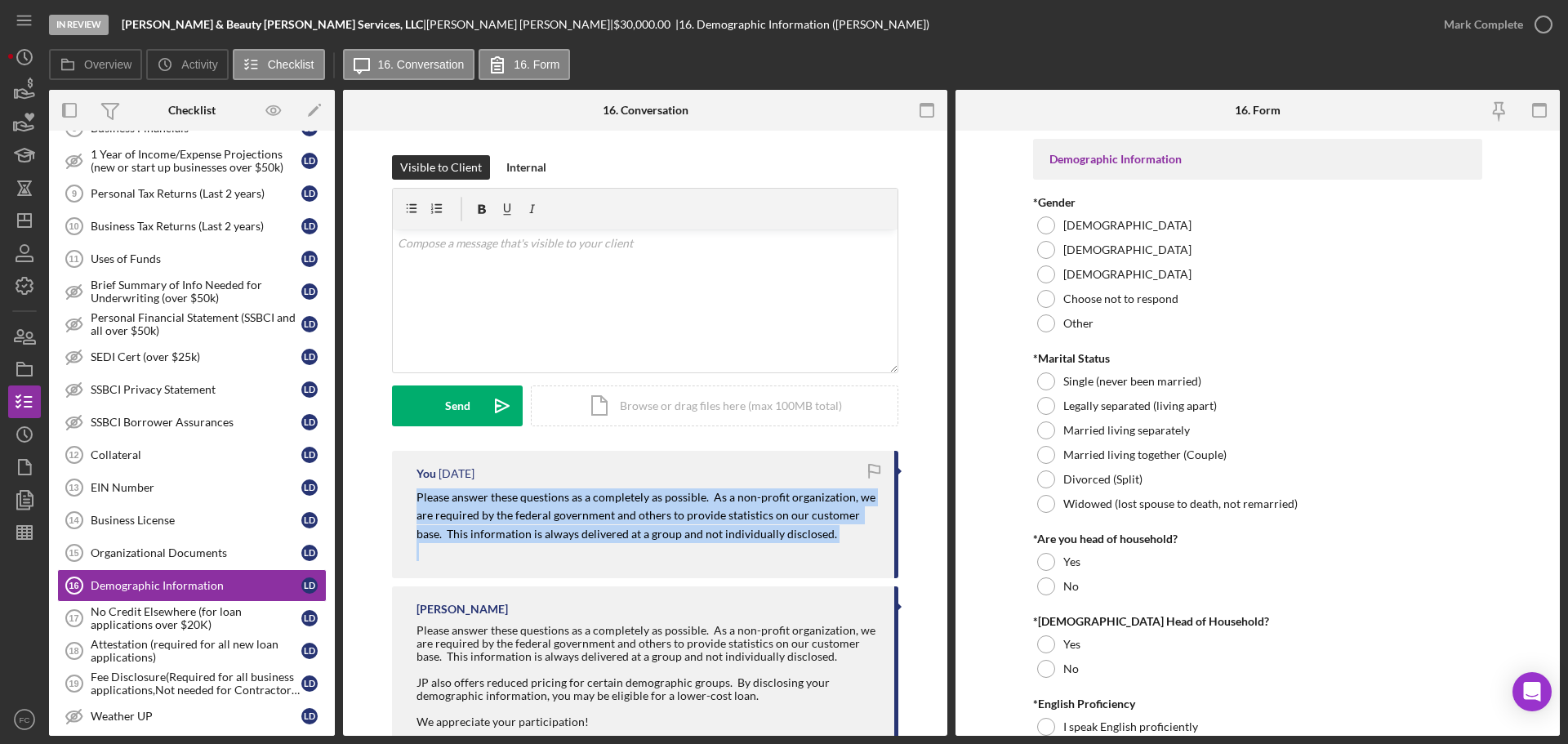
drag, startPoint x: 411, startPoint y: 494, endPoint x: 754, endPoint y: 511, distance: 343.4
click at [813, 544] on div "You [DATE] Please answer these questions as a completely as possible. As a non-…" at bounding box center [645, 513] width 506 height 127
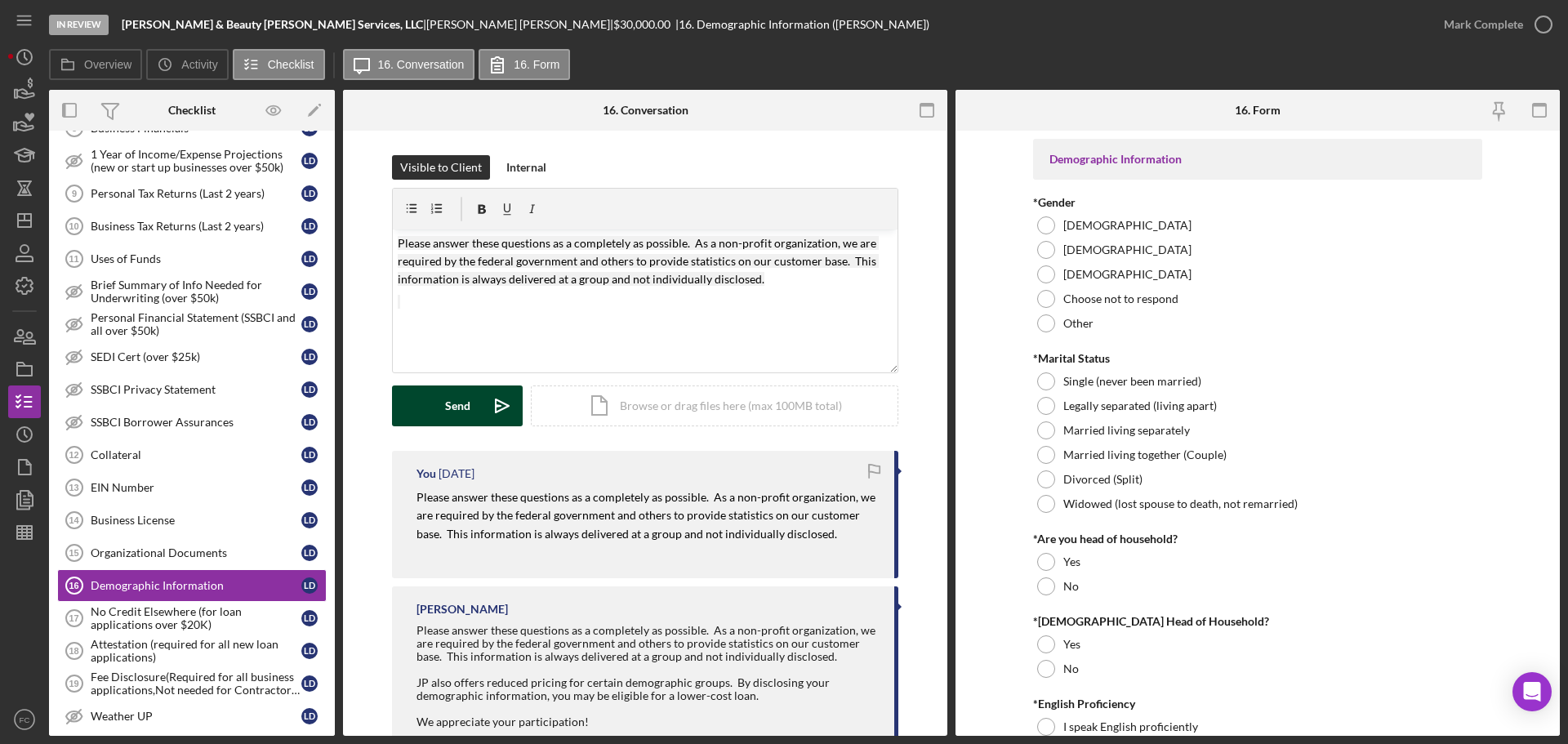
click at [428, 411] on button "Send Icon/icon-invite-send" at bounding box center [457, 405] width 130 height 41
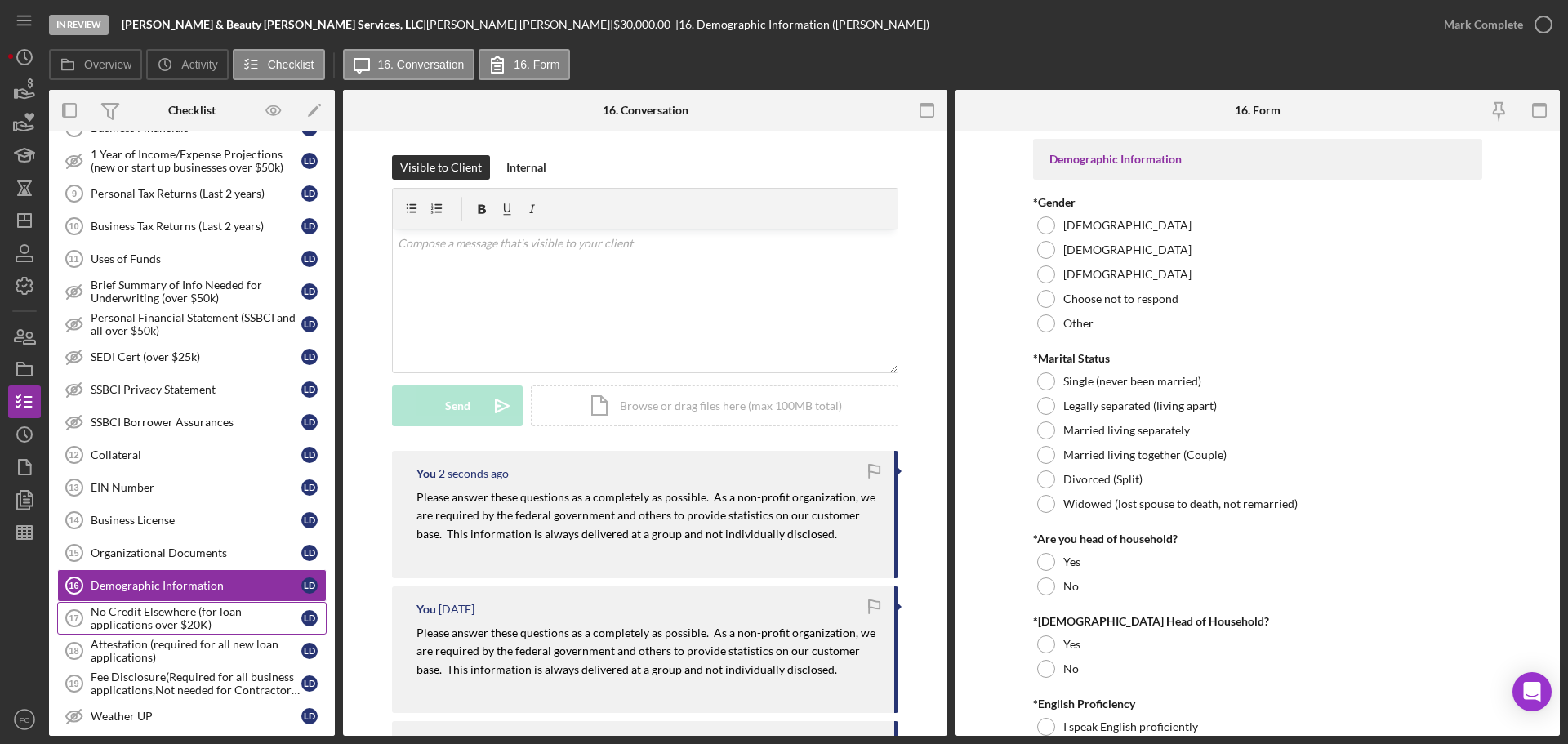
click at [173, 610] on div "No Credit Elsewhere (for loan applications over $20K)" at bounding box center [195, 617] width 211 height 26
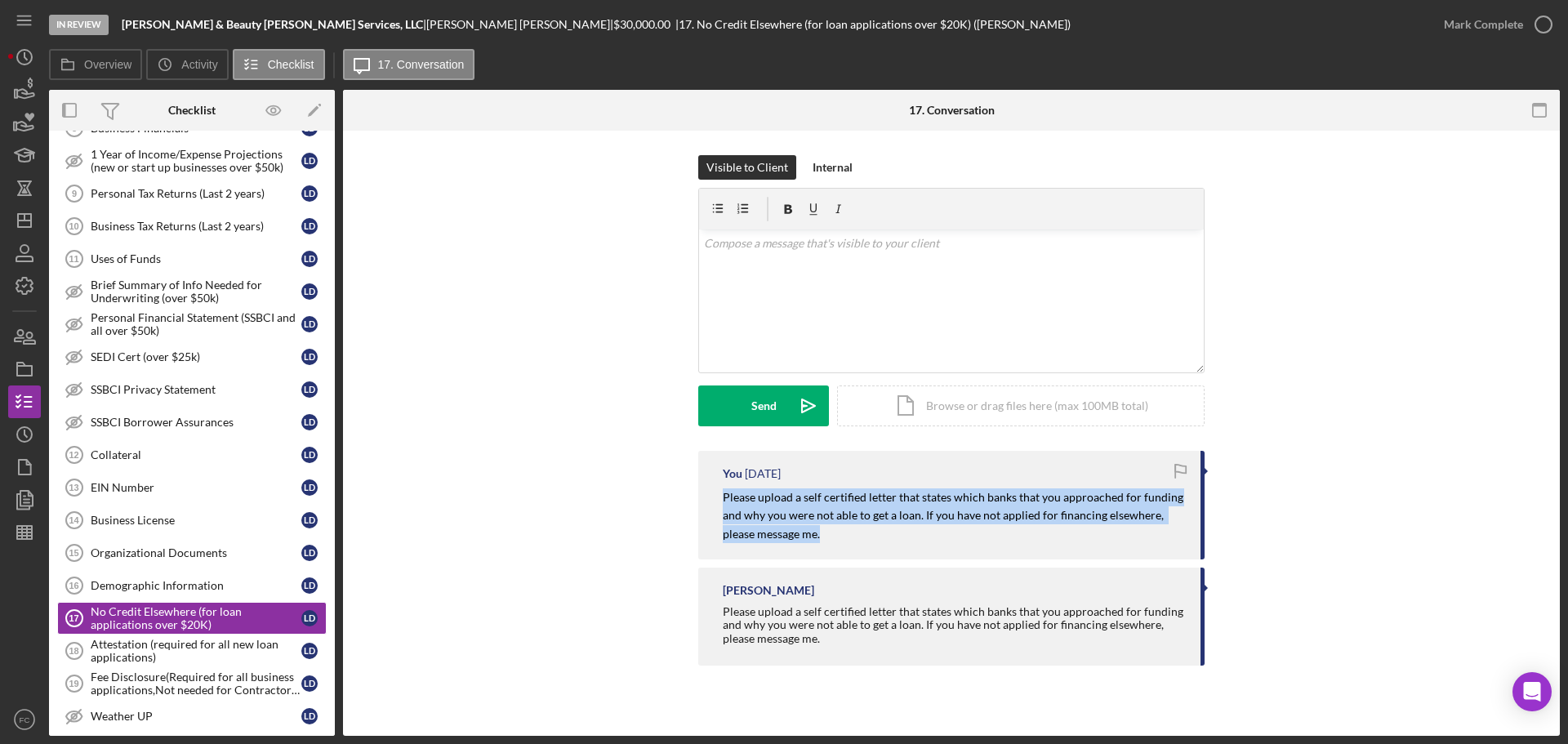
drag, startPoint x: 720, startPoint y: 496, endPoint x: 933, endPoint y: 528, distance: 215.4
click at [933, 528] on div "You [DATE] Please upload a self certified letter that states which banks that y…" at bounding box center [951, 504] width 506 height 108
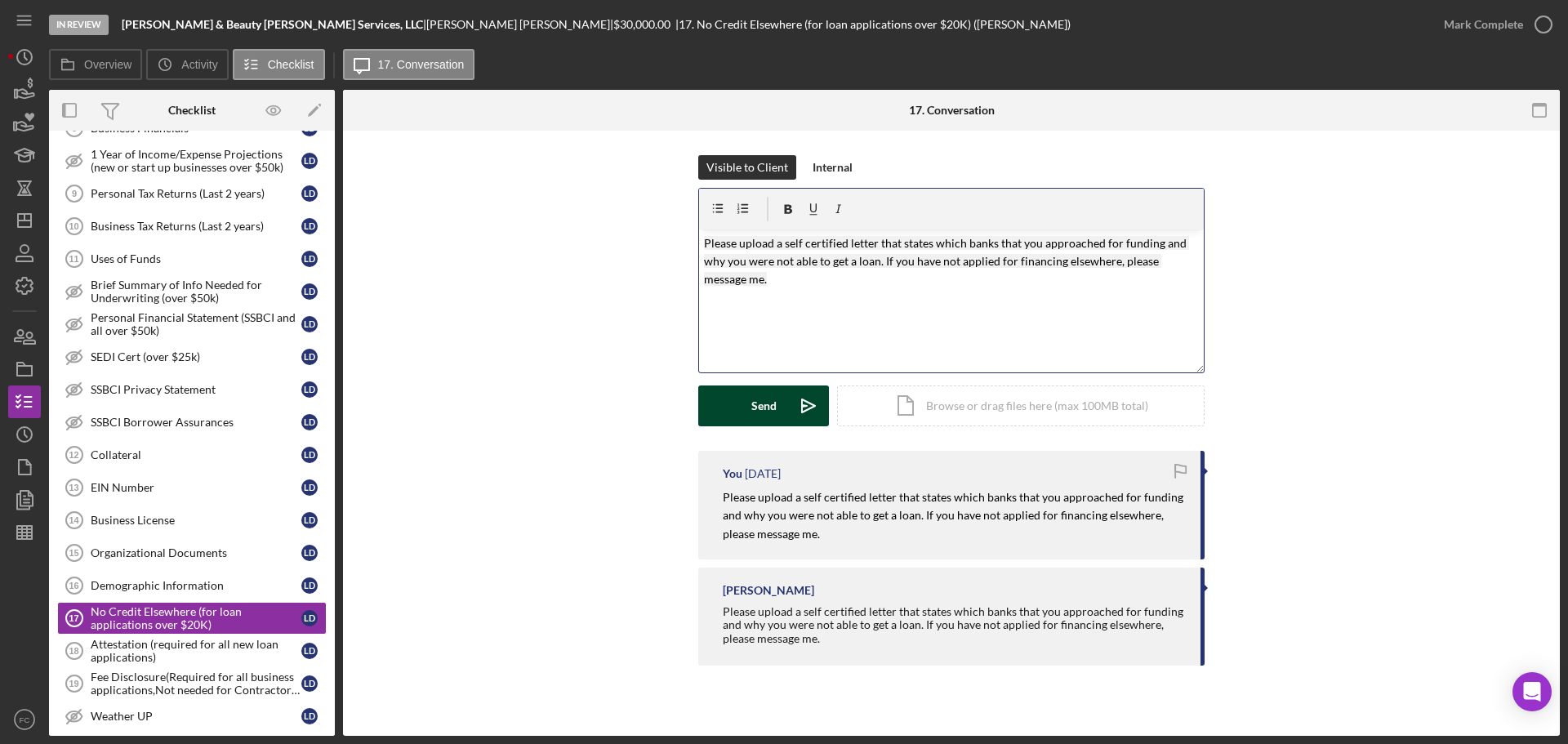
click at [758, 425] on div "Visible to Client Internal v Color teal Color pink Remove color Add row above A…" at bounding box center [951, 303] width 506 height 296
click at [750, 406] on button "Send Icon/icon-invite-send" at bounding box center [763, 405] width 130 height 41
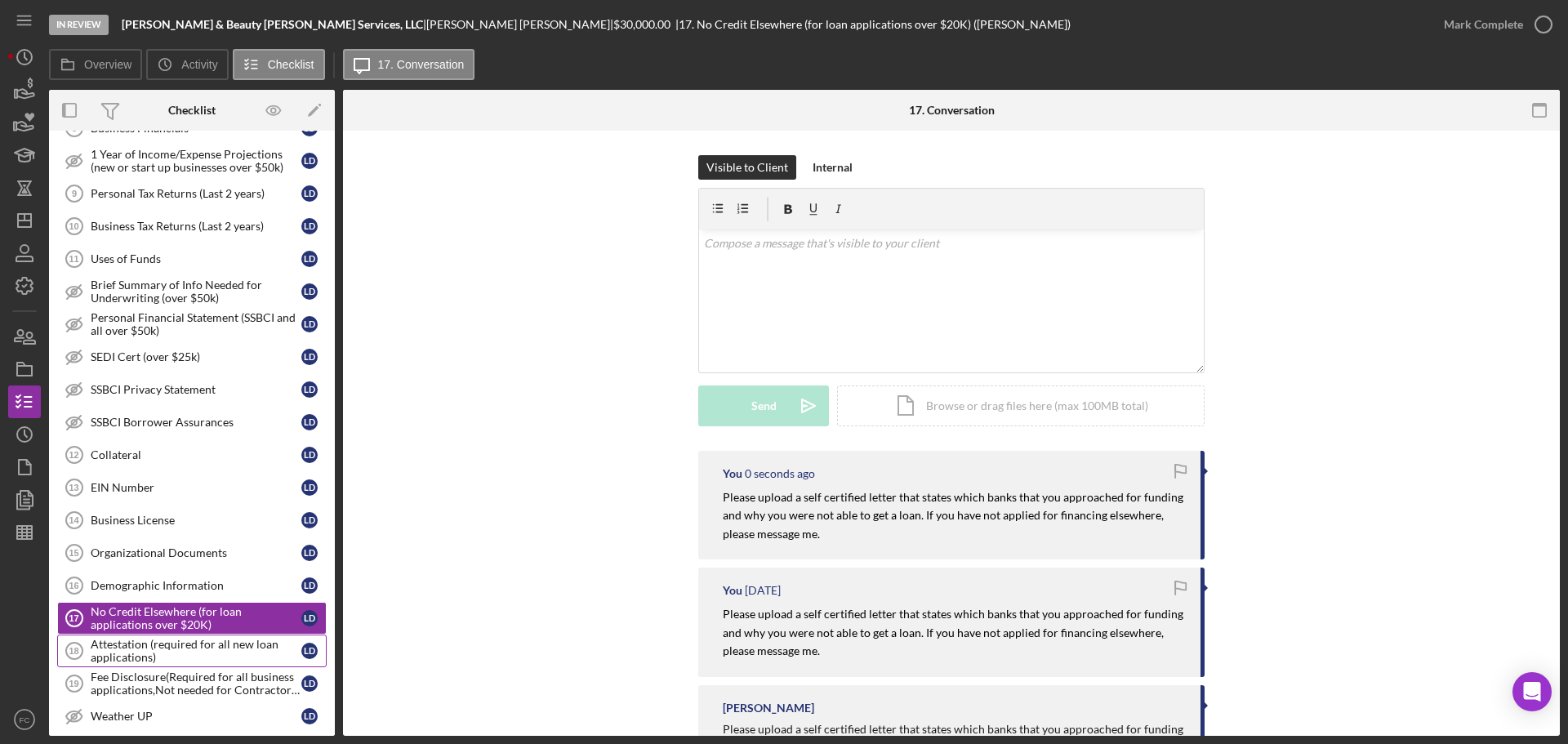
click at [129, 644] on div "Attestation (required for all new loan applications)" at bounding box center [195, 650] width 211 height 26
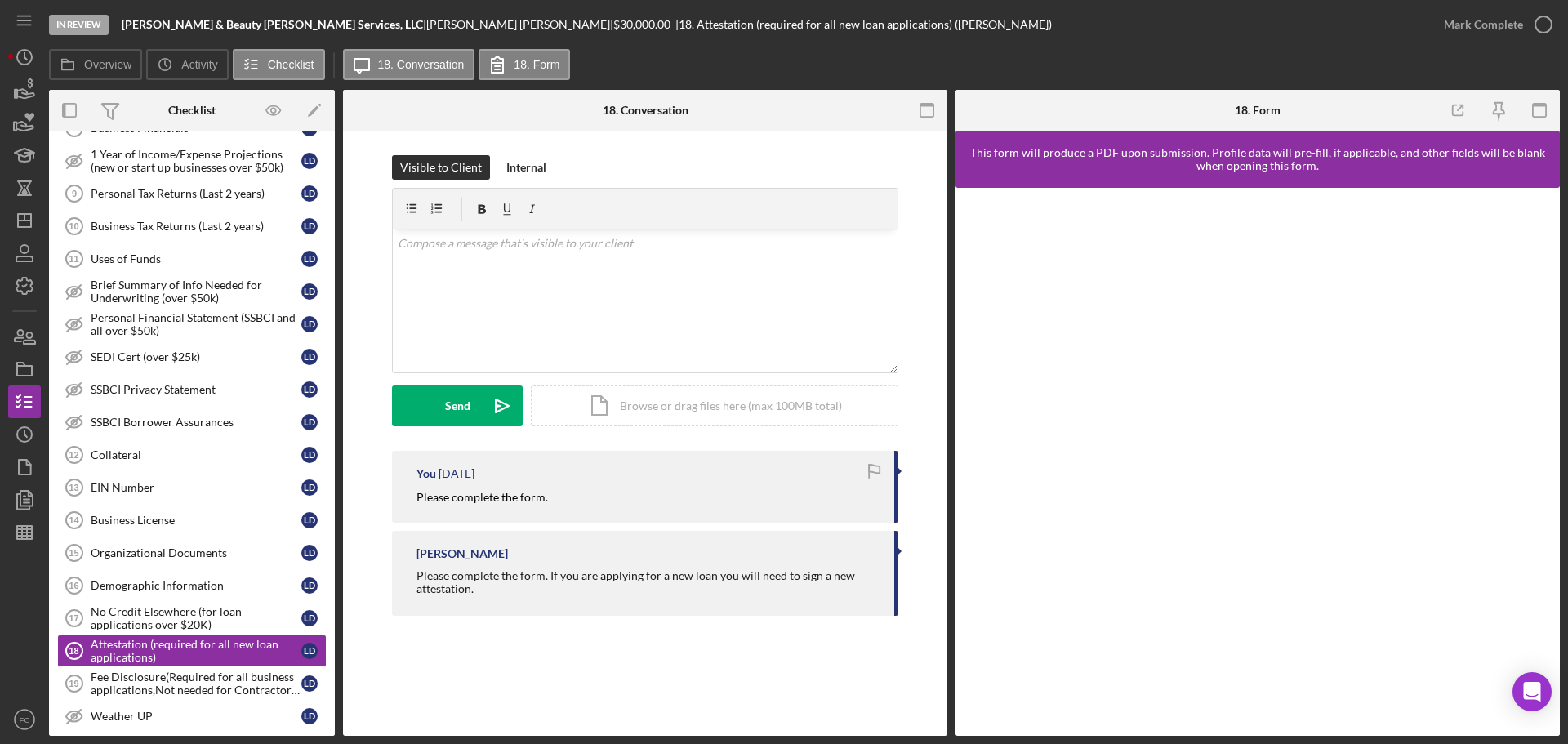
drag, startPoint x: 560, startPoint y: 510, endPoint x: 574, endPoint y: 509, distance: 14.0
click at [574, 509] on div "You [DATE] Please complete the form." at bounding box center [645, 485] width 506 height 71
click at [419, 412] on button "Send Icon/icon-invite-send" at bounding box center [457, 405] width 130 height 41
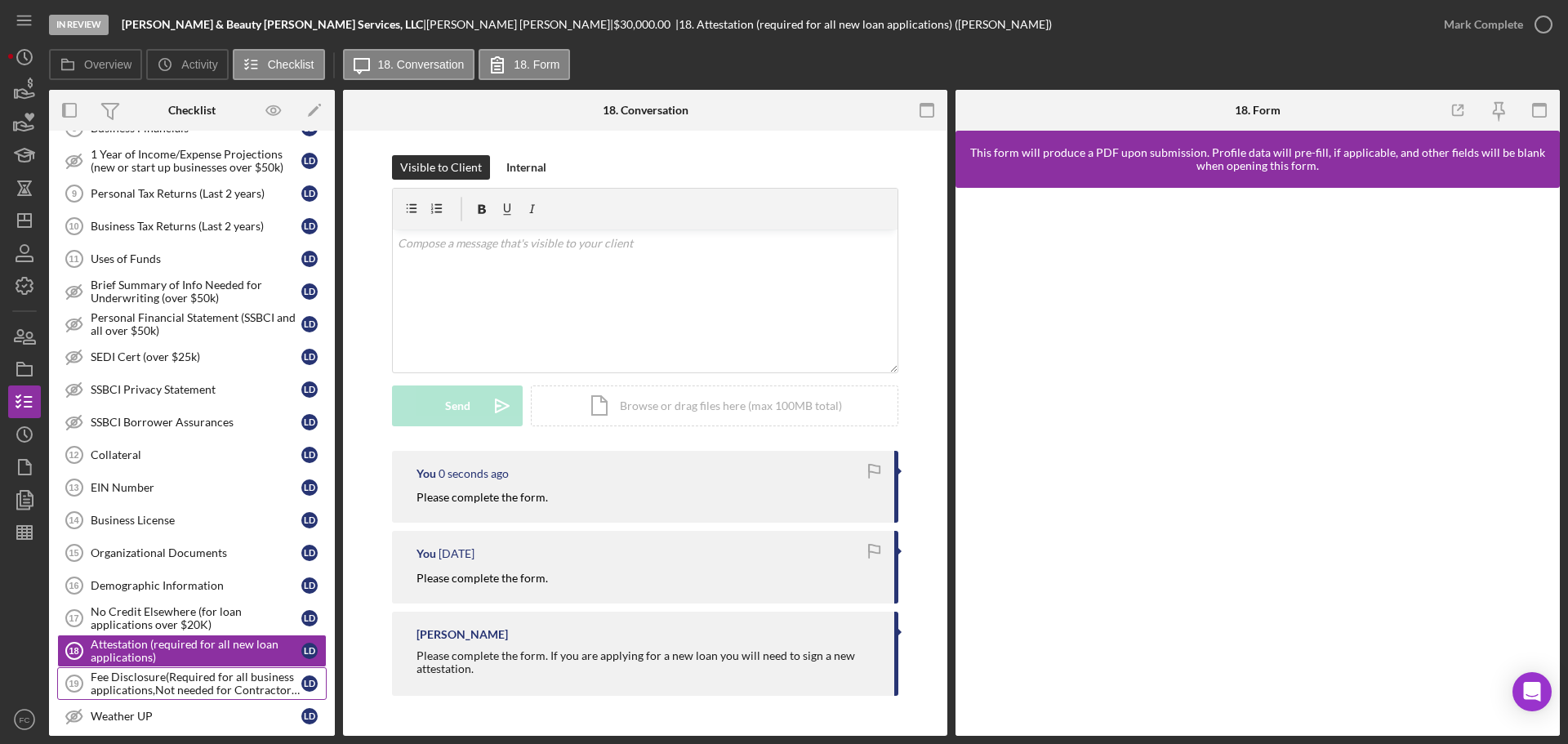
click at [130, 680] on div "Fee Disclosure(Required for all business applications,Not needed for Contractor…" at bounding box center [195, 683] width 211 height 26
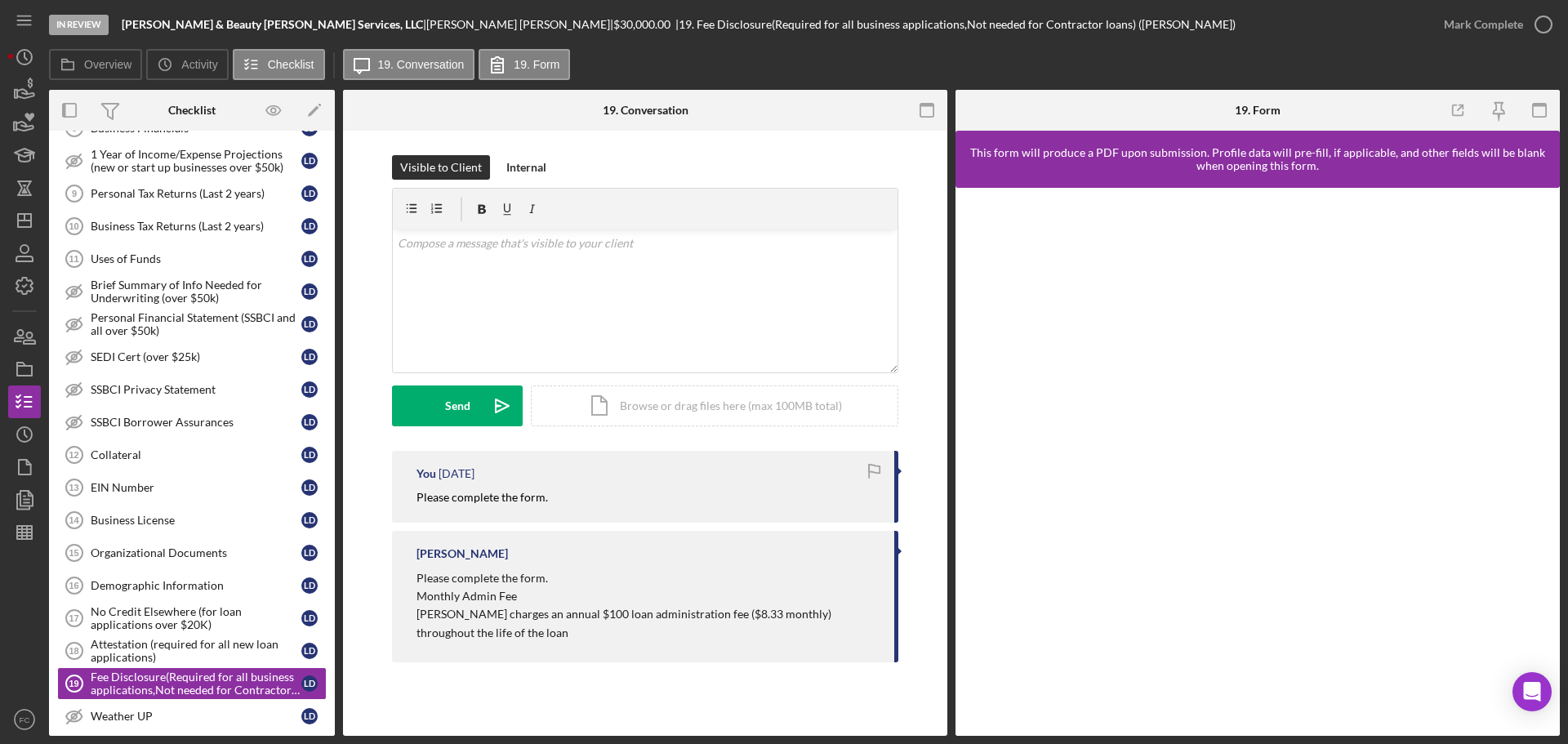
drag, startPoint x: 408, startPoint y: 500, endPoint x: 557, endPoint y: 499, distance: 149.0
click at [557, 499] on div "You [DATE] Please complete the form." at bounding box center [645, 485] width 506 height 71
click at [434, 418] on button "Send Icon/icon-invite-send" at bounding box center [457, 405] width 130 height 41
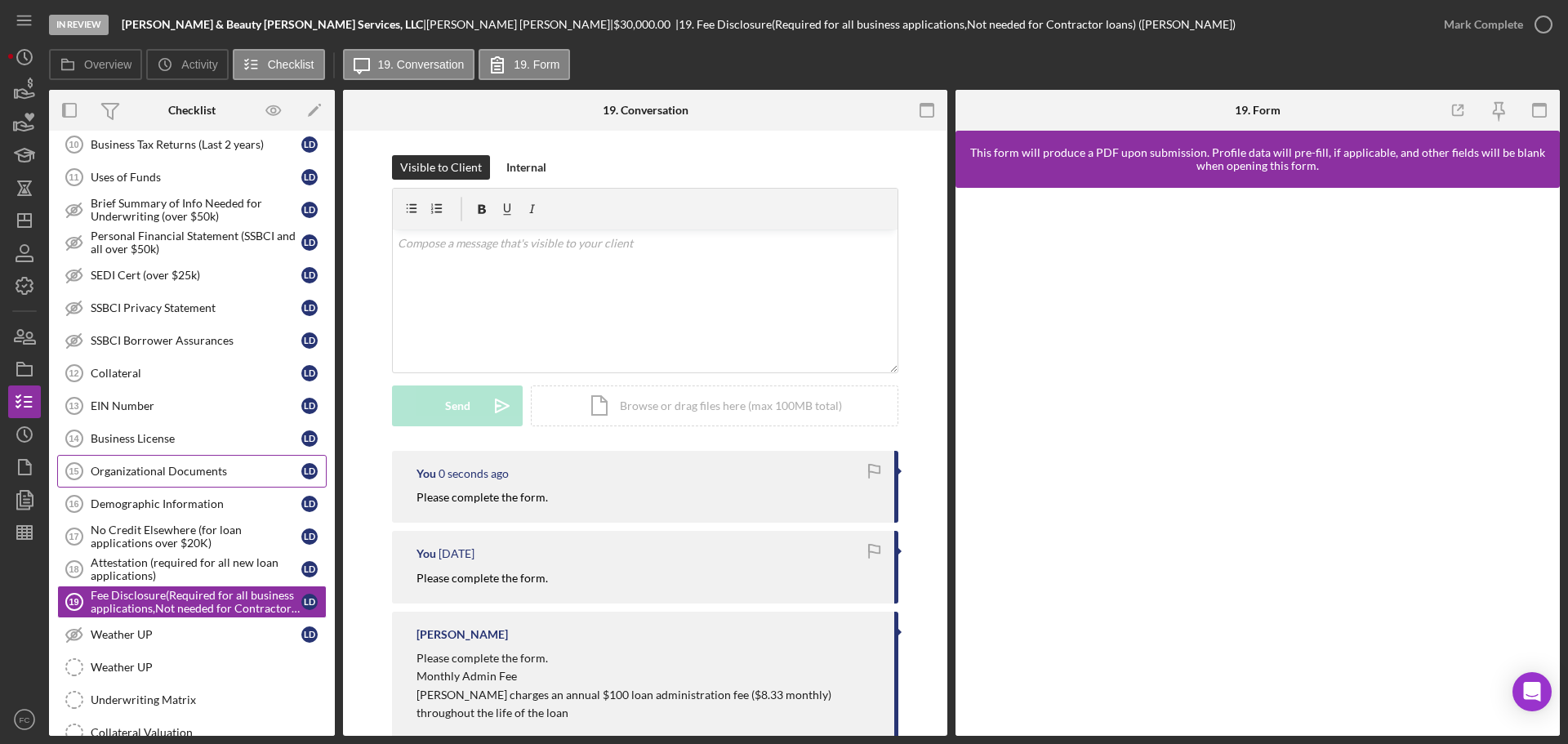
scroll to position [952, 0]
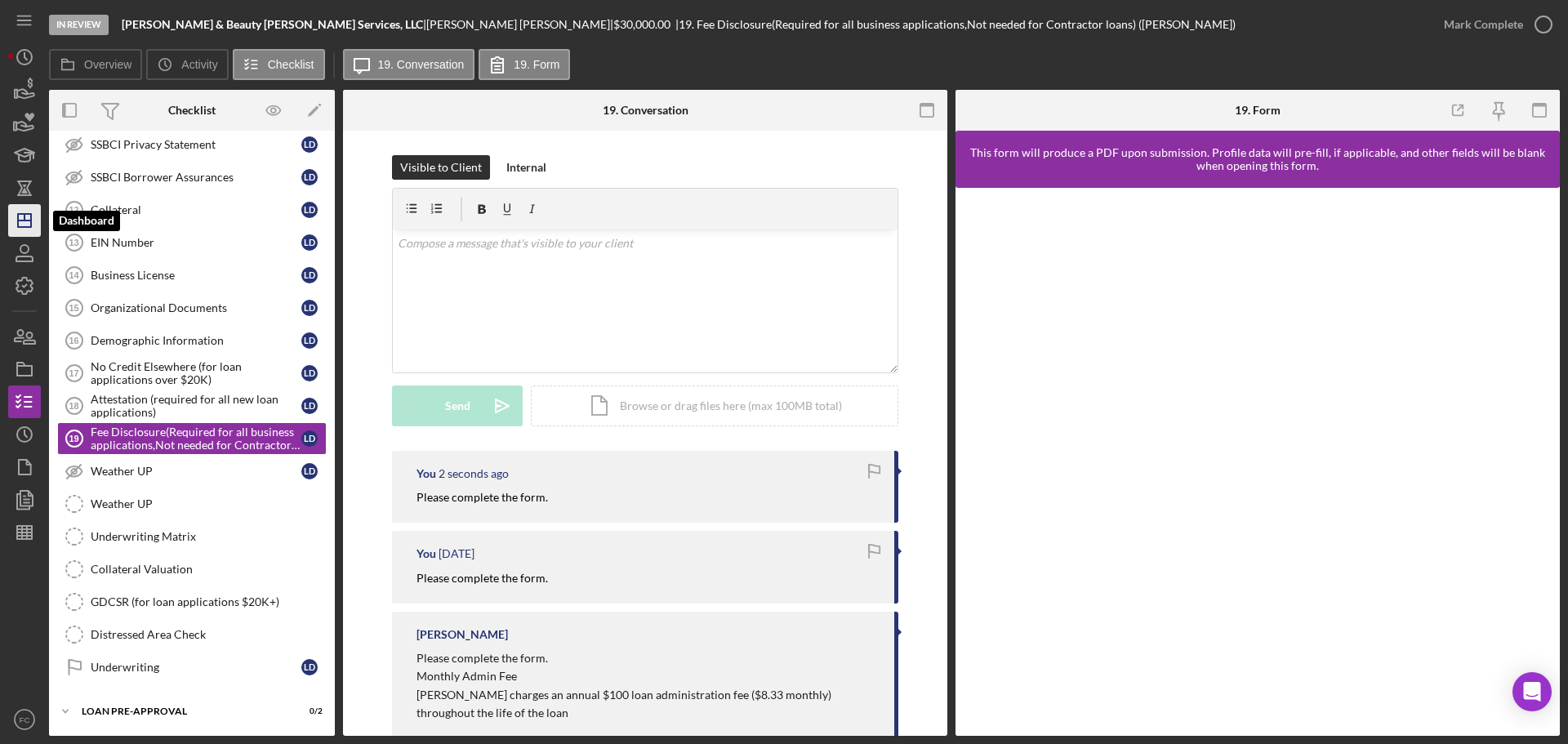
click at [22, 223] on icon "Icon/Dashboard" at bounding box center [24, 220] width 41 height 41
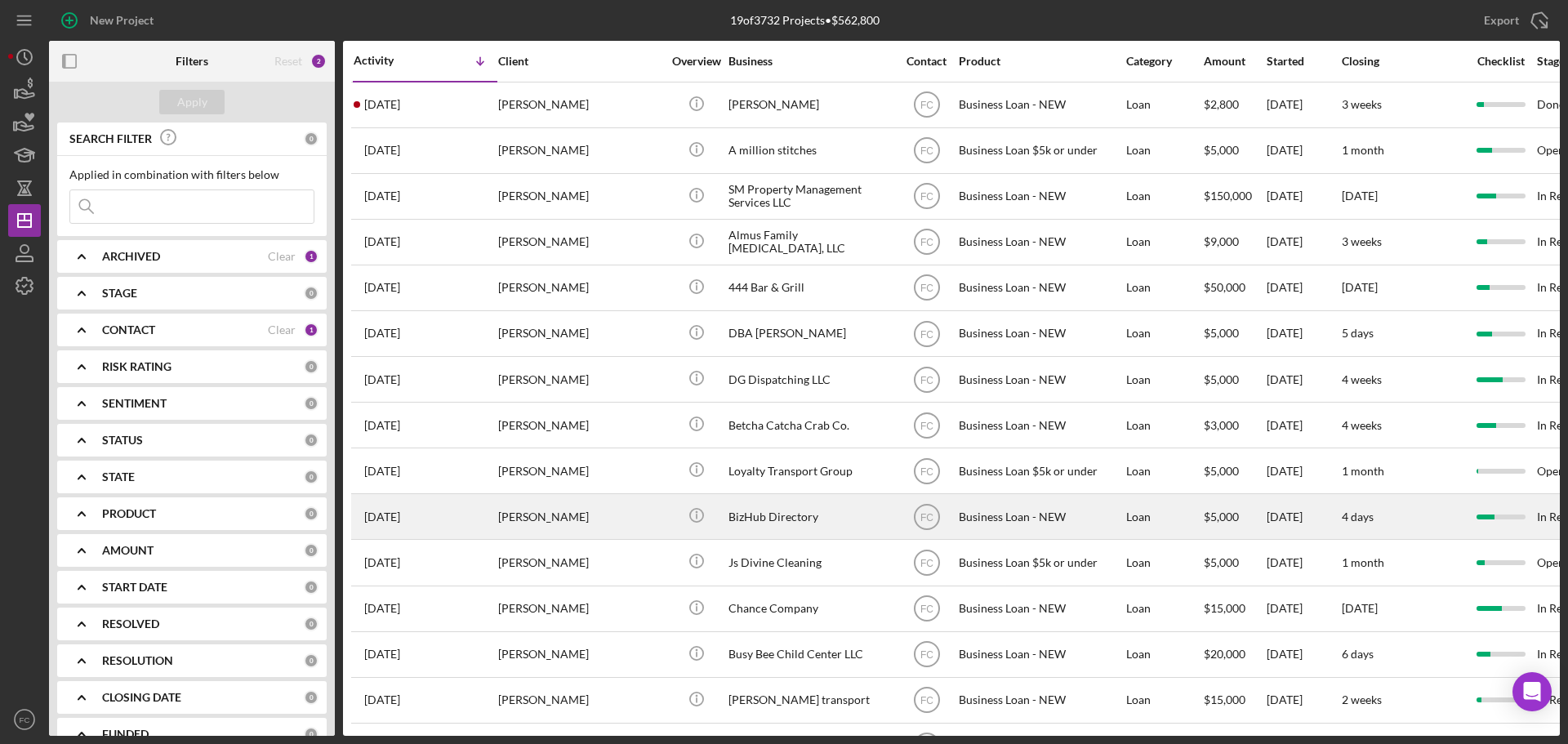
click at [449, 514] on div "[DATE] [PERSON_NAME]" at bounding box center [425, 516] width 143 height 43
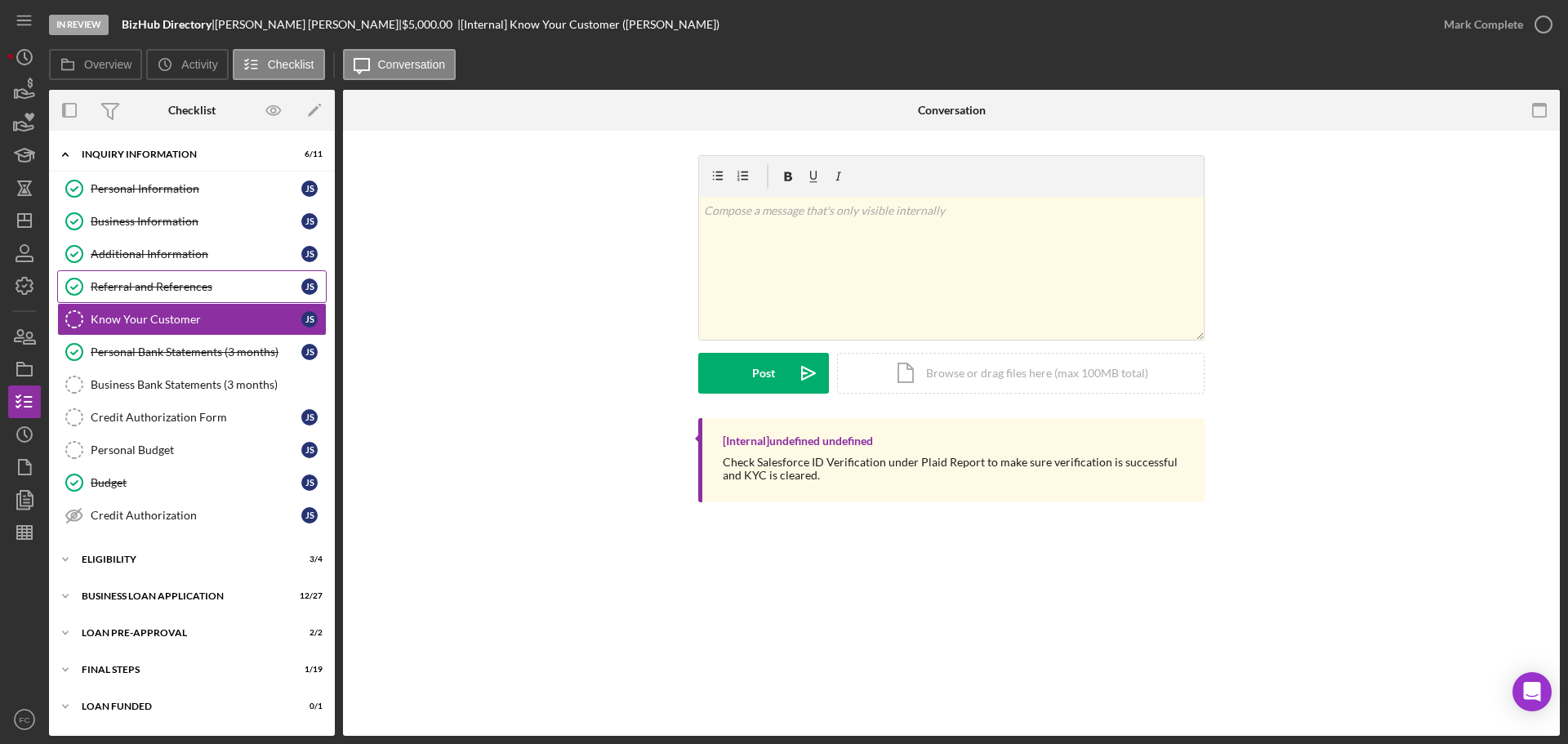
click at [155, 286] on div "Referral and References" at bounding box center [195, 287] width 211 height 13
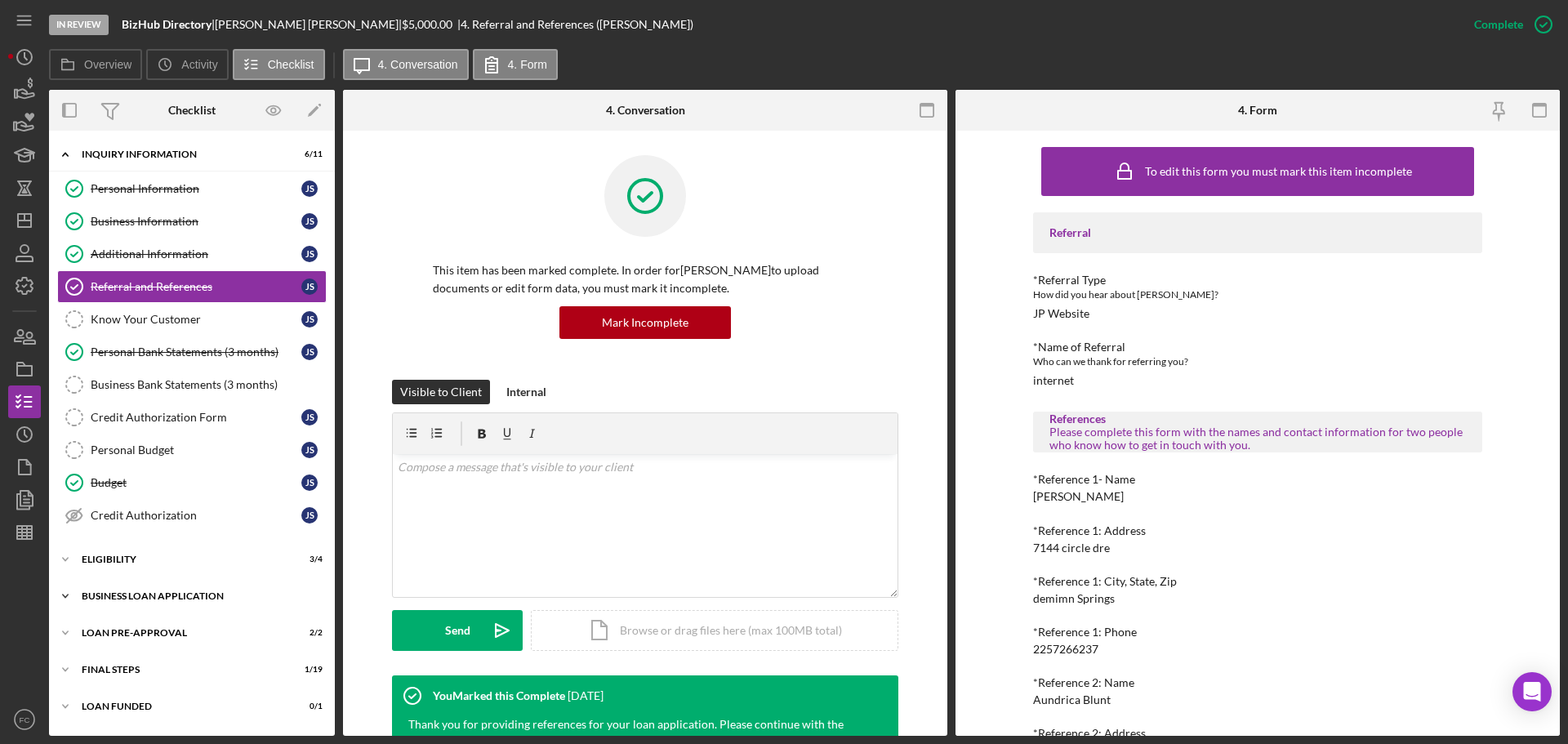
click at [145, 600] on div "BUSINESS LOAN APPLICATION" at bounding box center [197, 596] width 232 height 10
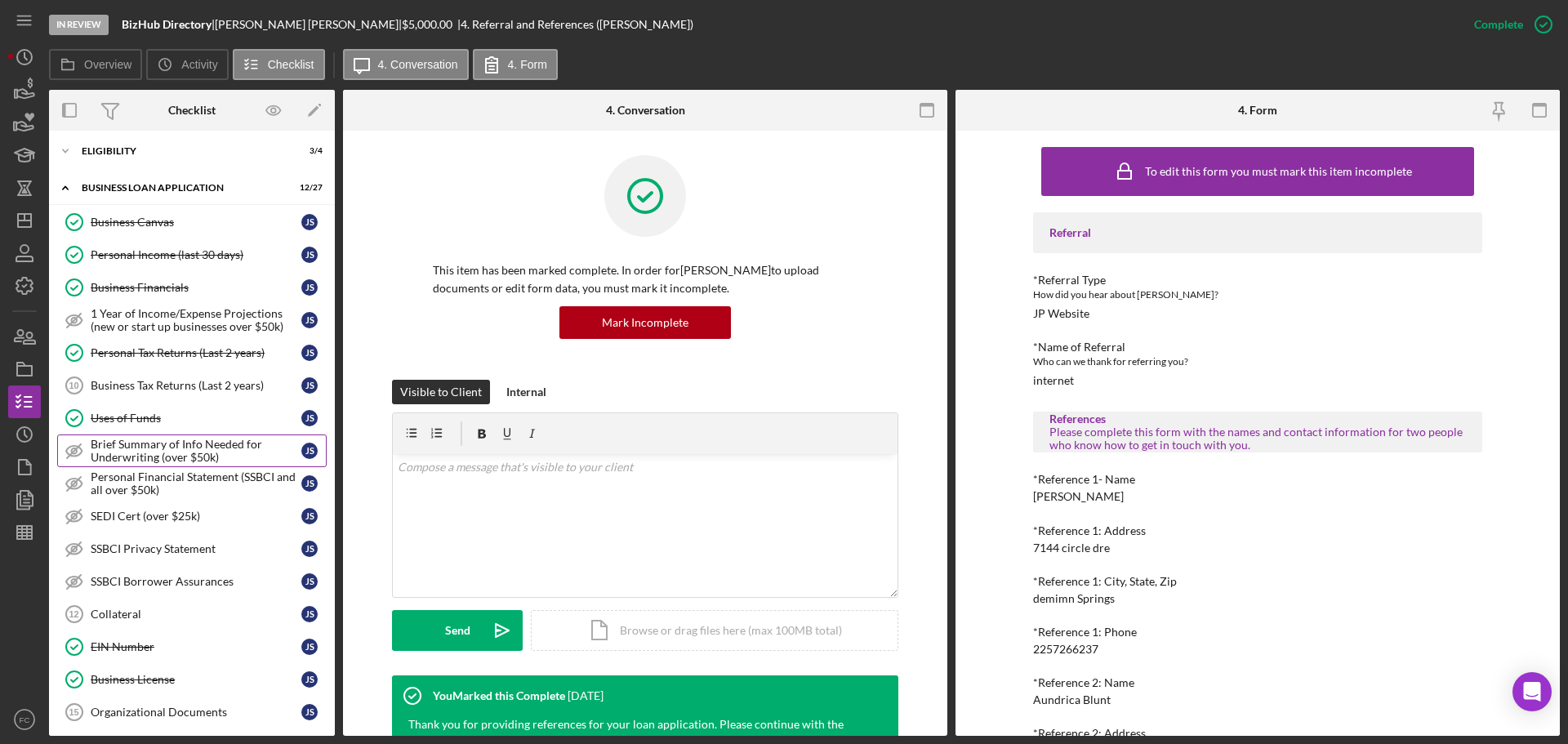
scroll to position [490, 0]
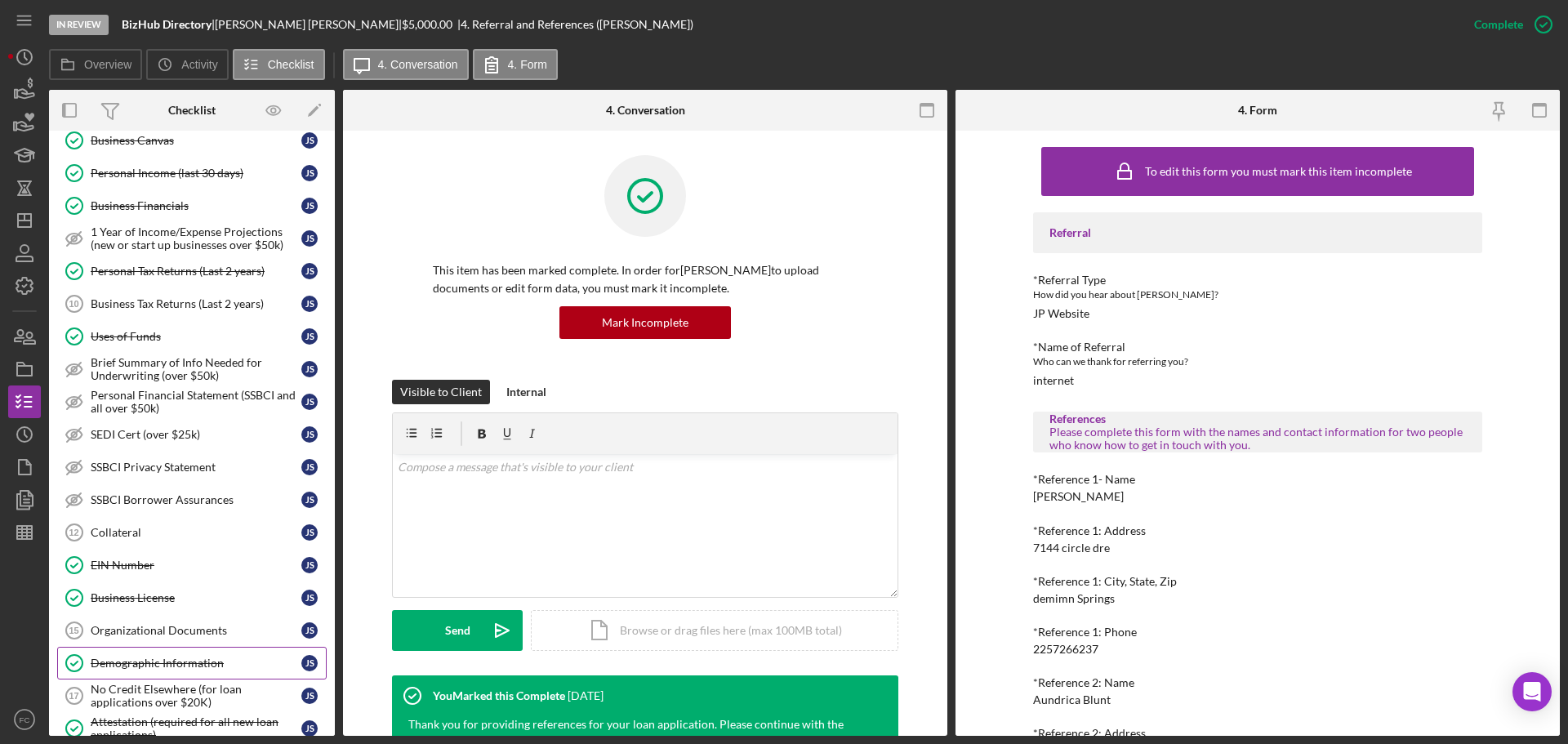
click at [154, 659] on div "Demographic Information" at bounding box center [195, 663] width 211 height 13
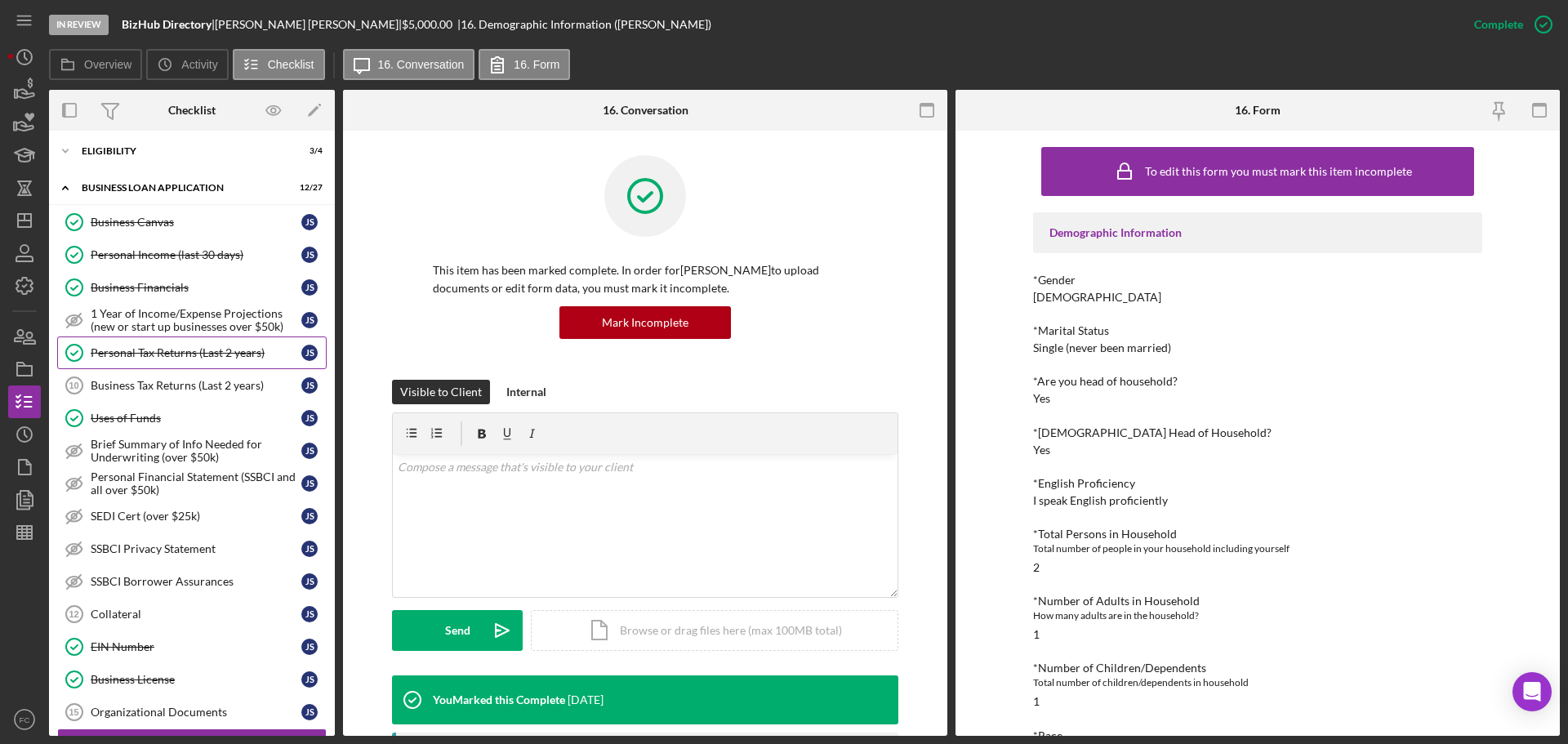
scroll to position [326, 0]
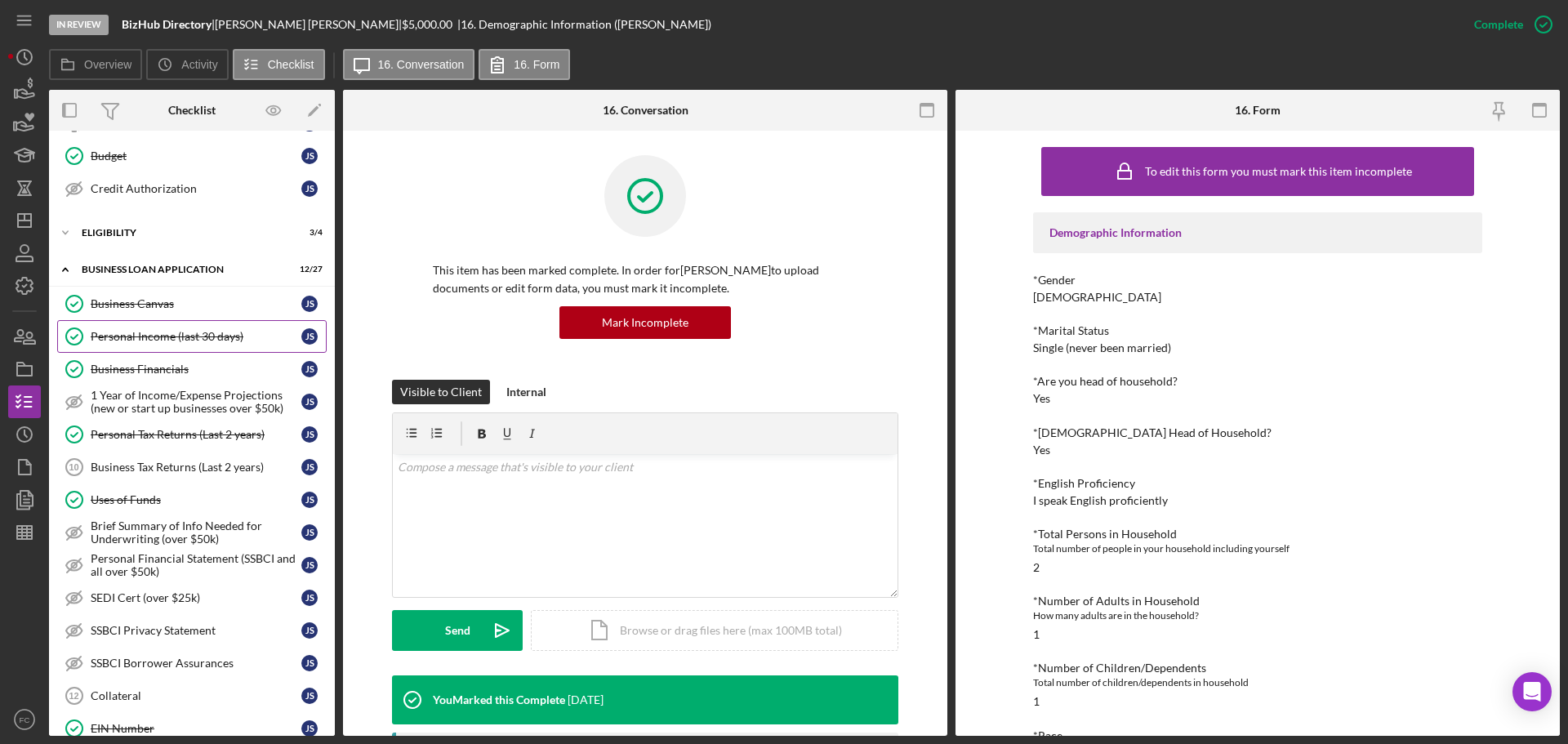
click at [126, 337] on div "Personal Income (last 30 days)" at bounding box center [195, 336] width 211 height 13
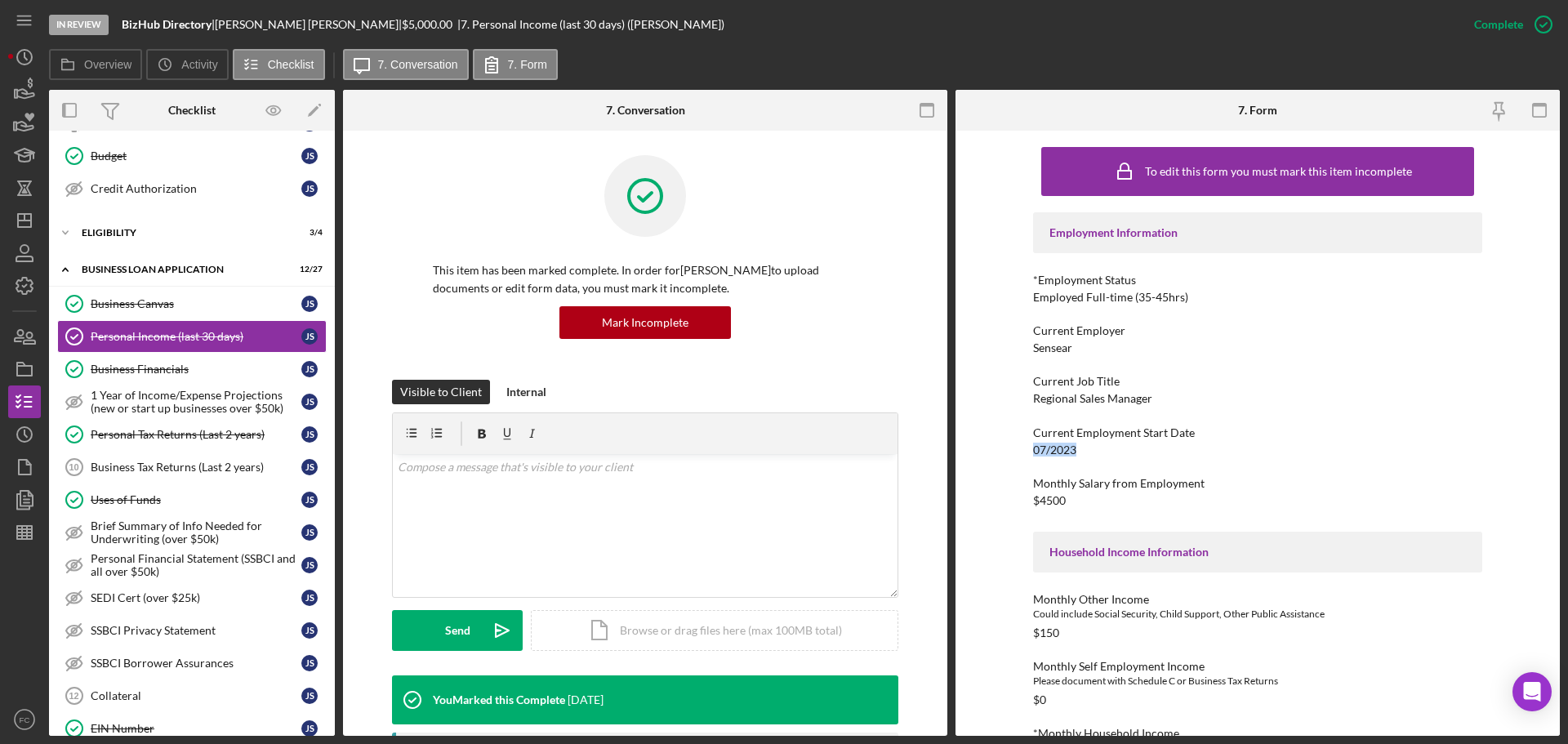
drag, startPoint x: 1030, startPoint y: 451, endPoint x: 1081, endPoint y: 454, distance: 51.1
click at [1081, 454] on div "To edit this form you must mark this item incomplete Employment Information *Em…" at bounding box center [1257, 432] width 604 height 605
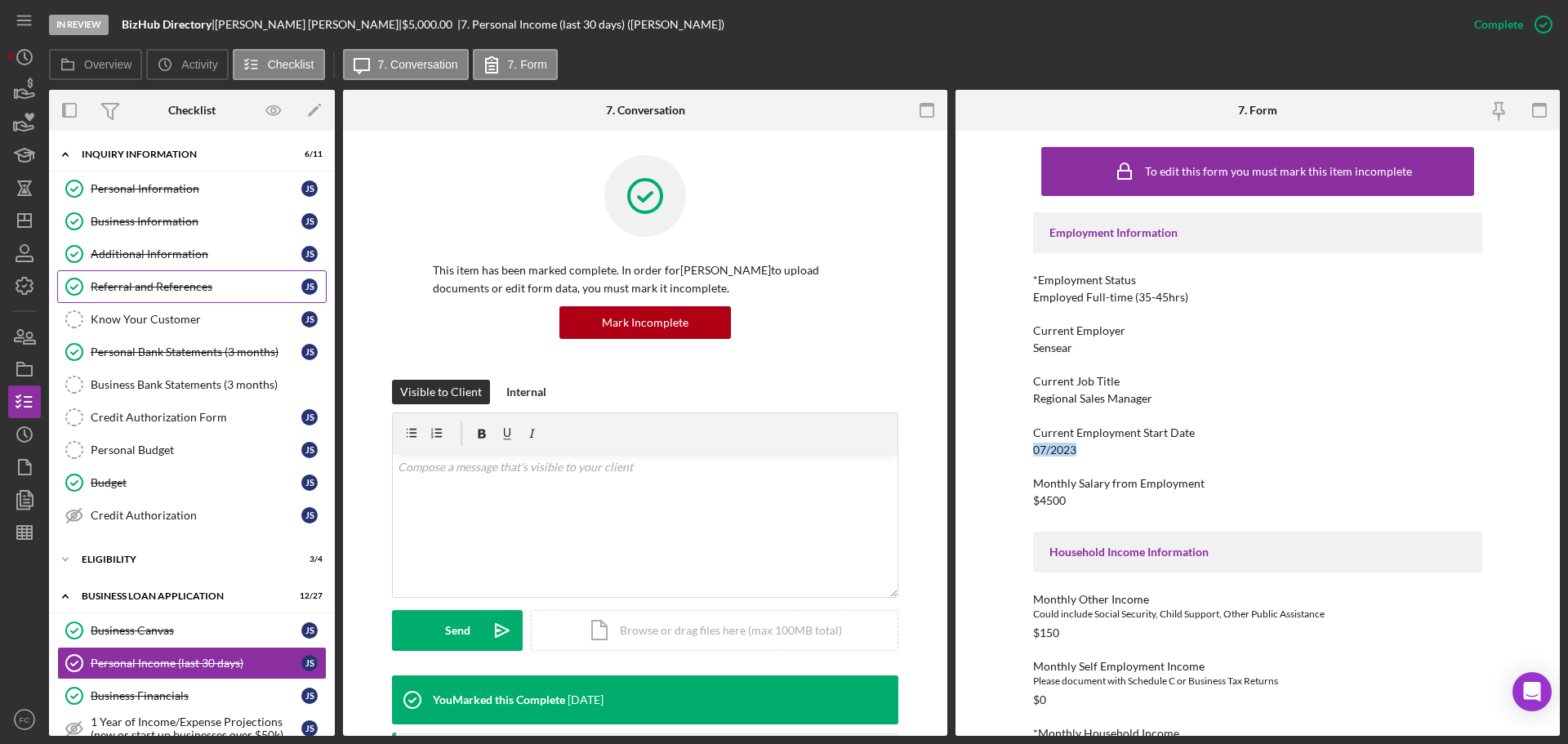
click at [146, 287] on div "Referral and References" at bounding box center [195, 287] width 211 height 13
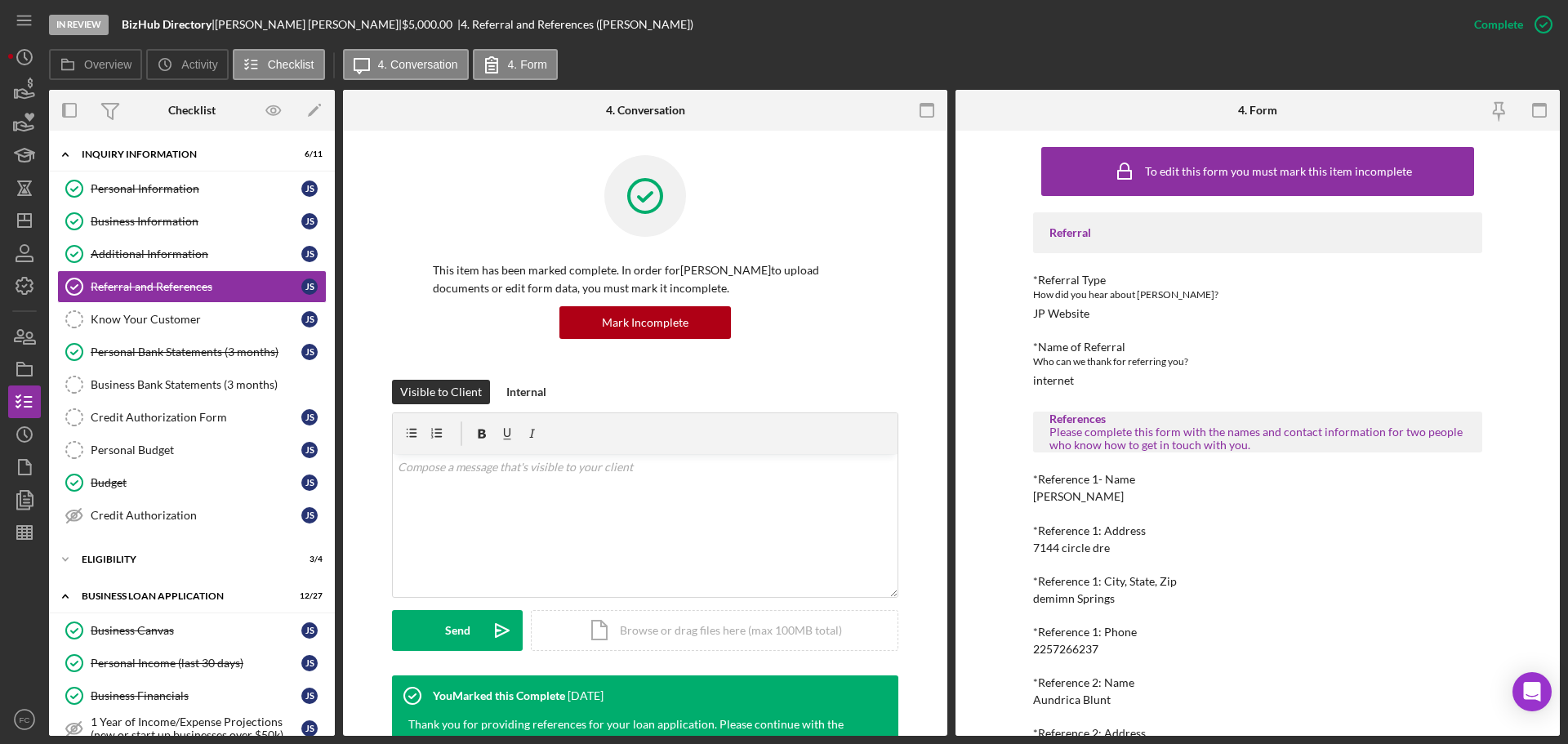
scroll to position [81, 0]
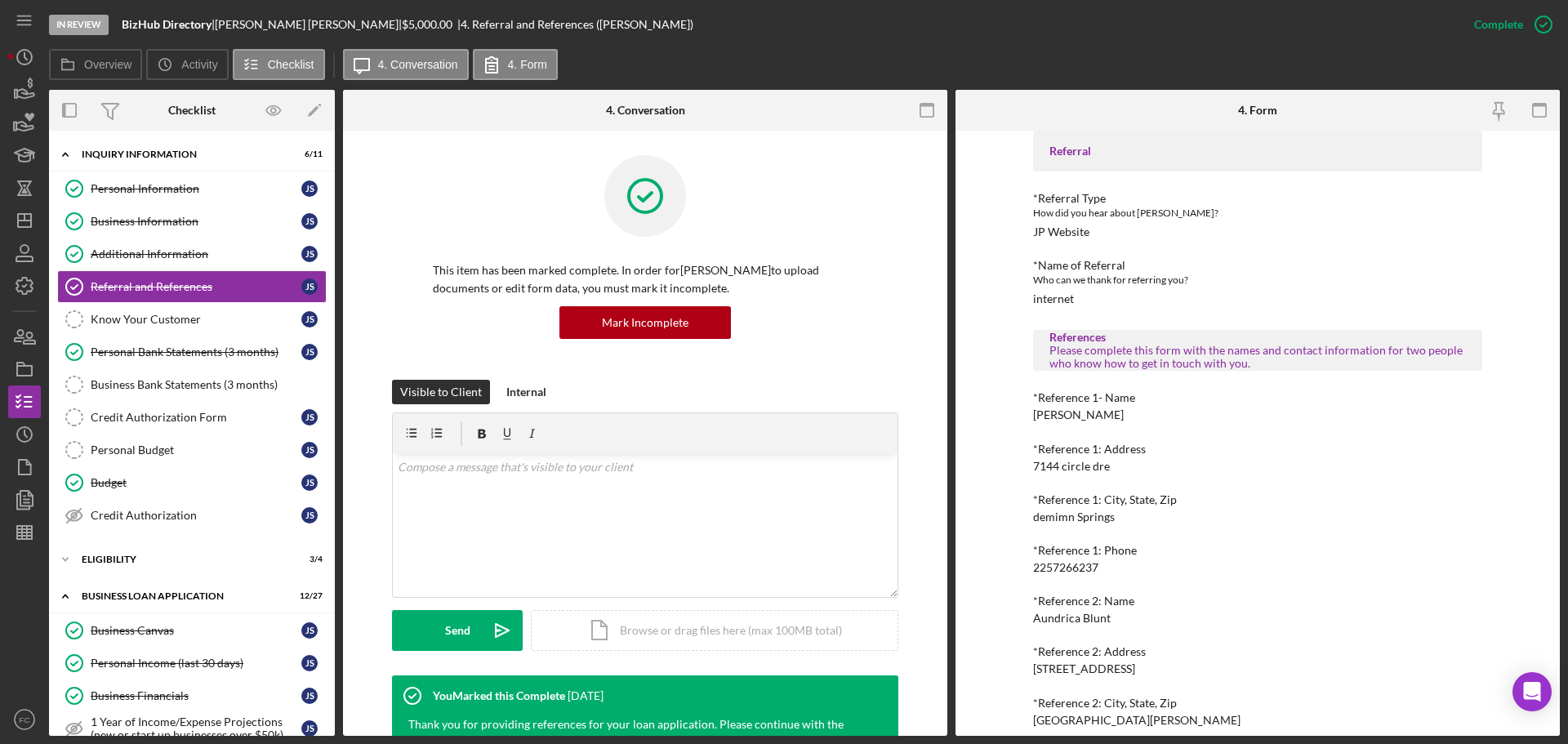
drag, startPoint x: 1031, startPoint y: 419, endPoint x: 1114, endPoint y: 415, distance: 83.1
click at [1114, 415] on div "*Reference 1- Name [PERSON_NAME]" at bounding box center [1257, 406] width 449 height 30
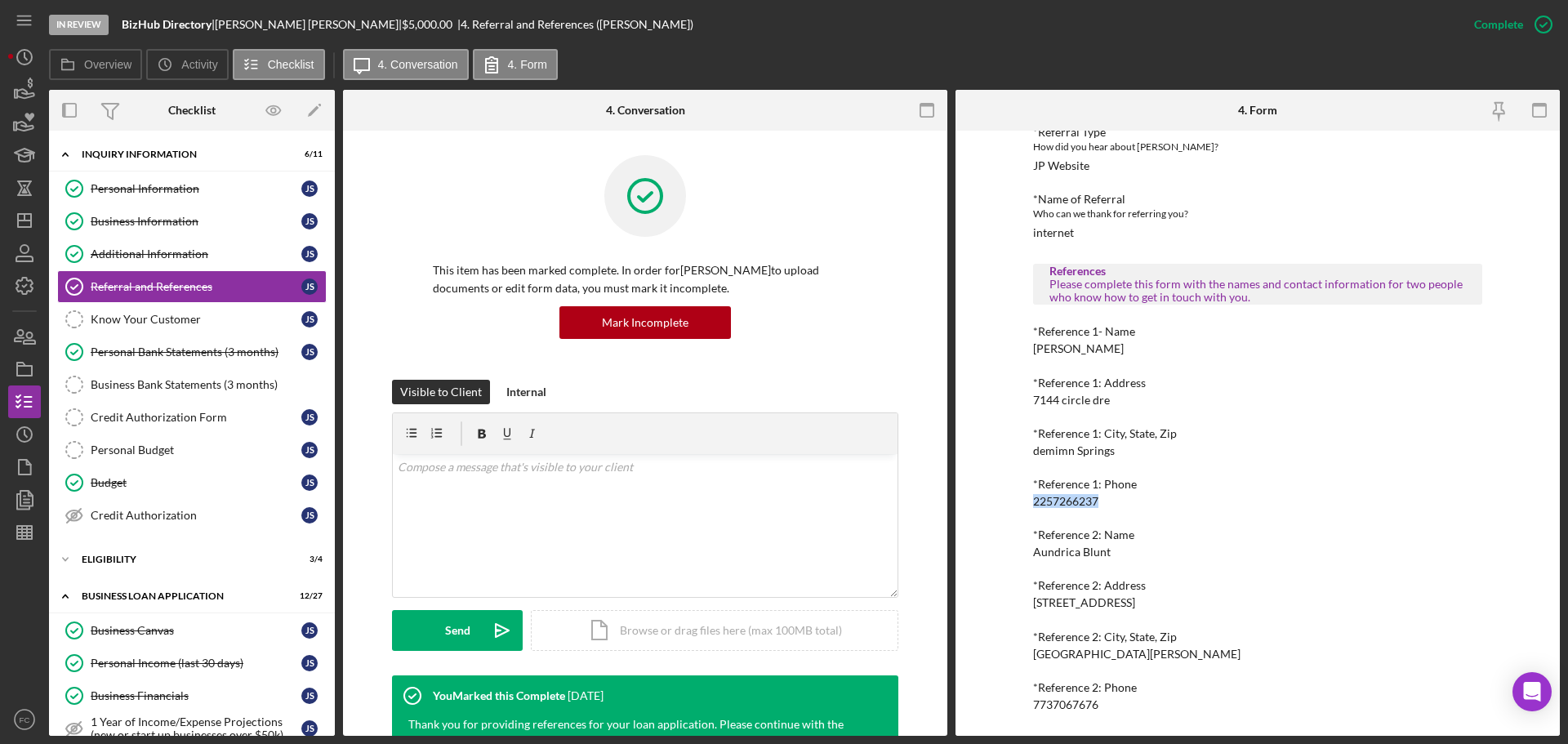
drag, startPoint x: 1034, startPoint y: 501, endPoint x: 1107, endPoint y: 498, distance: 73.1
click at [1107, 498] on div "*Reference 1: Phone [PHONE_NUMBER]" at bounding box center [1257, 492] width 449 height 30
drag, startPoint x: 1033, startPoint y: 557, endPoint x: 1107, endPoint y: 556, distance: 74.0
click at [1107, 556] on div "*Reference 2: Name Aundrica Blunt" at bounding box center [1257, 542] width 449 height 30
drag, startPoint x: 1032, startPoint y: 702, endPoint x: 1100, endPoint y: 702, distance: 68.0
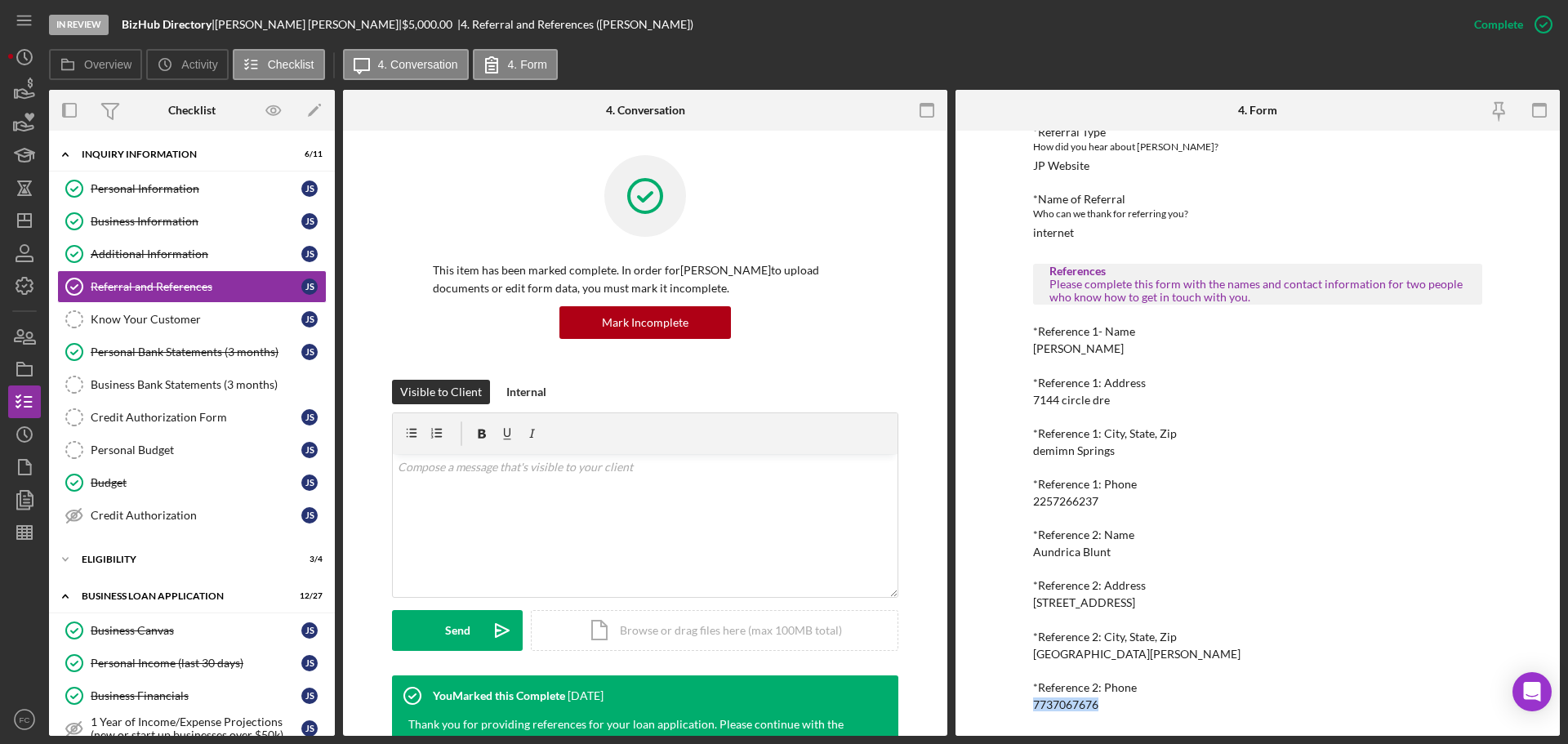
click at [1100, 702] on div "*Reference 2: Phone [PHONE_NUMBER]" at bounding box center [1257, 695] width 449 height 30
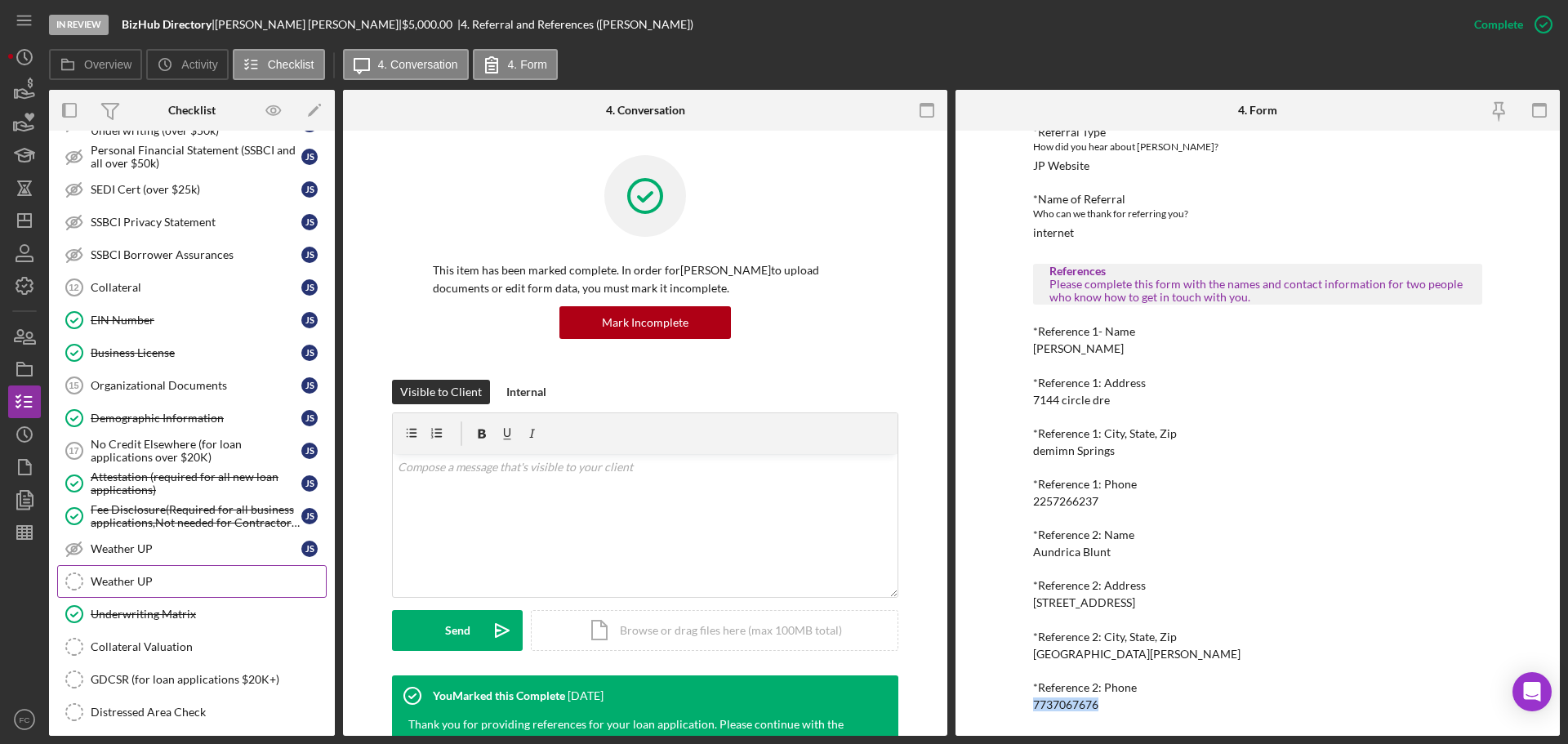
scroll to position [887, 0]
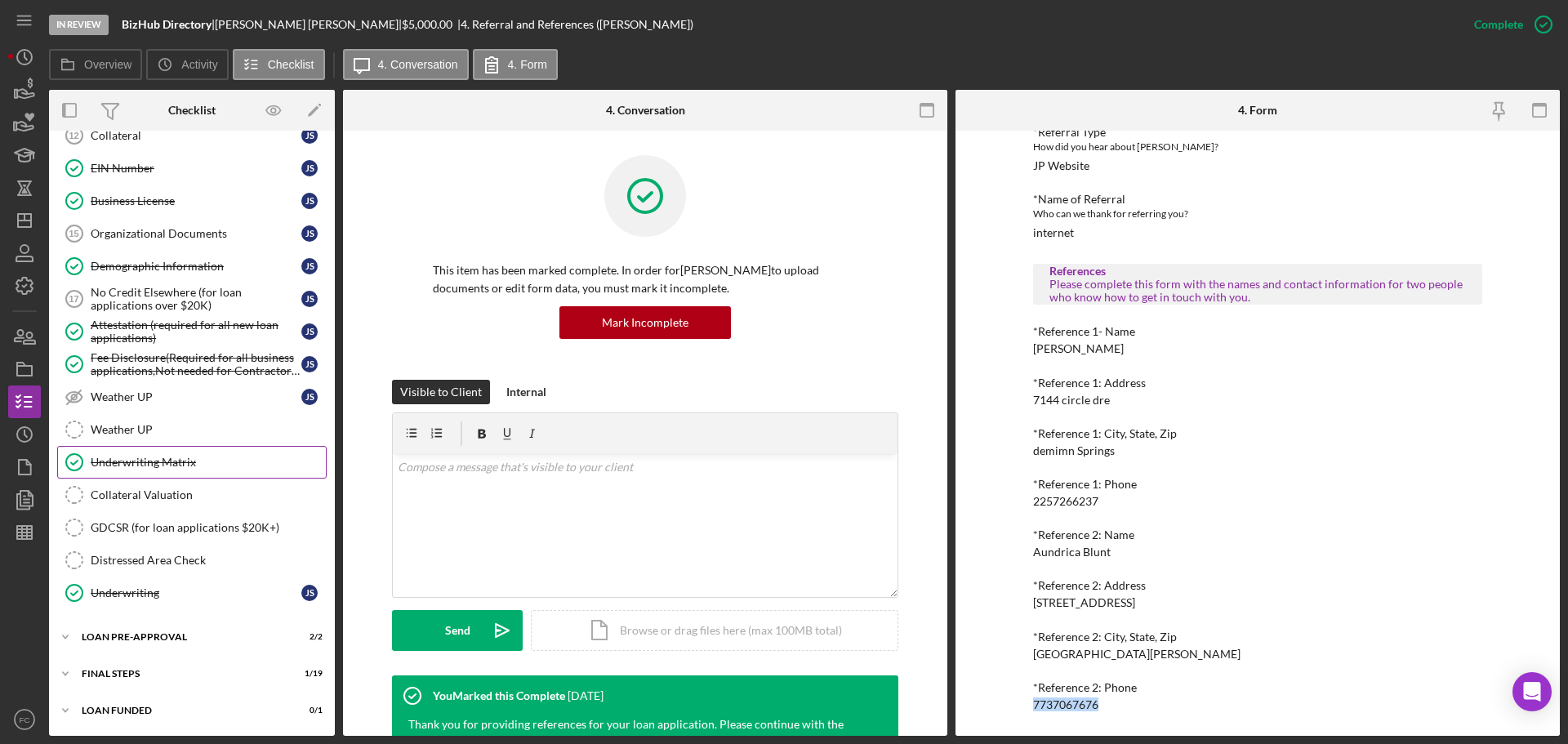
click at [183, 467] on div "Underwriting Matrix" at bounding box center [208, 462] width 235 height 13
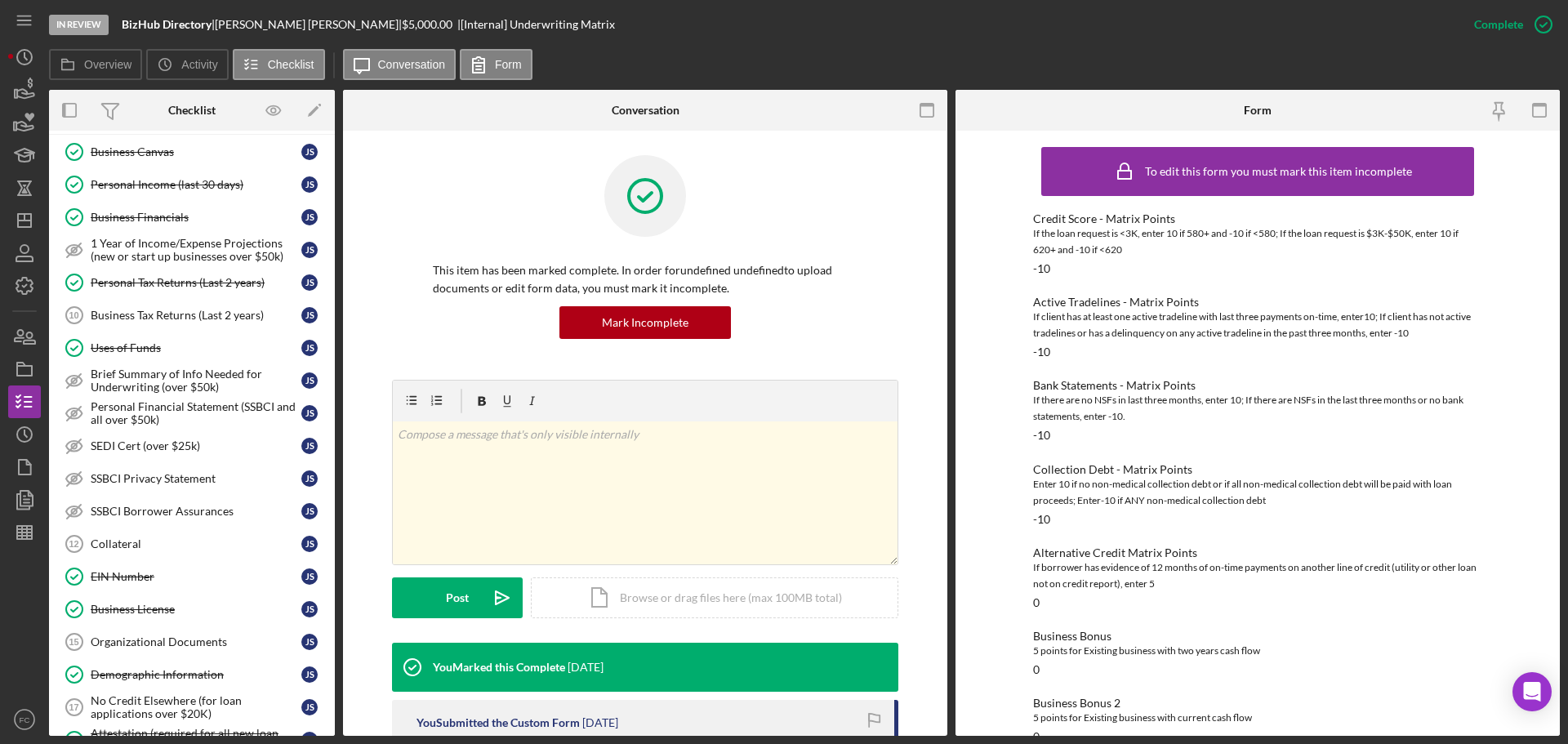
scroll to position [71, 0]
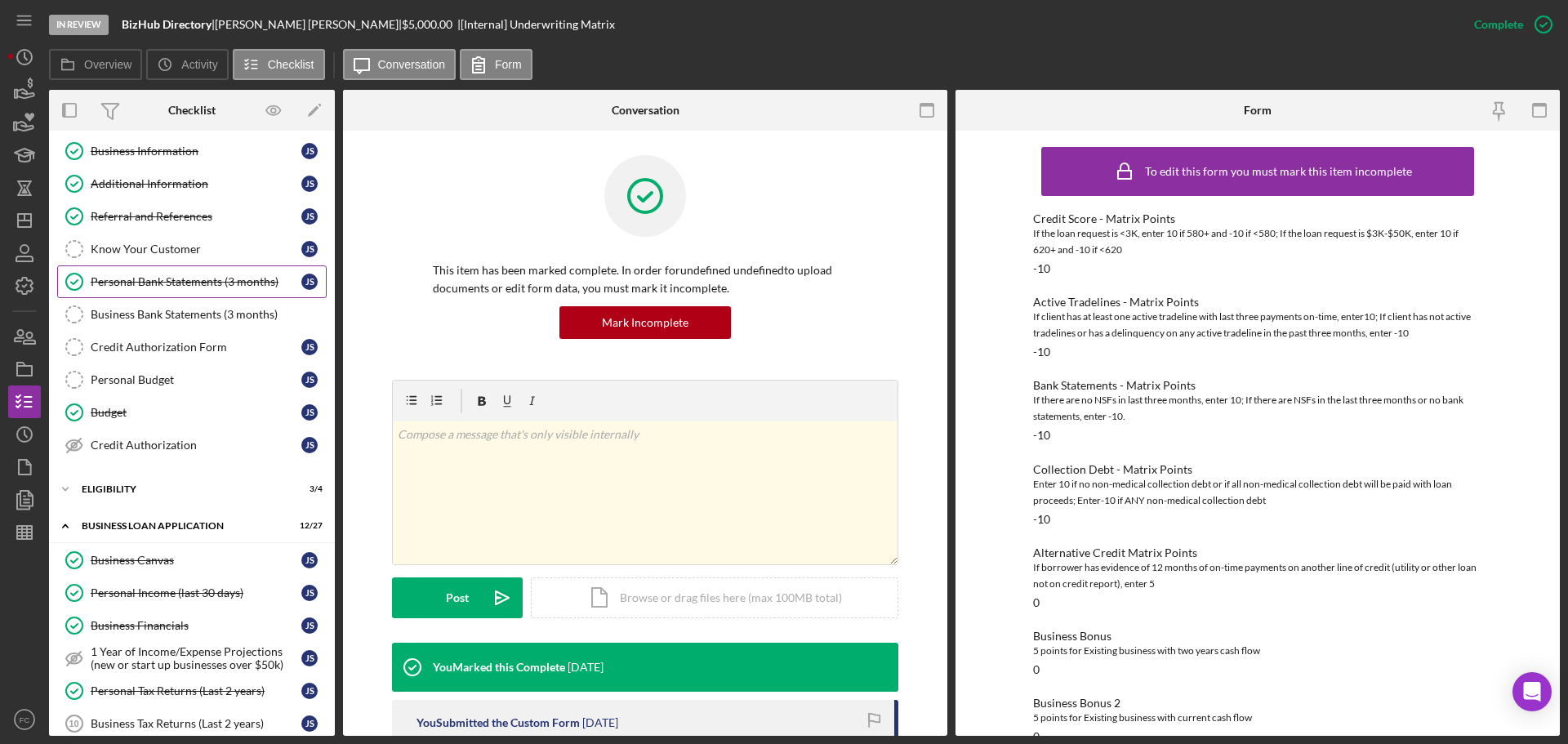
drag, startPoint x: 175, startPoint y: 285, endPoint x: 214, endPoint y: 285, distance: 39.0
click at [175, 285] on div "Personal Bank Statements (3 months)" at bounding box center [195, 281] width 211 height 13
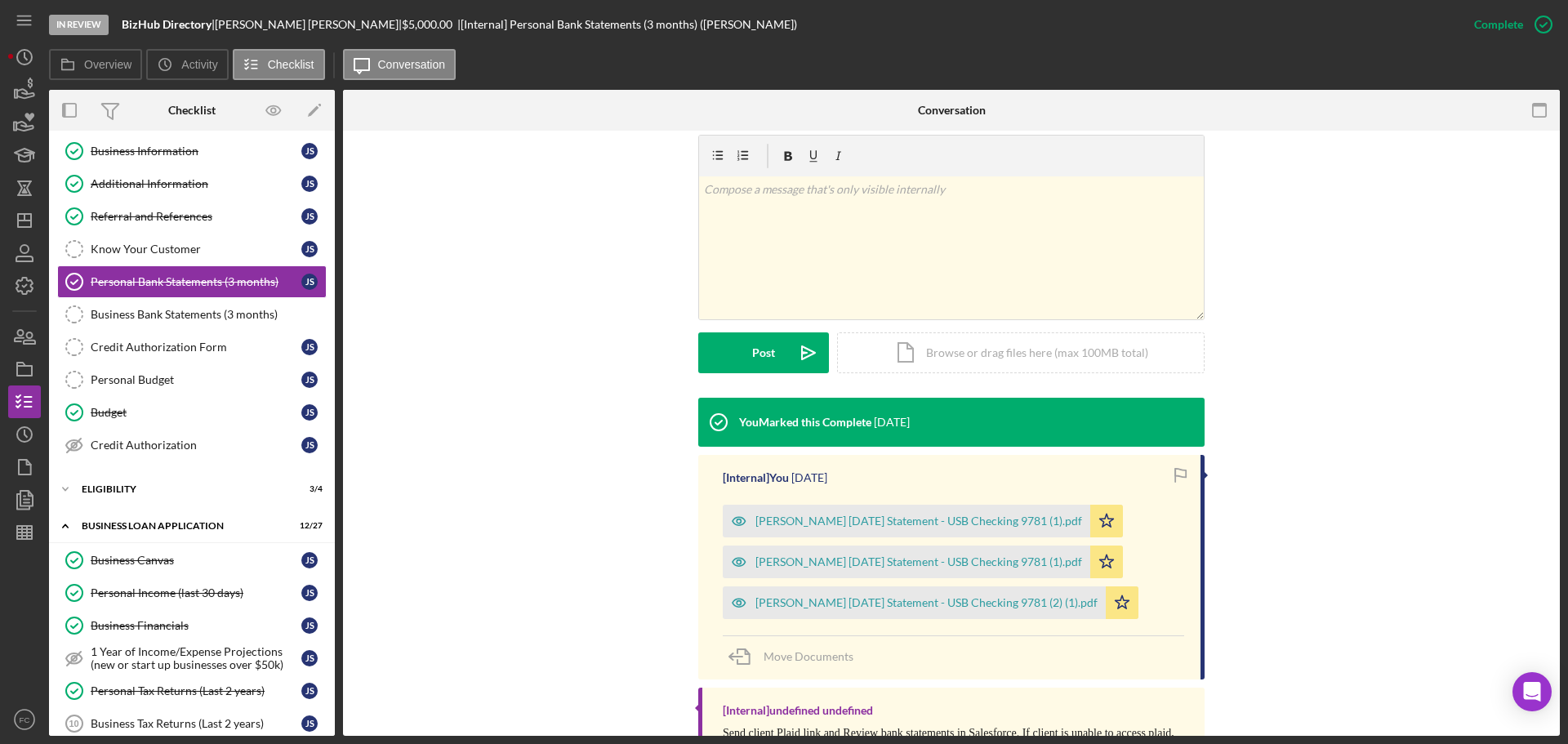
scroll to position [316, 0]
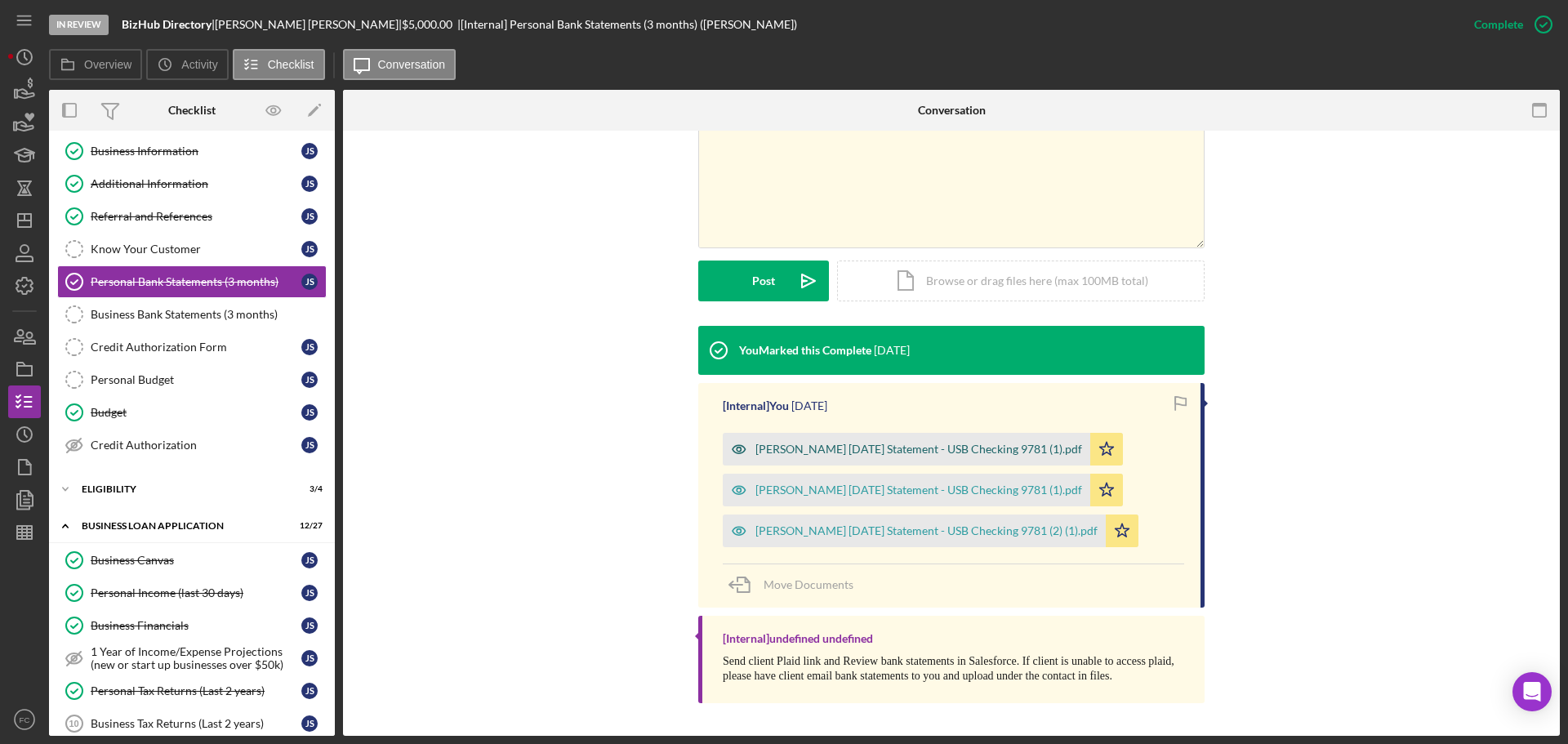
click at [812, 442] on div "[PERSON_NAME] [DATE] Statement - USB Checking 9781 (1).pdf" at bounding box center [918, 448] width 326 height 13
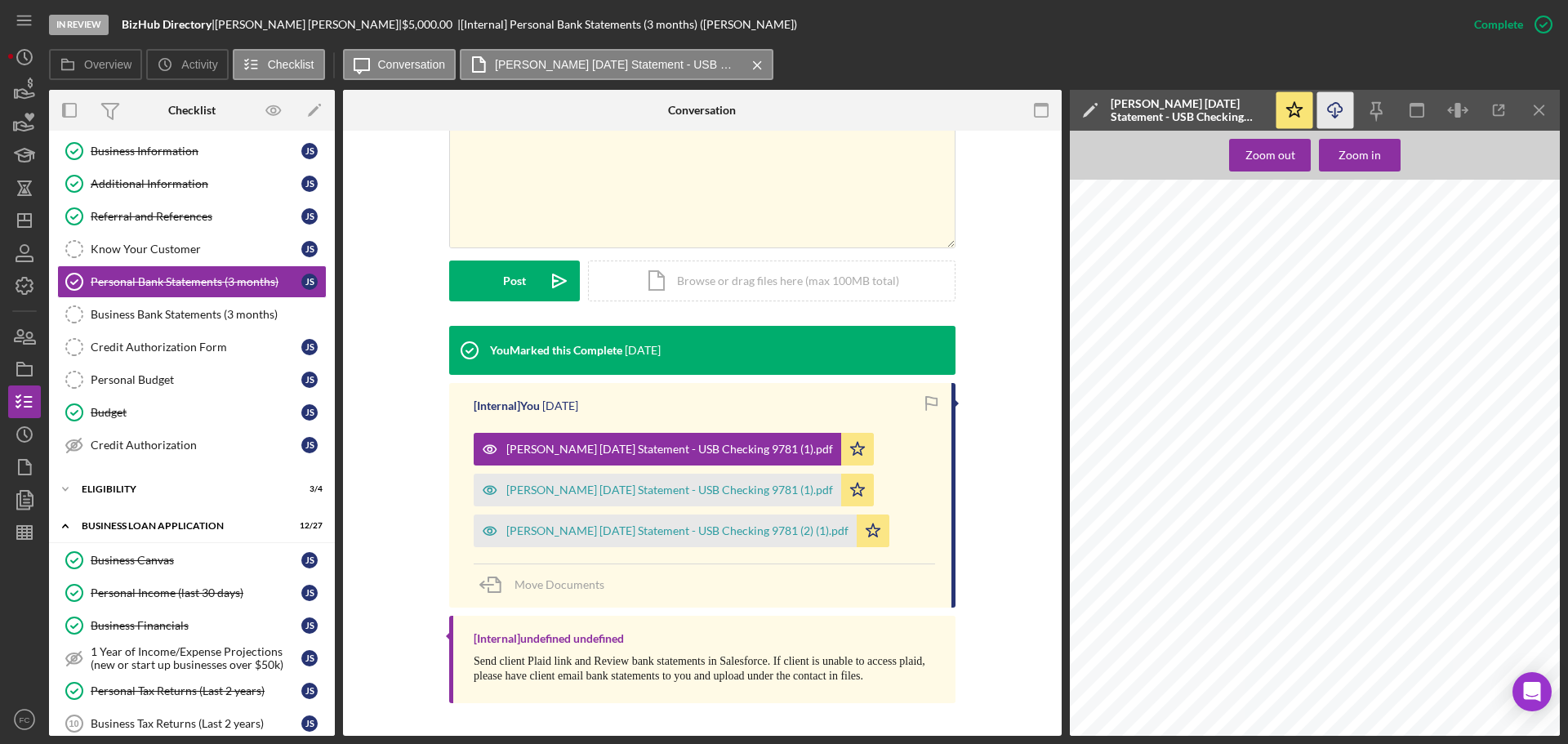
click at [1338, 108] on icon "Icon/Download" at bounding box center [1335, 110] width 37 height 37
click at [1188, 40] on div "In Review BizHub Directory | [PERSON_NAME] | $5,000.00 | [Internal] Personal Ba…" at bounding box center [753, 24] width 1409 height 49
click at [582, 485] on div "[PERSON_NAME] [DATE] Statement - USB Checking 9781 (1).pdf" at bounding box center [669, 490] width 326 height 13
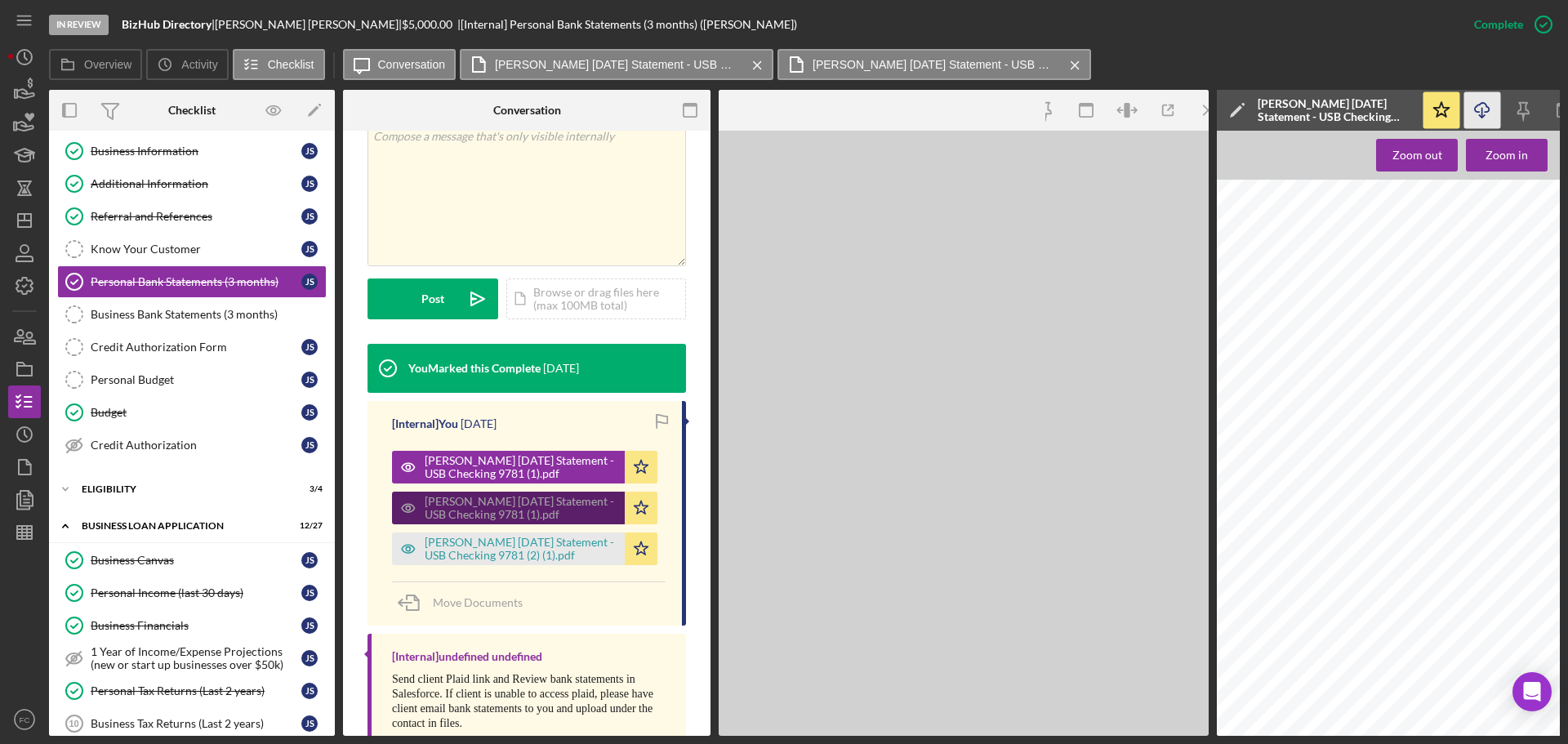
scroll to position [334, 0]
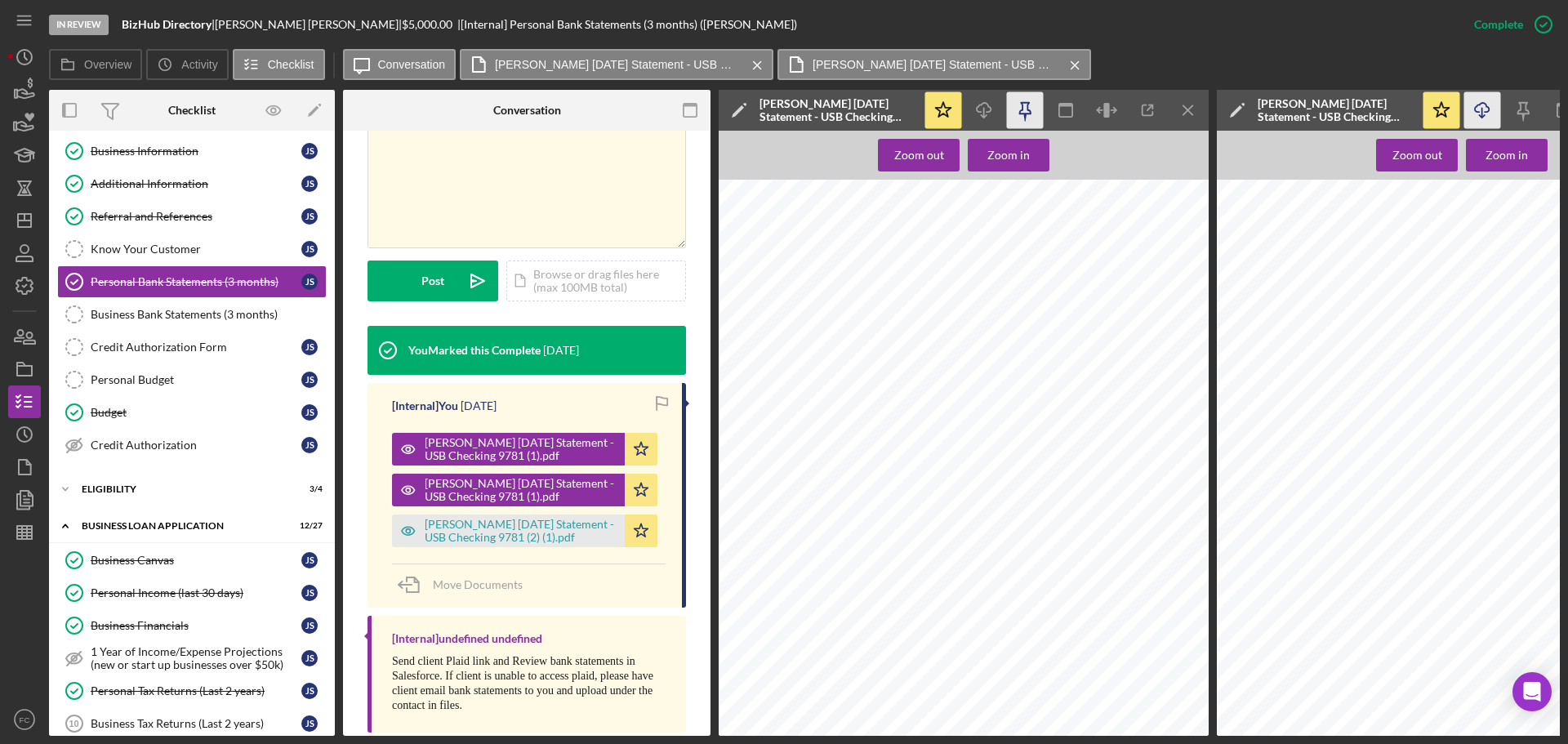
click at [1022, 112] on icon "button" at bounding box center [1025, 110] width 37 height 37
click at [980, 104] on icon "Icon/Download" at bounding box center [984, 110] width 37 height 37
click at [1190, 108] on line "button" at bounding box center [1187, 109] width 9 height 9
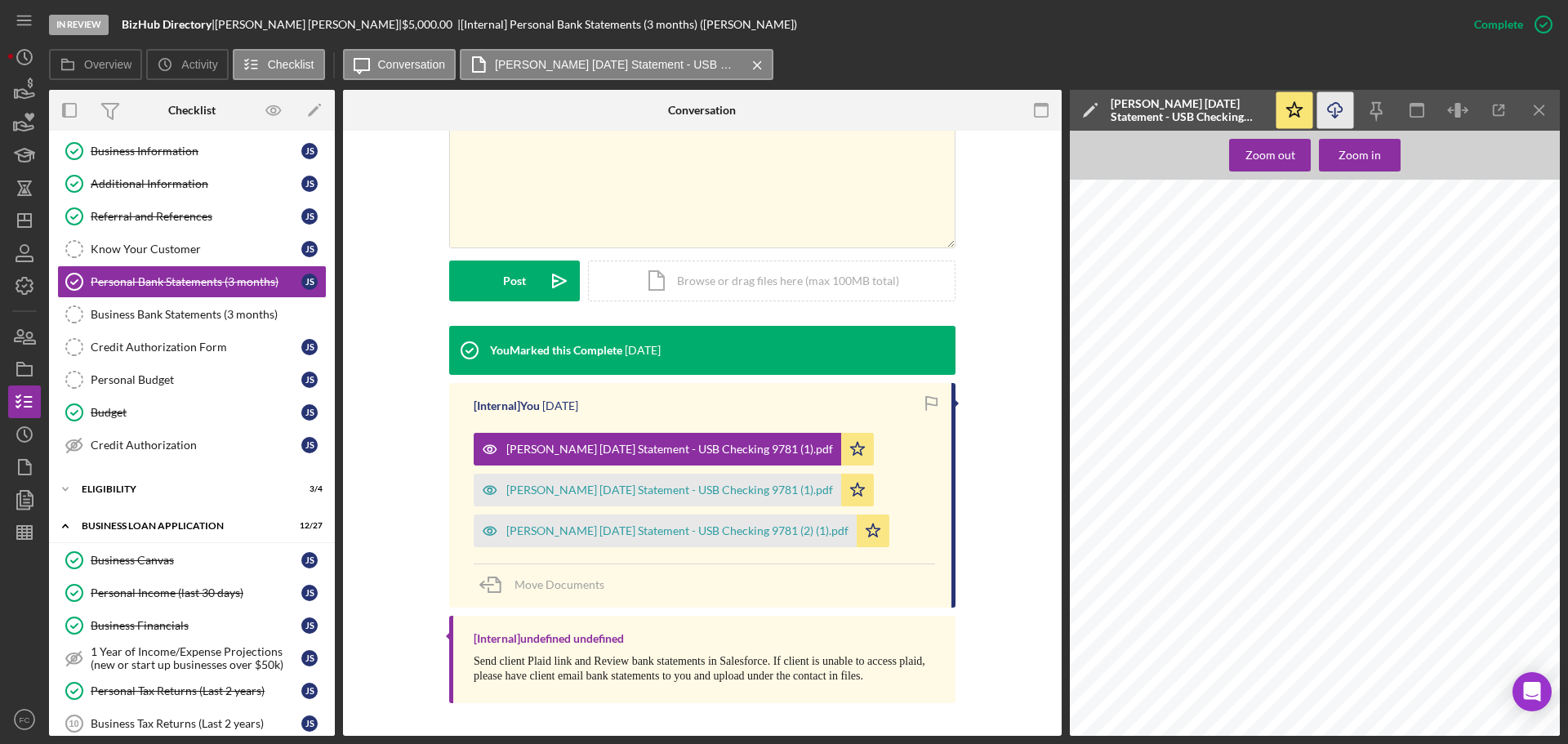
scroll to position [316, 0]
click at [1541, 110] on icon "Icon/Menu Close" at bounding box center [1539, 110] width 37 height 37
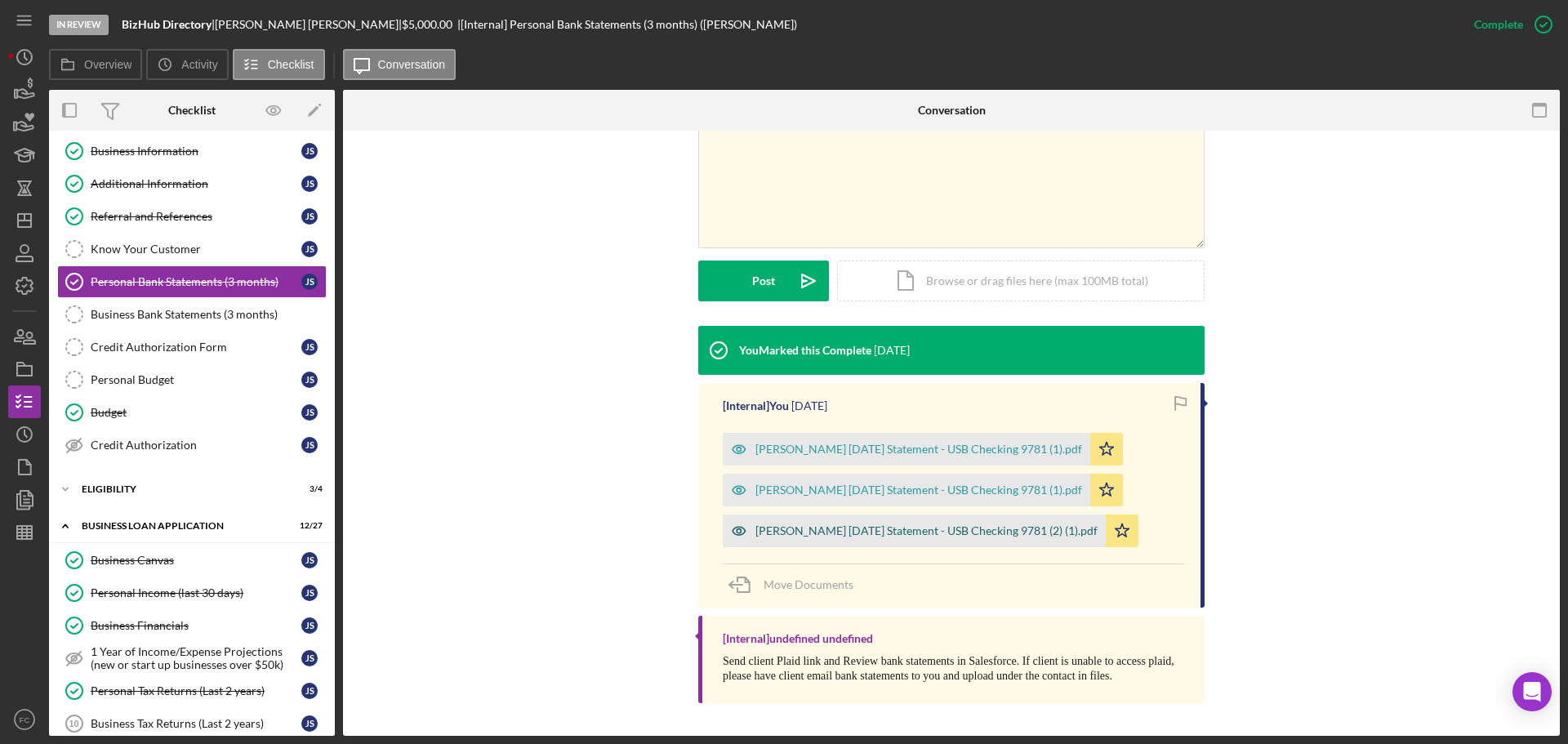
click at [840, 531] on div "[PERSON_NAME] [DATE] Statement - USB Checking 9781 (2) (1).pdf" at bounding box center [926, 531] width 342 height 13
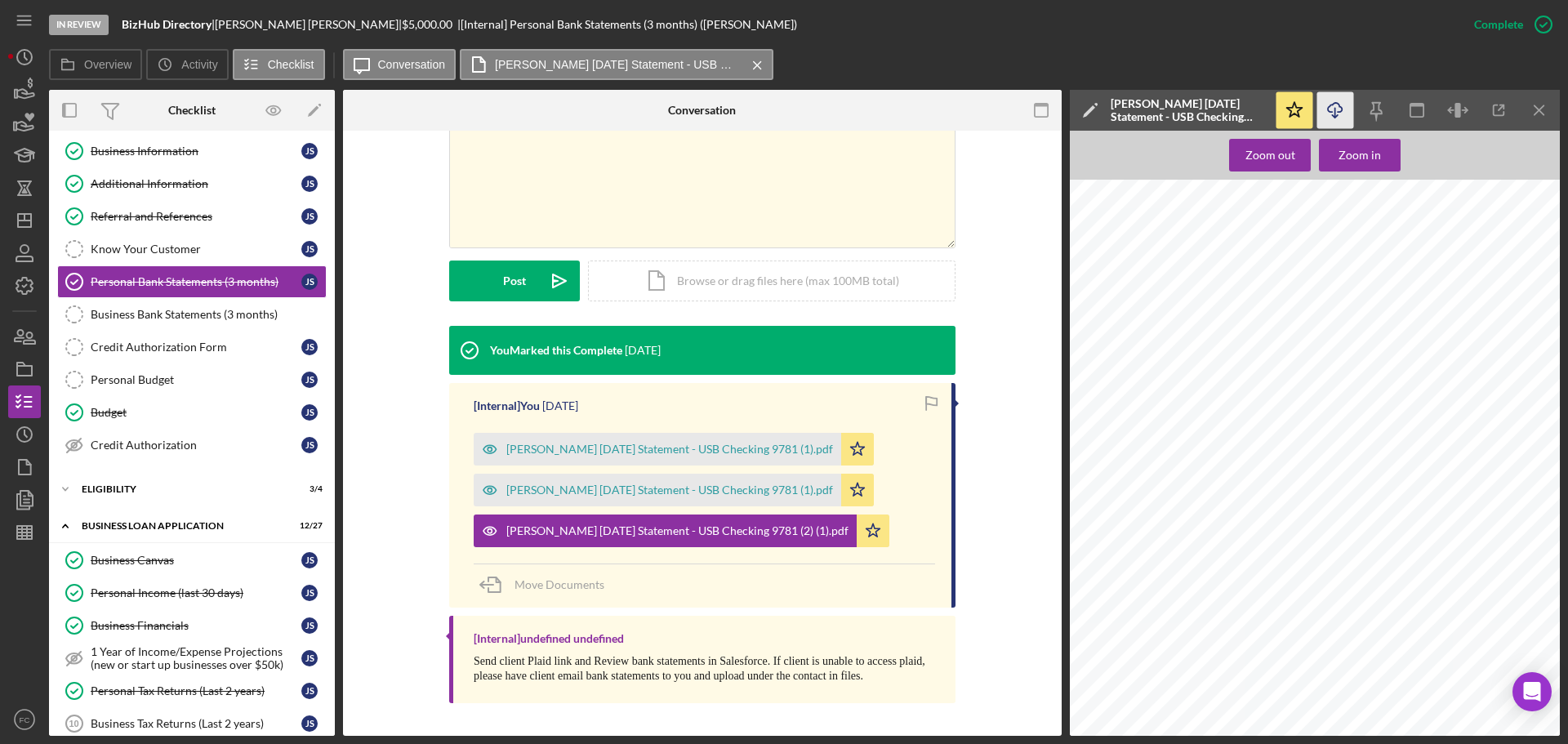
click at [1332, 108] on icon "Icon/Download" at bounding box center [1335, 110] width 37 height 37
click at [1015, 440] on div "You Marked this Complete [DATE] [Internal] You [DATE] [PERSON_NAME] [DATE] Stat…" at bounding box center [702, 518] width 669 height 385
